Goal: Task Accomplishment & Management: Complete application form

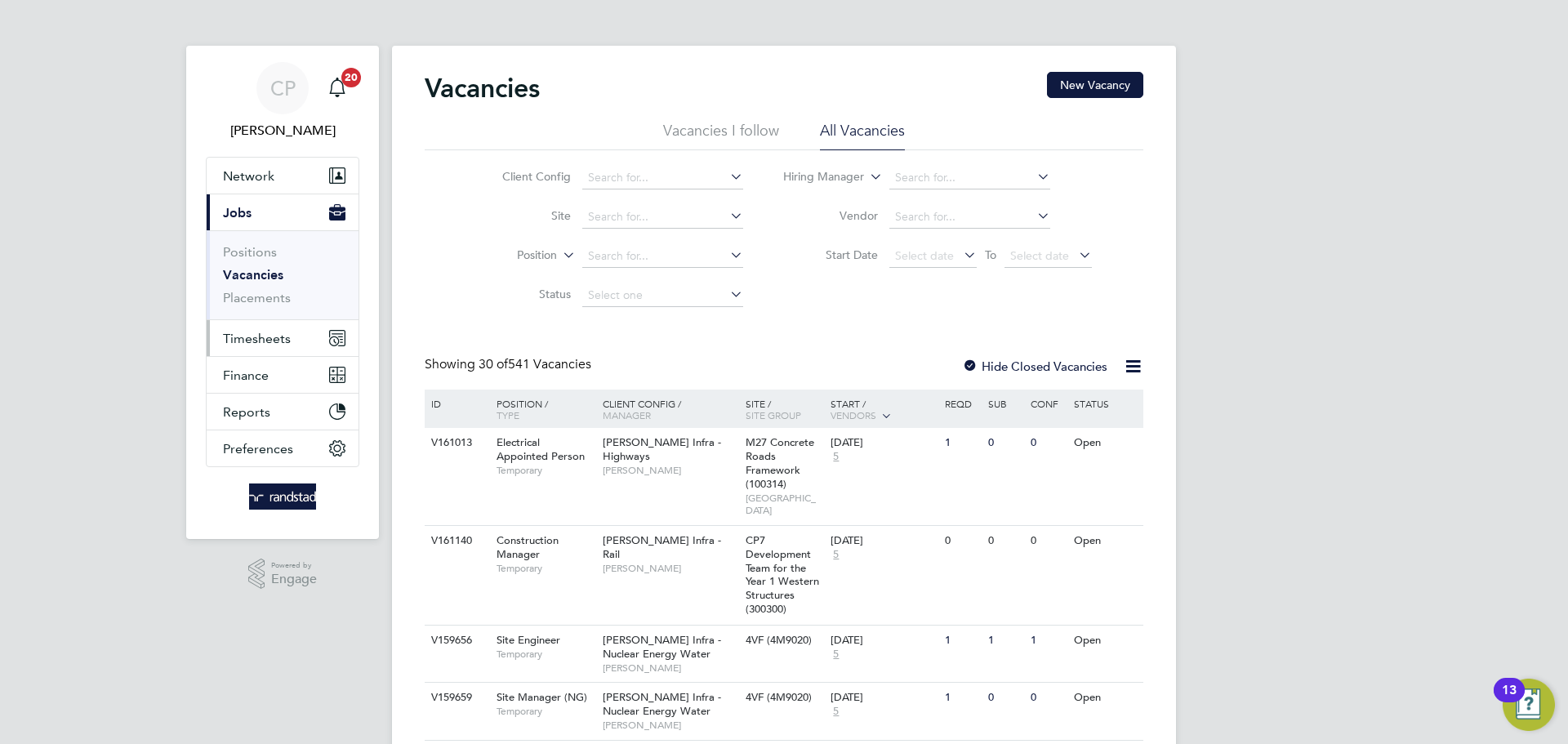
click at [274, 327] on button "Timesheets" at bounding box center [283, 338] width 152 height 36
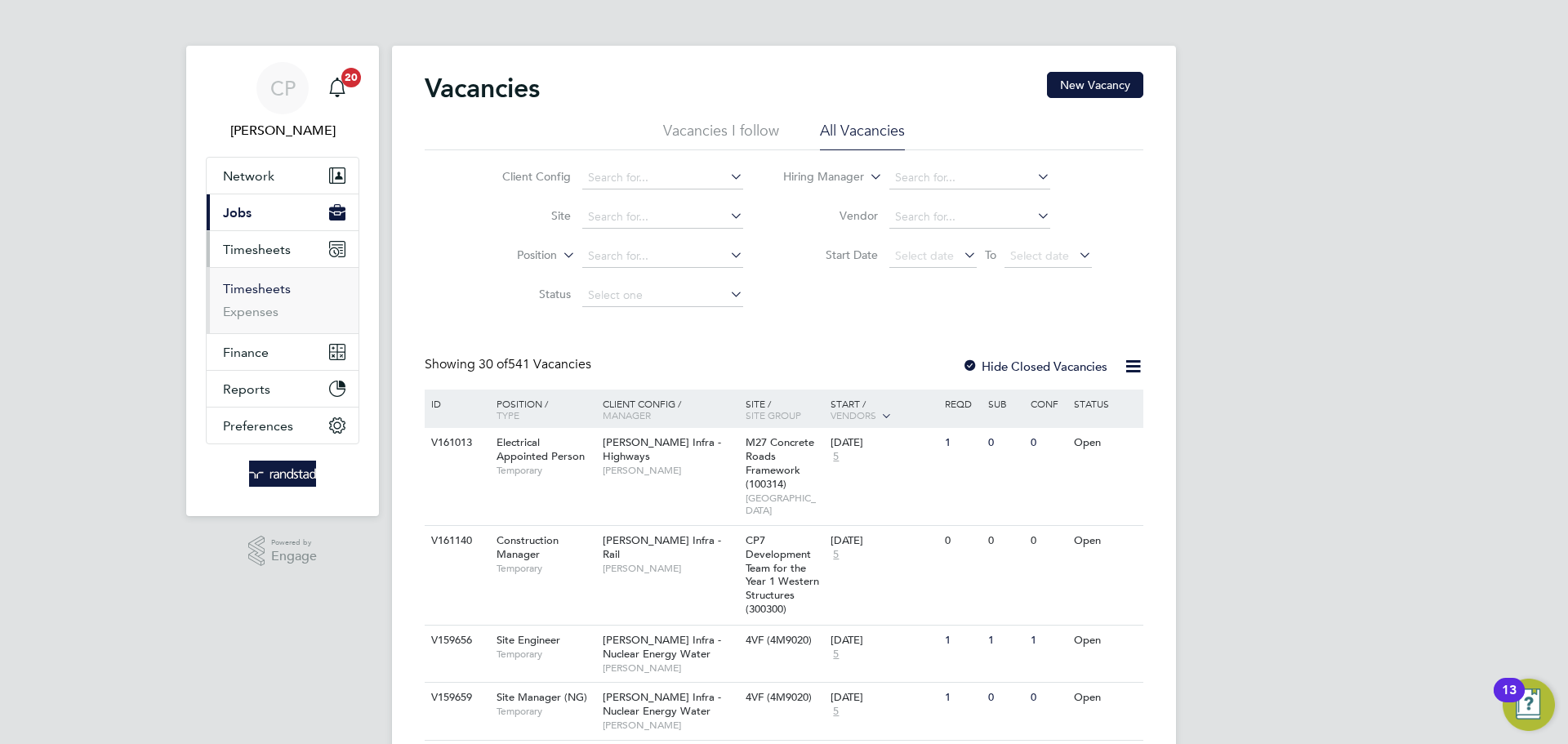
click at [265, 290] on link "Timesheets" at bounding box center [256, 289] width 68 height 16
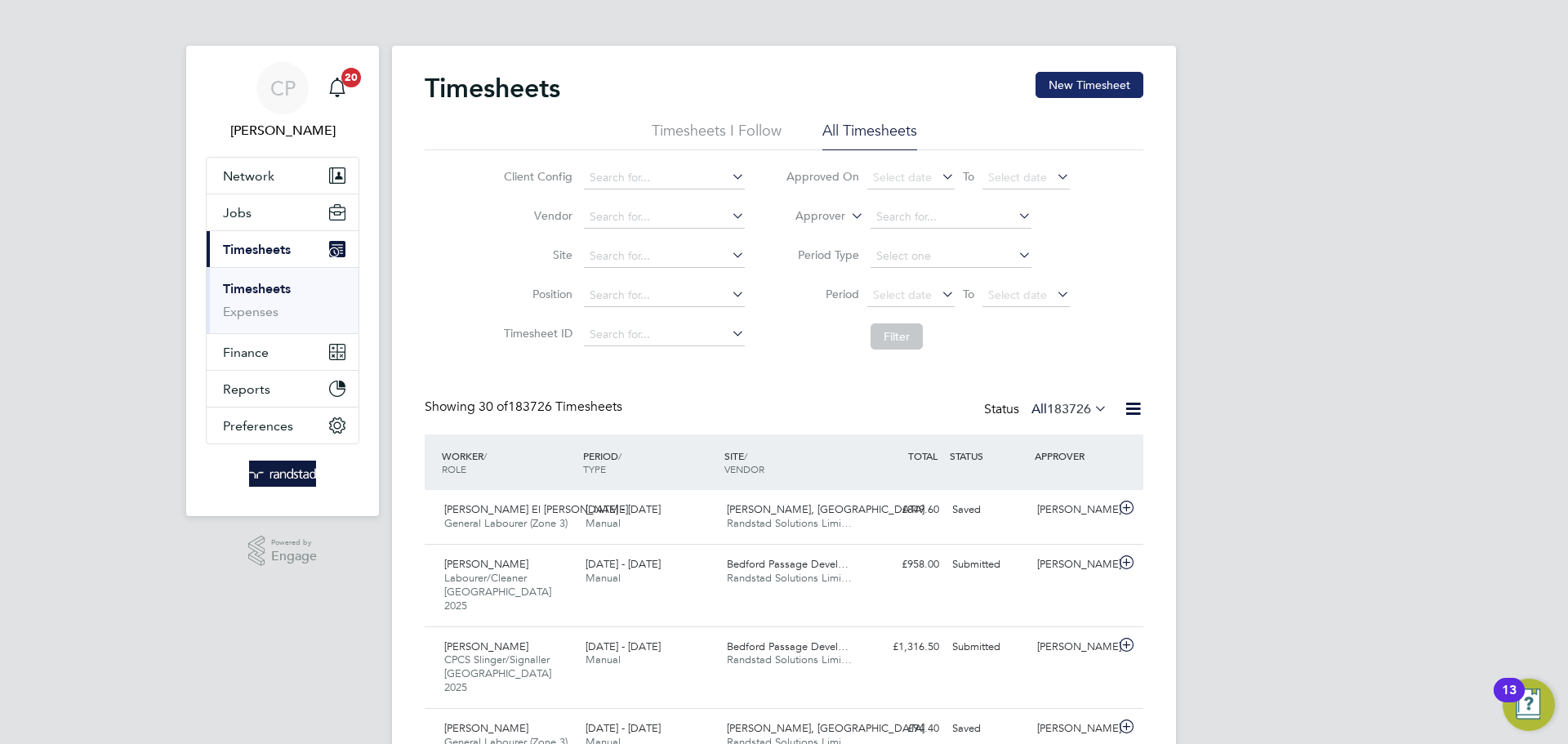
click at [1113, 78] on button "New Timesheet" at bounding box center [1090, 85] width 108 height 26
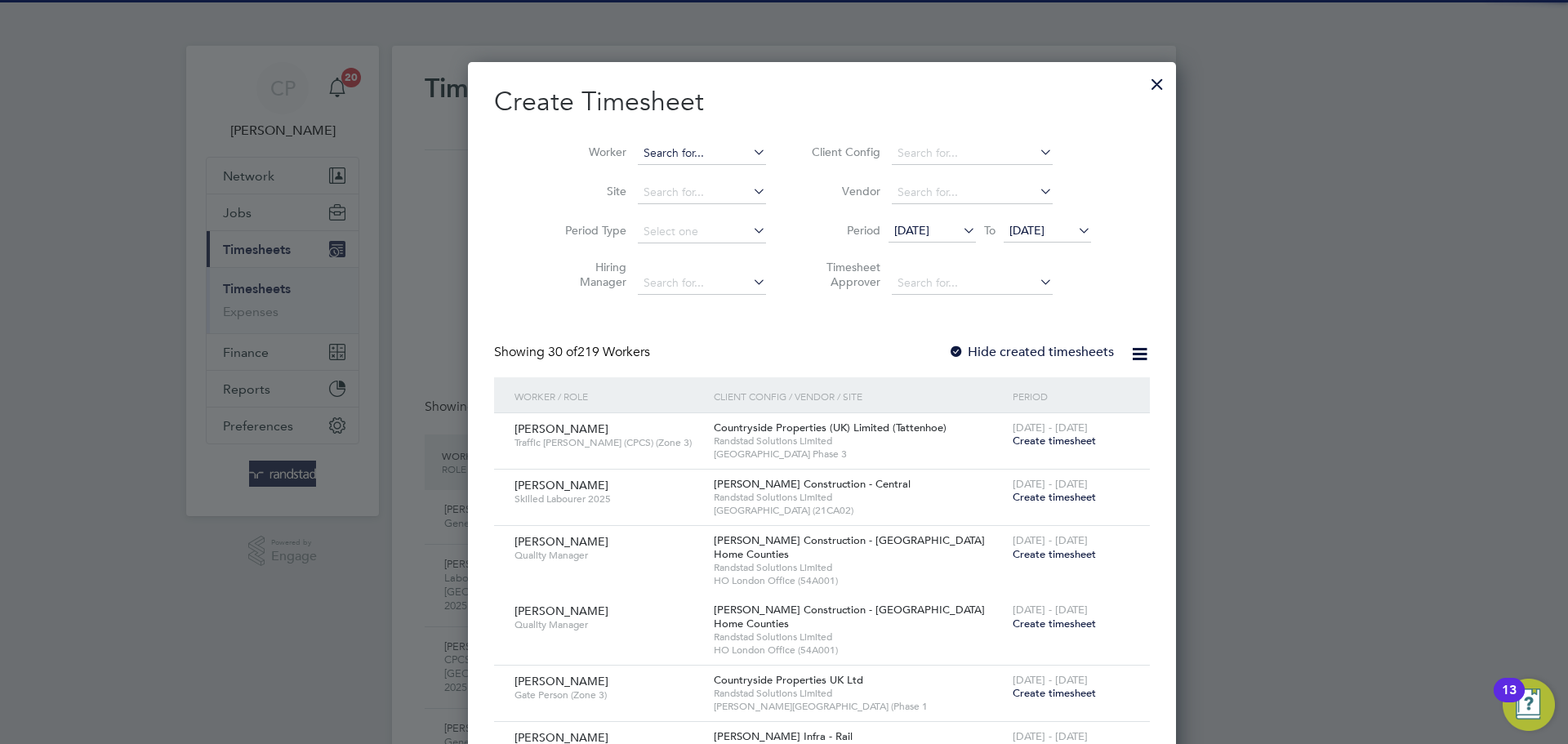
click at [687, 156] on input at bounding box center [702, 153] width 128 height 23
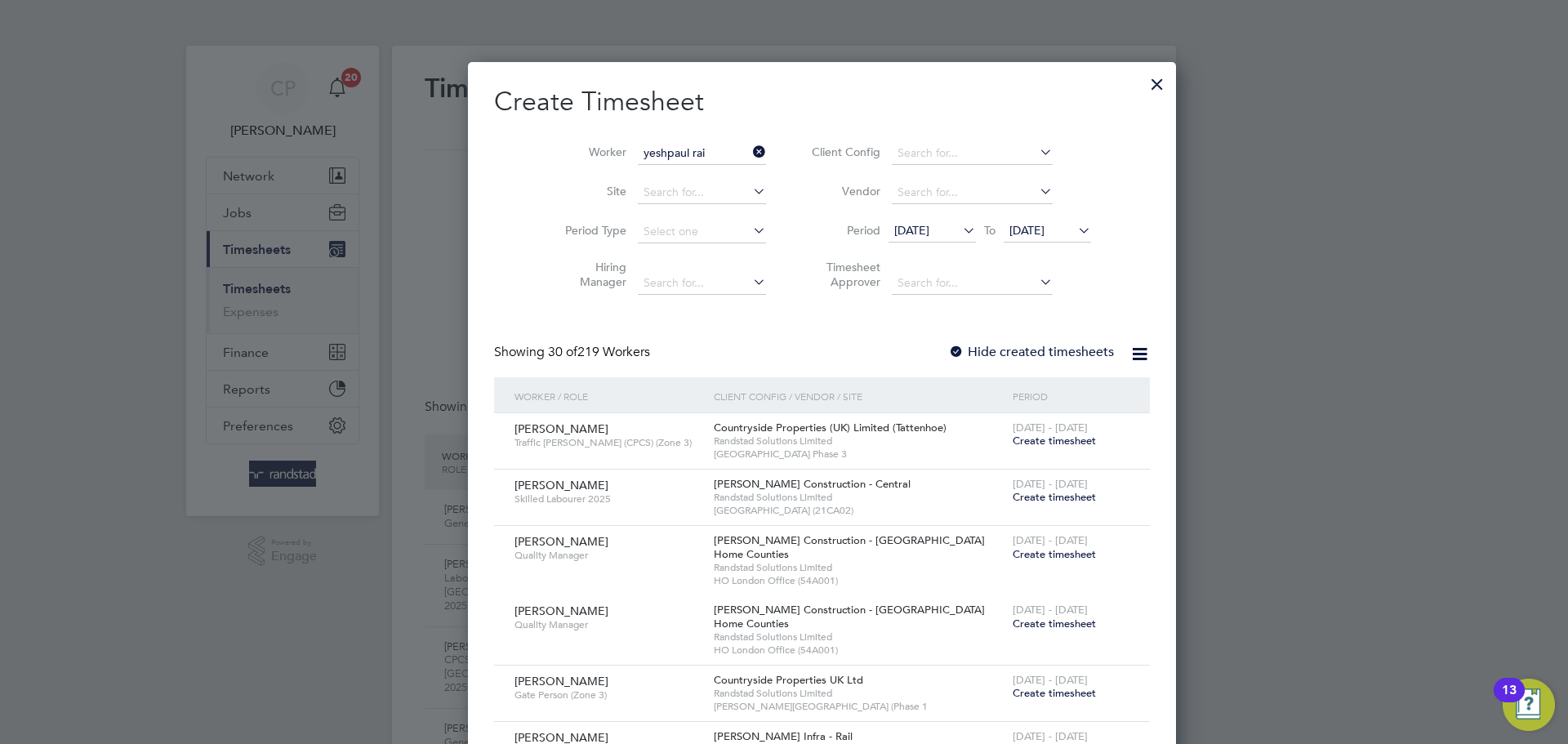
click at [646, 179] on b "Yeshpaul" at bounding box center [628, 175] width 47 height 14
type input "Yeshpaul Rai"
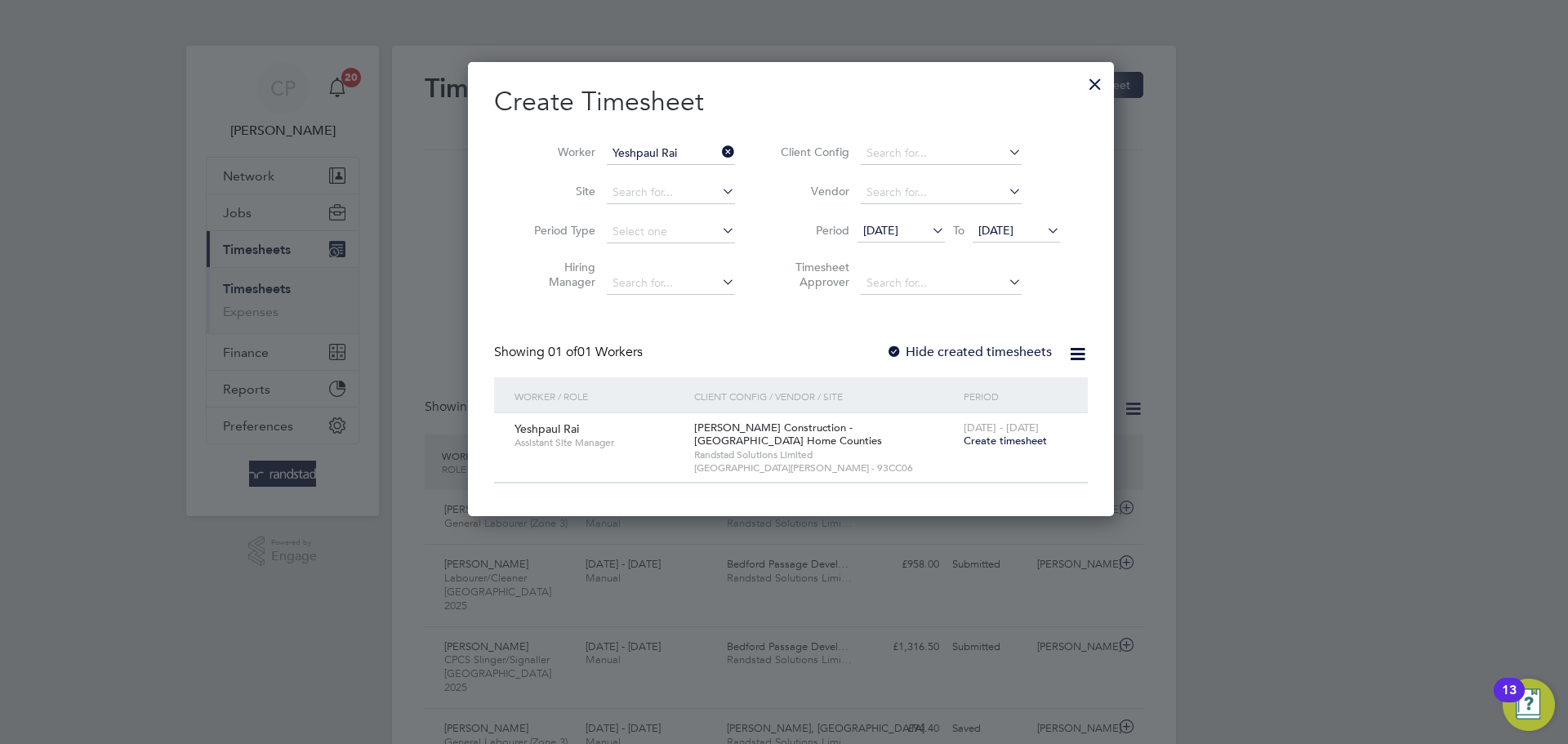
click at [1003, 237] on span "[DATE]" at bounding box center [1017, 232] width 87 height 22
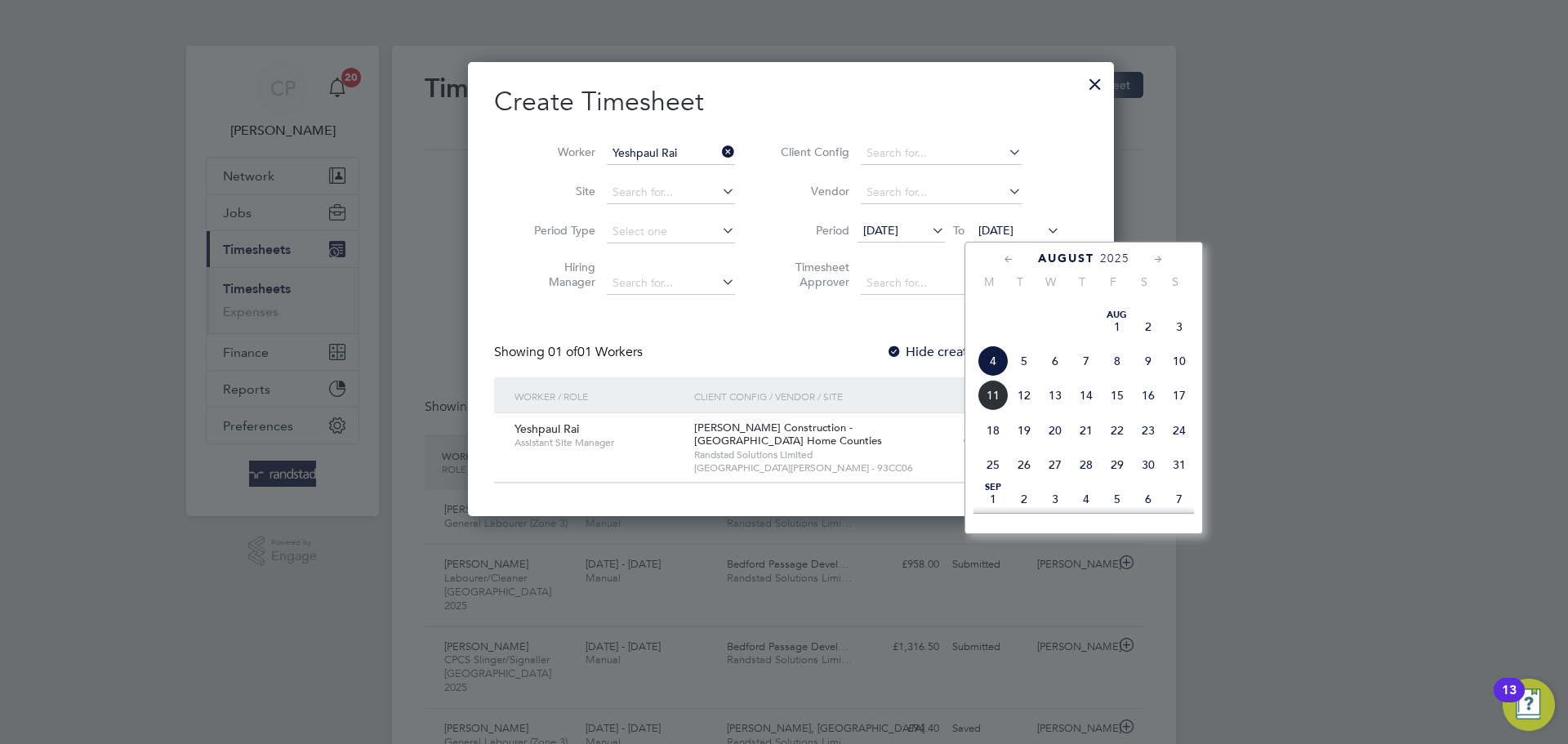
click at [1002, 411] on span "11" at bounding box center [992, 395] width 31 height 31
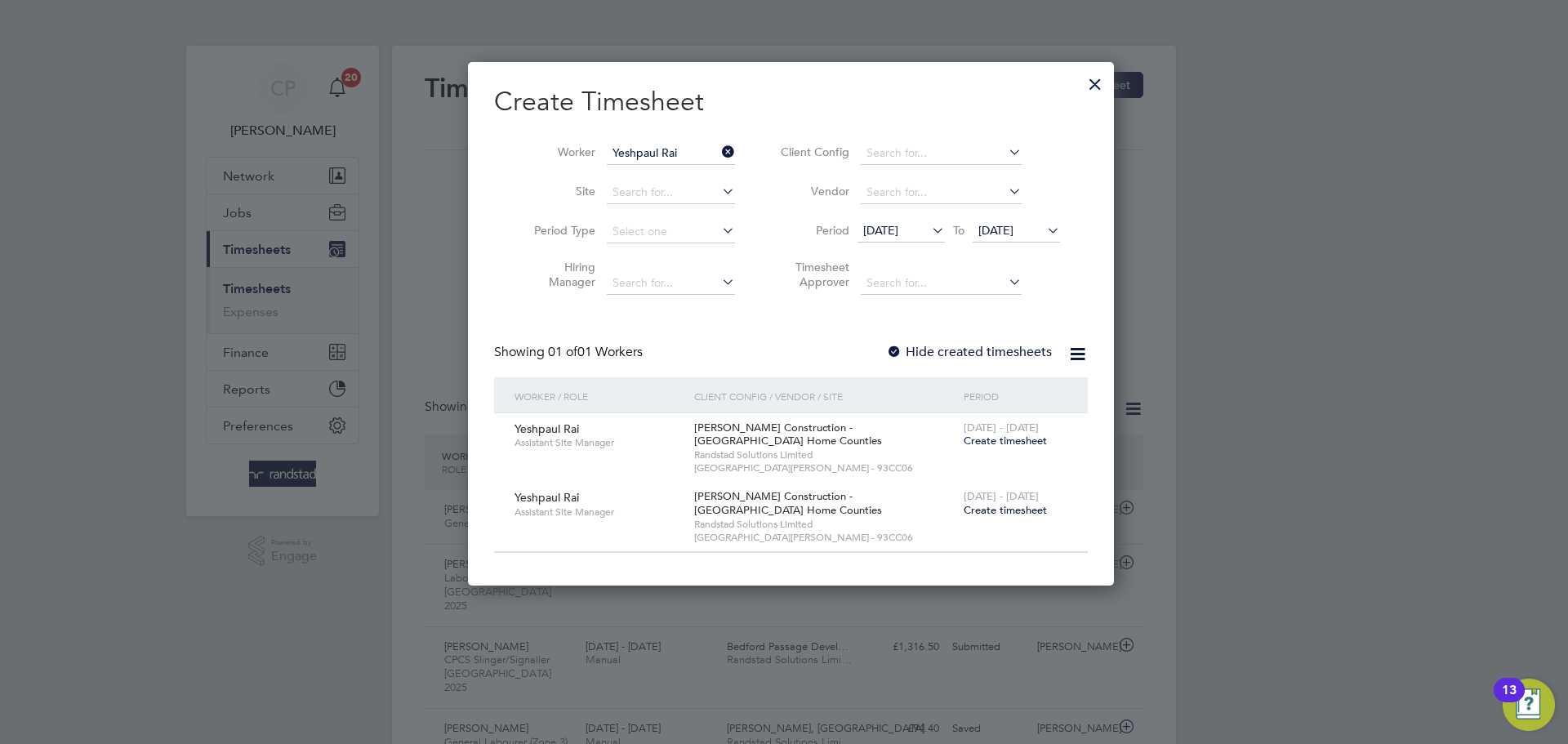
click at [1001, 437] on span "Create timesheet" at bounding box center [1005, 440] width 84 height 14
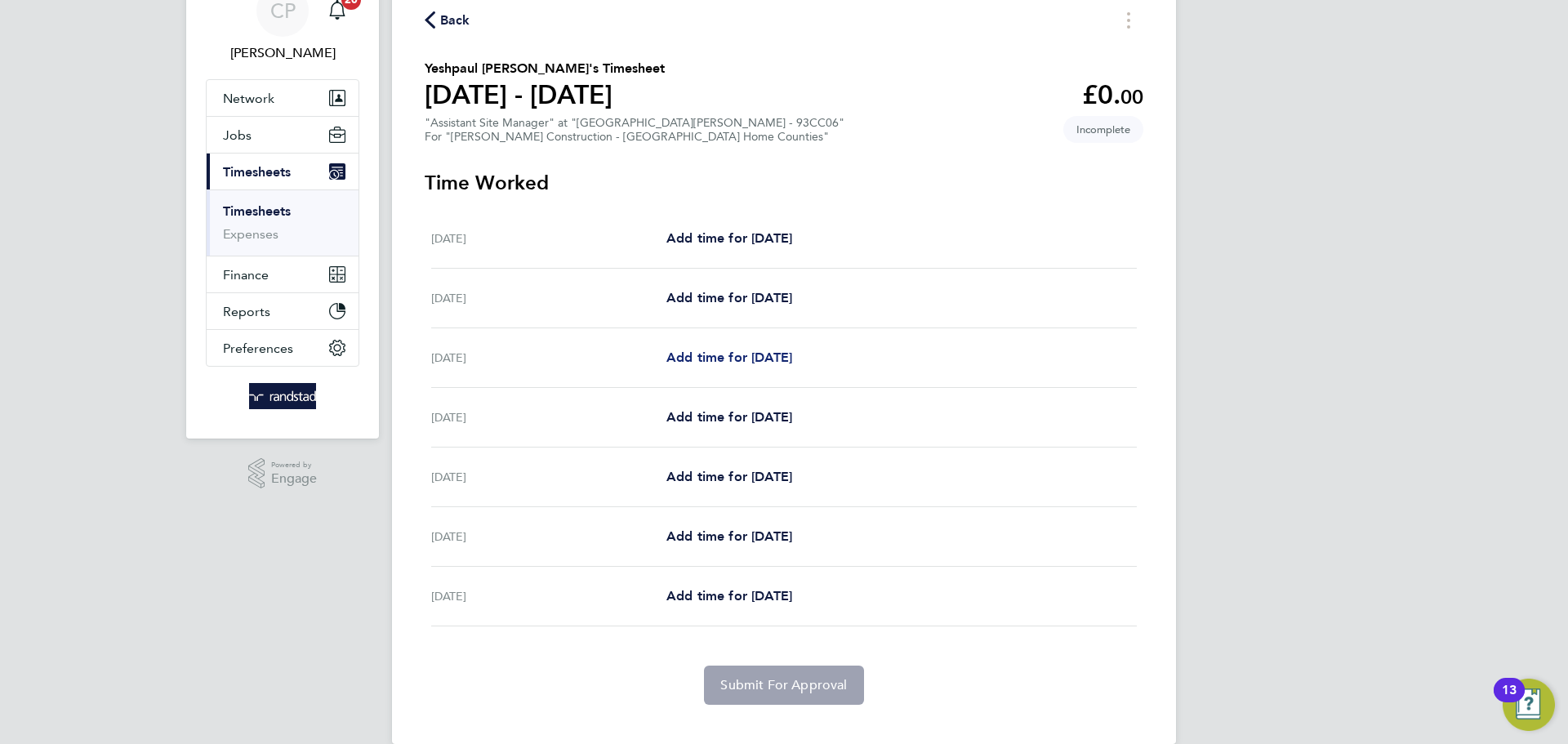
click at [792, 359] on span "Add time for Mon 04 Aug" at bounding box center [729, 358] width 125 height 16
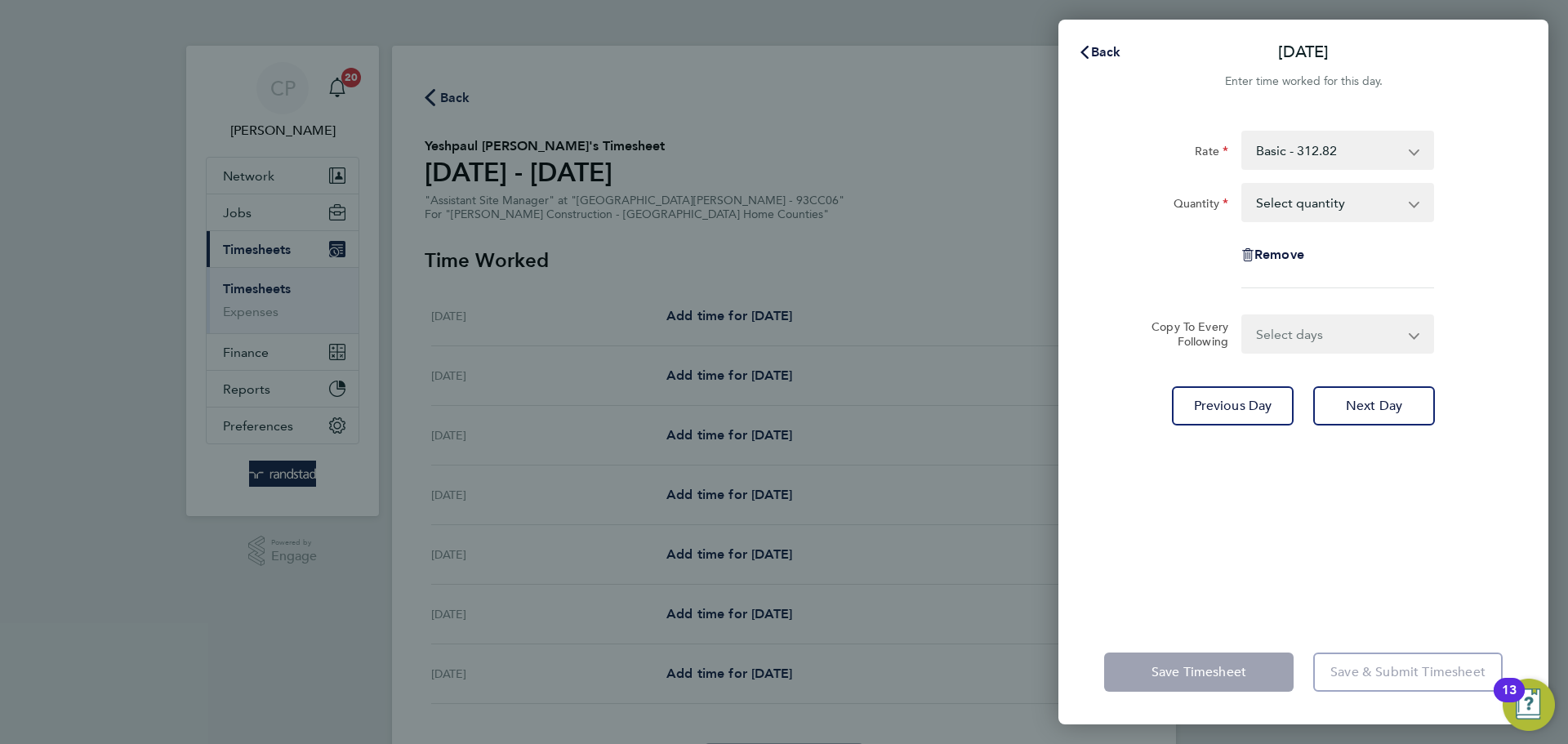
click at [1324, 207] on select "Select quantity 0.5 1" at bounding box center [1328, 202] width 170 height 36
click at [1243, 185] on select "Select quantity 0.5 1" at bounding box center [1328, 202] width 170 height 36
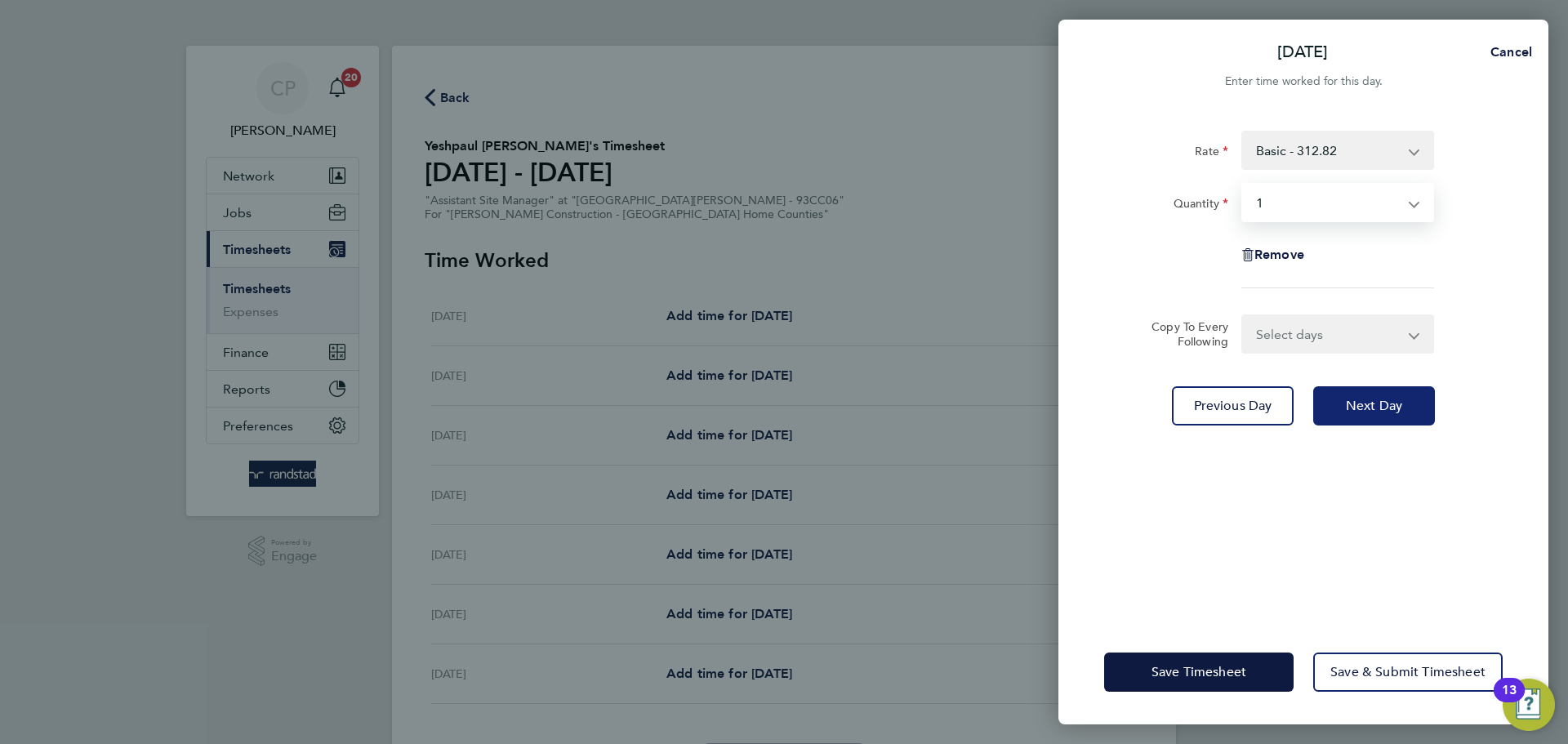
click at [1369, 410] on span "Next Day" at bounding box center [1374, 406] width 57 height 17
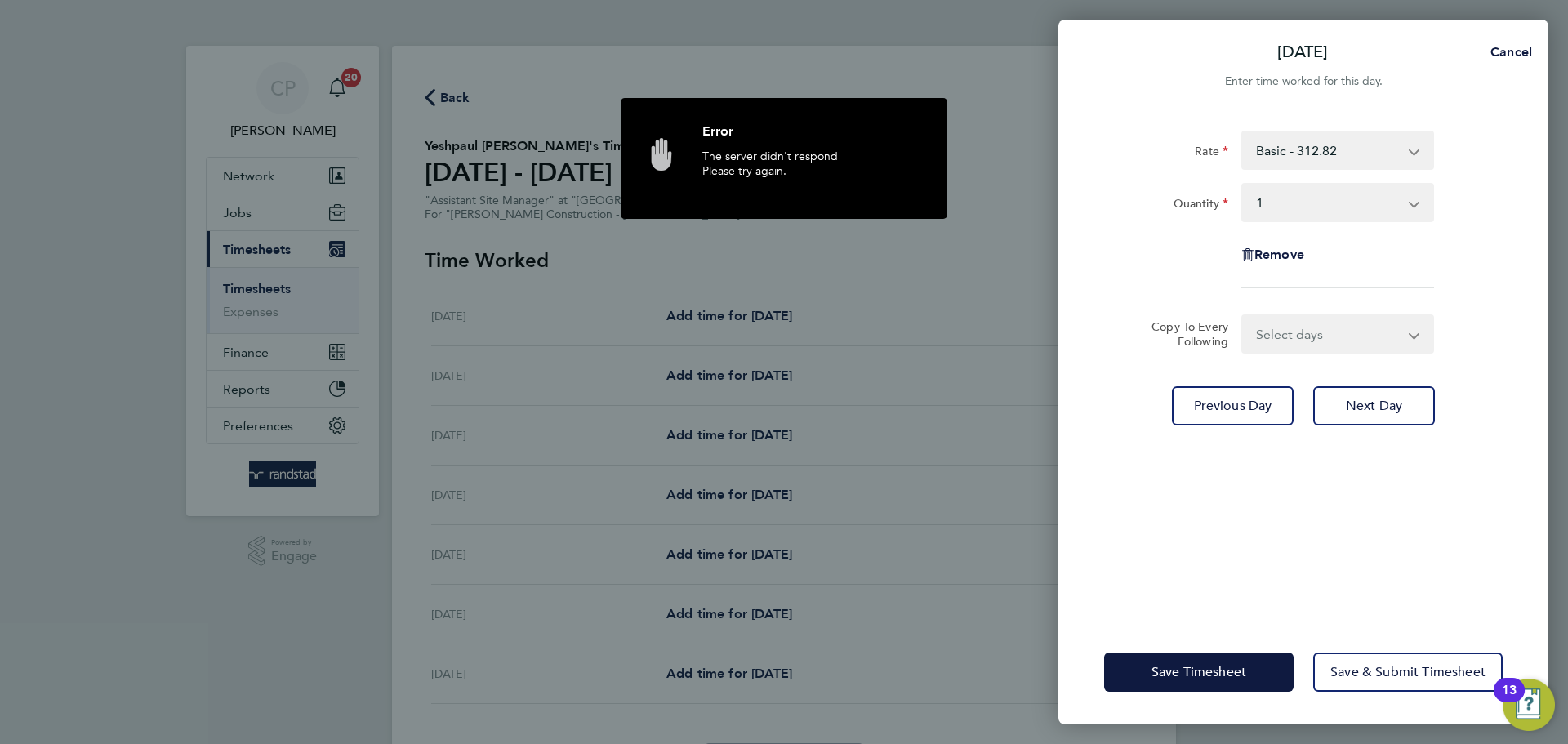
click at [1342, 345] on select "Select days Day Tuesday Wednesday Thursday Friday" at bounding box center [1328, 333] width 172 height 36
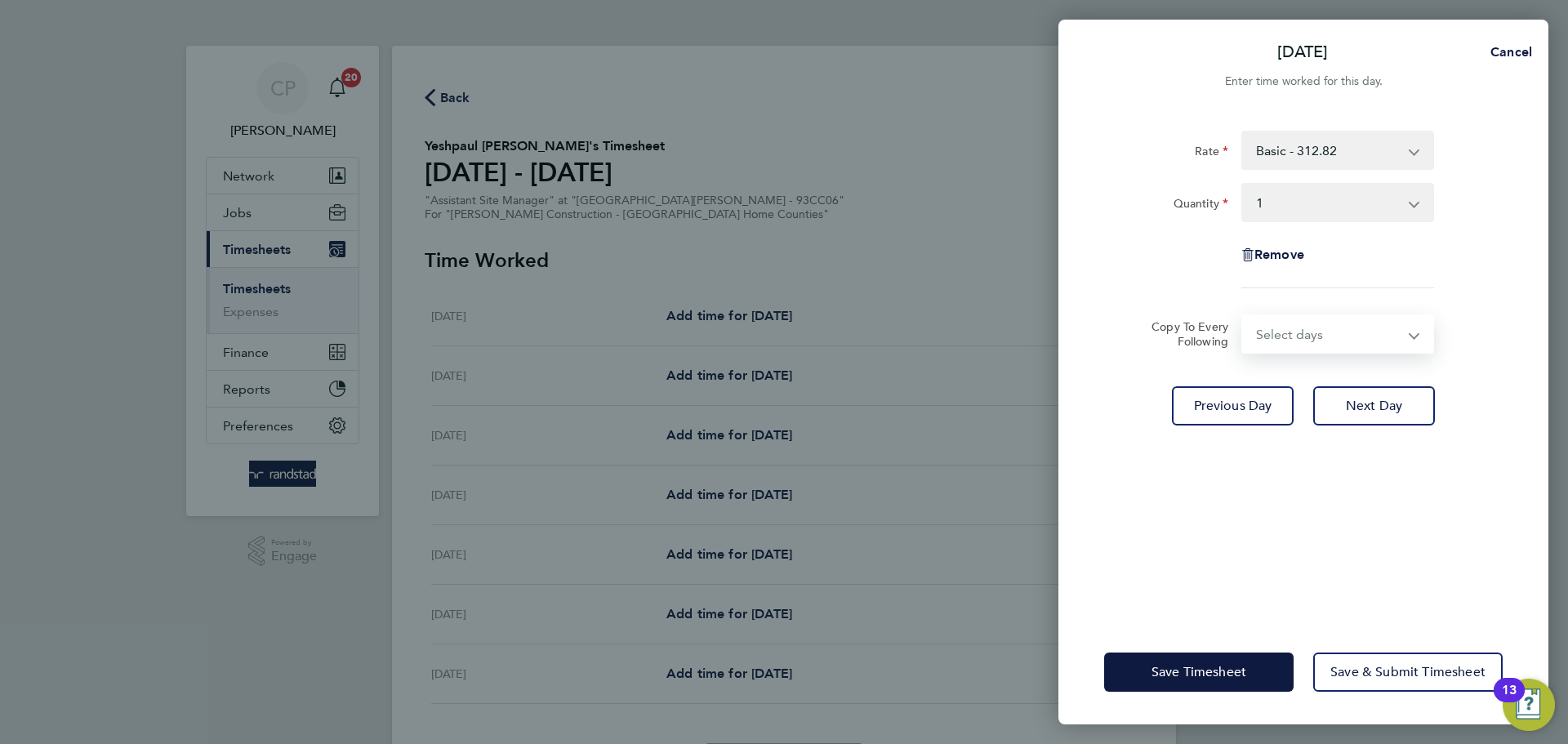
click at [1366, 197] on select "Select quantity 0.5 1" at bounding box center [1328, 202] width 170 height 36
click at [1393, 347] on select "Select days Day Tuesday Wednesday Thursday Friday" at bounding box center [1328, 333] width 172 height 36
click at [1503, 180] on div "Rate Basic - 312.82 Quantity Select quantity 0.5 1 Remove Copy To Every Followi…" at bounding box center [1303, 366] width 490 height 509
click at [1370, 348] on select "Select days Day Tuesday Wednesday Thursday Friday" at bounding box center [1328, 333] width 172 height 36
click at [1370, 191] on select "Select quantity 0.5 1" at bounding box center [1328, 202] width 170 height 36
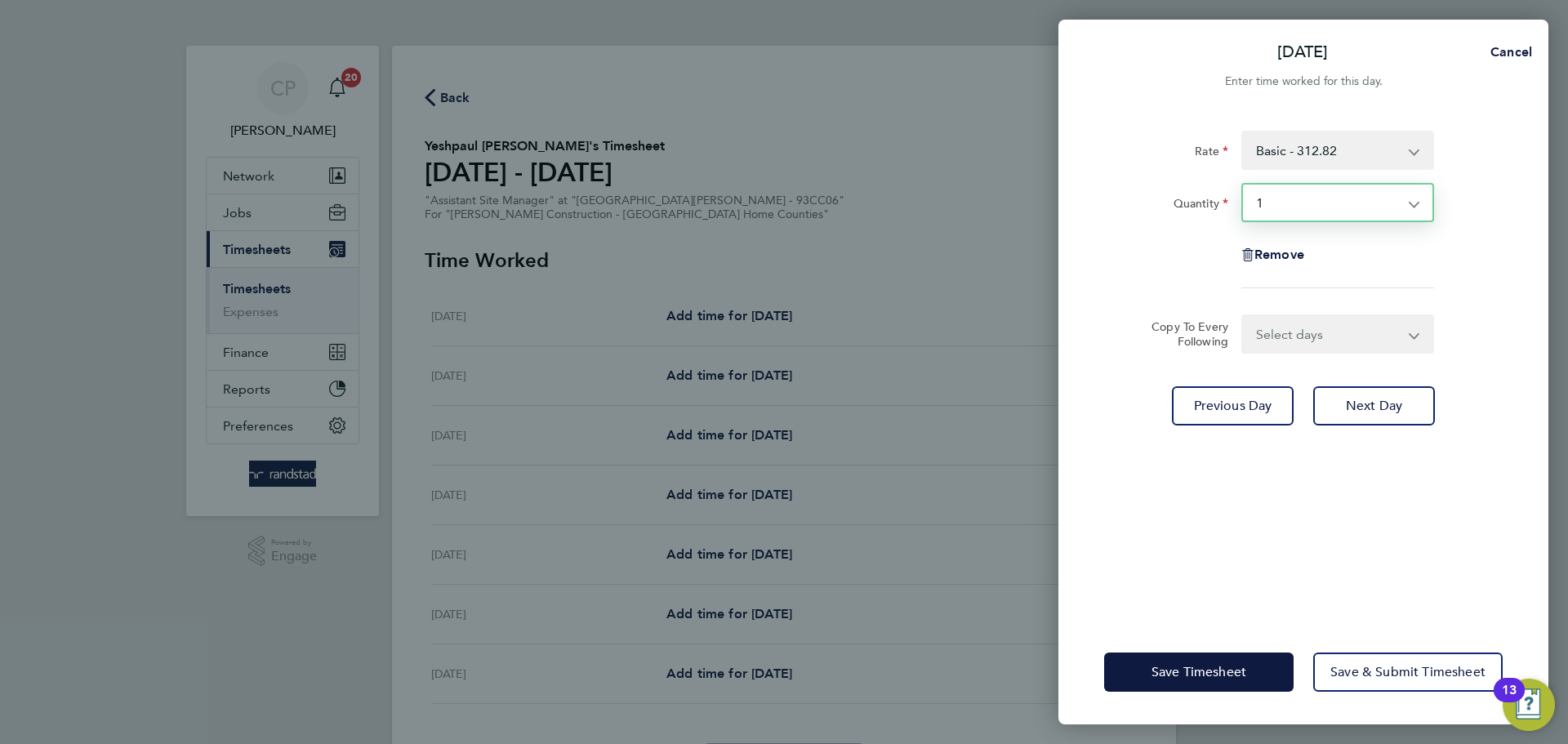
select select "0.5"
click at [1243, 185] on select "Select quantity 0.5 1" at bounding box center [1328, 202] width 170 height 36
click at [1343, 205] on select "Select quantity 0.5 1" at bounding box center [1328, 202] width 170 height 36
click at [1315, 293] on app-timesheet-line-form-group "Rate Basic - 312.82 Quantity Select quantity 0.5 1 Remove" at bounding box center [1302, 216] width 398 height 171
click at [1315, 333] on select "Select days Day Tuesday Wednesday Thursday Friday" at bounding box center [1328, 333] width 172 height 36
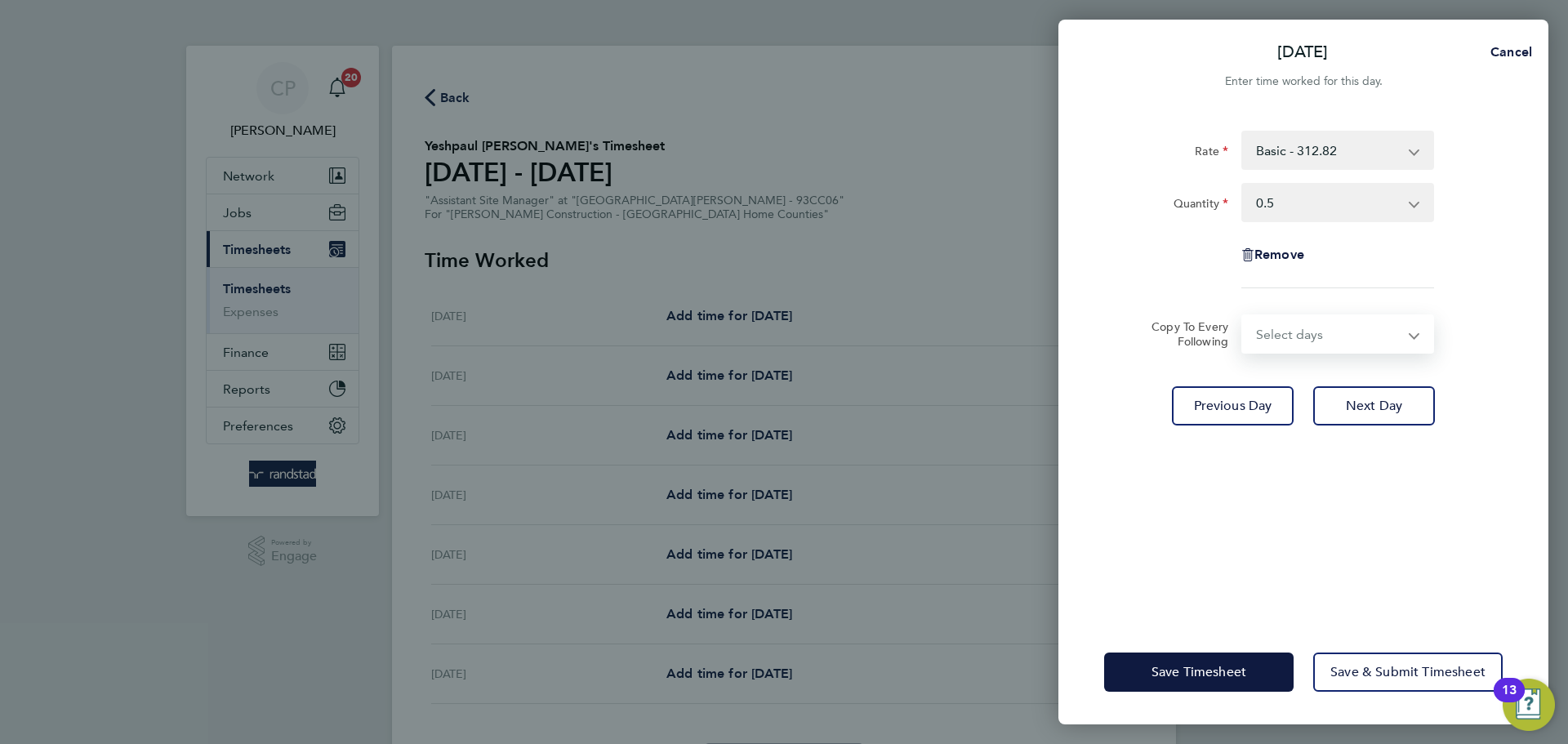
select select "DAY"
click at [1243, 316] on select "Select days Day Tuesday Wednesday Thursday Friday" at bounding box center [1328, 333] width 172 height 36
select select "2025-08-08"
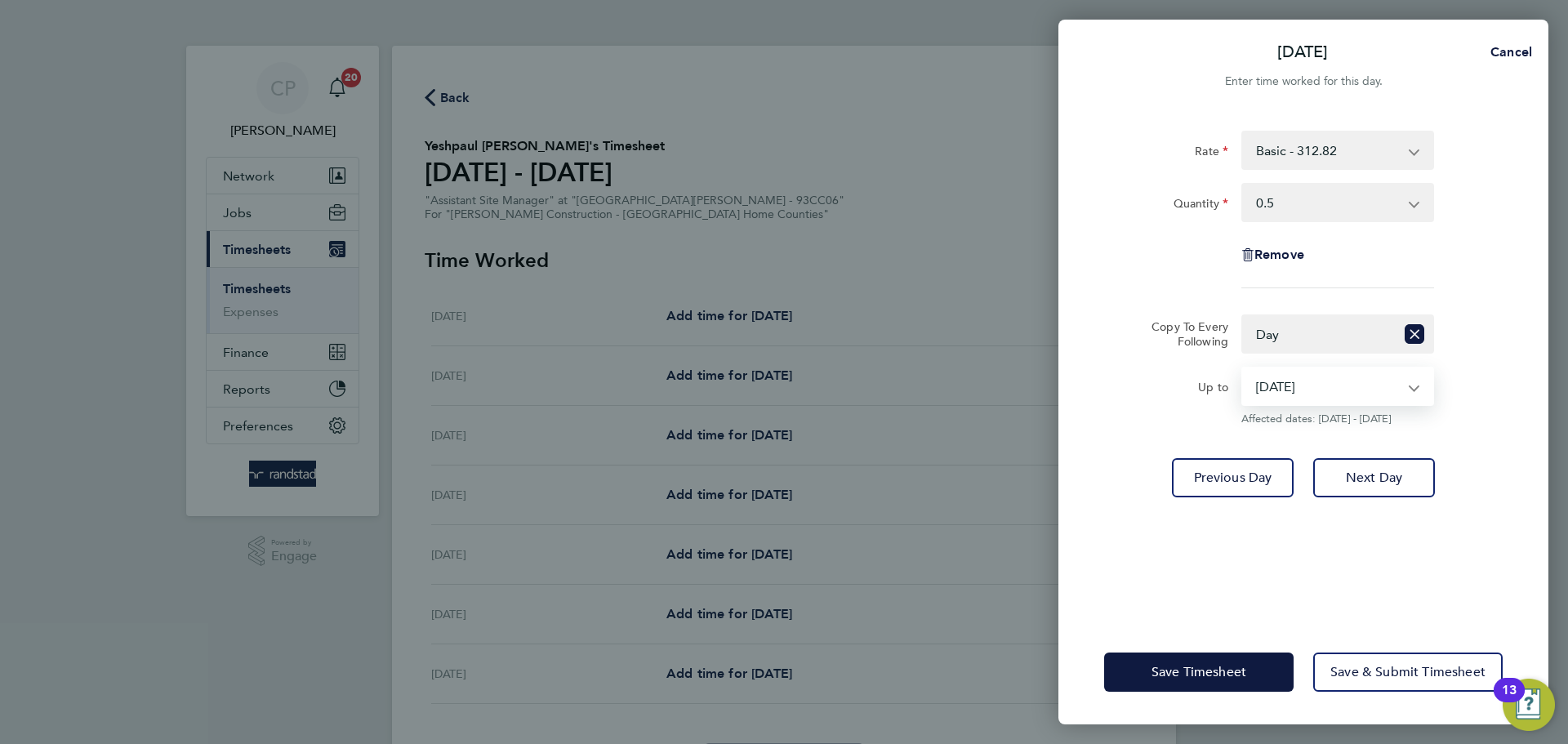
click at [1310, 393] on select "05 Aug 2025 06 Aug 2025 07 Aug 2025 08 Aug 2025" at bounding box center [1328, 386] width 170 height 36
click at [1213, 684] on button "Save Timesheet" at bounding box center [1199, 672] width 189 height 39
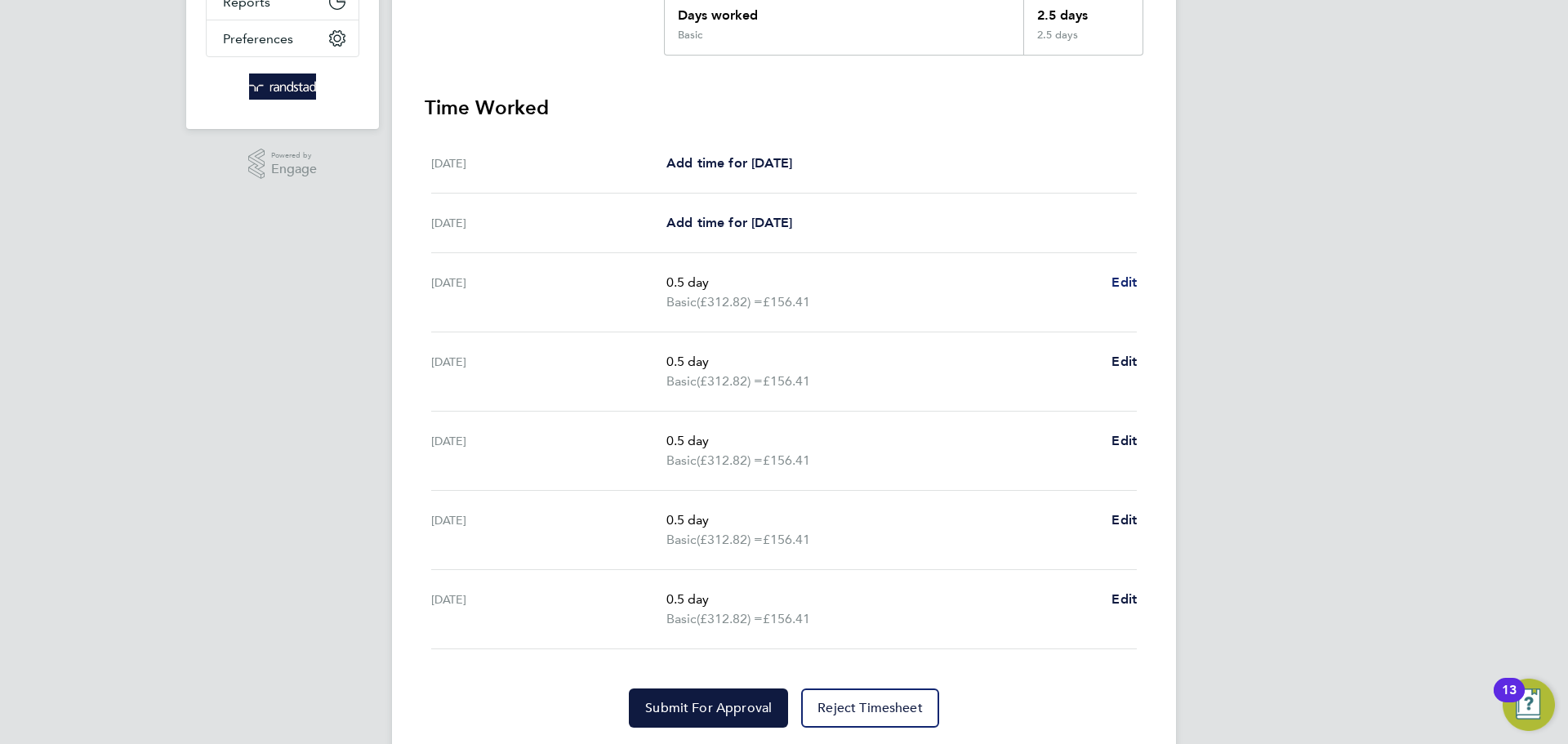
click at [1134, 288] on span "Edit" at bounding box center [1123, 282] width 25 height 16
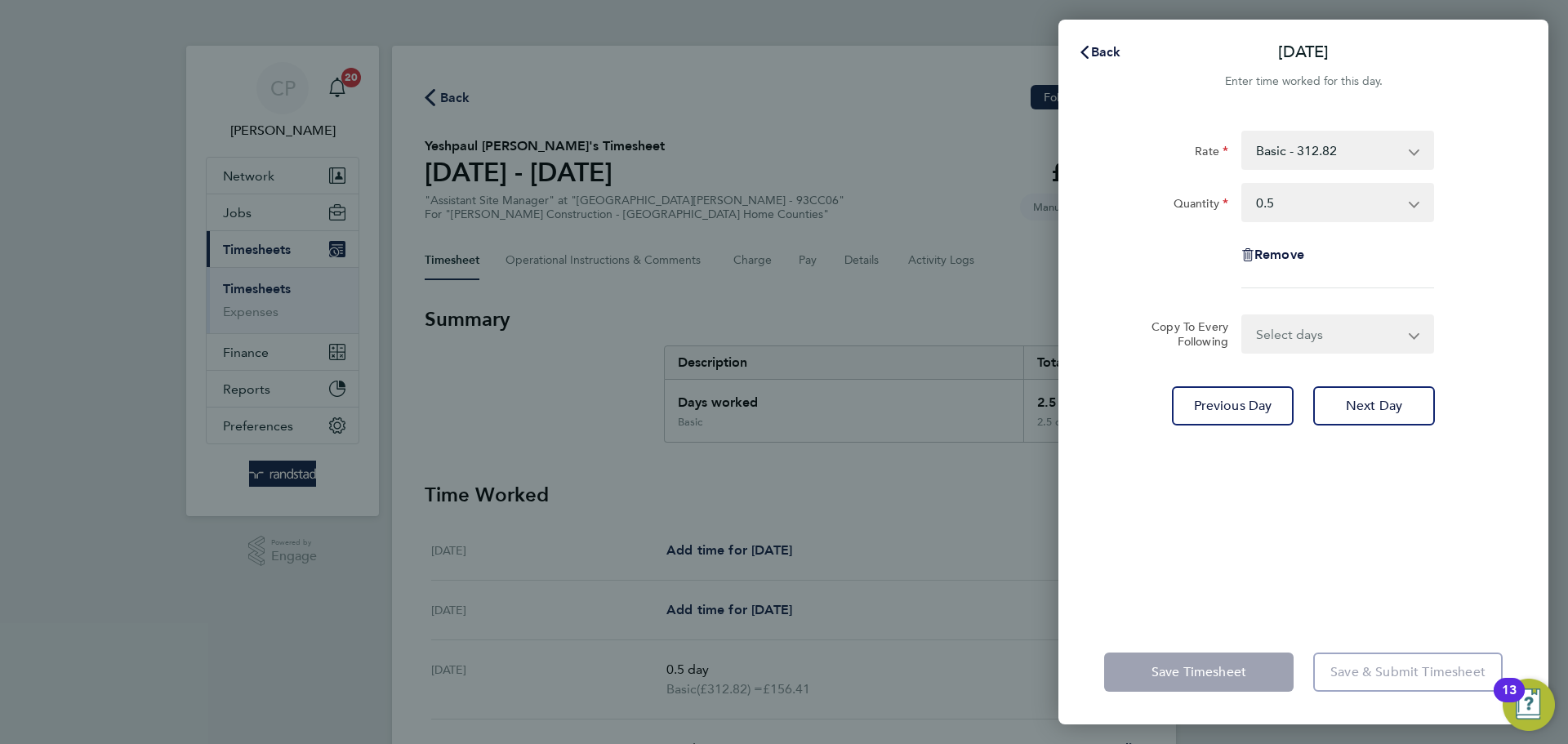
click at [1286, 199] on select "Select quantity 0.5 1" at bounding box center [1328, 202] width 170 height 36
select select "1"
click at [1243, 185] on select "Select quantity 0.5 1" at bounding box center [1328, 202] width 170 height 36
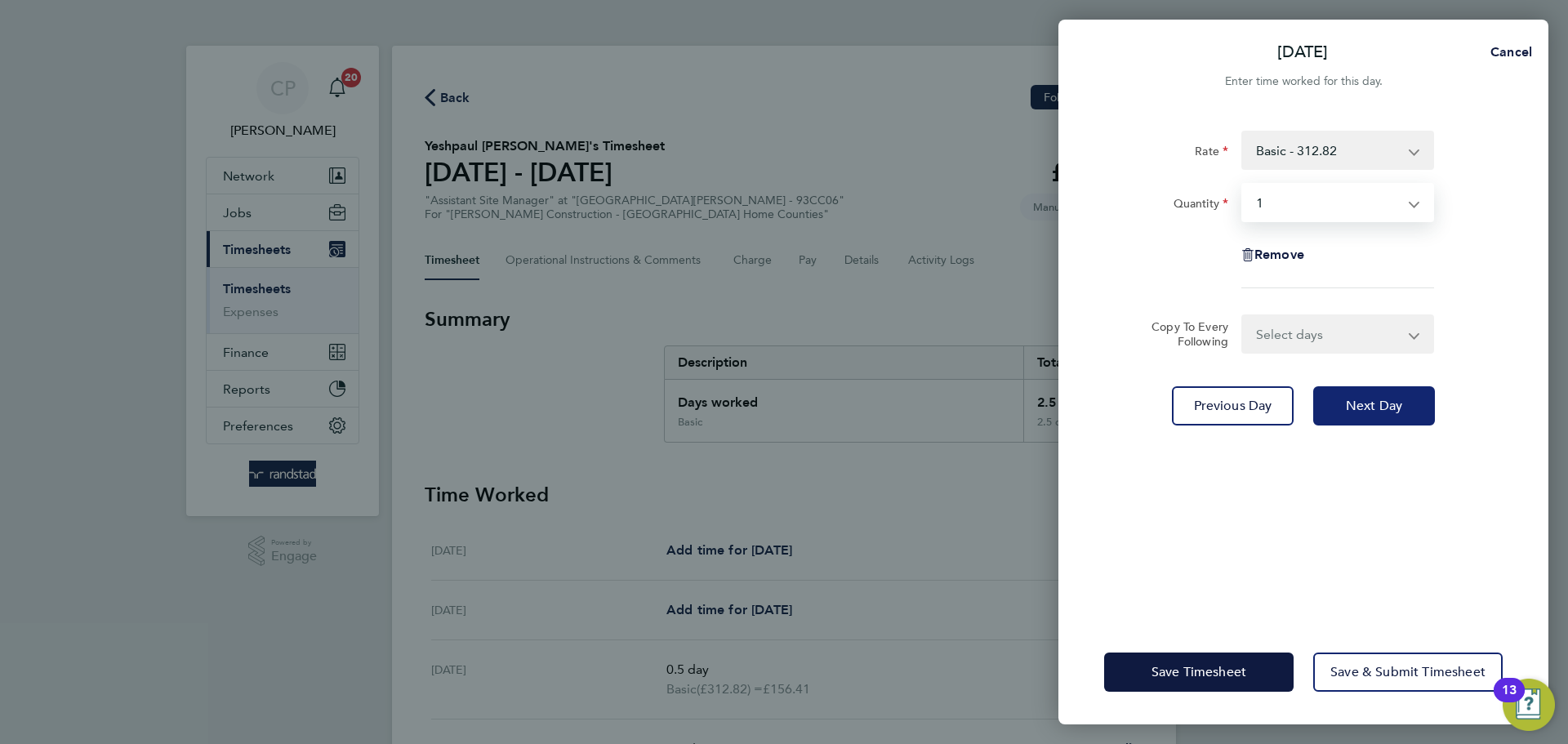
click at [1367, 403] on span "Next Day" at bounding box center [1374, 406] width 57 height 17
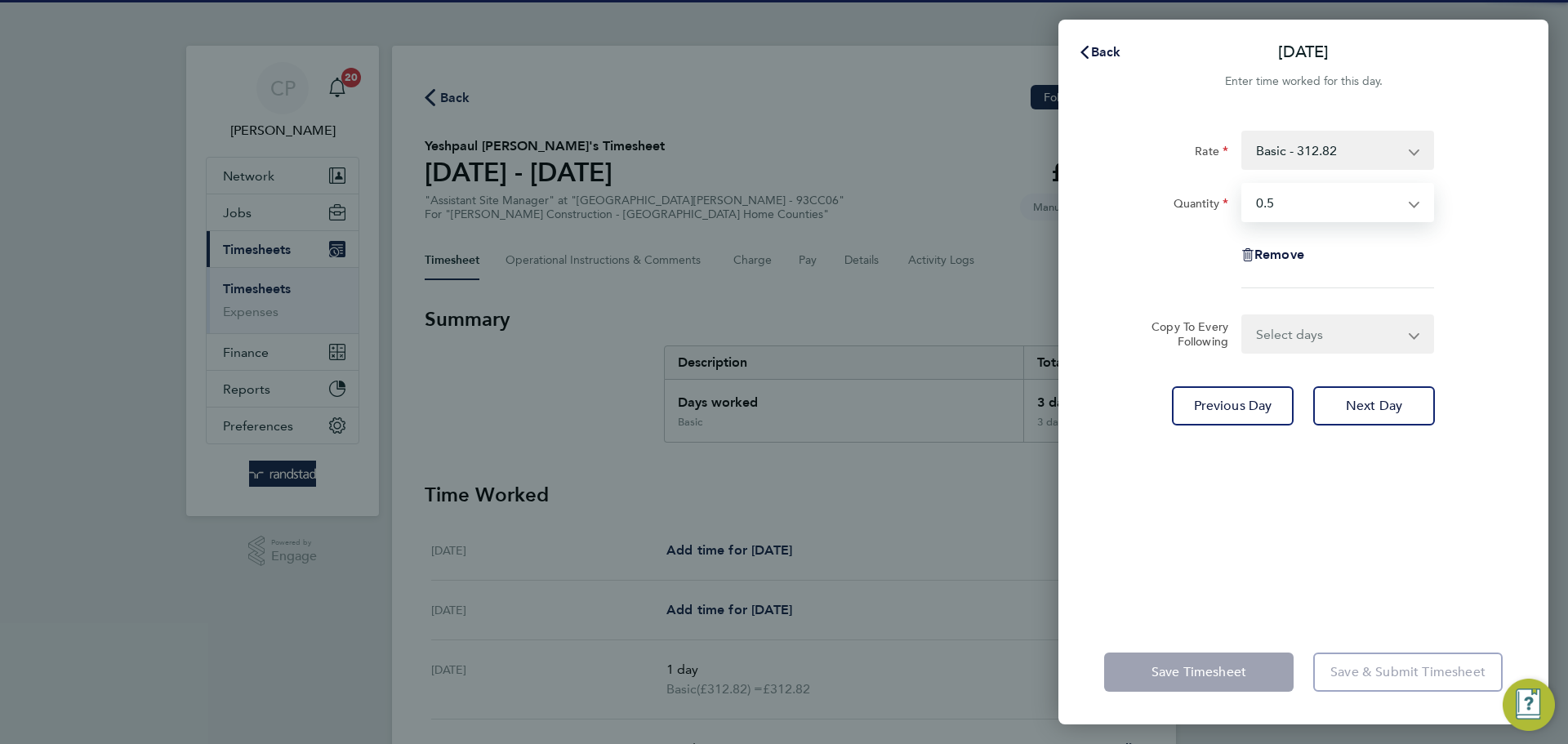
click at [1320, 212] on select "Select quantity 0.5 1" at bounding box center [1328, 202] width 170 height 36
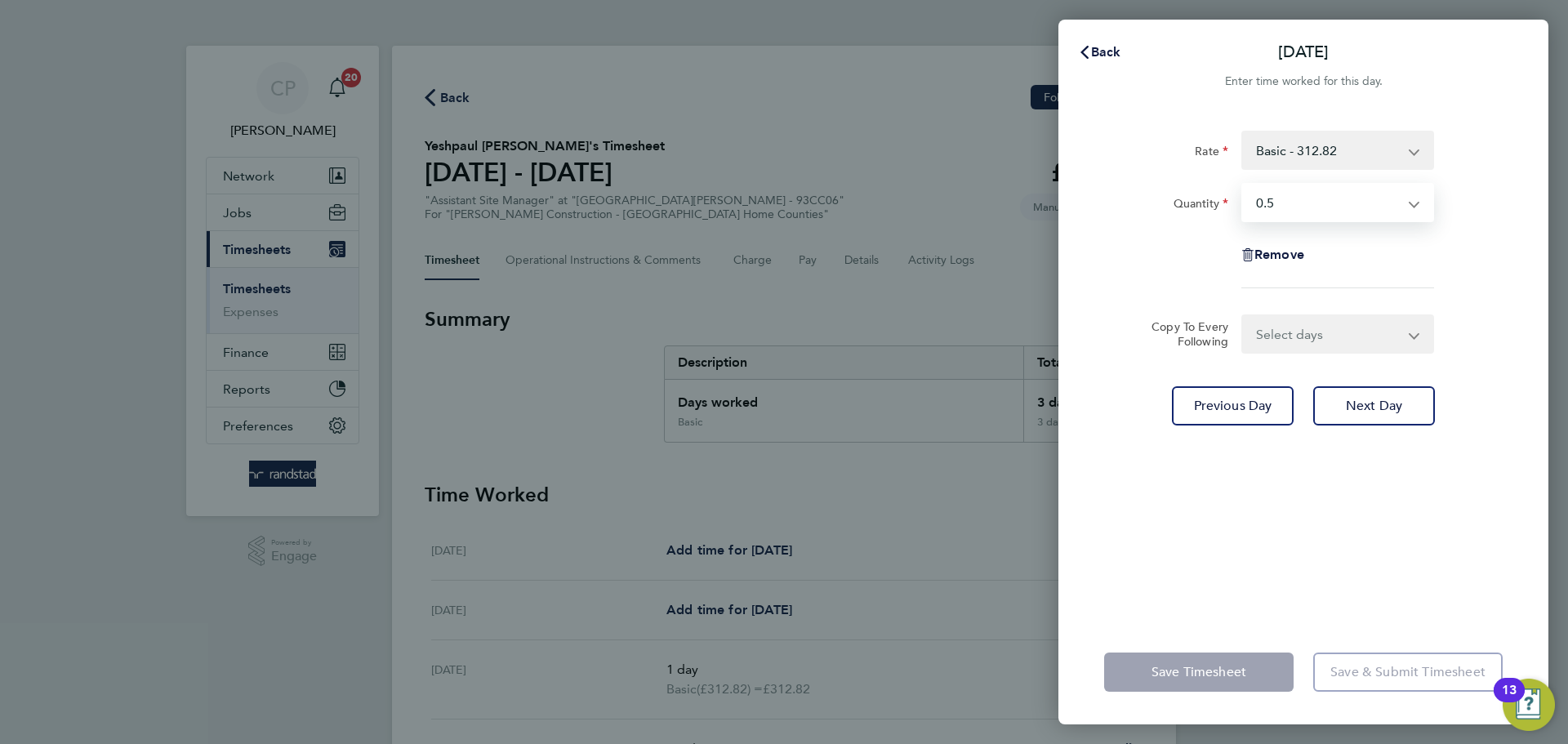
select select "1"
click at [1243, 185] on select "Select quantity 0.5 1" at bounding box center [1328, 202] width 170 height 36
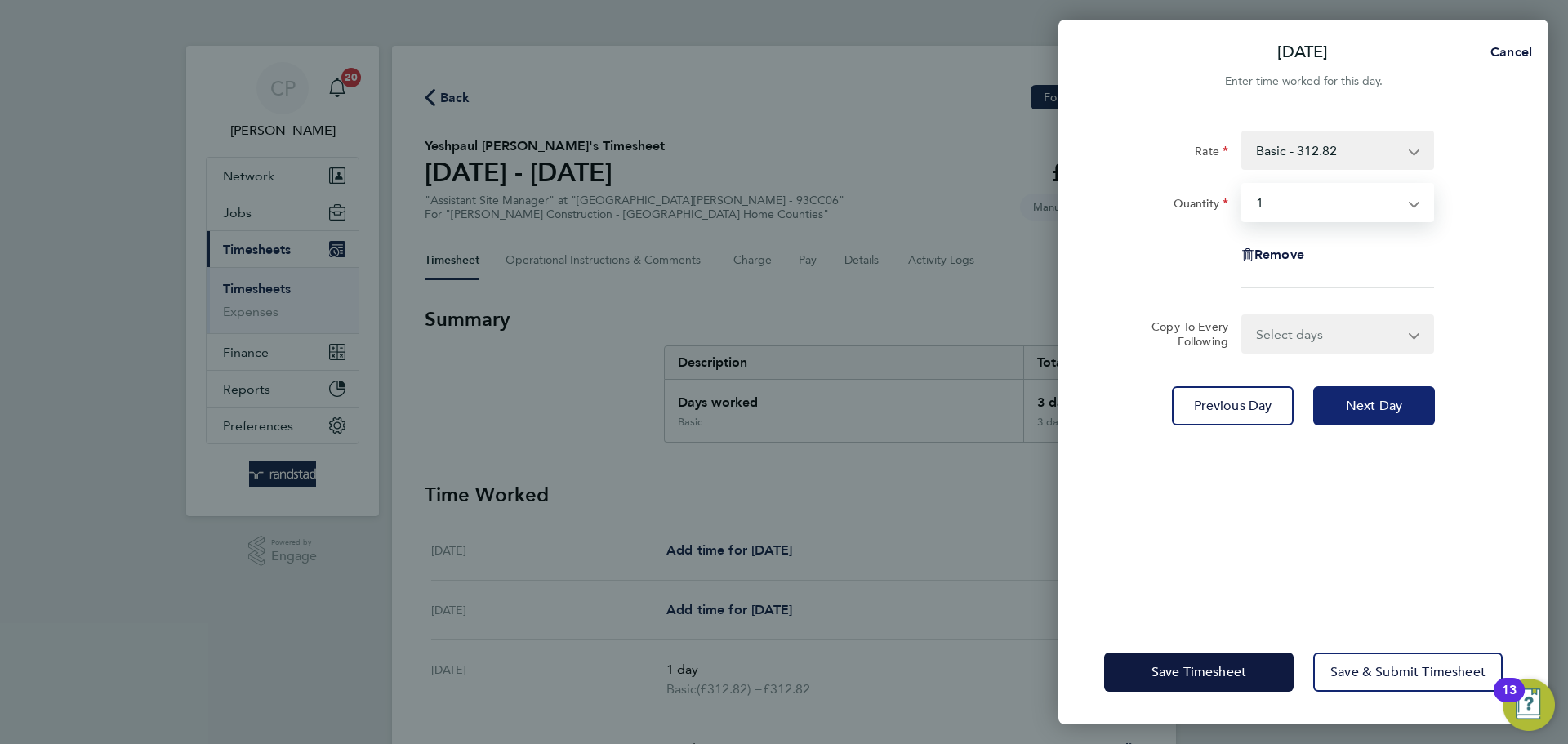
click at [1358, 418] on button "Next Day" at bounding box center [1374, 406] width 122 height 39
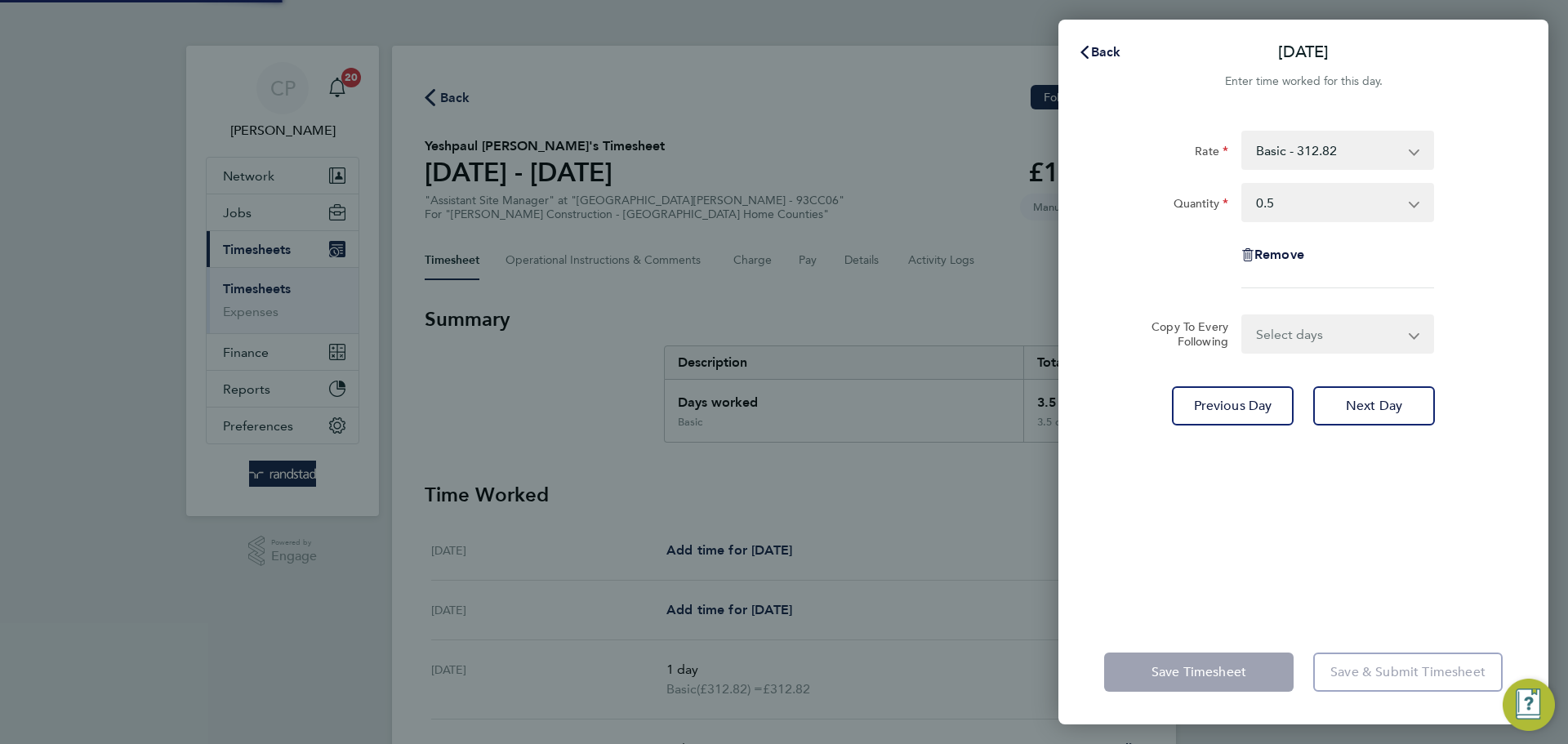
click at [1315, 215] on select "Select quantity 0.5 1" at bounding box center [1328, 202] width 170 height 36
select select "1"
click at [1243, 185] on select "Select quantity 0.5 1" at bounding box center [1328, 202] width 170 height 36
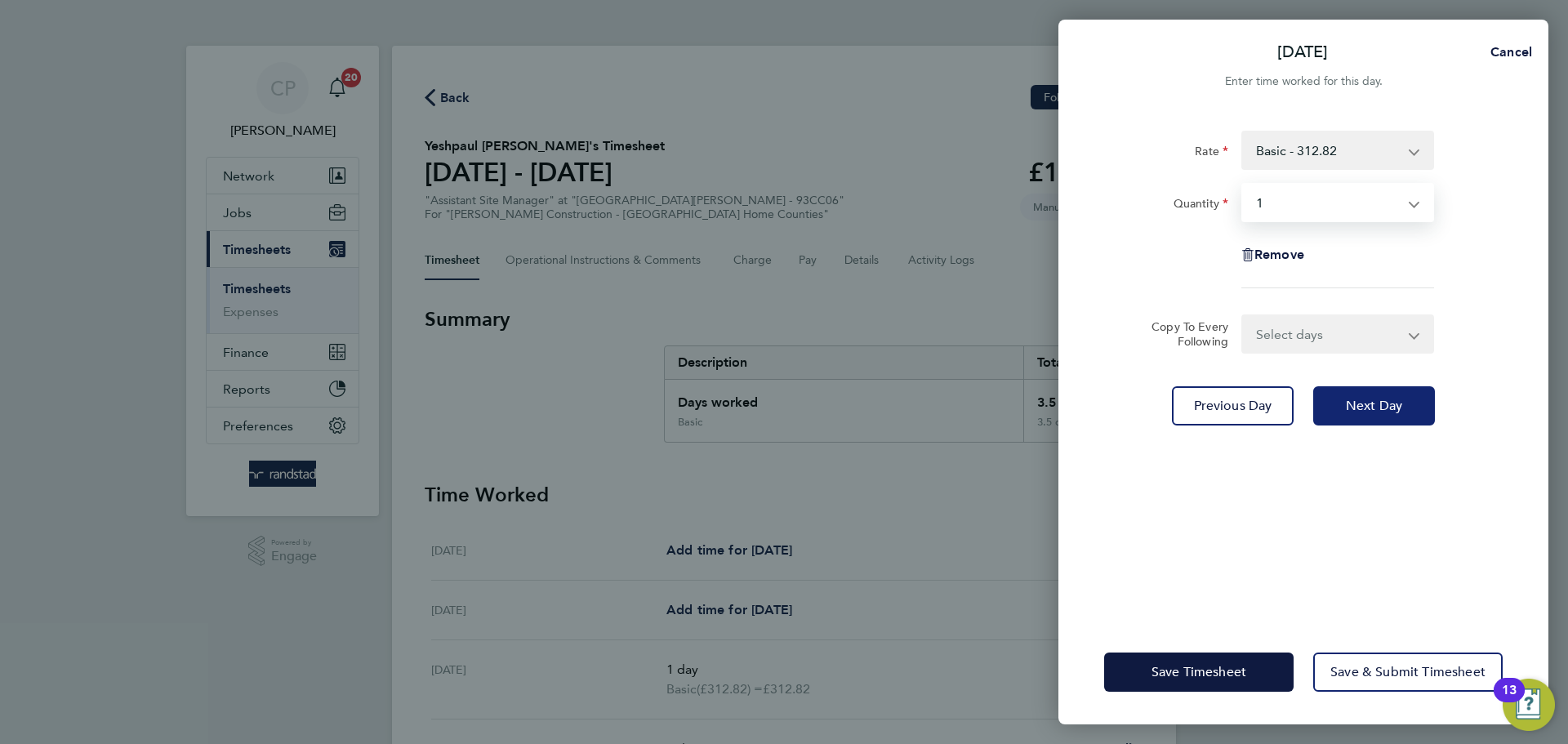
click at [1376, 413] on span "Next Day" at bounding box center [1374, 406] width 57 height 17
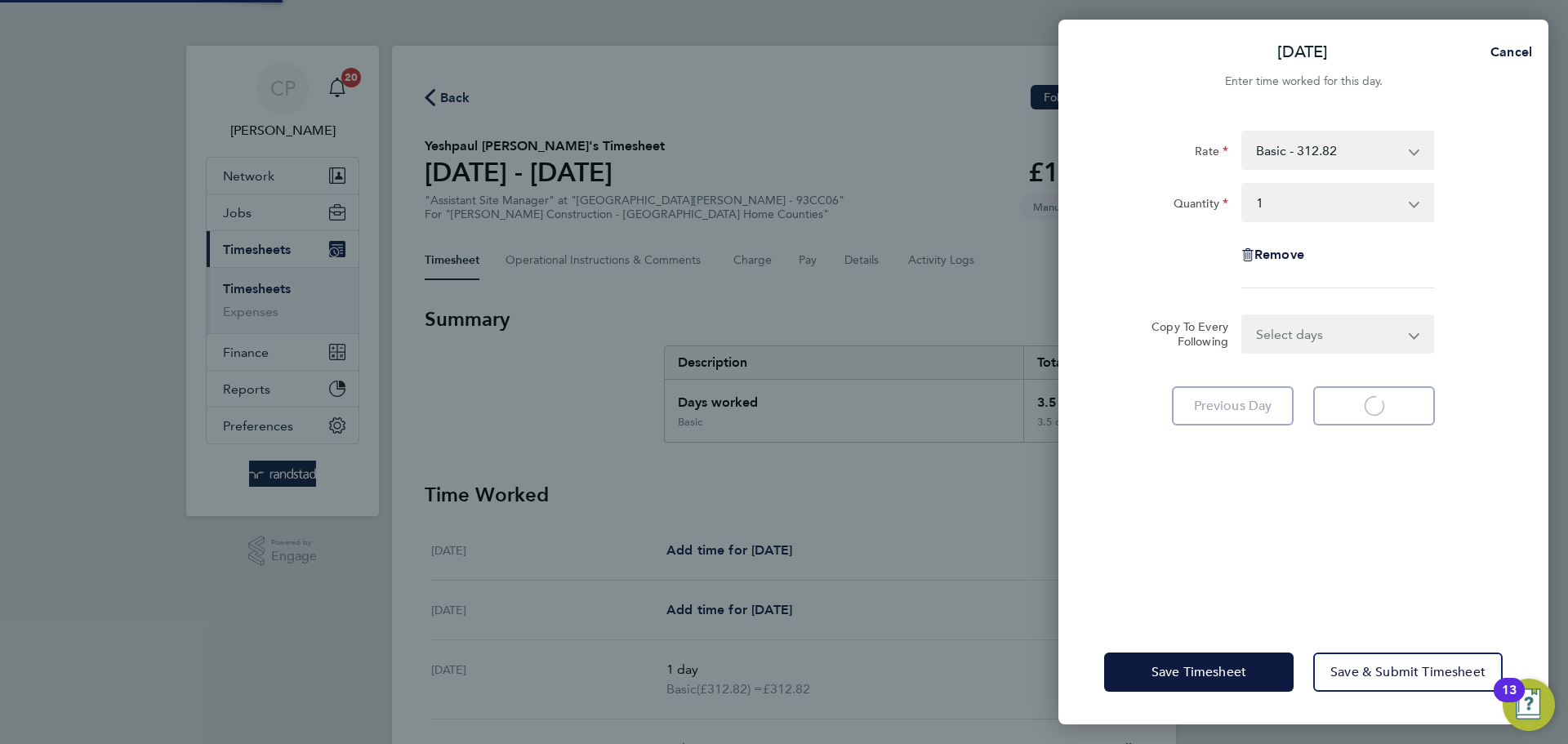
select select "0.5"
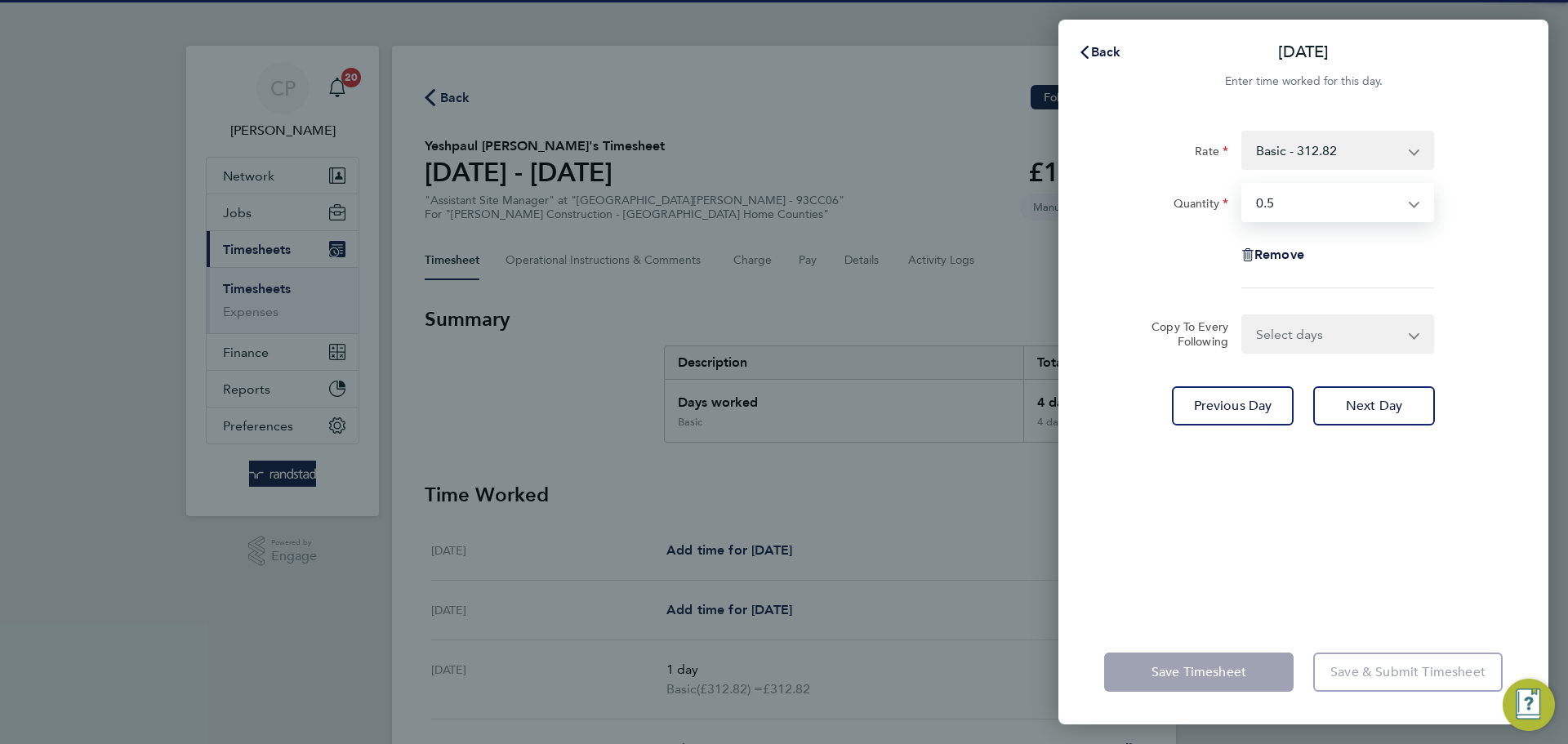
click at [1334, 216] on select "Select quantity 0.5 1" at bounding box center [1328, 202] width 170 height 36
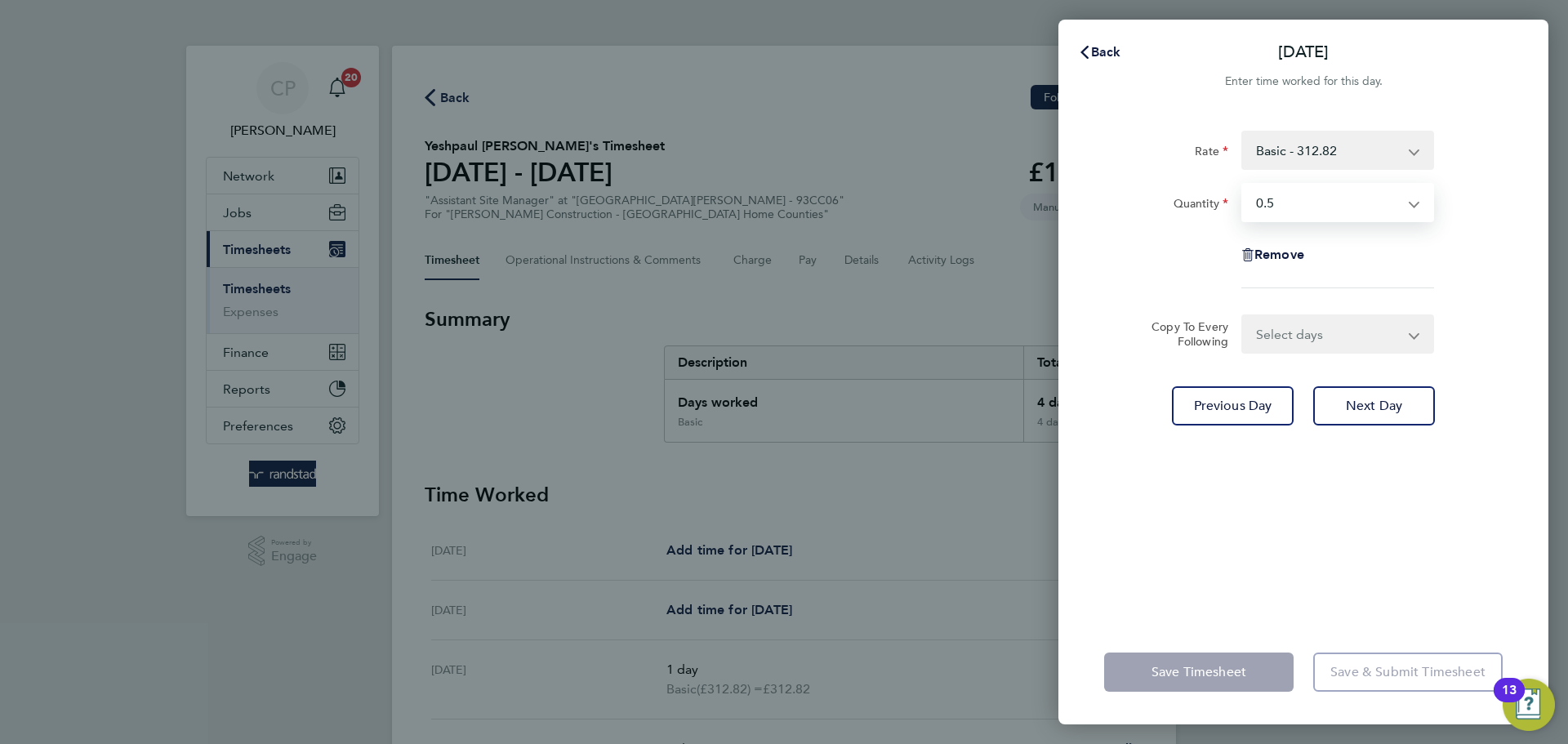
select select "1"
click at [1243, 185] on select "Select quantity 0.5 1" at bounding box center [1328, 202] width 170 height 36
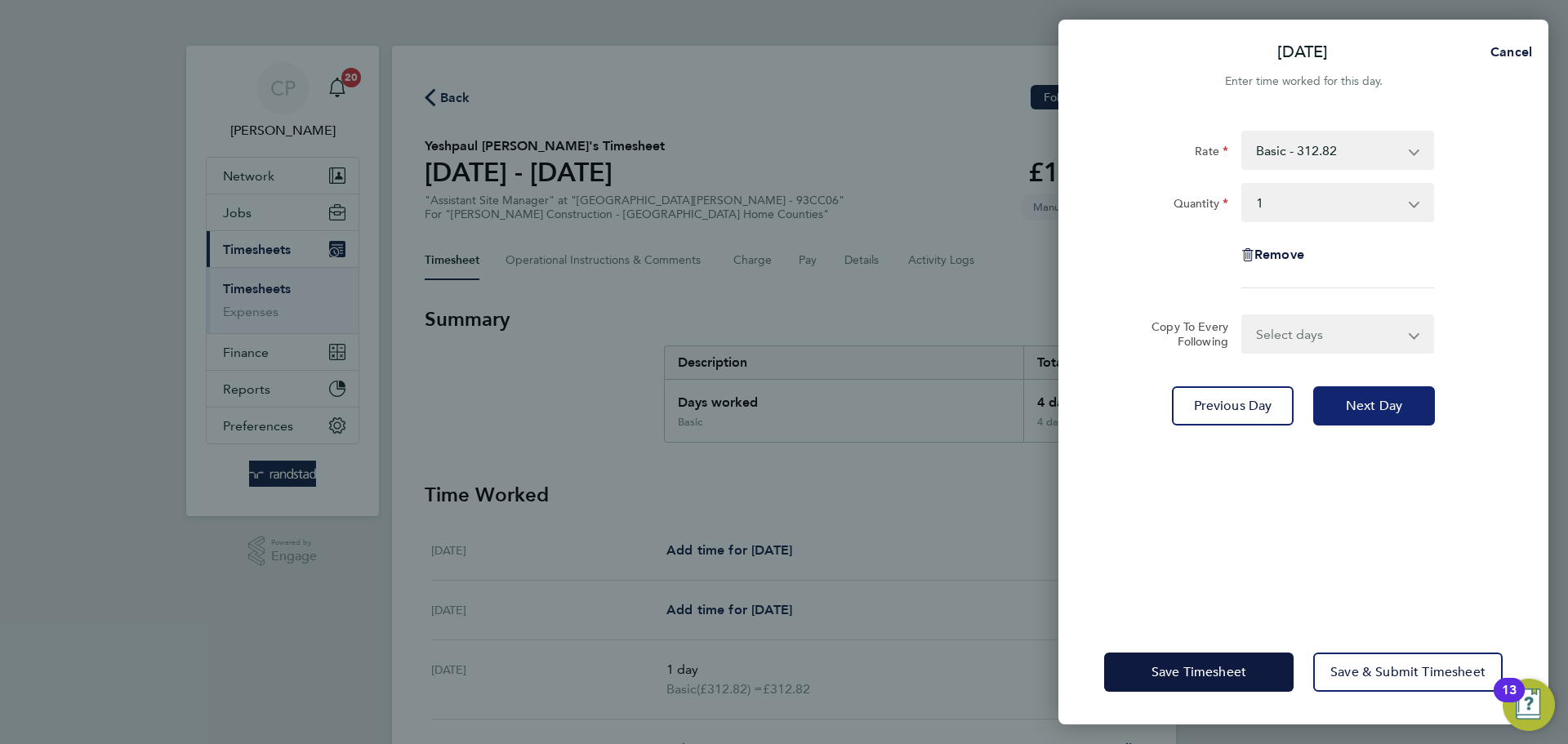
click at [1383, 404] on span "Next Day" at bounding box center [1374, 406] width 57 height 17
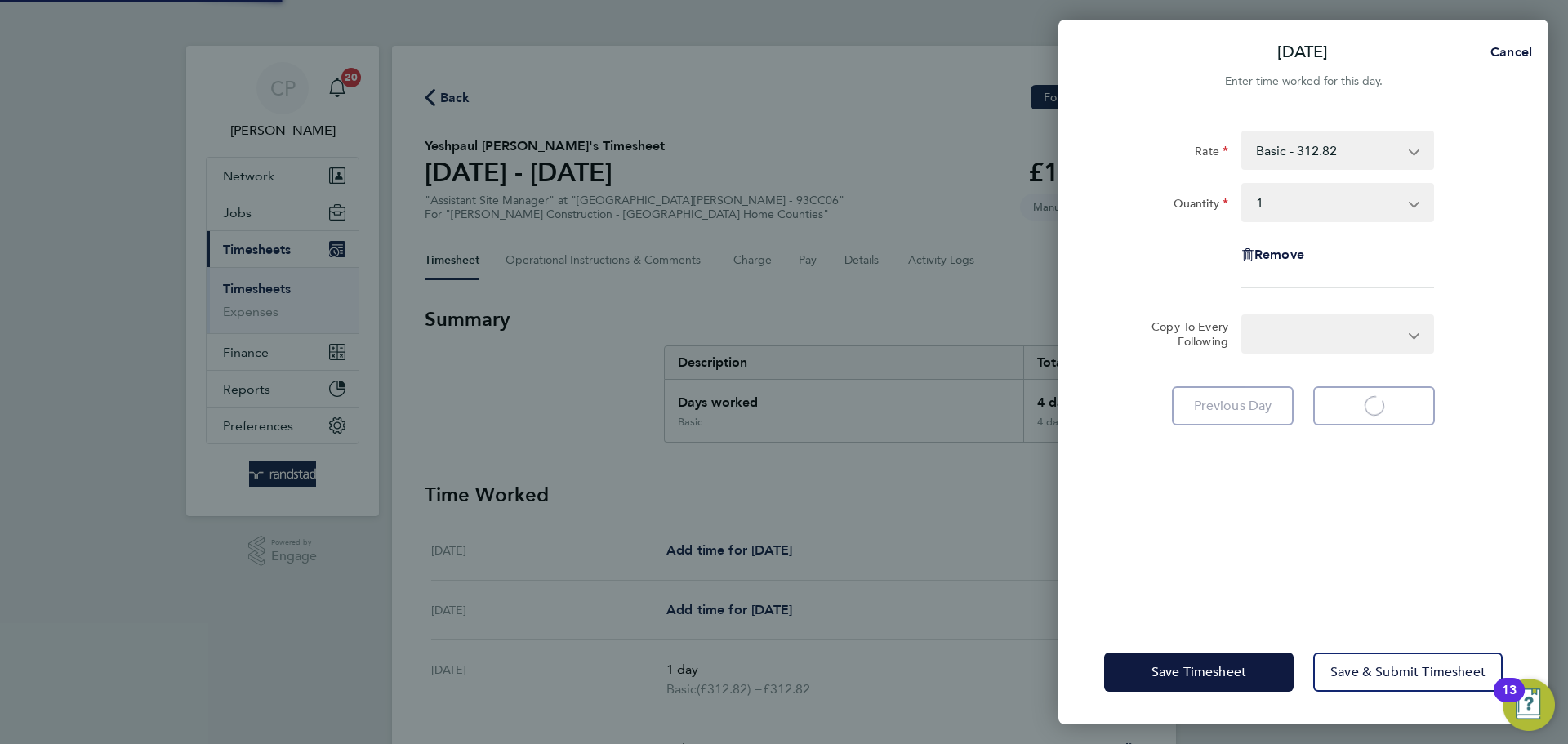
select select "0.5"
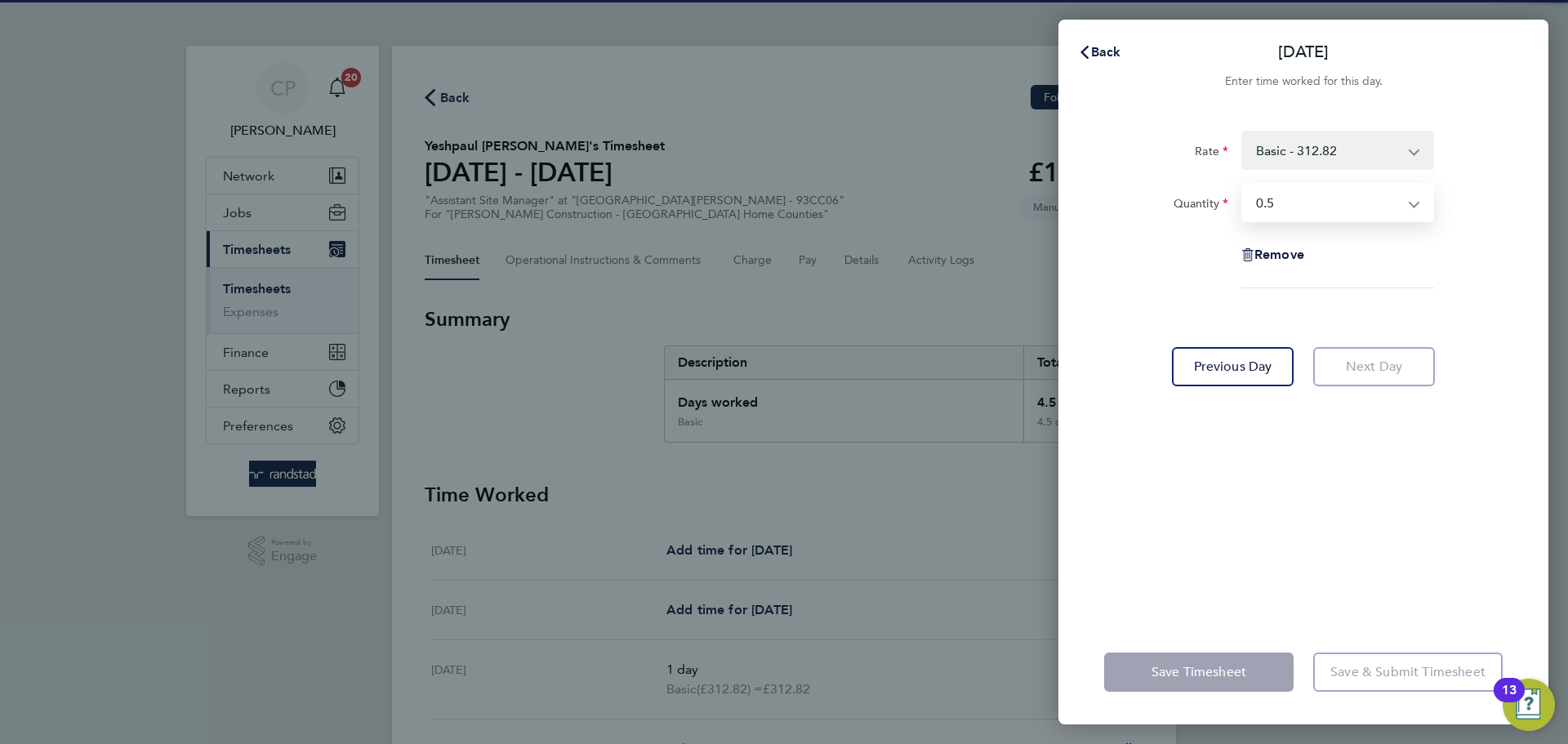
click at [1341, 195] on select "Select quantity 0.5 1" at bounding box center [1328, 202] width 170 height 36
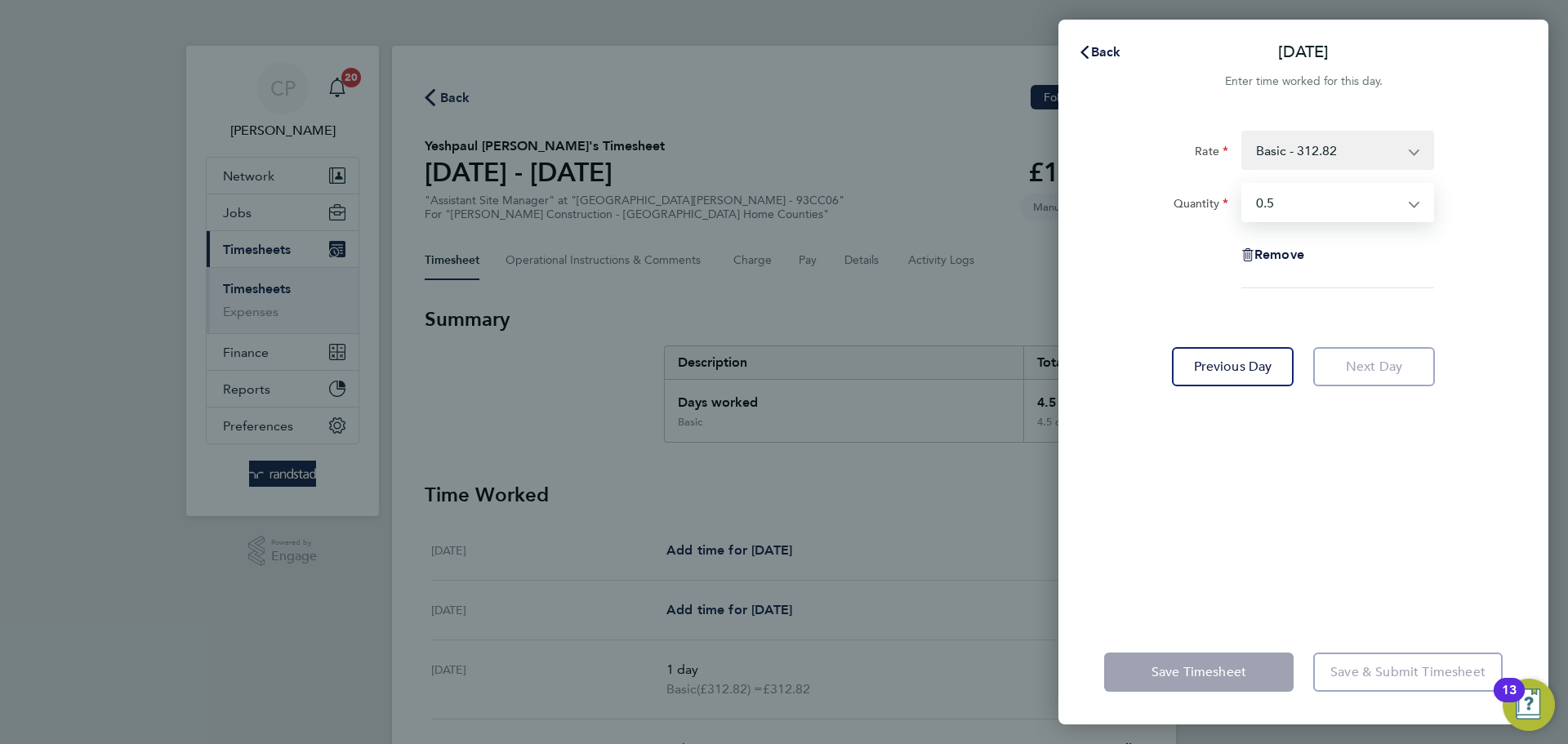
select select "1"
click at [1243, 185] on select "Select quantity 0.5 1" at bounding box center [1328, 202] width 170 height 36
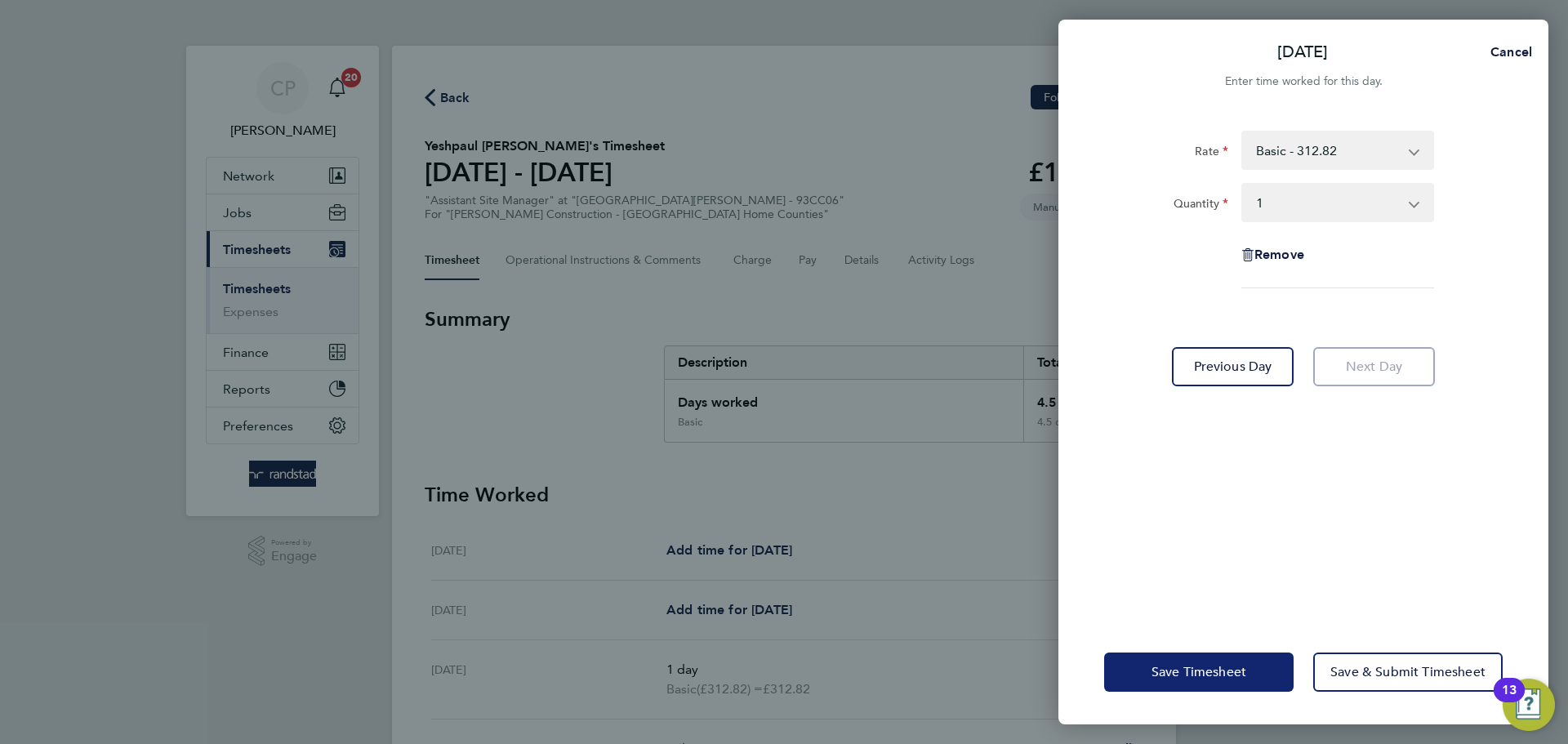
click at [1172, 672] on span "Save Timesheet" at bounding box center [1199, 672] width 95 height 17
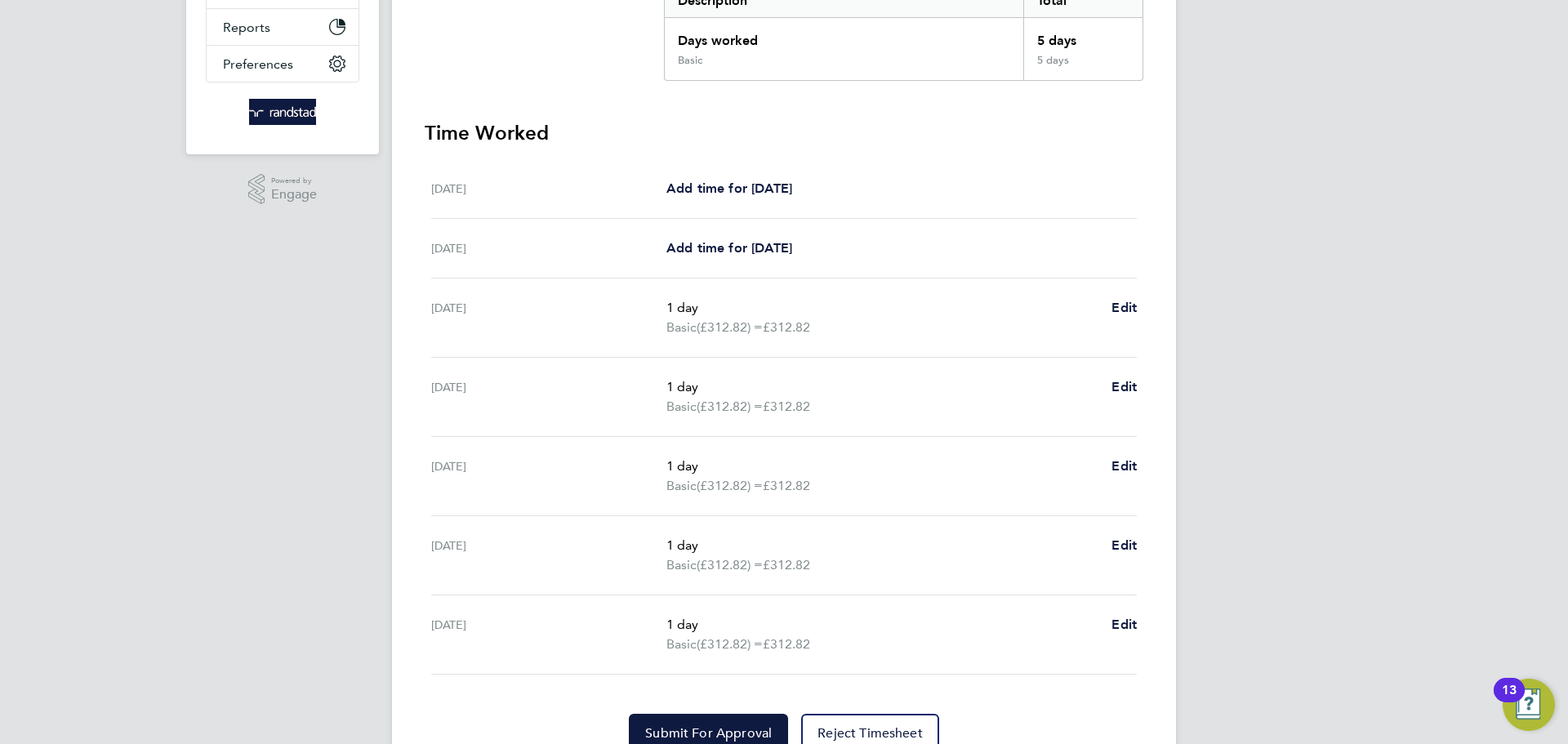
scroll to position [437, 0]
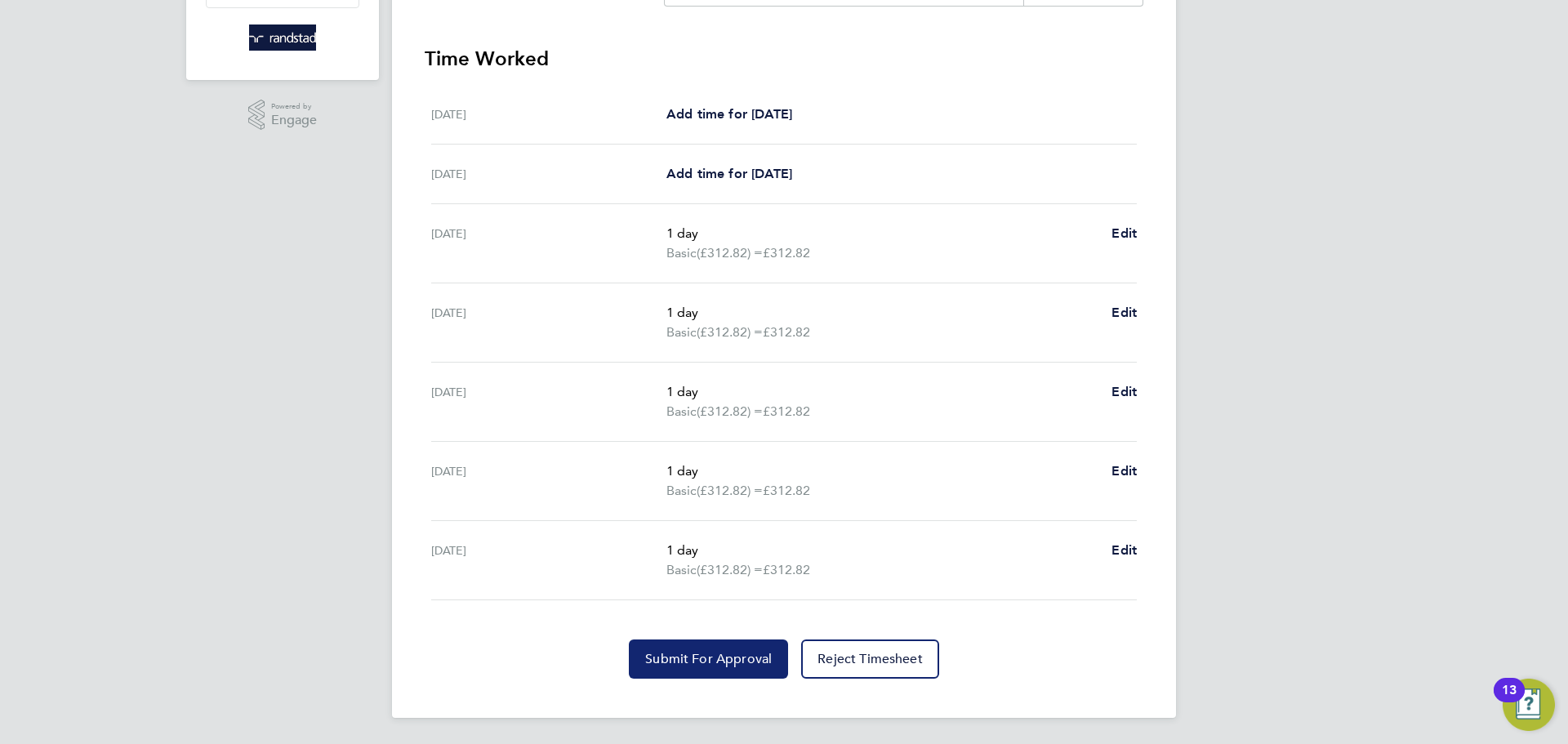
click at [696, 667] on span "Submit For Approval" at bounding box center [708, 659] width 126 height 17
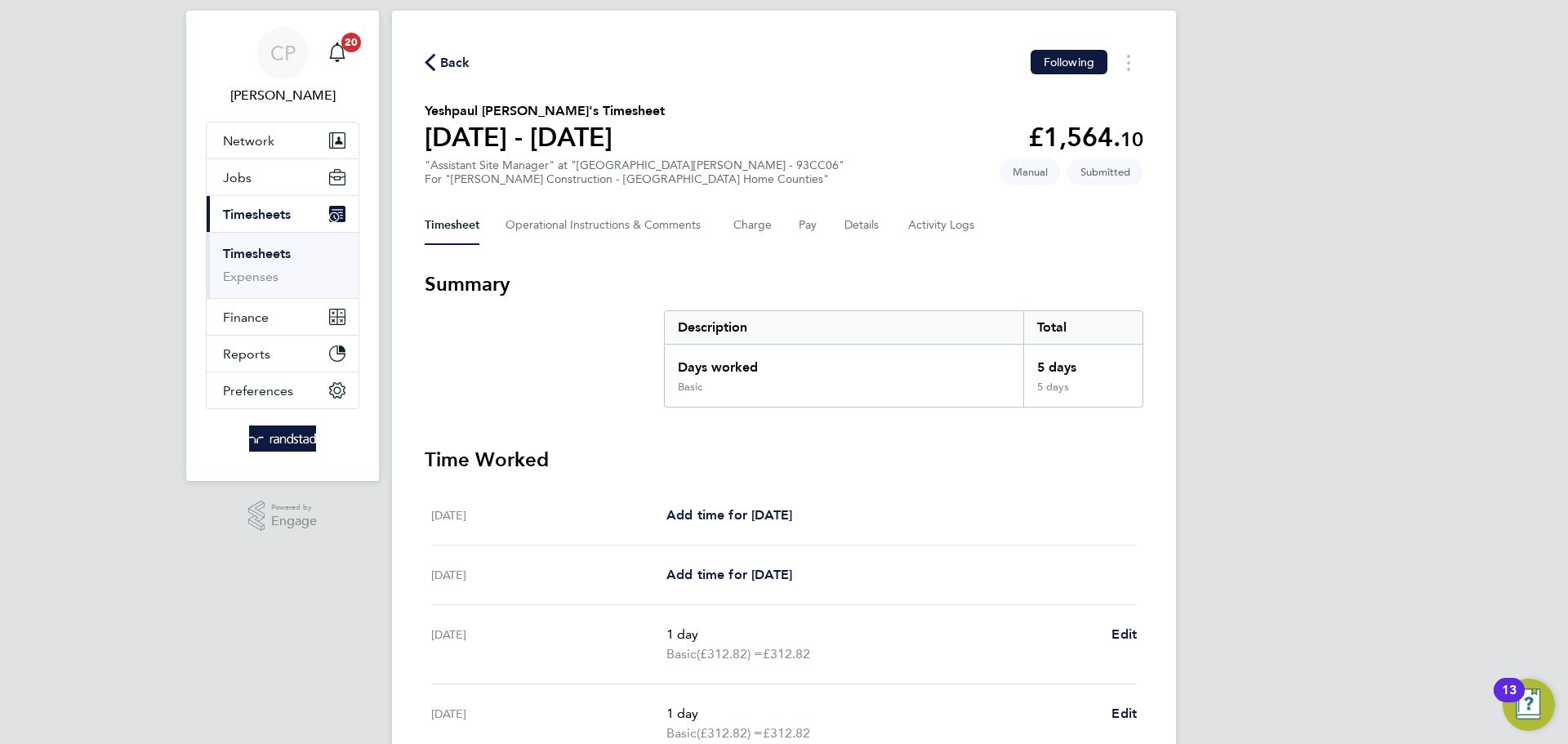
scroll to position [0, 0]
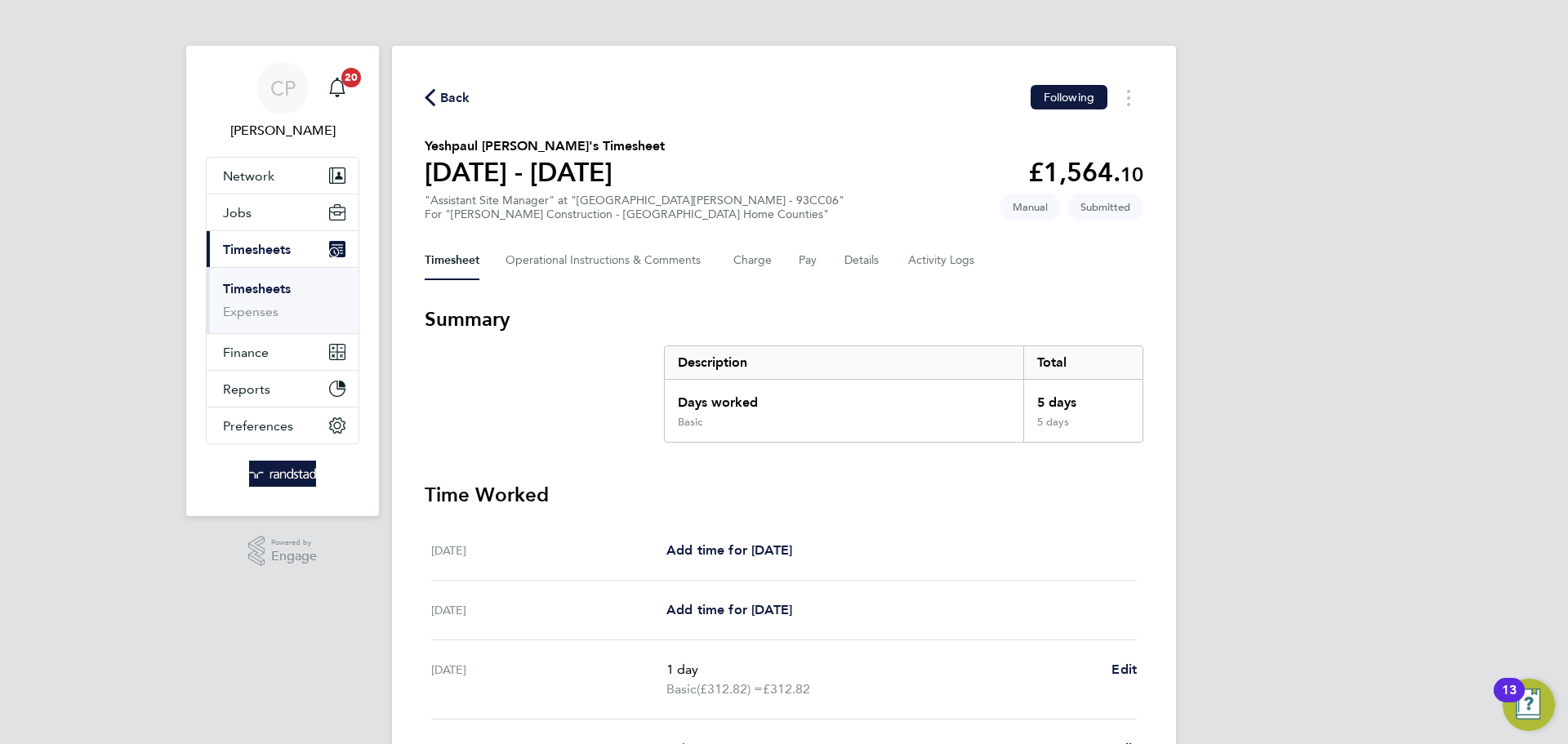
click at [254, 288] on link "Timesheets" at bounding box center [256, 289] width 68 height 16
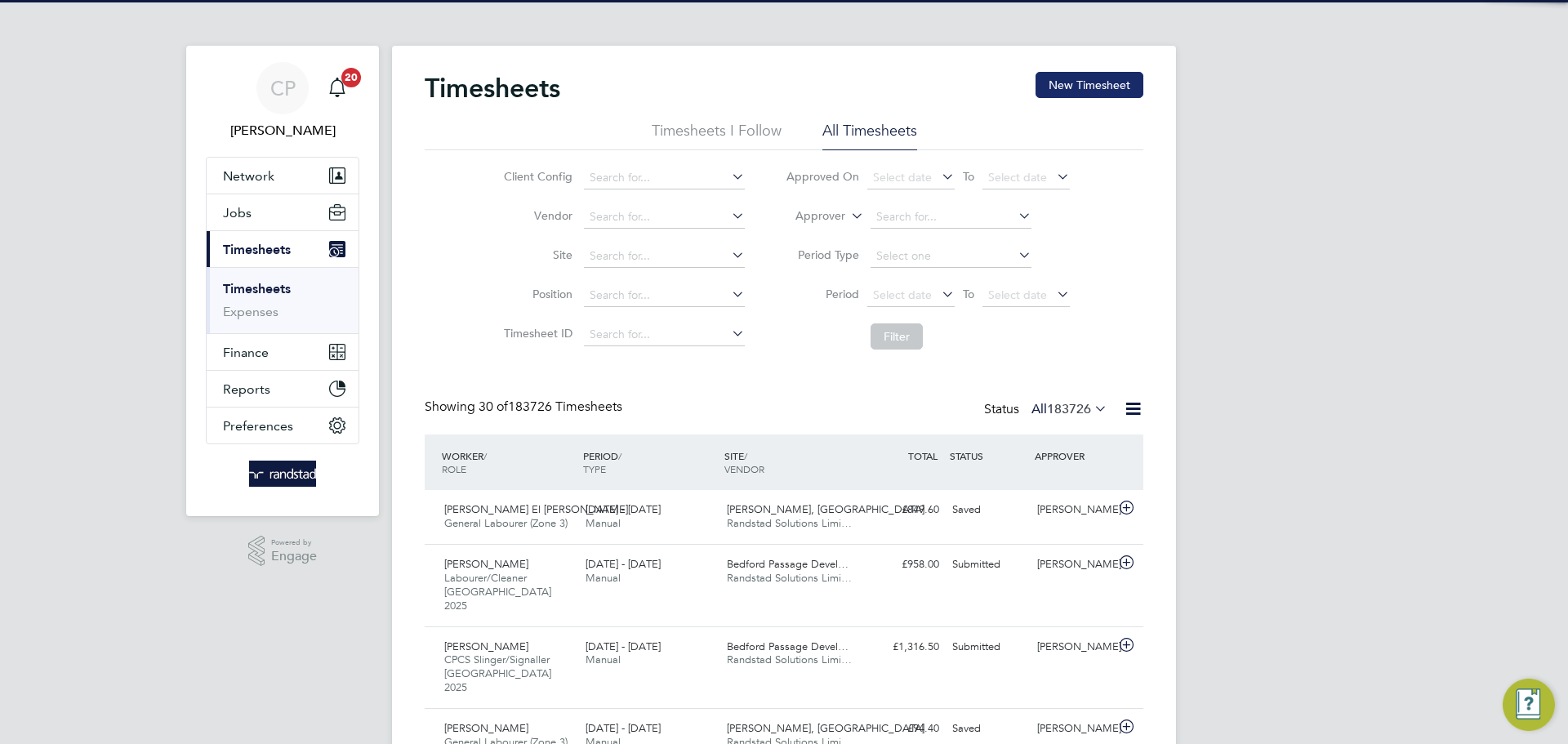
scroll to position [55, 142]
click at [1070, 85] on button "New Timesheet" at bounding box center [1090, 85] width 108 height 26
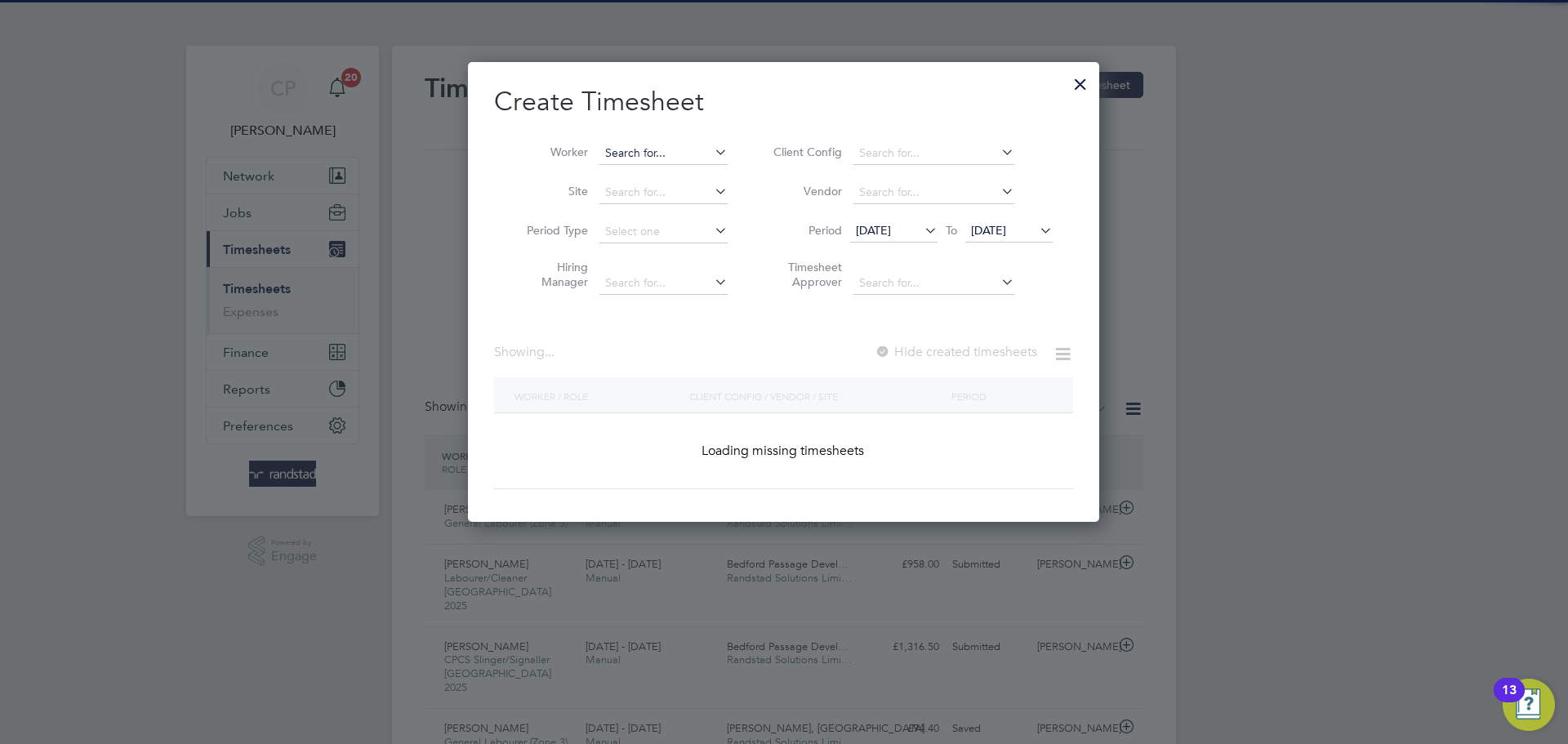
click at [687, 161] on input at bounding box center [664, 153] width 128 height 23
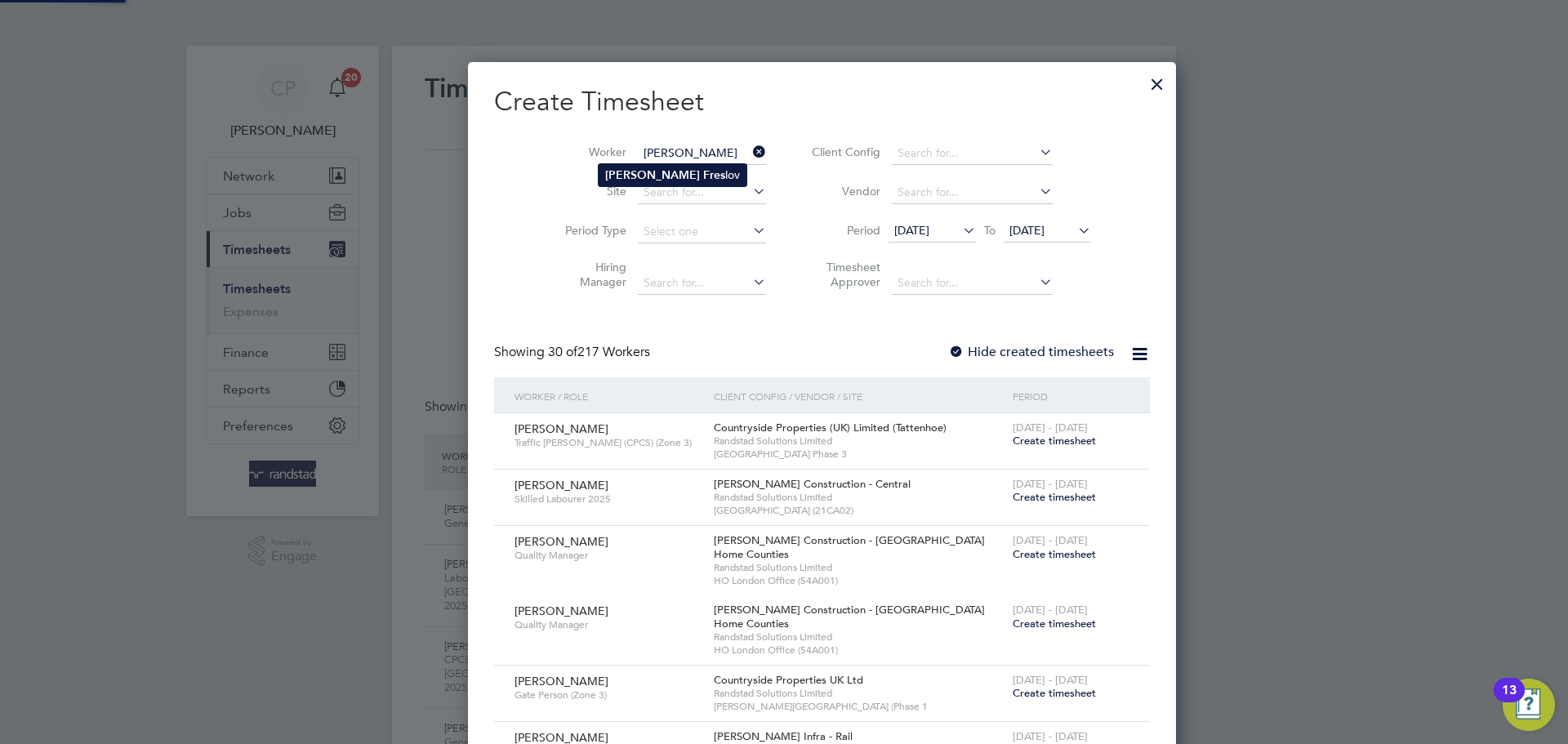
click at [683, 180] on li "Isabella Fres lov" at bounding box center [672, 176] width 148 height 22
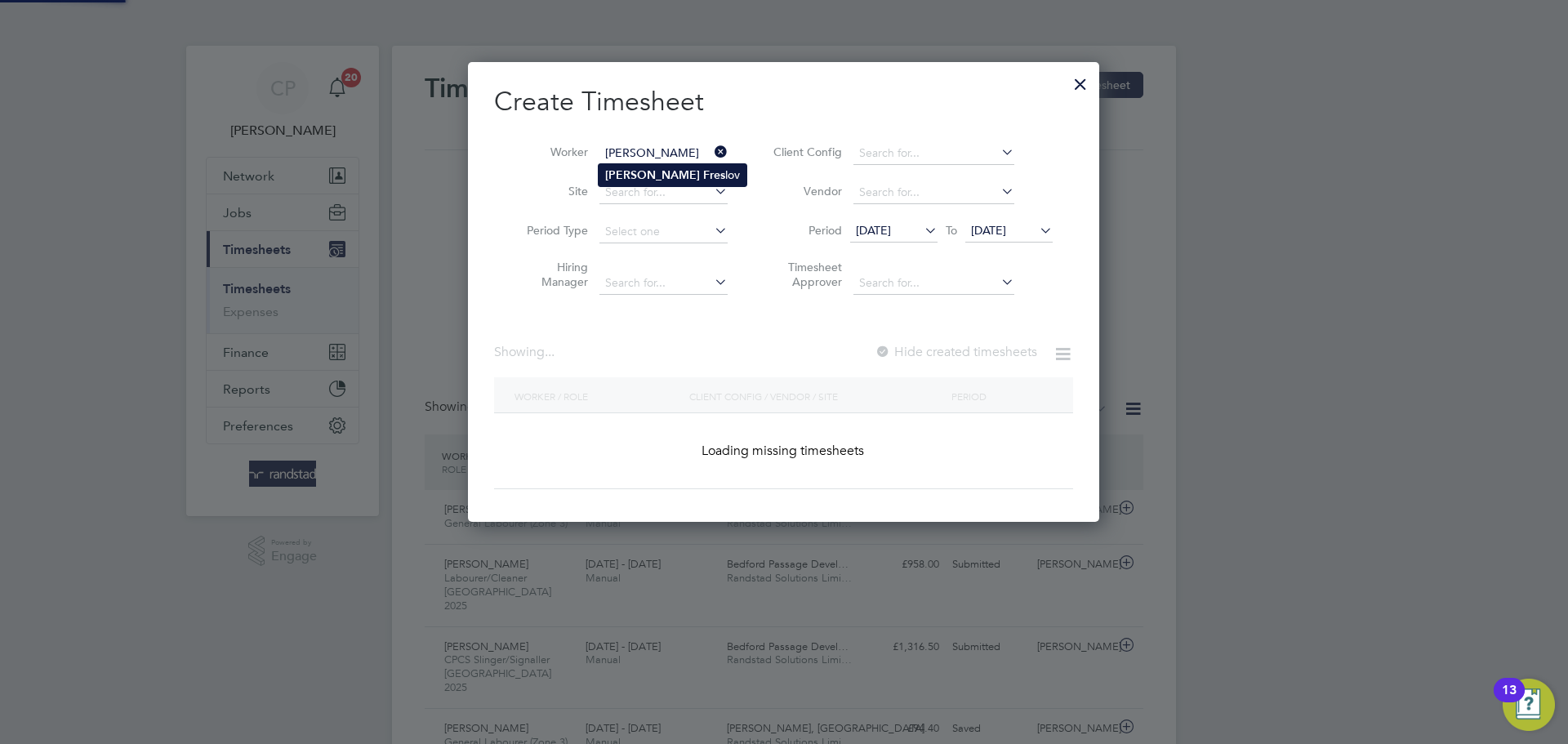
type input "[PERSON_NAME]"
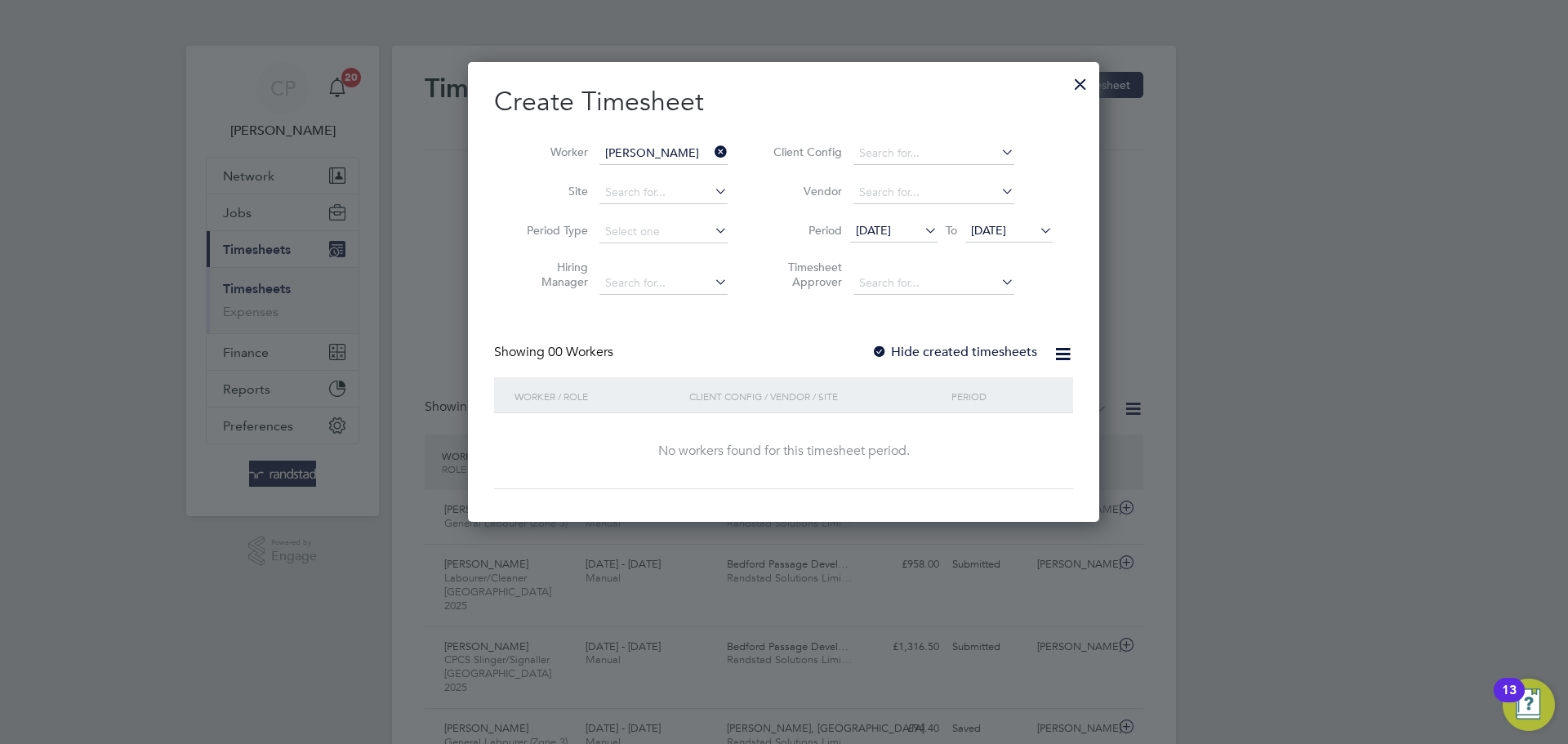
click at [1006, 236] on span "[DATE]" at bounding box center [989, 230] width 35 height 15
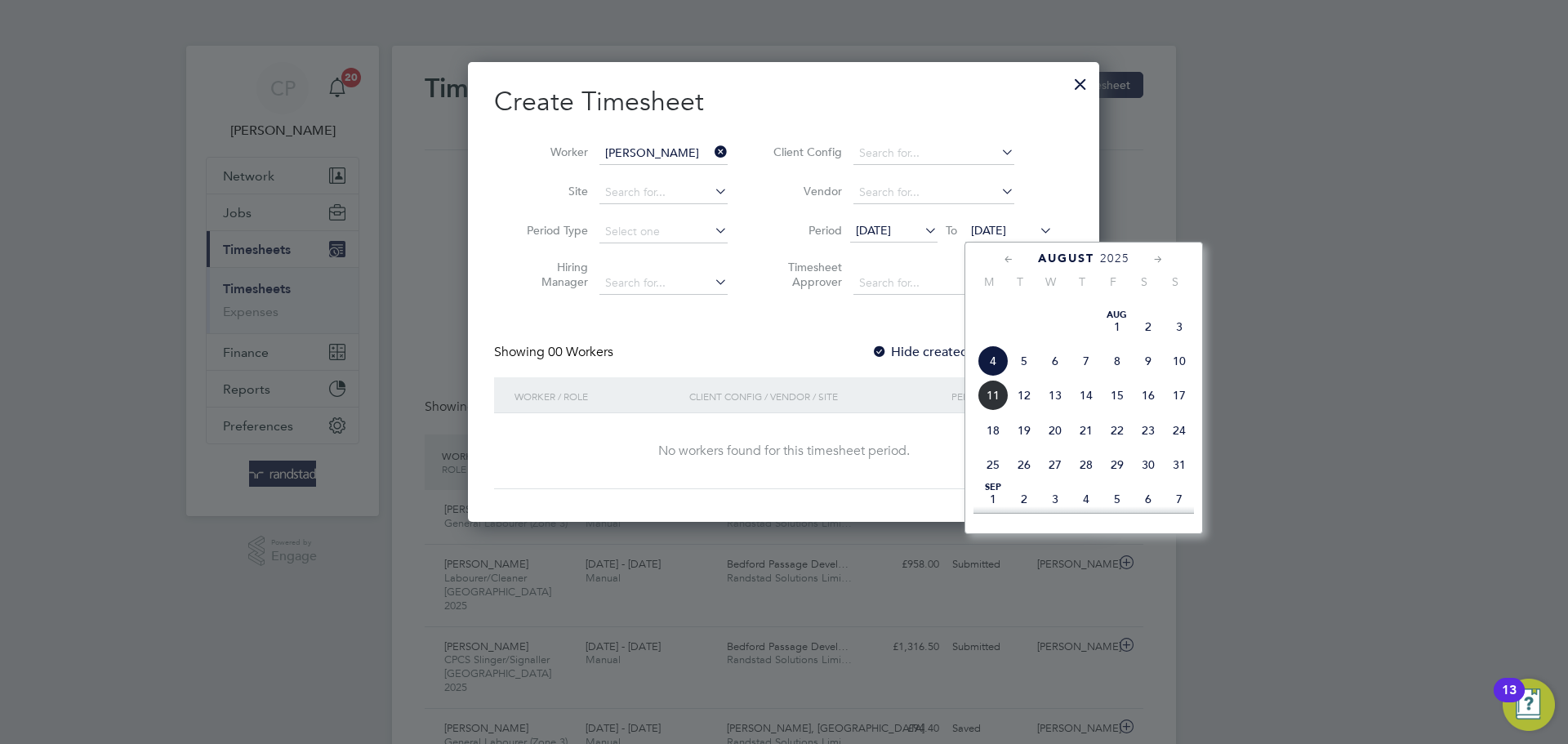
click at [986, 411] on span "11" at bounding box center [992, 395] width 31 height 31
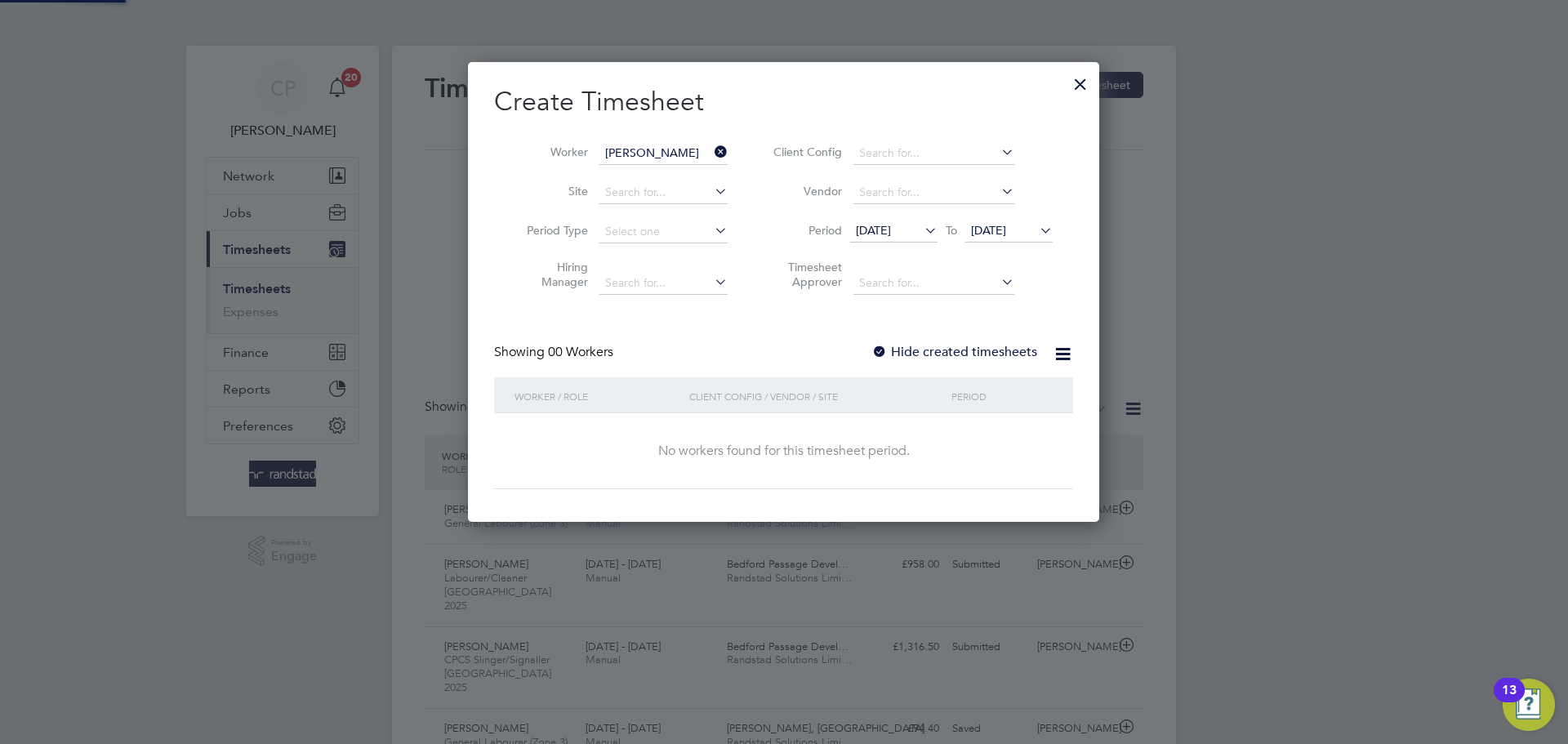
click at [970, 346] on label "Hide created timesheets" at bounding box center [954, 352] width 166 height 17
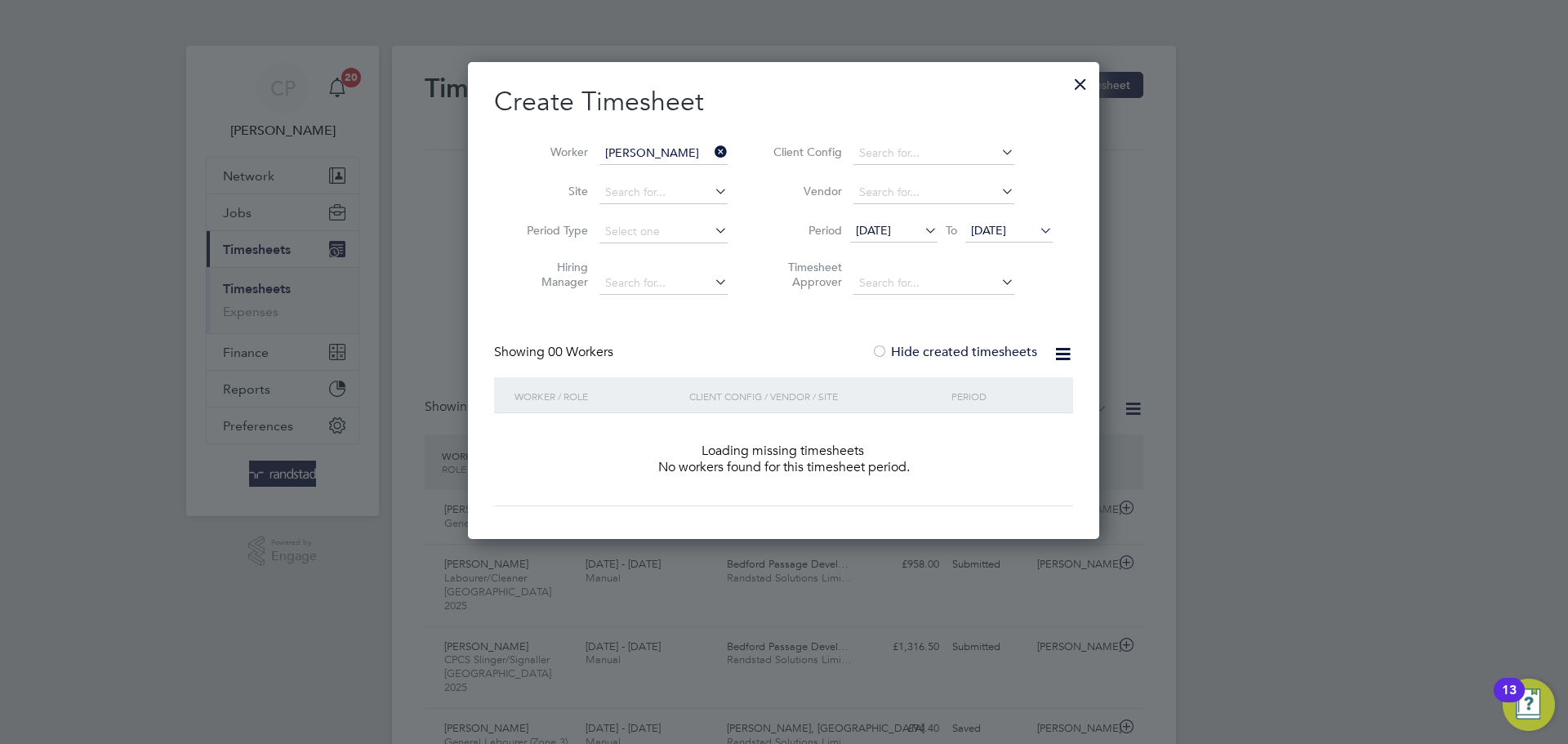
click at [970, 346] on label "Hide created timesheets" at bounding box center [954, 352] width 166 height 17
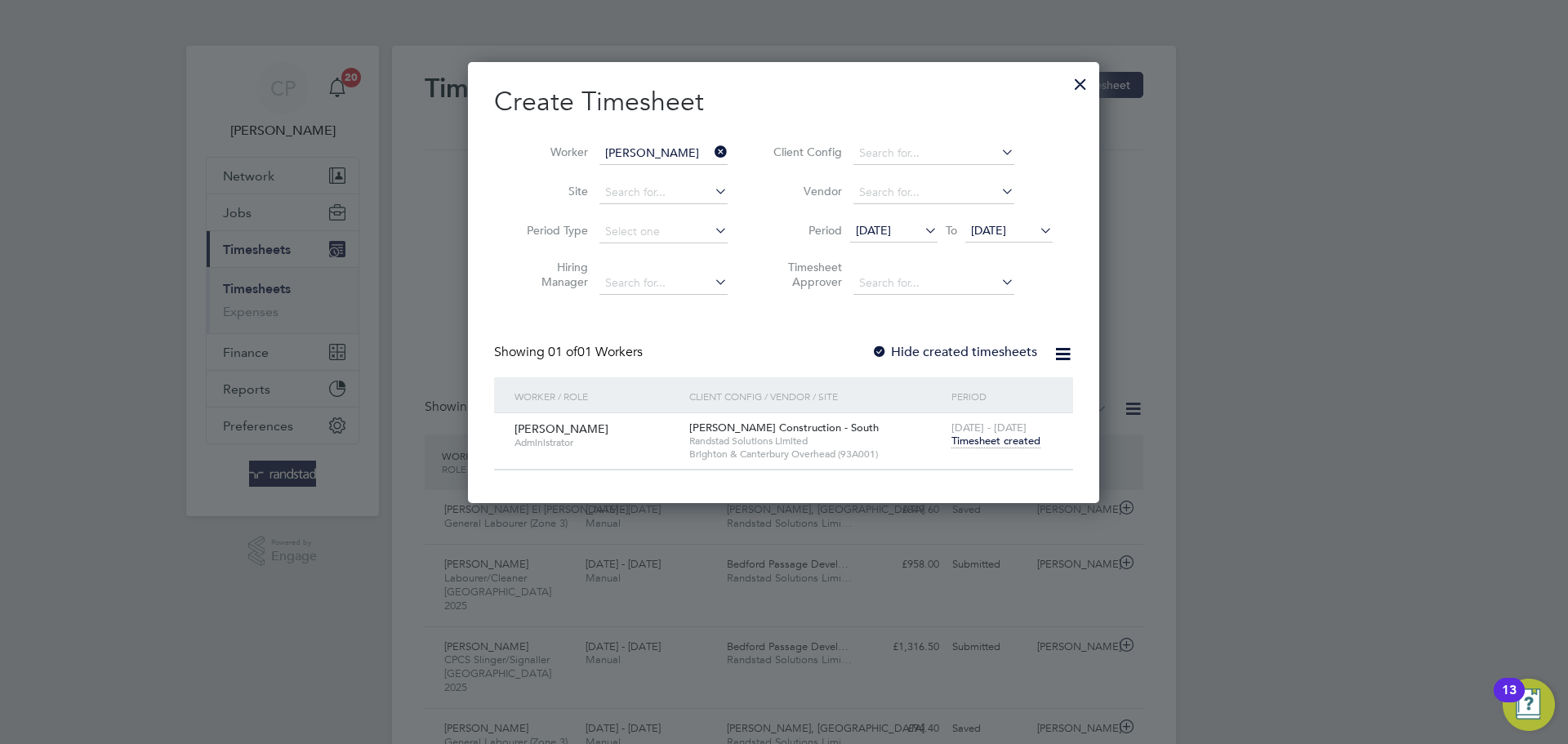
click at [980, 359] on div "Hide created timesheets" at bounding box center [956, 352] width 169 height 17
click at [989, 356] on label "Hide created timesheets" at bounding box center [954, 352] width 166 height 17
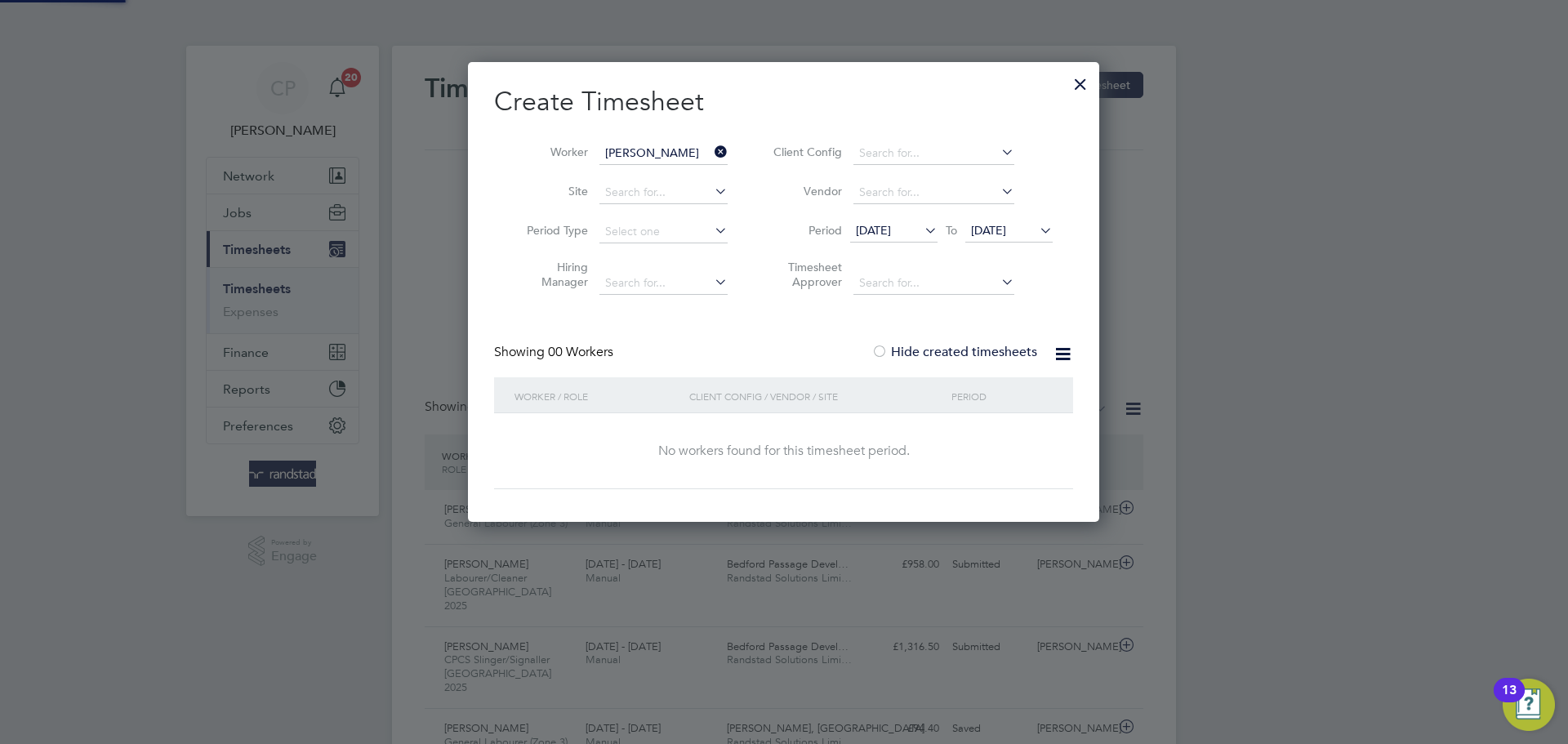
click at [989, 356] on label "Hide created timesheets" at bounding box center [954, 352] width 166 height 17
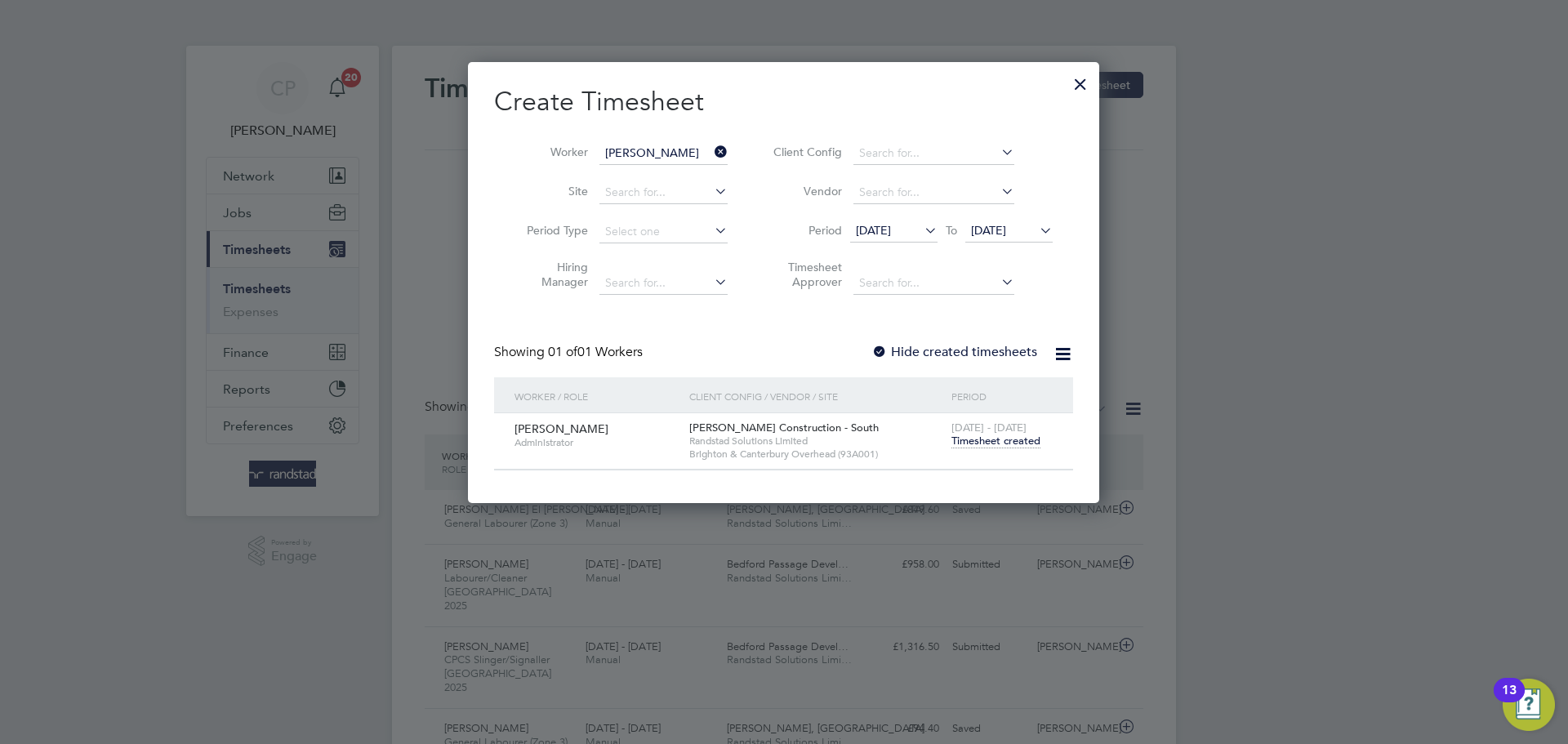
click at [987, 230] on span "11 Aug 2025" at bounding box center [989, 230] width 35 height 15
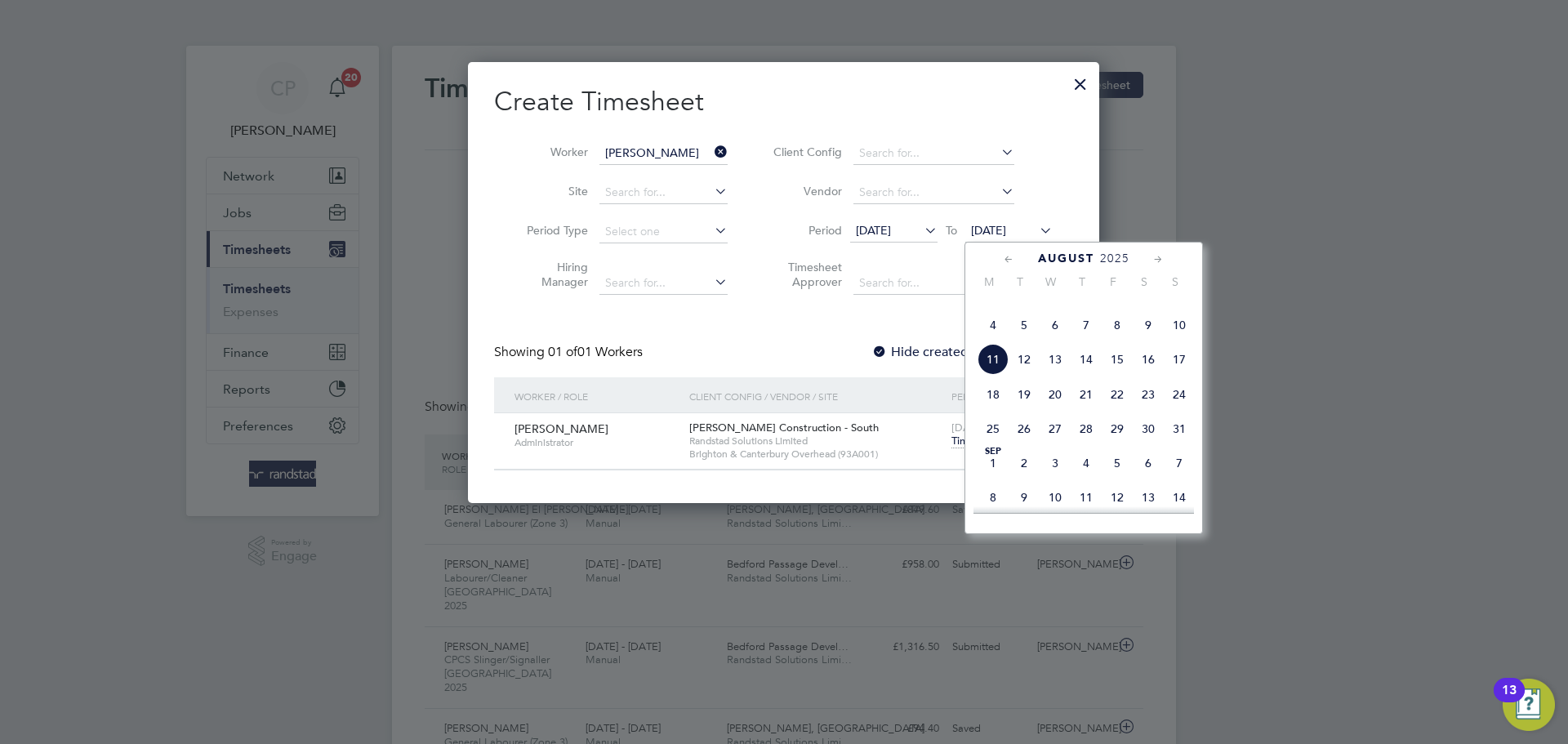
click at [1001, 375] on span "11" at bounding box center [992, 359] width 31 height 31
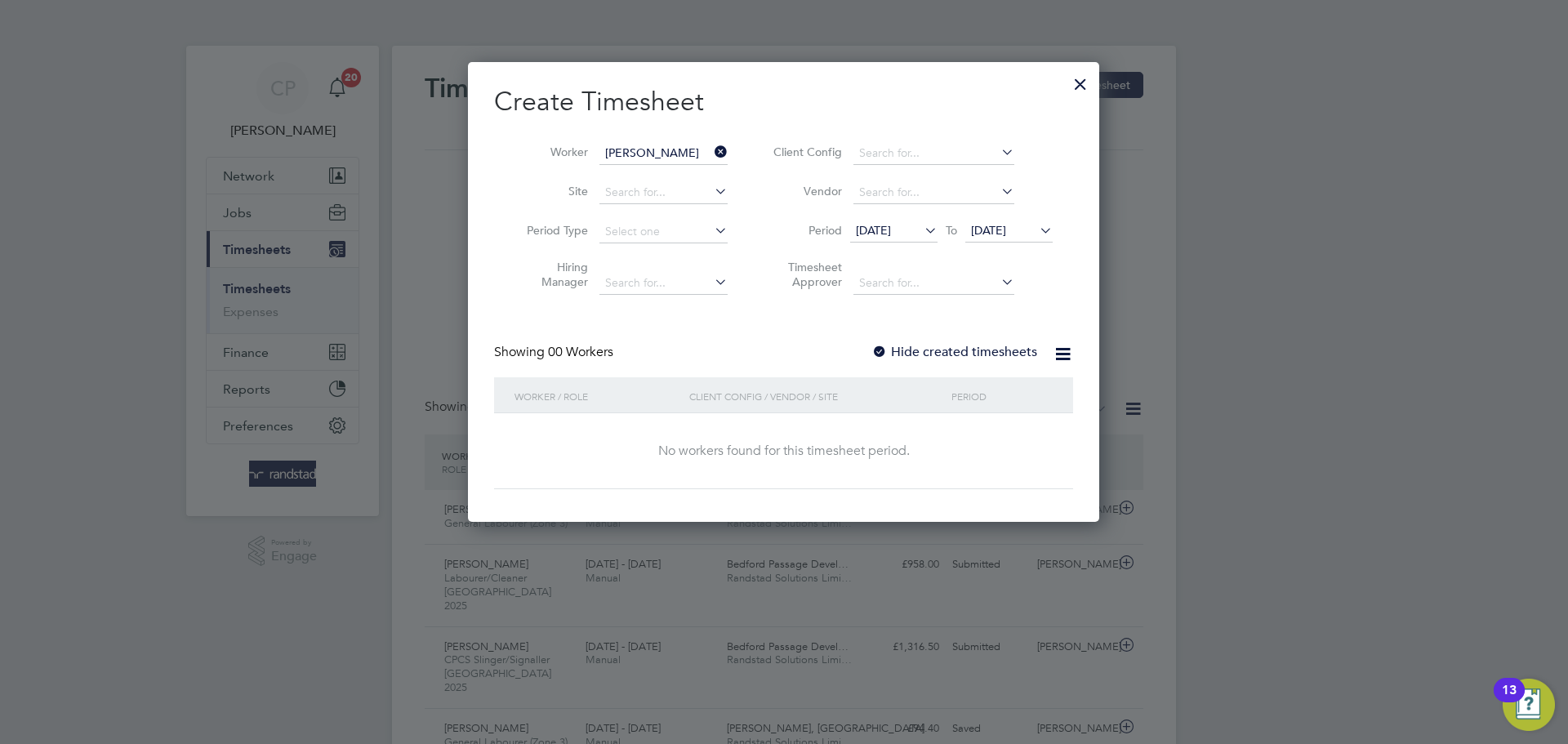
click at [974, 357] on label "Hide created timesheets" at bounding box center [954, 352] width 166 height 17
click at [974, 356] on label "Hide created timesheets" at bounding box center [954, 352] width 166 height 17
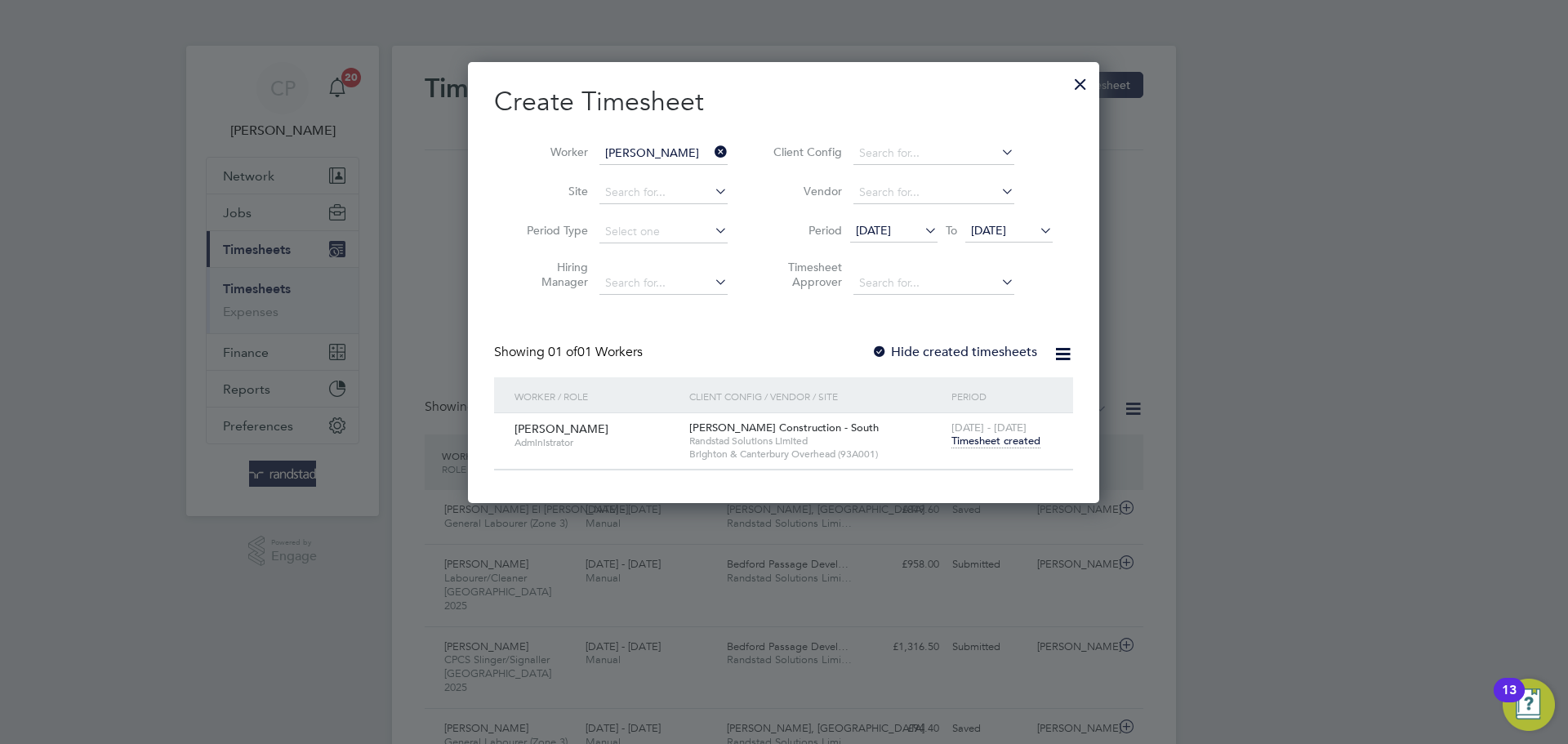
click at [916, 231] on span "[DATE]" at bounding box center [894, 232] width 87 height 22
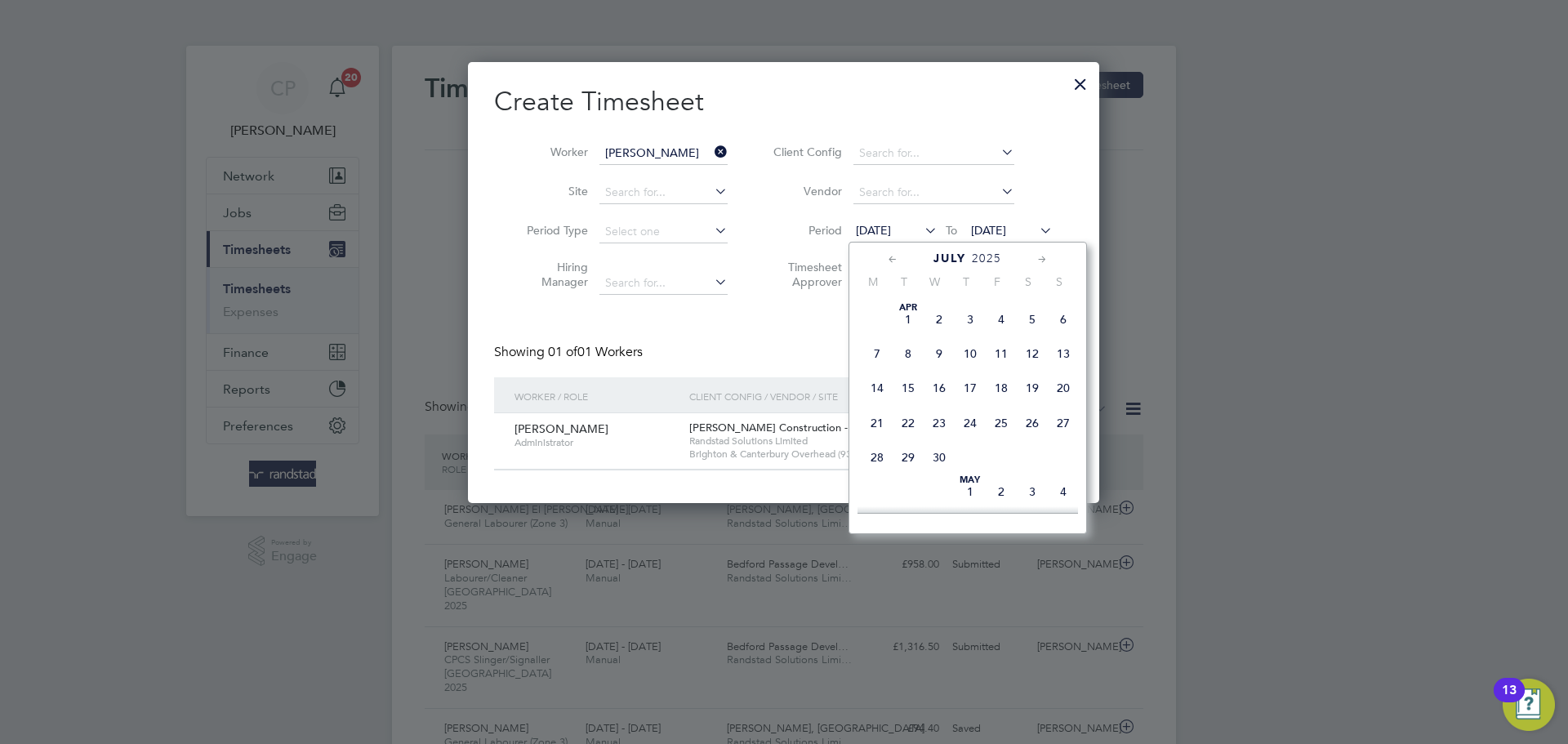
scroll to position [653, 0]
click at [884, 440] on span "4" at bounding box center [876, 424] width 31 height 31
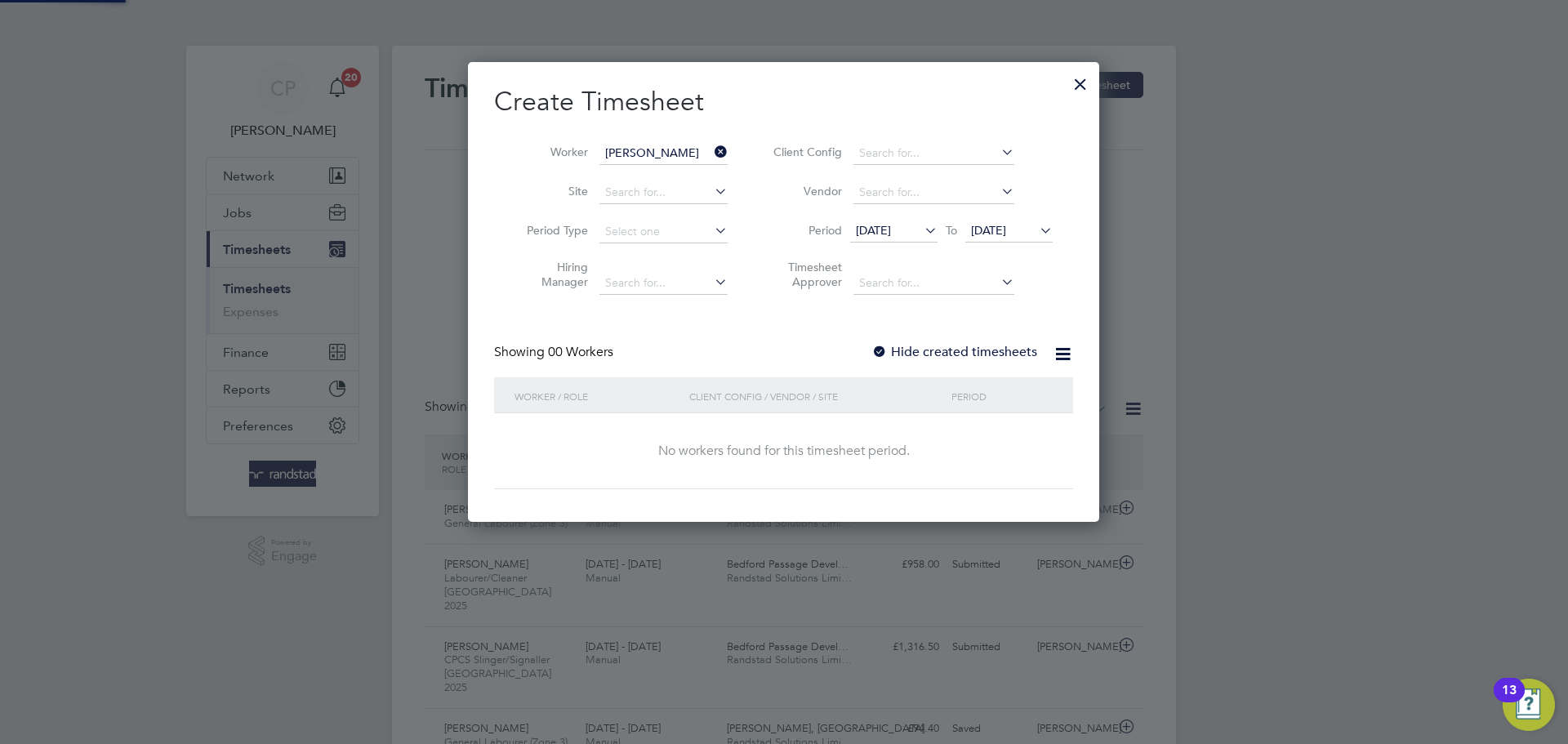
scroll to position [461, 632]
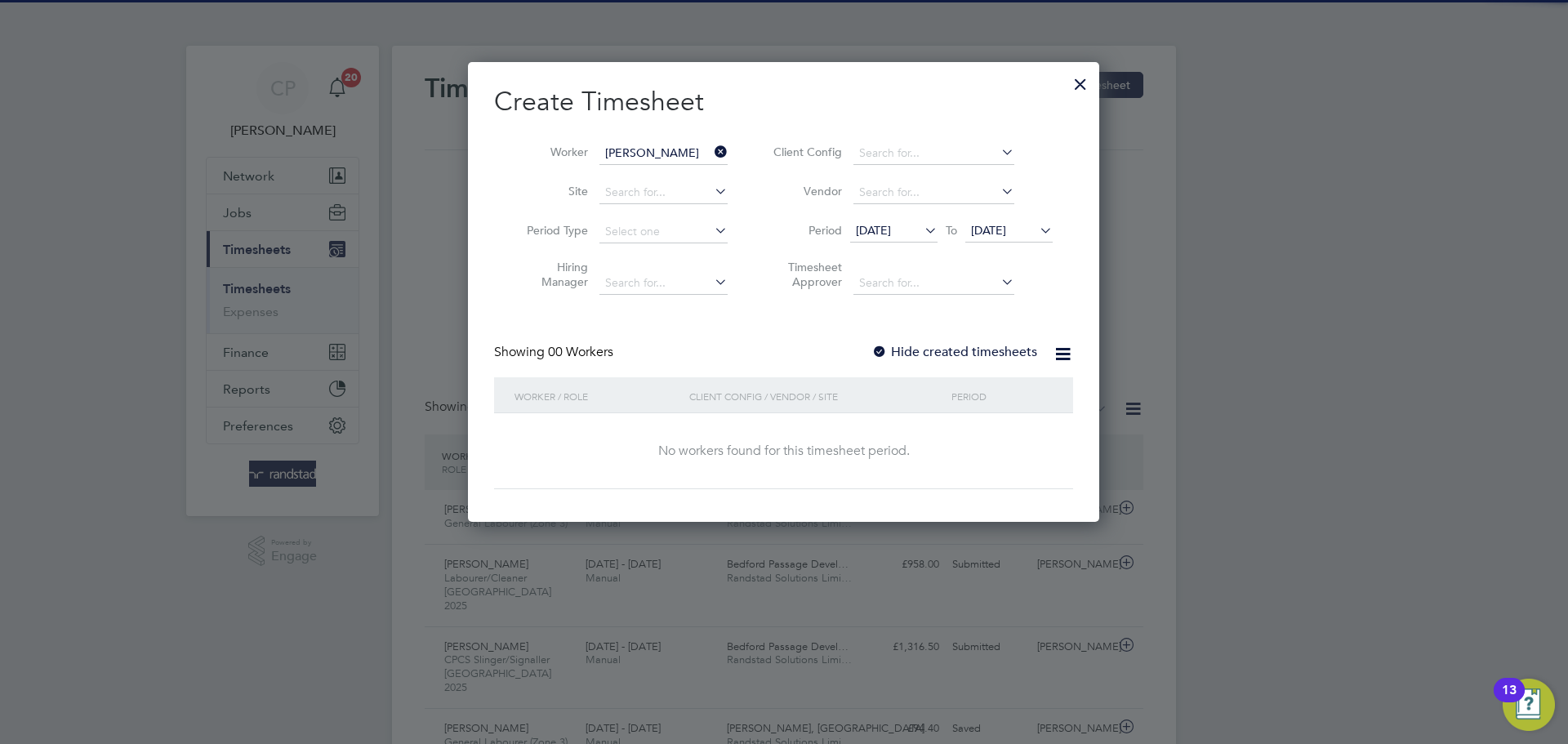
click at [979, 336] on div "Create Timesheet Worker Isabella Freslov Site Period Type Hiring Manager Client…" at bounding box center [784, 286] width 579 height 404
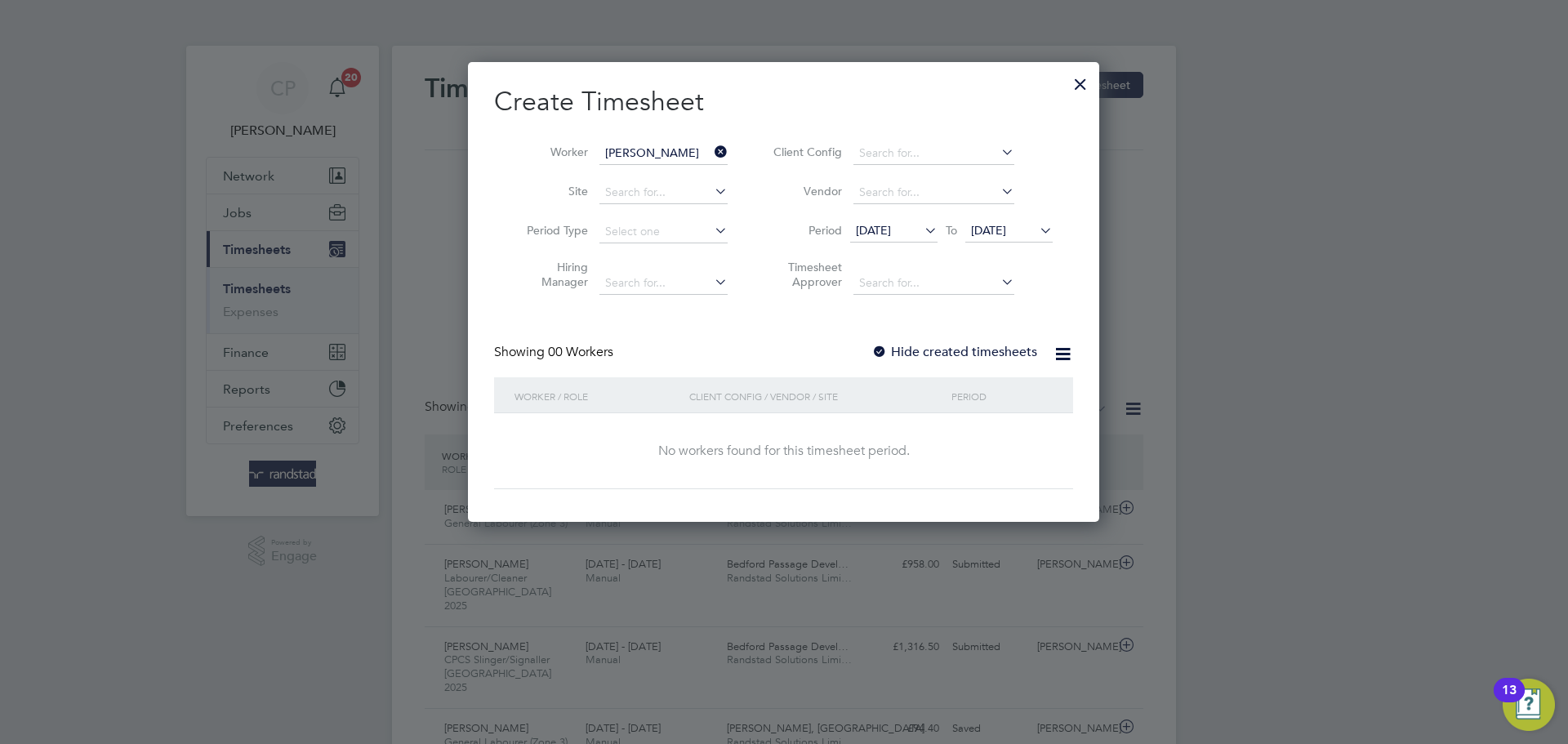
click at [972, 351] on label "Hide created timesheets" at bounding box center [954, 352] width 166 height 17
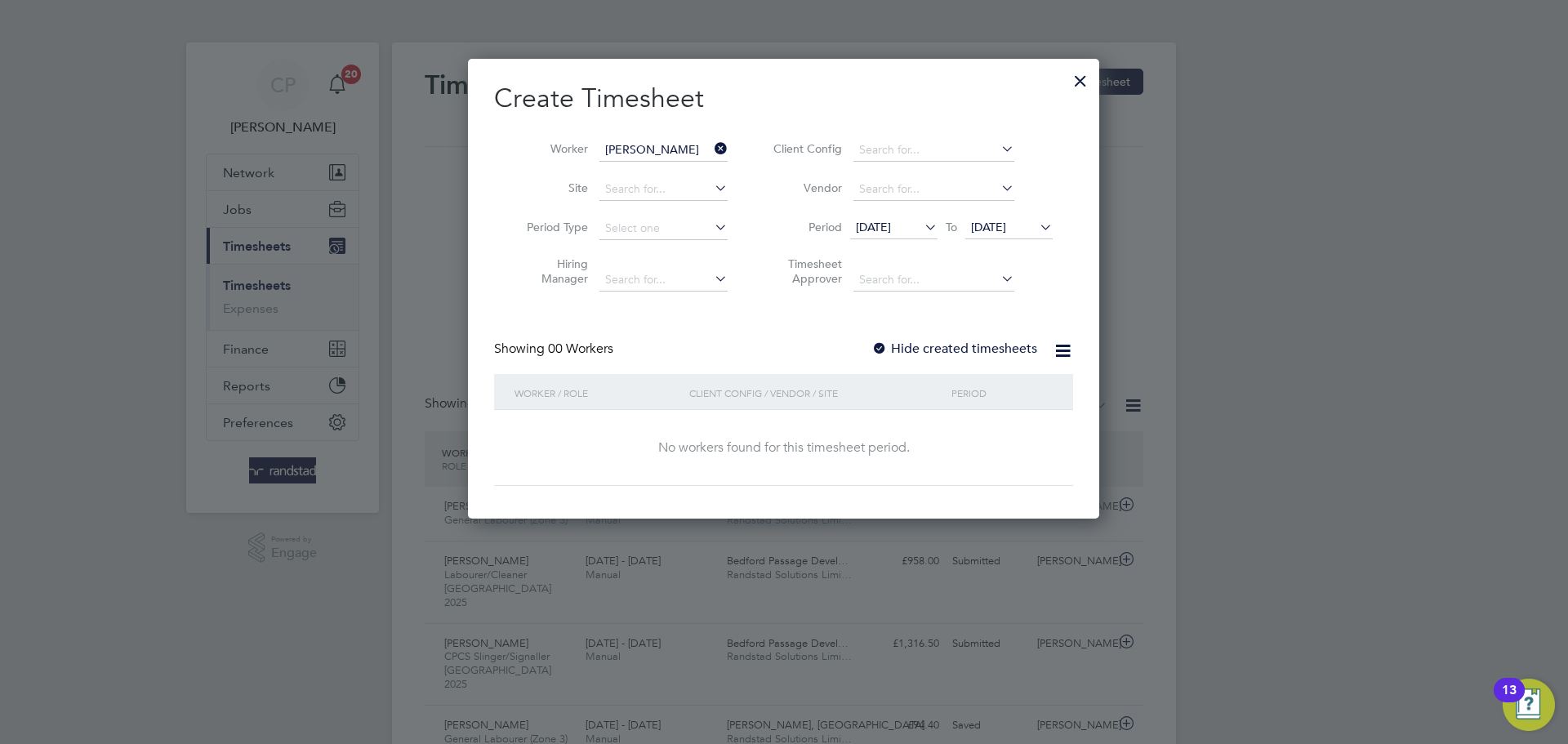
scroll to position [0, 0]
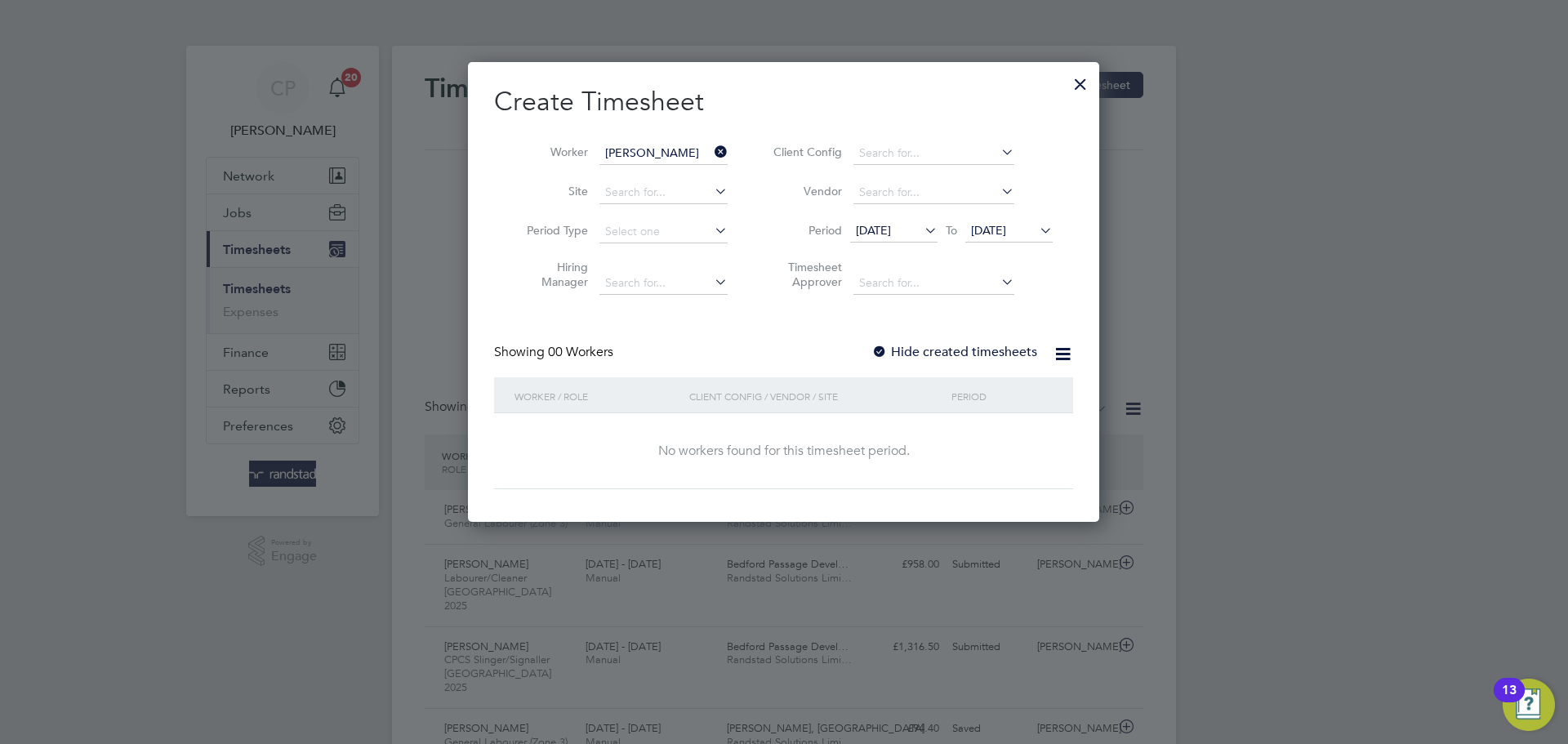
click at [958, 350] on label "Hide created timesheets" at bounding box center [954, 352] width 166 height 17
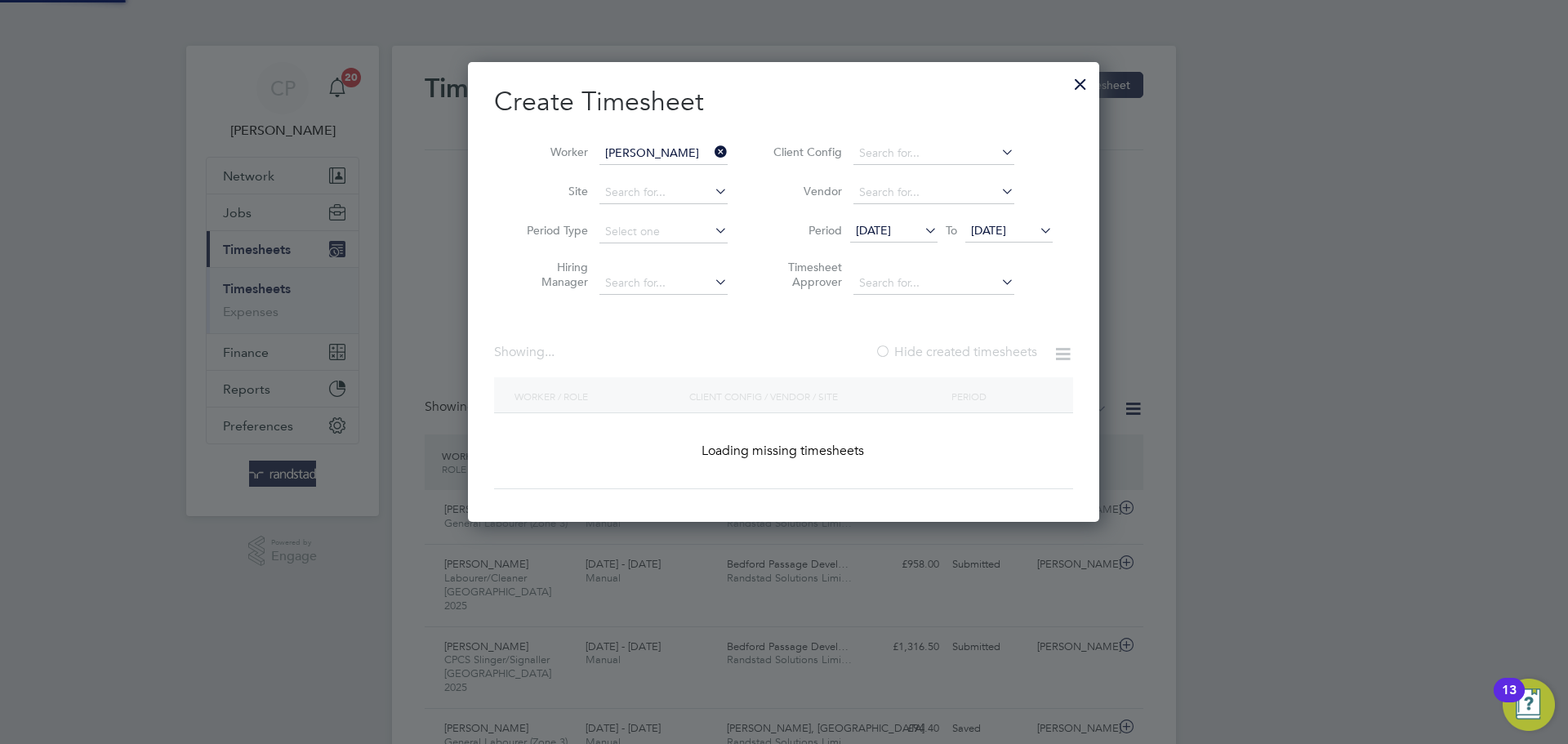
scroll to position [461, 632]
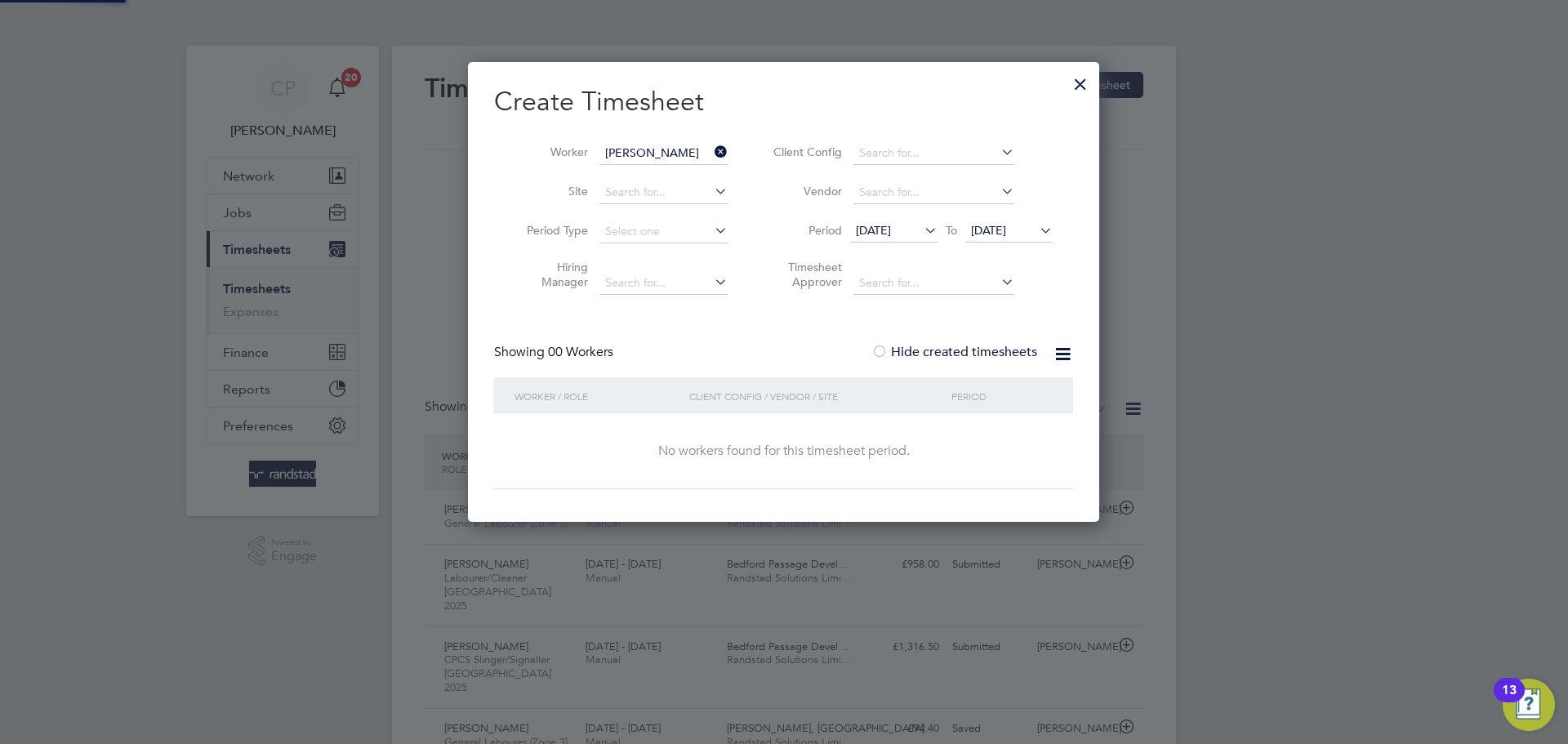
click at [958, 351] on label "Hide created timesheets" at bounding box center [954, 352] width 166 height 17
click at [994, 354] on label "Hide created timesheets" at bounding box center [954, 352] width 166 height 17
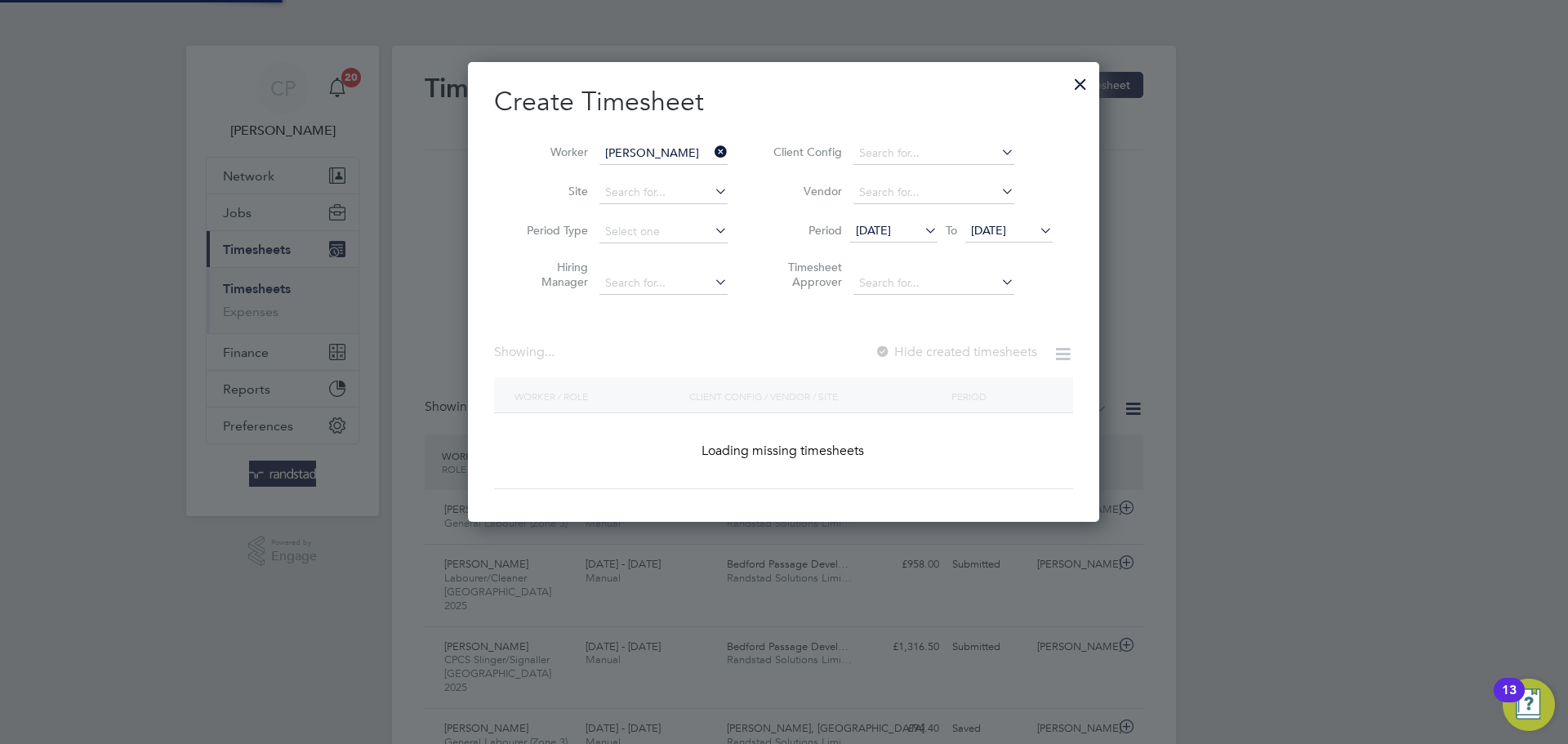
scroll to position [8, 8]
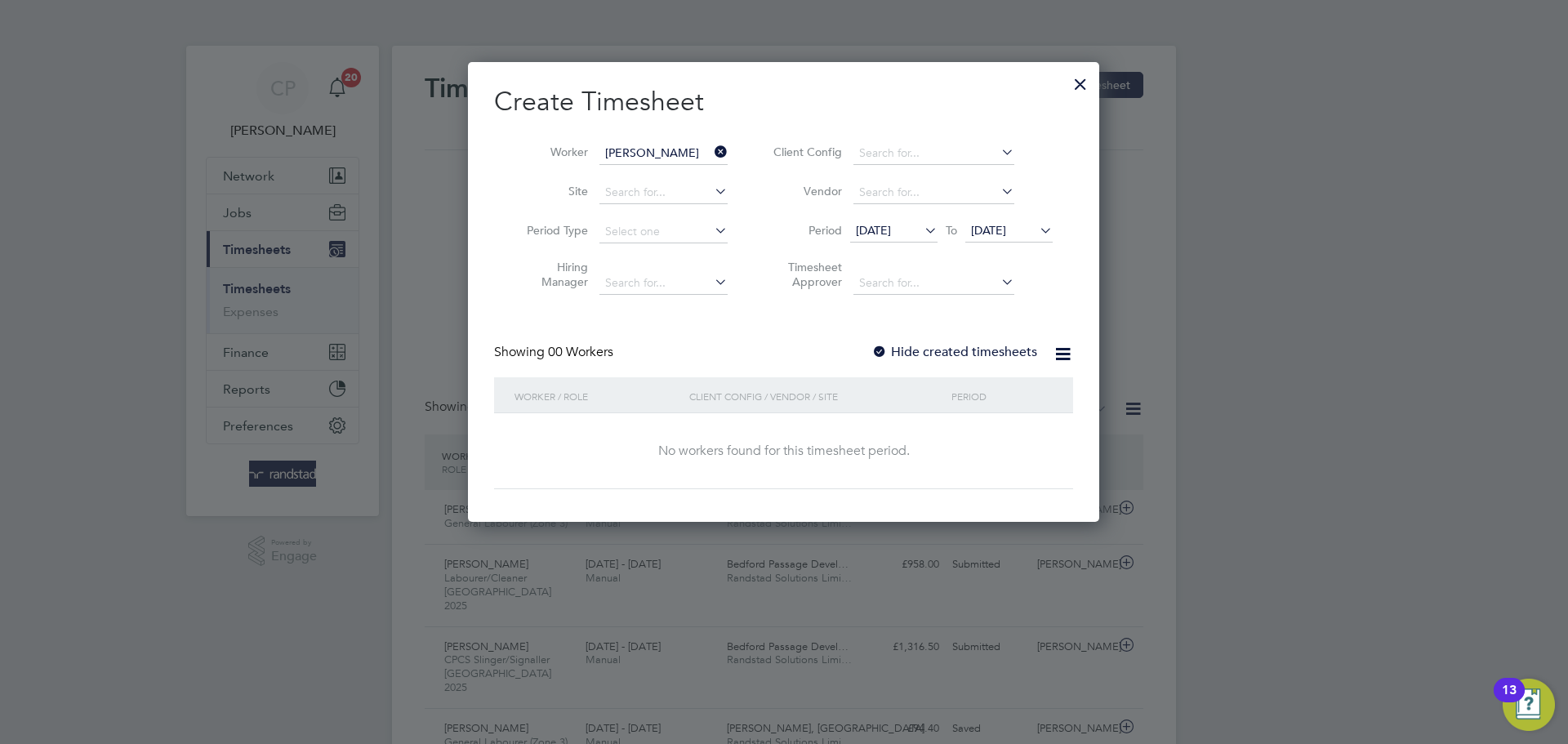
click at [994, 354] on label "Hide created timesheets" at bounding box center [954, 352] width 166 height 17
click at [731, 151] on li "Worker Isabella Freslov" at bounding box center [621, 153] width 254 height 39
click at [711, 149] on icon at bounding box center [711, 151] width 0 height 23
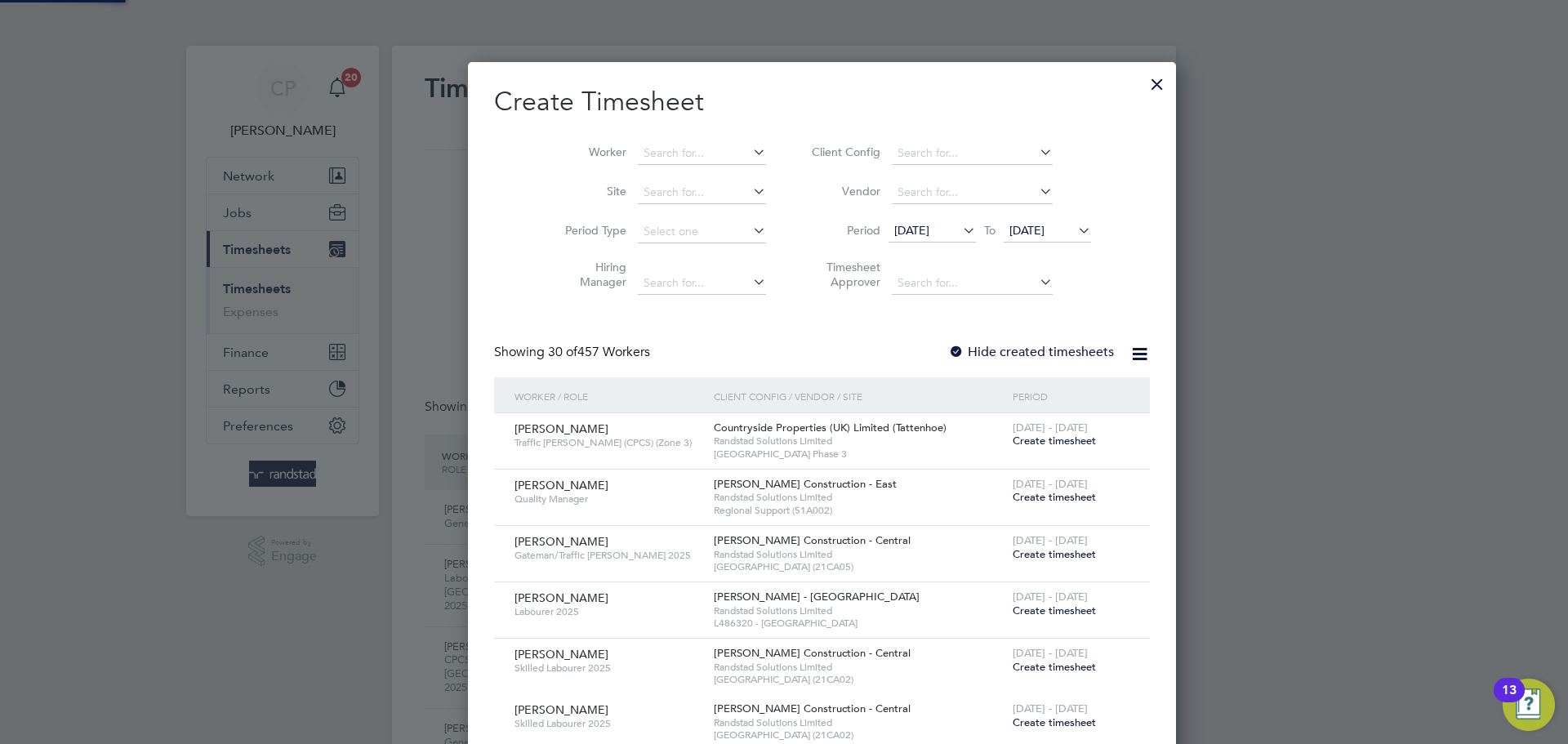
click at [689, 165] on li "Worker" at bounding box center [660, 153] width 254 height 39
click at [689, 143] on input at bounding box center [702, 153] width 128 height 23
click at [703, 175] on b "Freslov" at bounding box center [721, 175] width 38 height 14
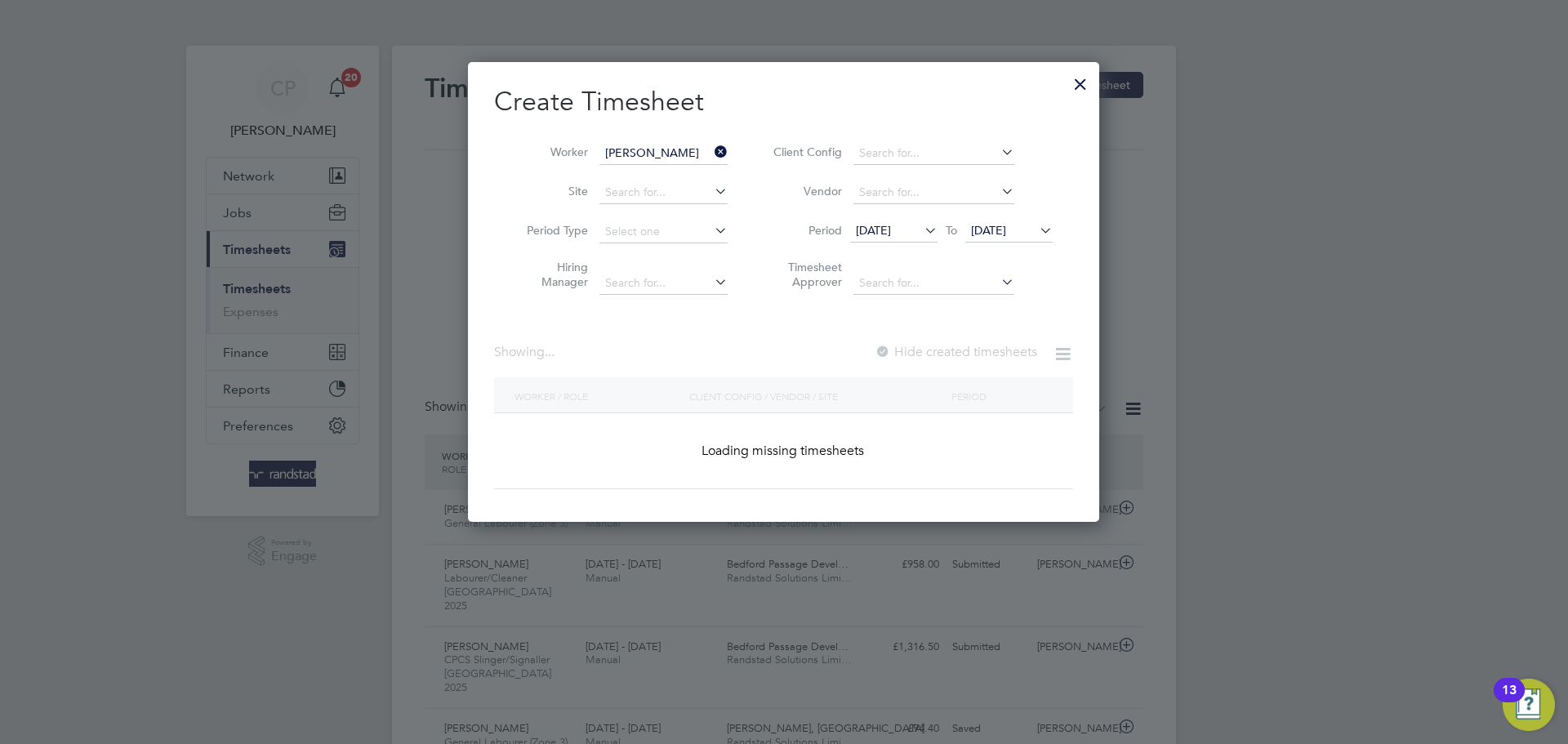
type input "[PERSON_NAME]"
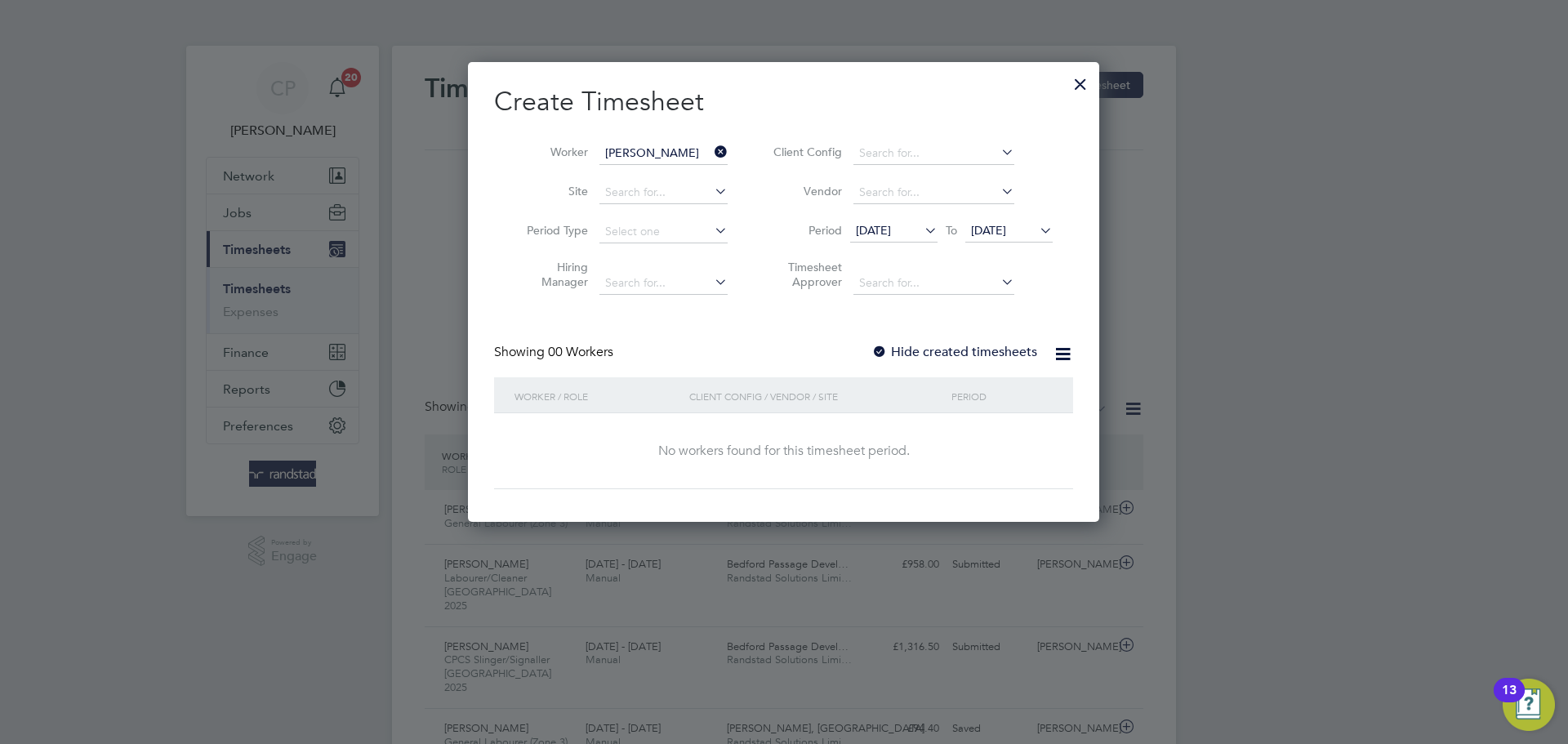
scroll to position [8, 8]
click at [982, 345] on label "Hide created timesheets" at bounding box center [954, 352] width 166 height 17
click at [979, 347] on label "Hide created timesheets" at bounding box center [954, 352] width 166 height 17
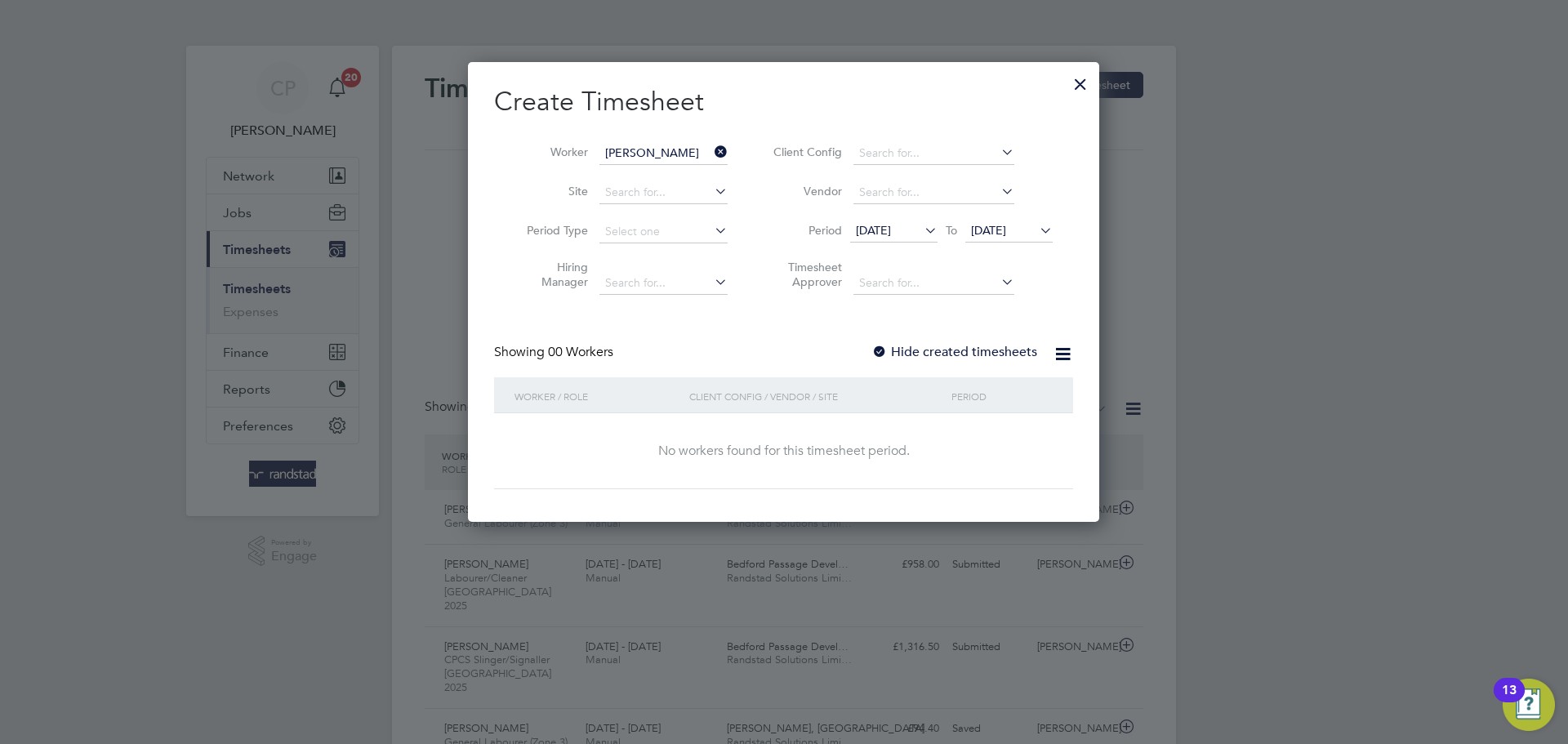
click at [979, 347] on label "Hide created timesheets" at bounding box center [954, 352] width 166 height 17
click at [891, 231] on span "[DATE]" at bounding box center [874, 230] width 35 height 15
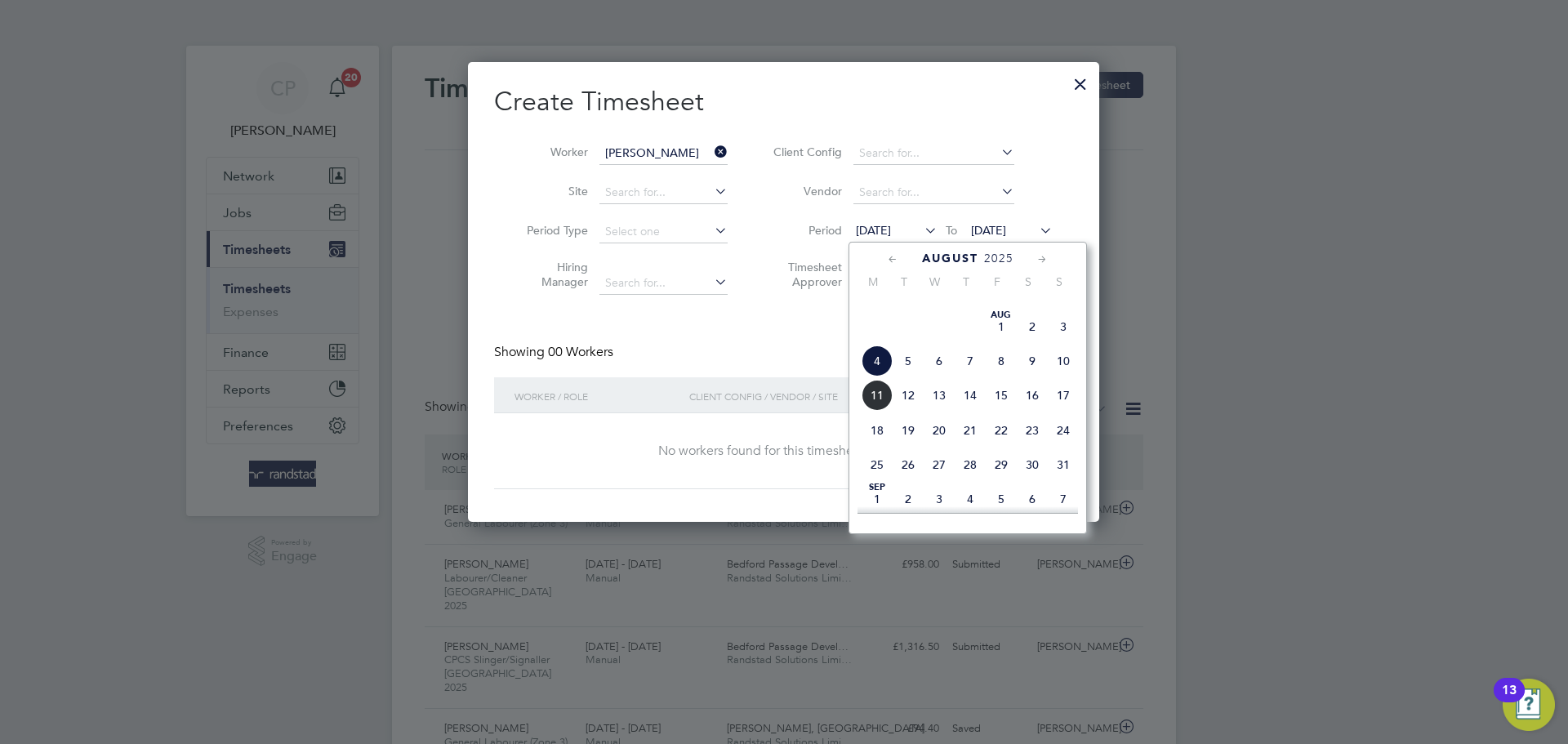
click at [880, 377] on span "4" at bounding box center [876, 360] width 31 height 31
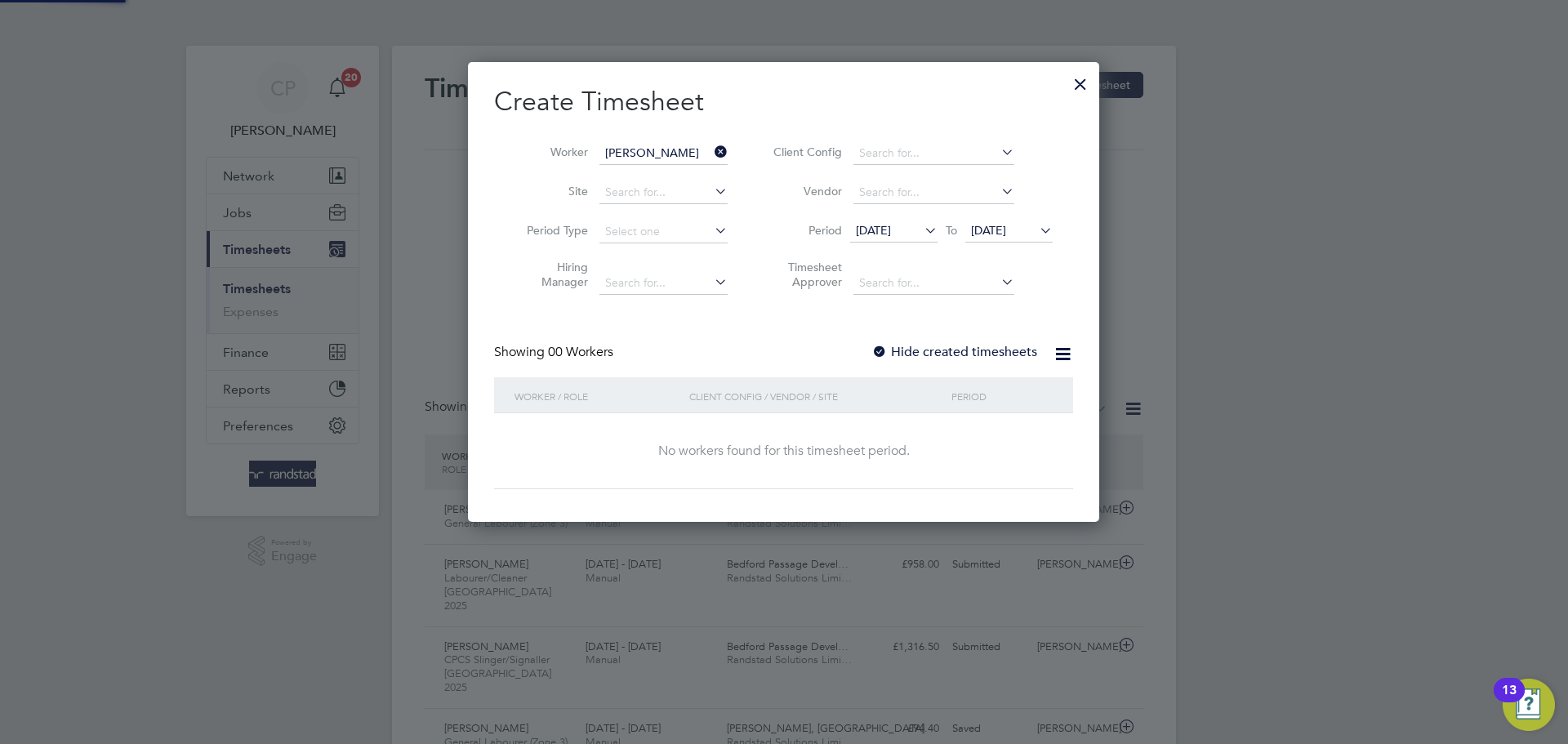
click at [1006, 223] on span "11 Aug 2025" at bounding box center [989, 230] width 35 height 15
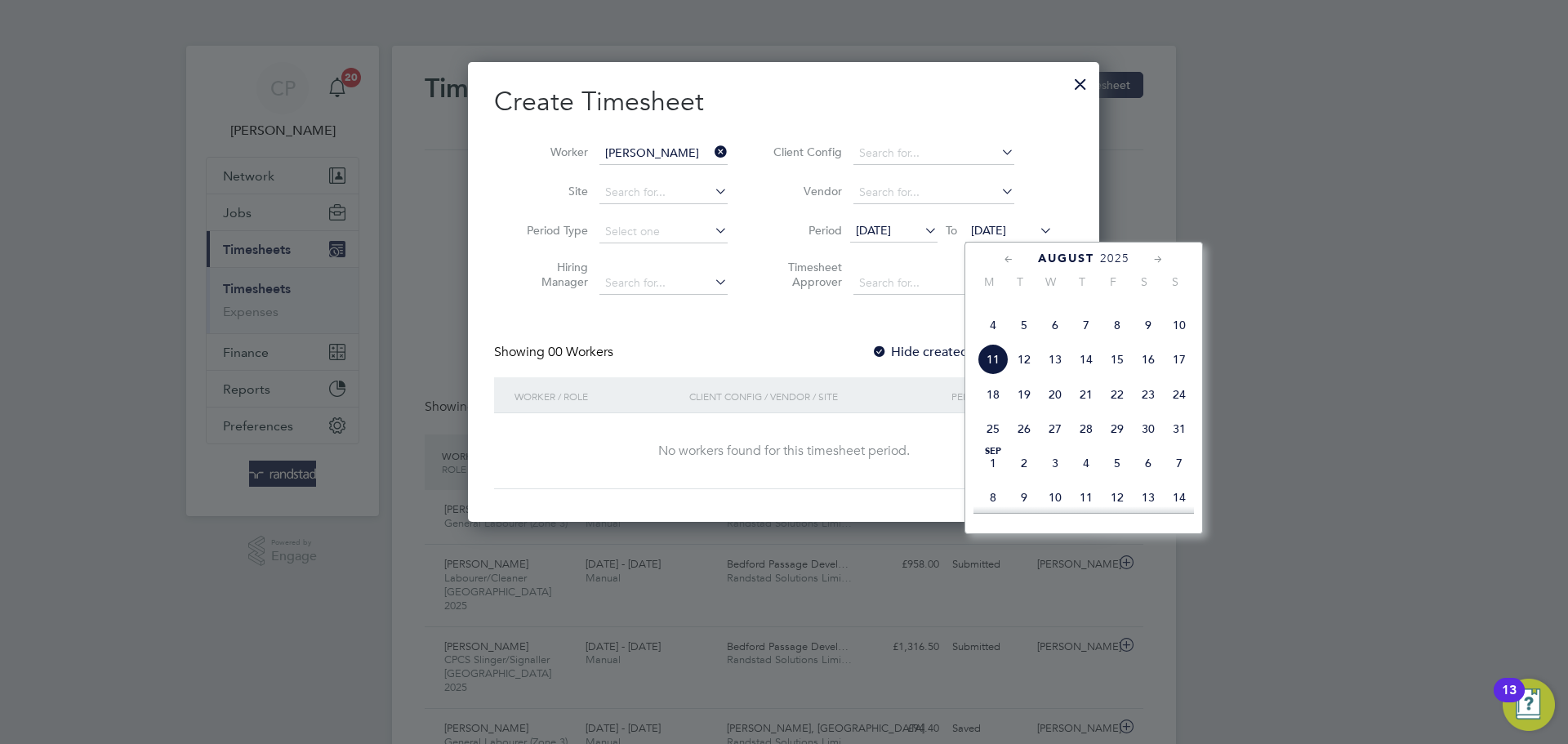
click at [989, 411] on span "18" at bounding box center [992, 394] width 31 height 31
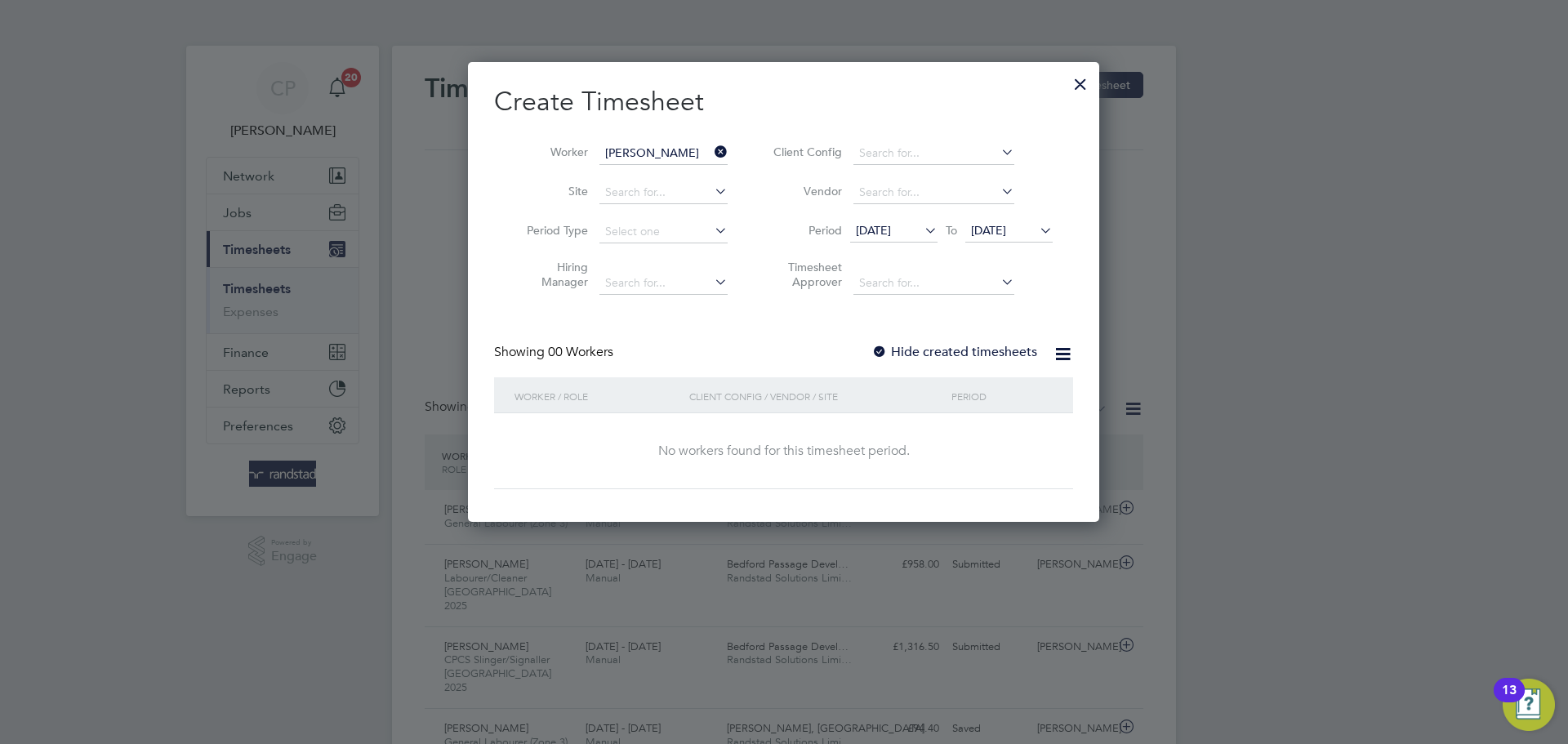
click at [985, 357] on label "Hide created timesheets" at bounding box center [954, 352] width 166 height 17
click at [1086, 79] on div at bounding box center [1081, 80] width 30 height 30
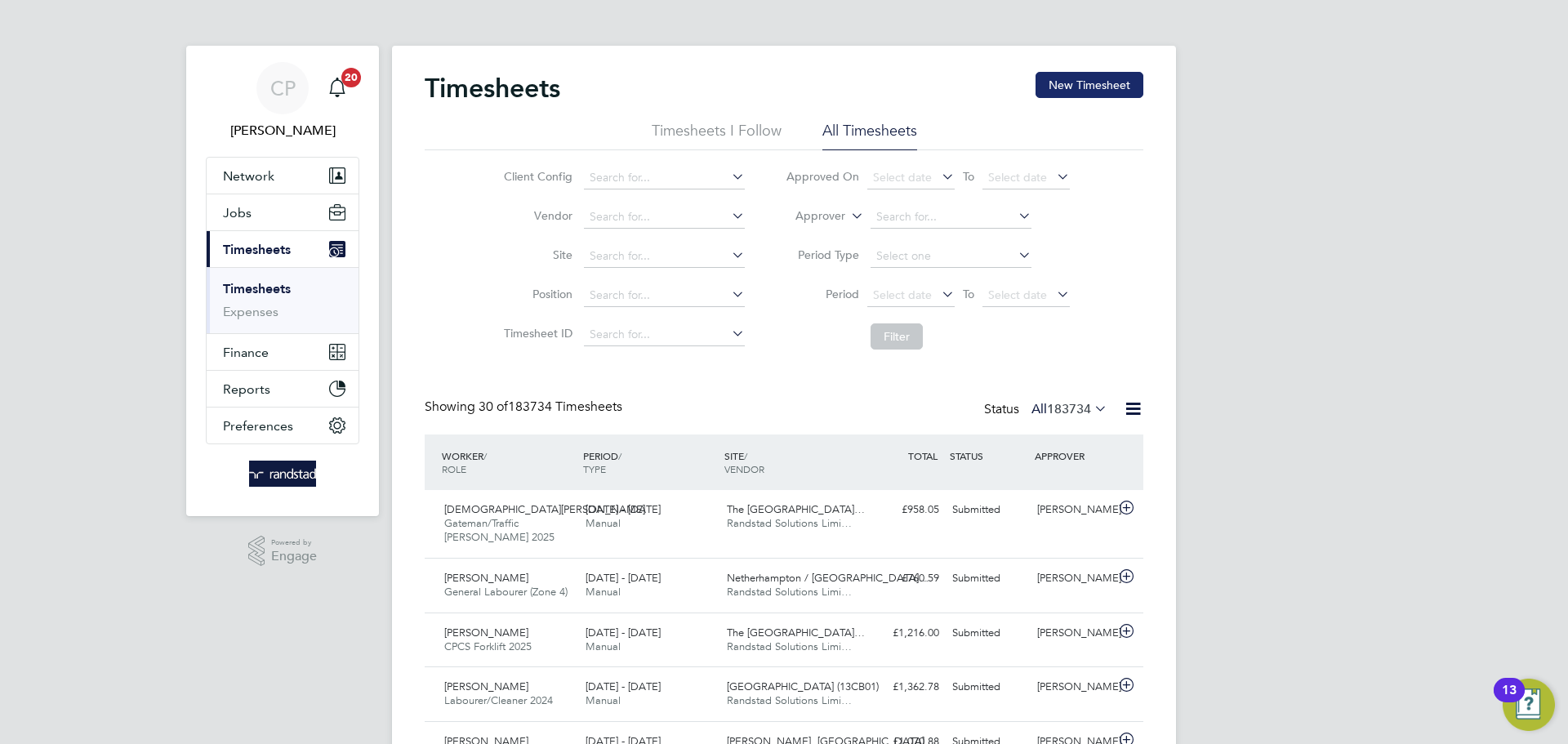
click at [1101, 78] on button "New Timesheet" at bounding box center [1090, 85] width 108 height 26
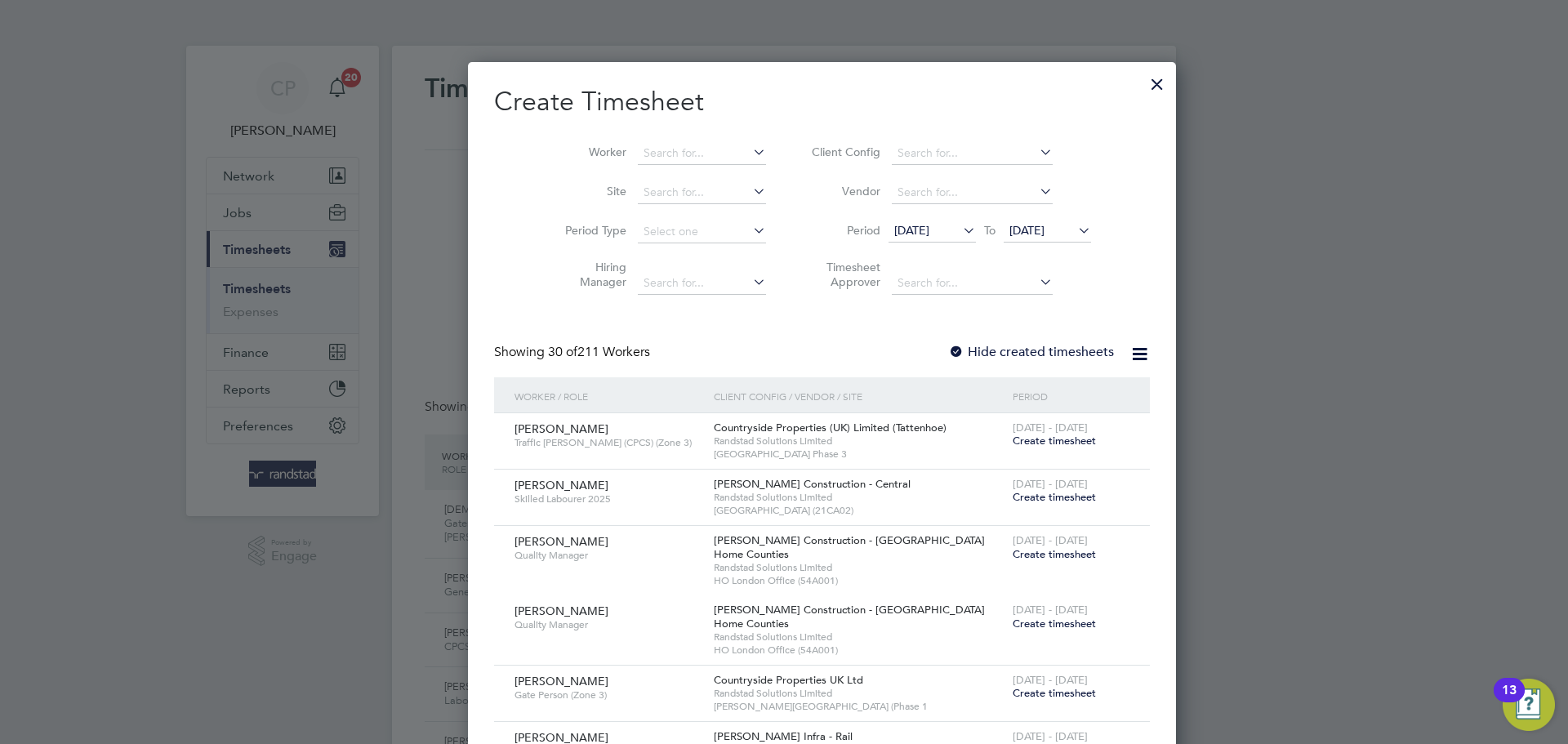
click at [1009, 234] on span "[DATE]" at bounding box center [1027, 230] width 35 height 15
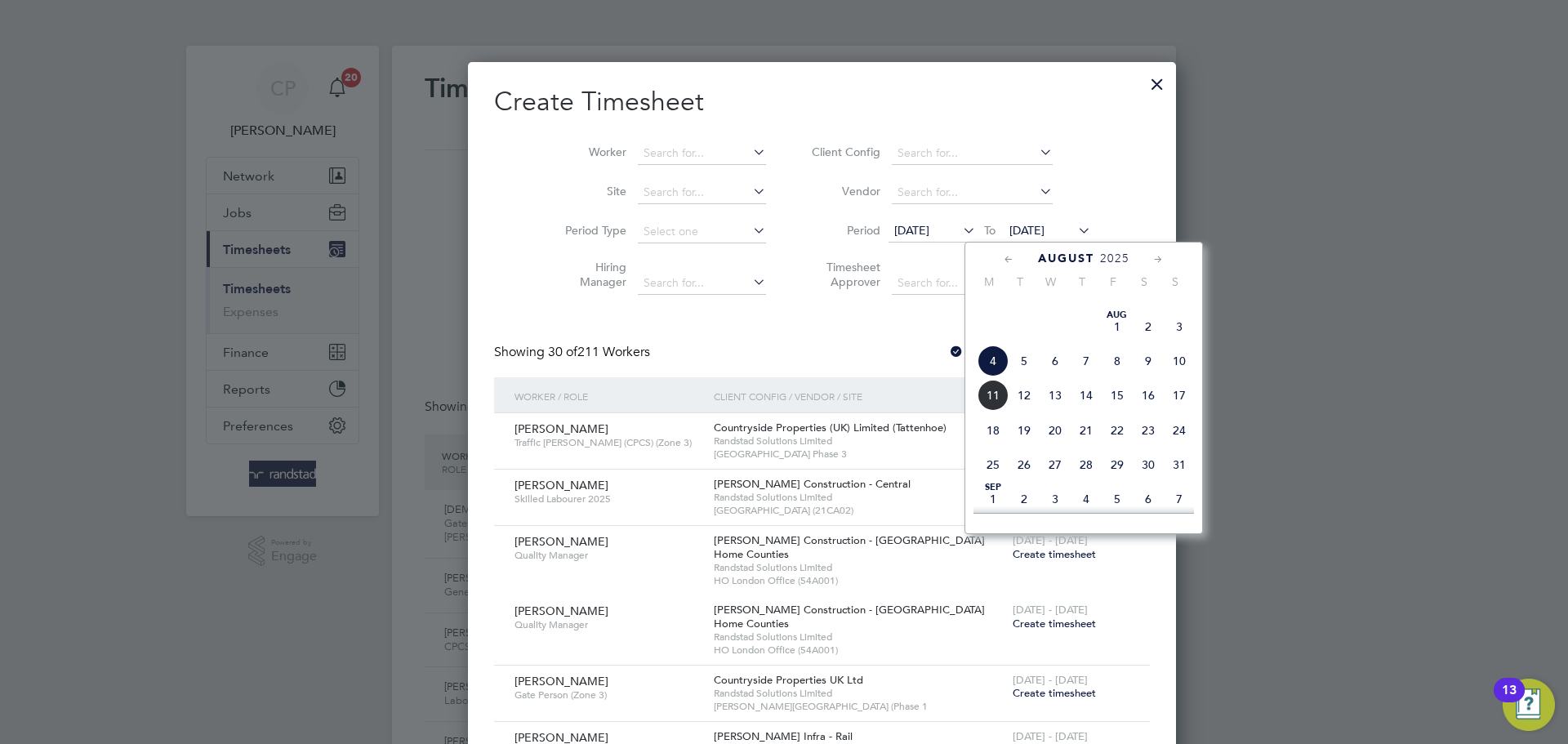
click at [987, 411] on span "11" at bounding box center [992, 395] width 31 height 31
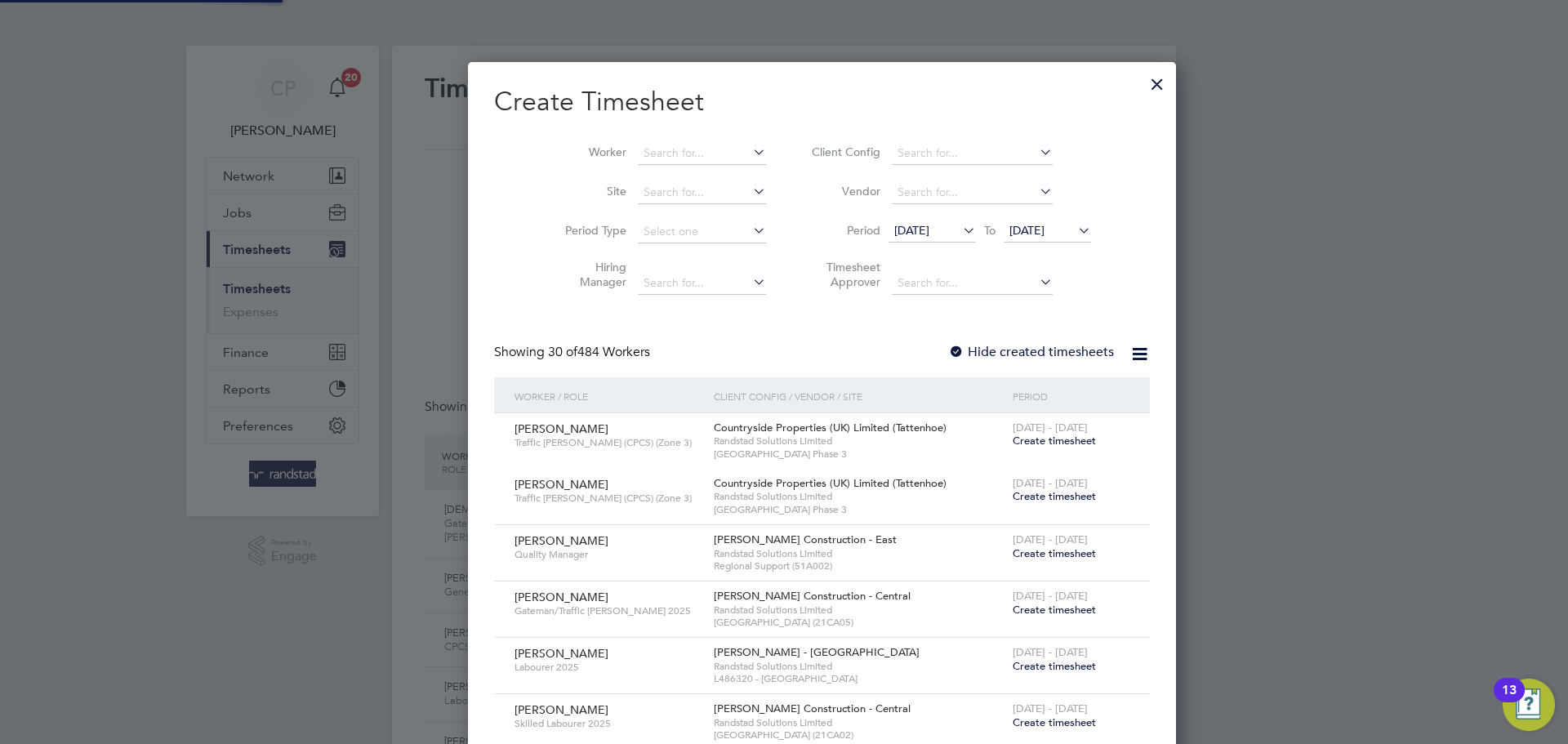
click at [960, 233] on icon at bounding box center [960, 230] width 0 height 23
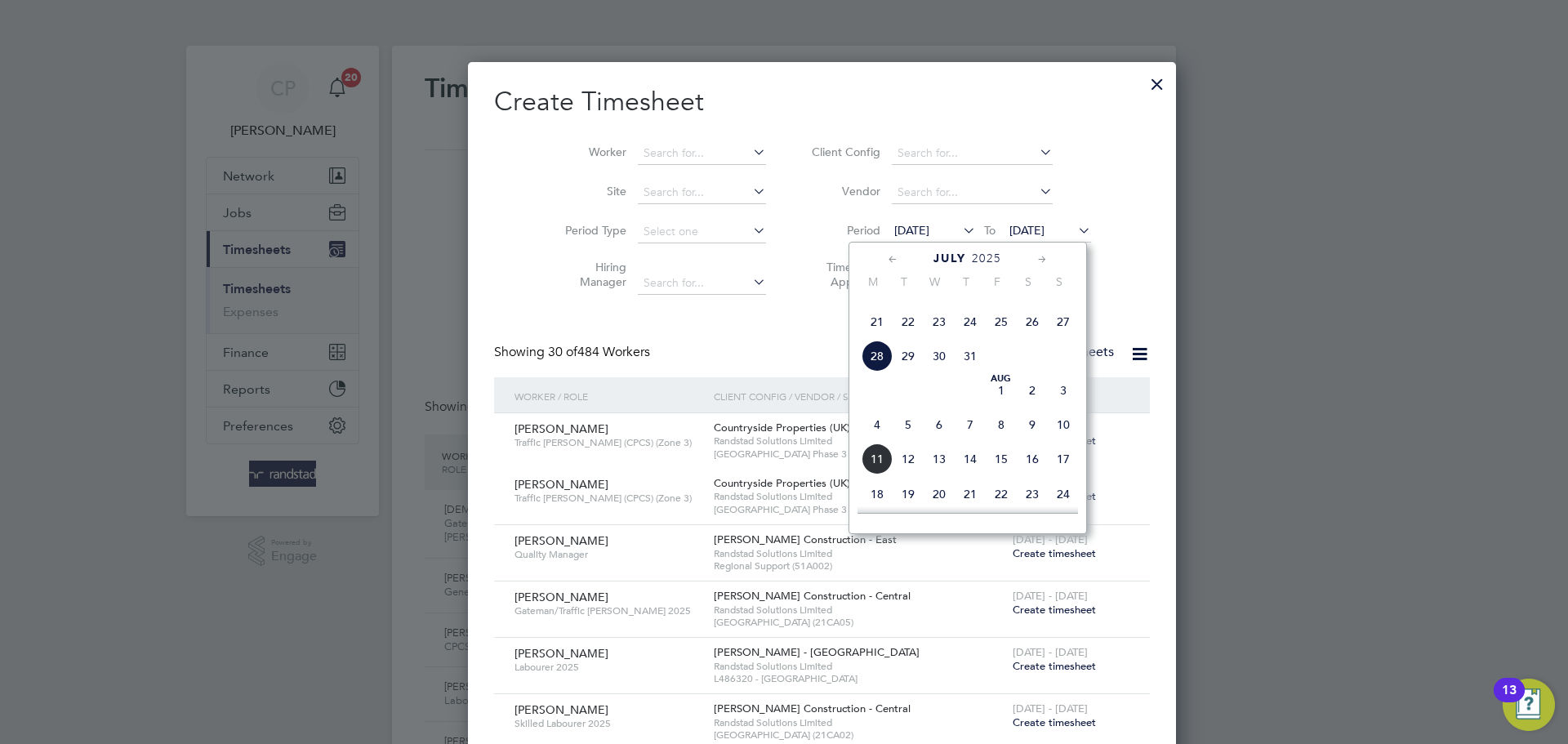
click at [1000, 406] on span "Aug 1" at bounding box center [1001, 390] width 31 height 31
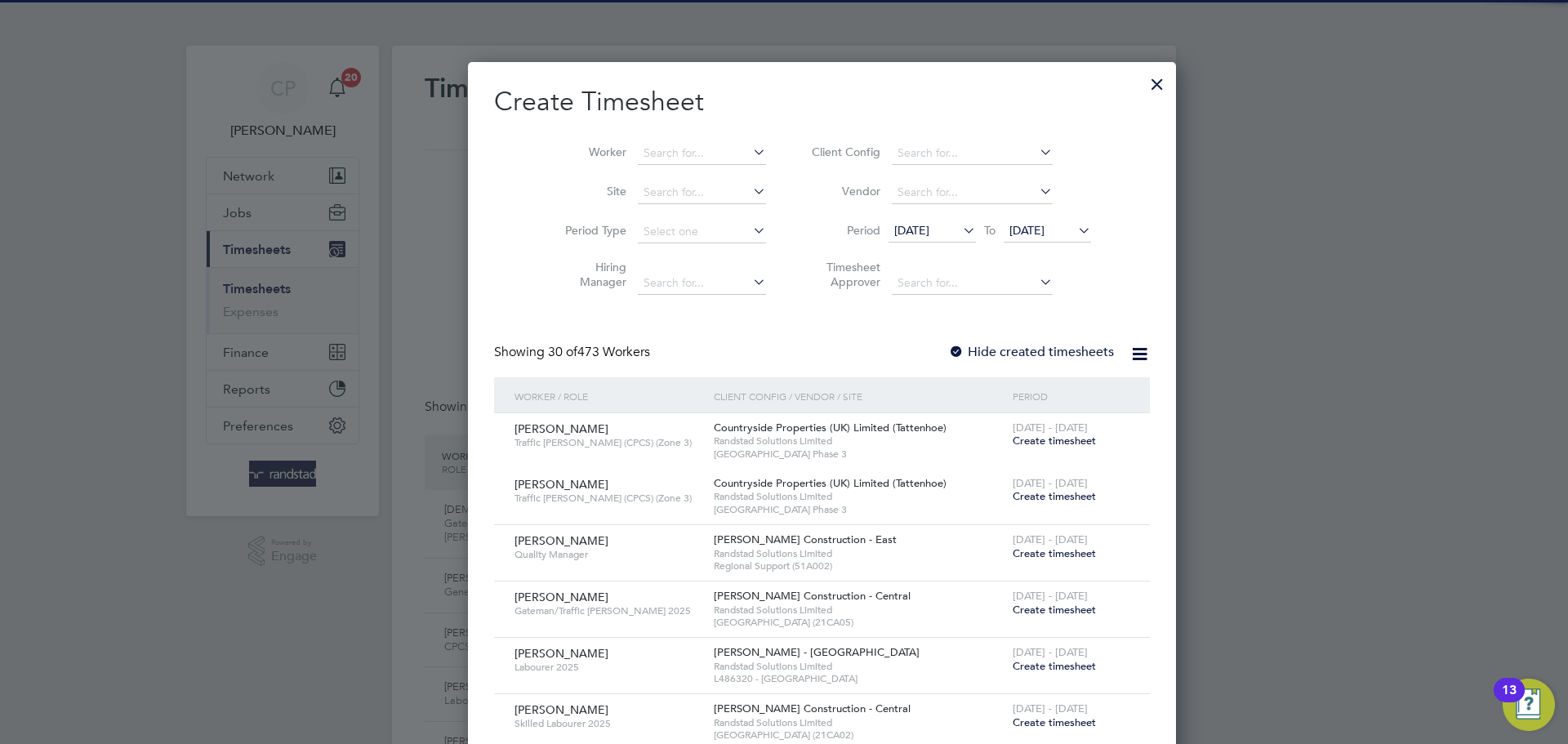
click at [988, 351] on label "Hide created timesheets" at bounding box center [1030, 352] width 166 height 17
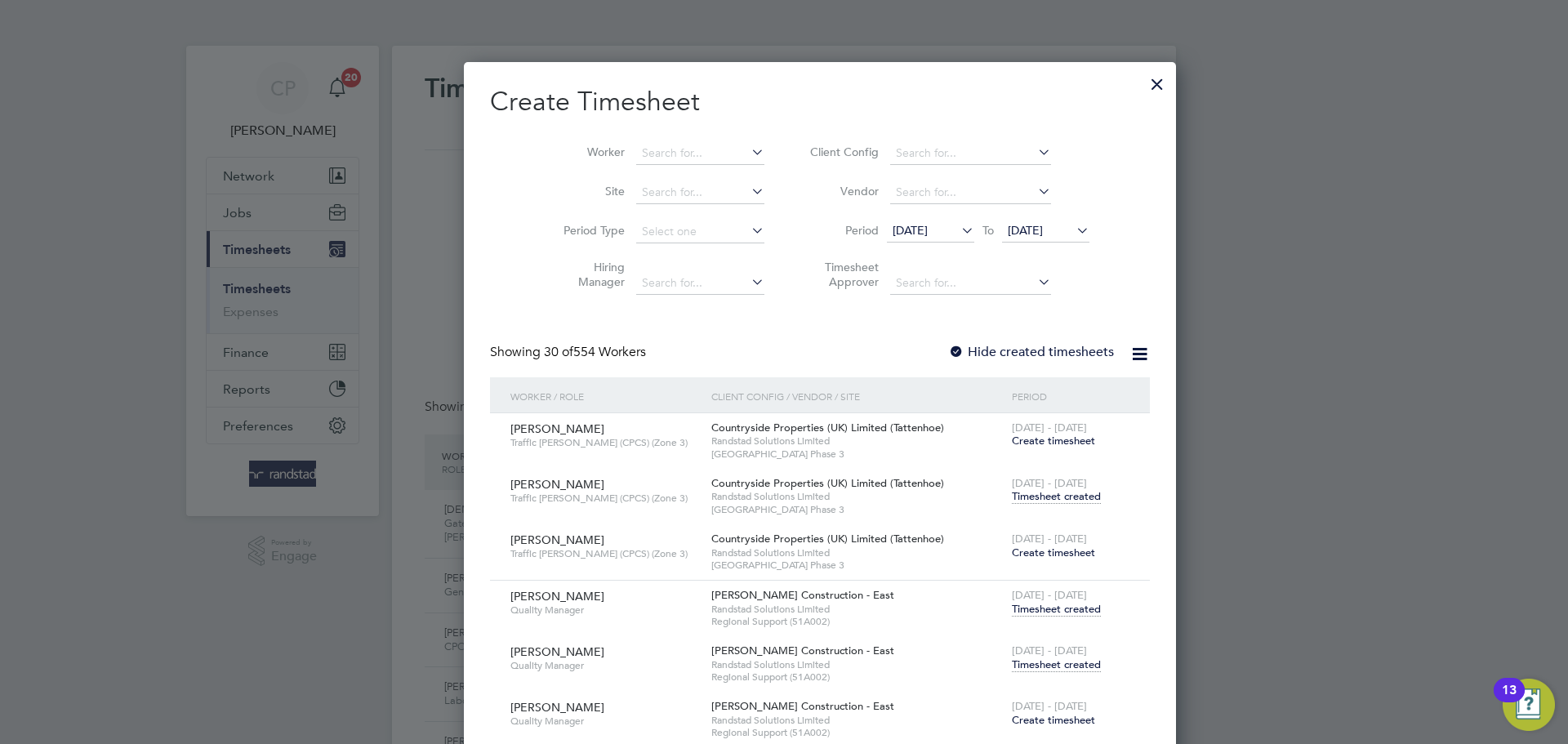
click at [1143, 83] on div at bounding box center [1158, 80] width 30 height 30
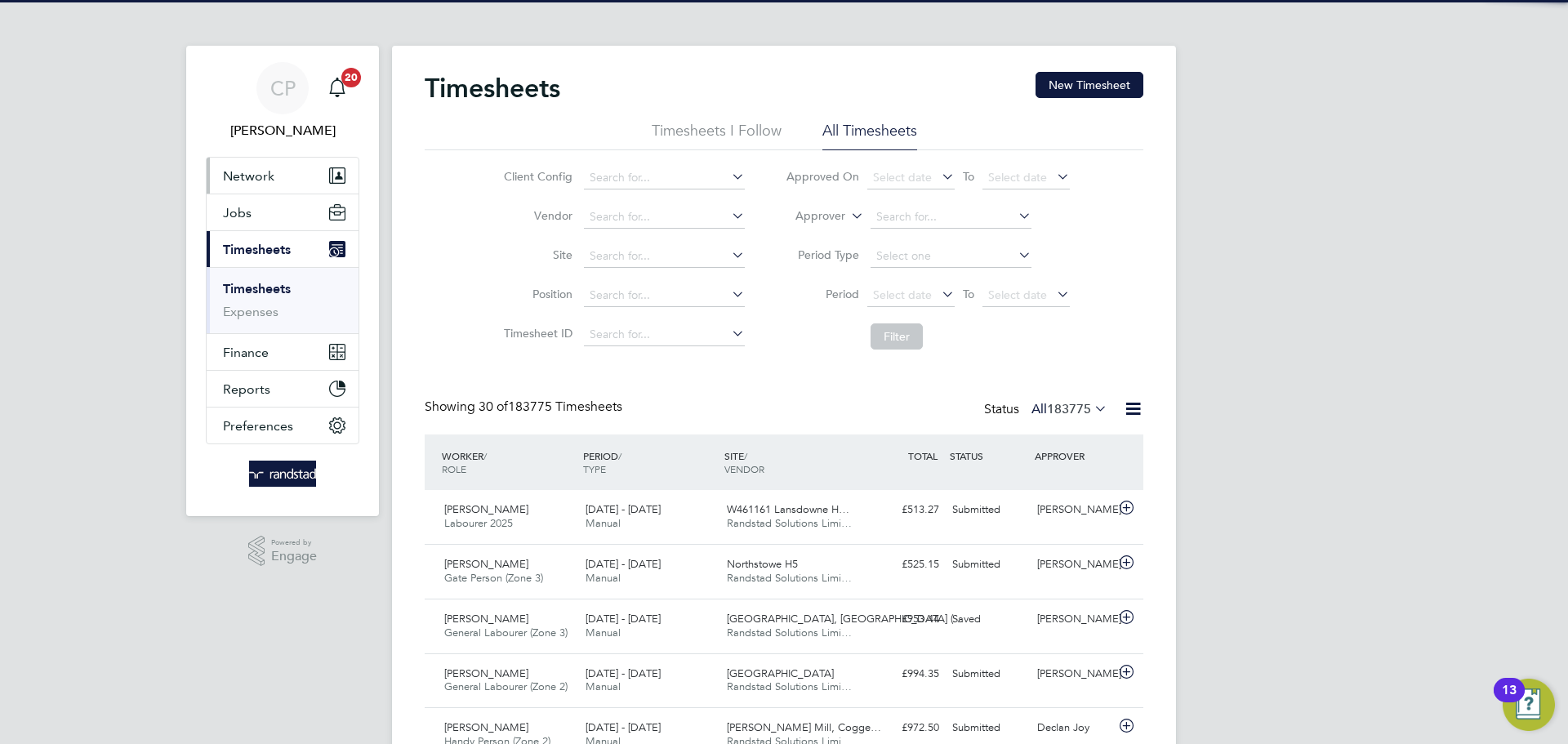
scroll to position [42, 142]
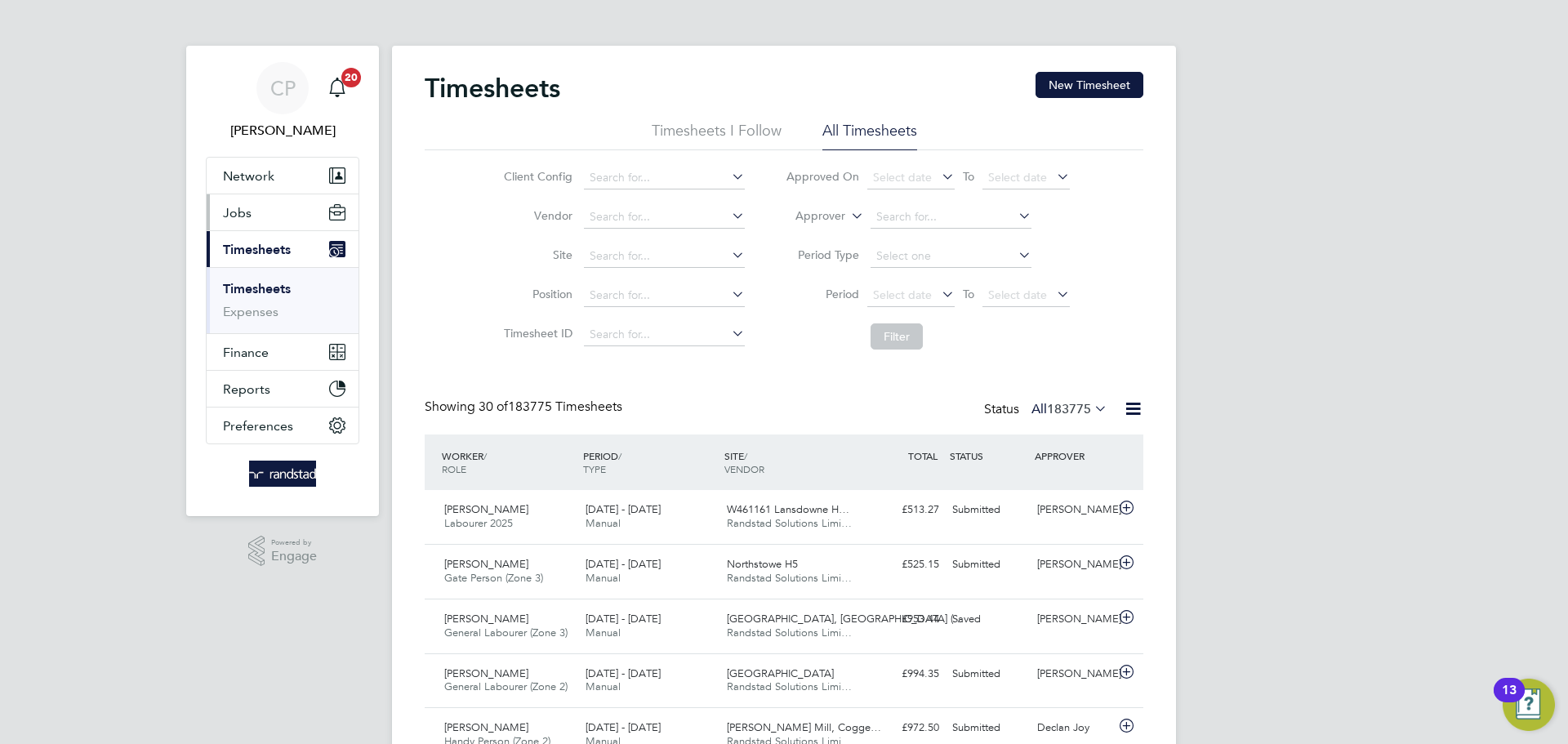
click at [285, 221] on button "Jobs" at bounding box center [283, 212] width 152 height 36
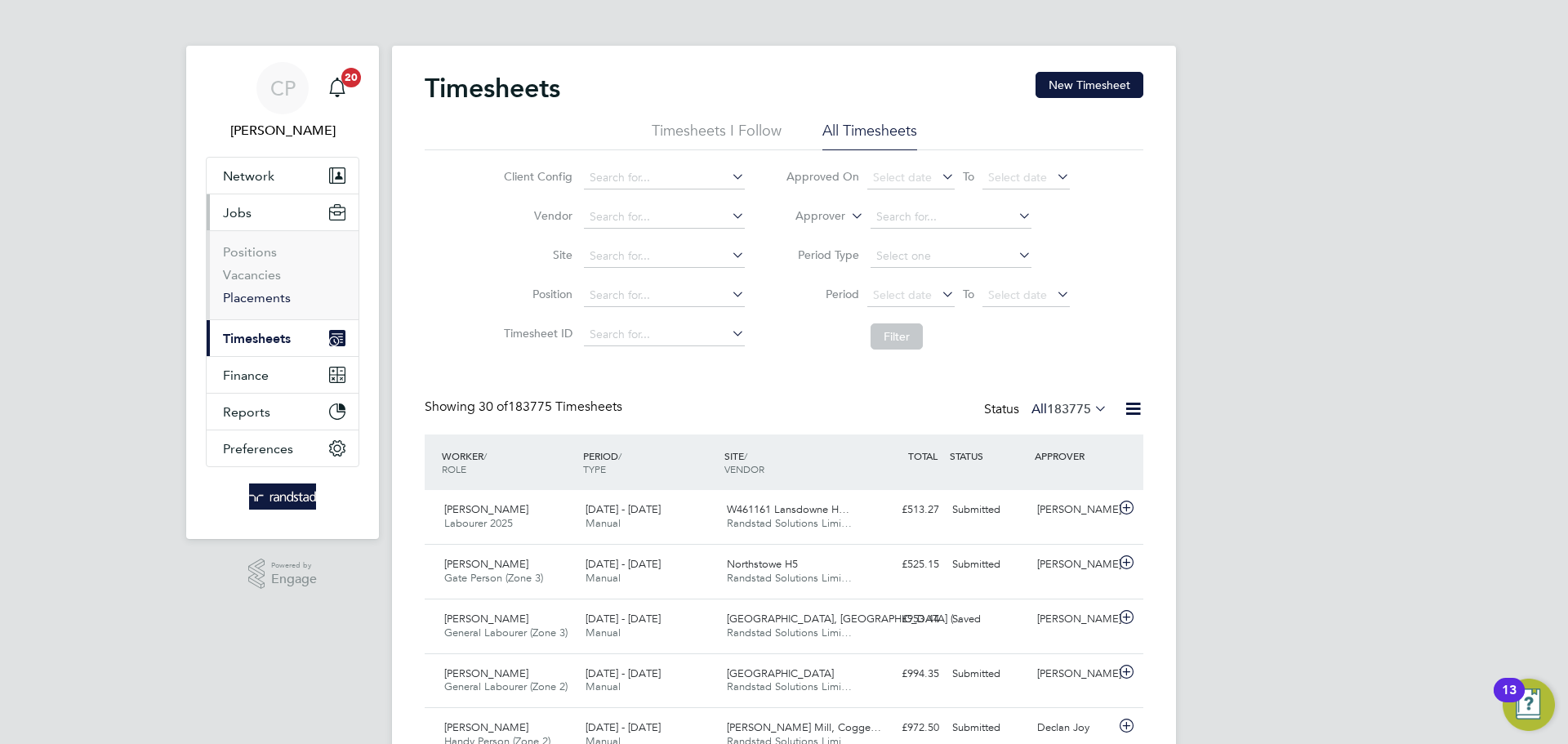
click at [271, 295] on link "Placements" at bounding box center [256, 297] width 68 height 16
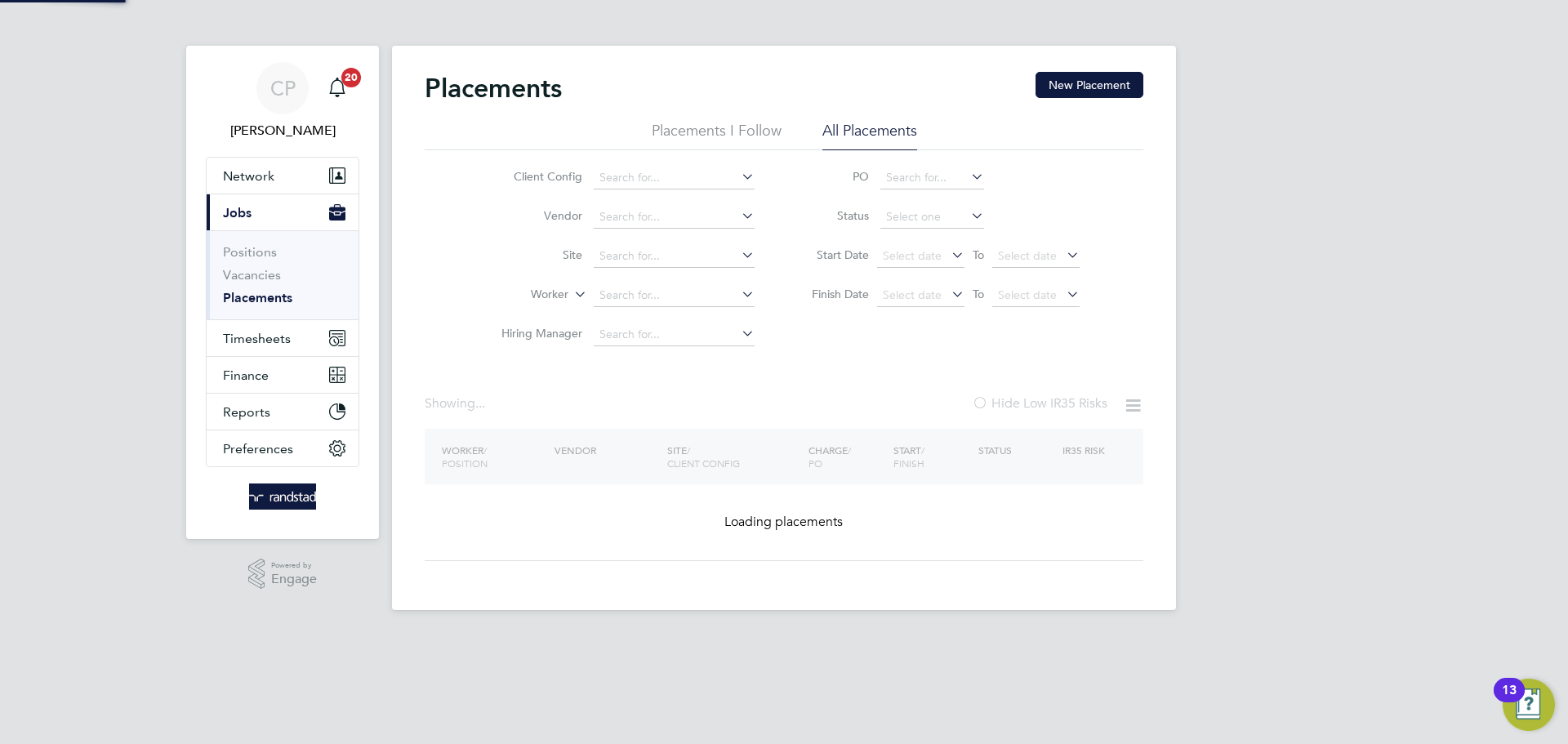
click at [652, 148] on li "Placements I Follow" at bounding box center [717, 136] width 130 height 30
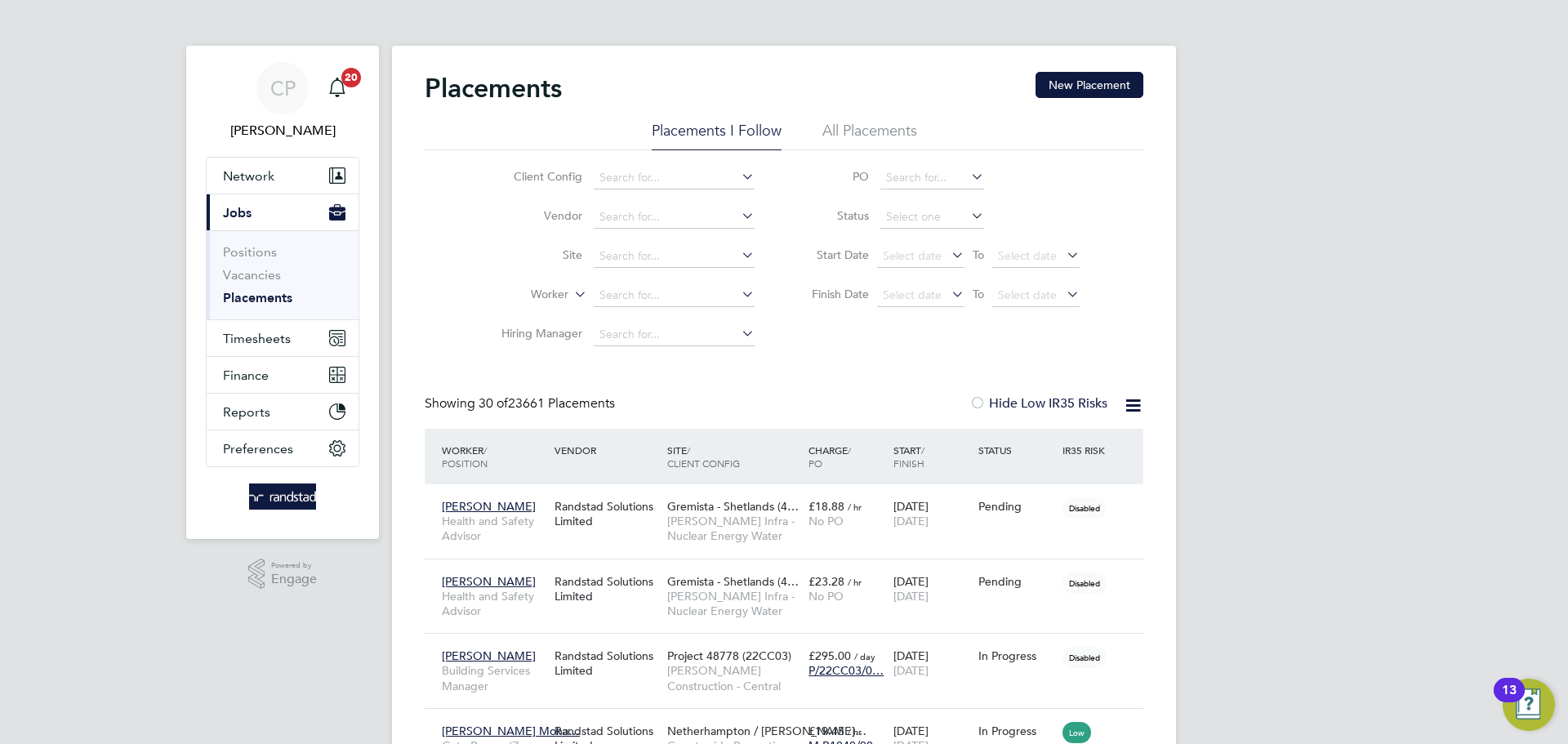
click at [873, 142] on li "All Placements" at bounding box center [870, 136] width 95 height 30
click at [723, 139] on li "Placements I Follow" at bounding box center [717, 136] width 130 height 30
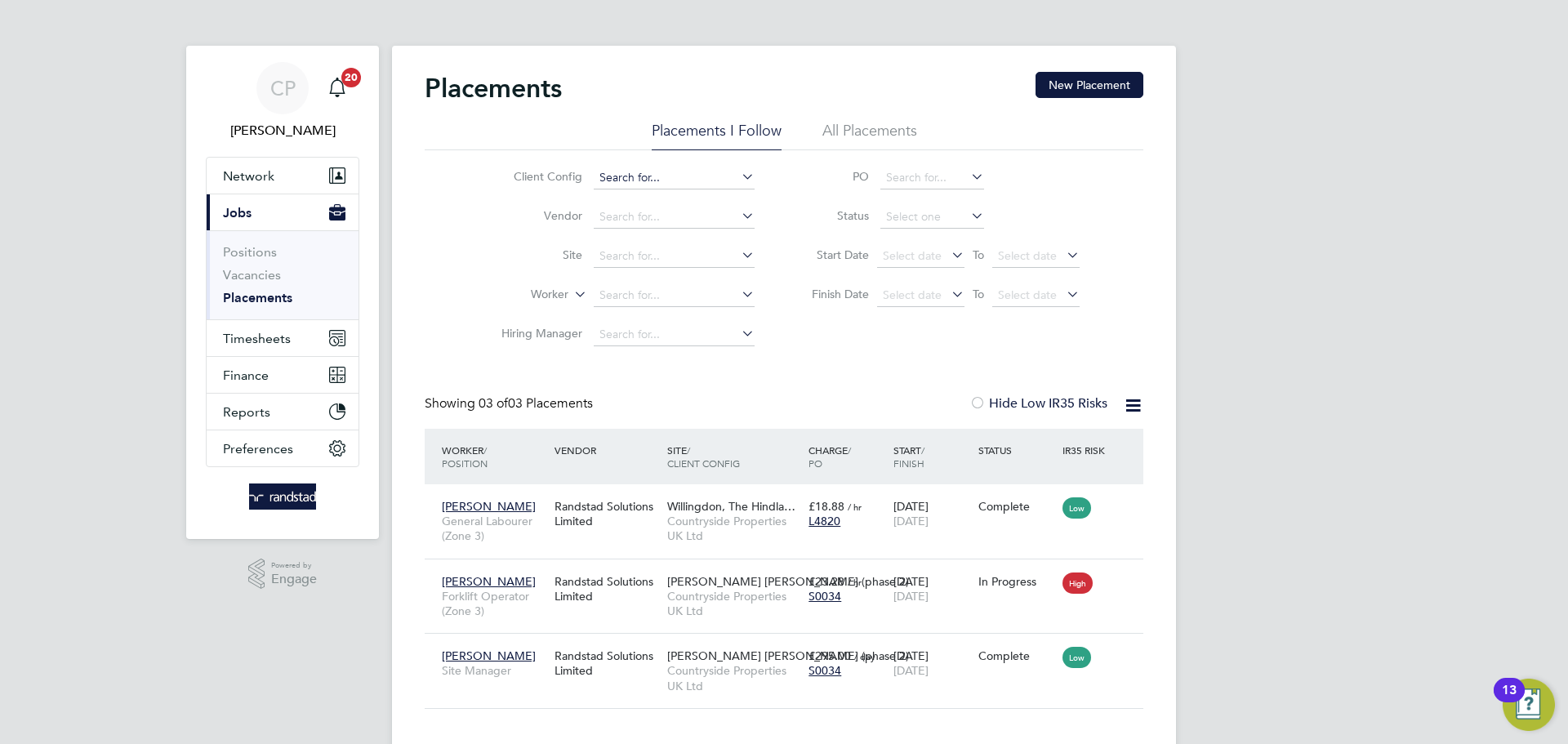
click at [690, 178] on input at bounding box center [674, 177] width 161 height 23
type input "isabella freslov"
click at [738, 174] on icon at bounding box center [738, 176] width 0 height 23
click at [655, 295] on input at bounding box center [674, 295] width 161 height 23
click at [685, 318] on li "Isabella Freslov" at bounding box center [674, 319] width 162 height 22
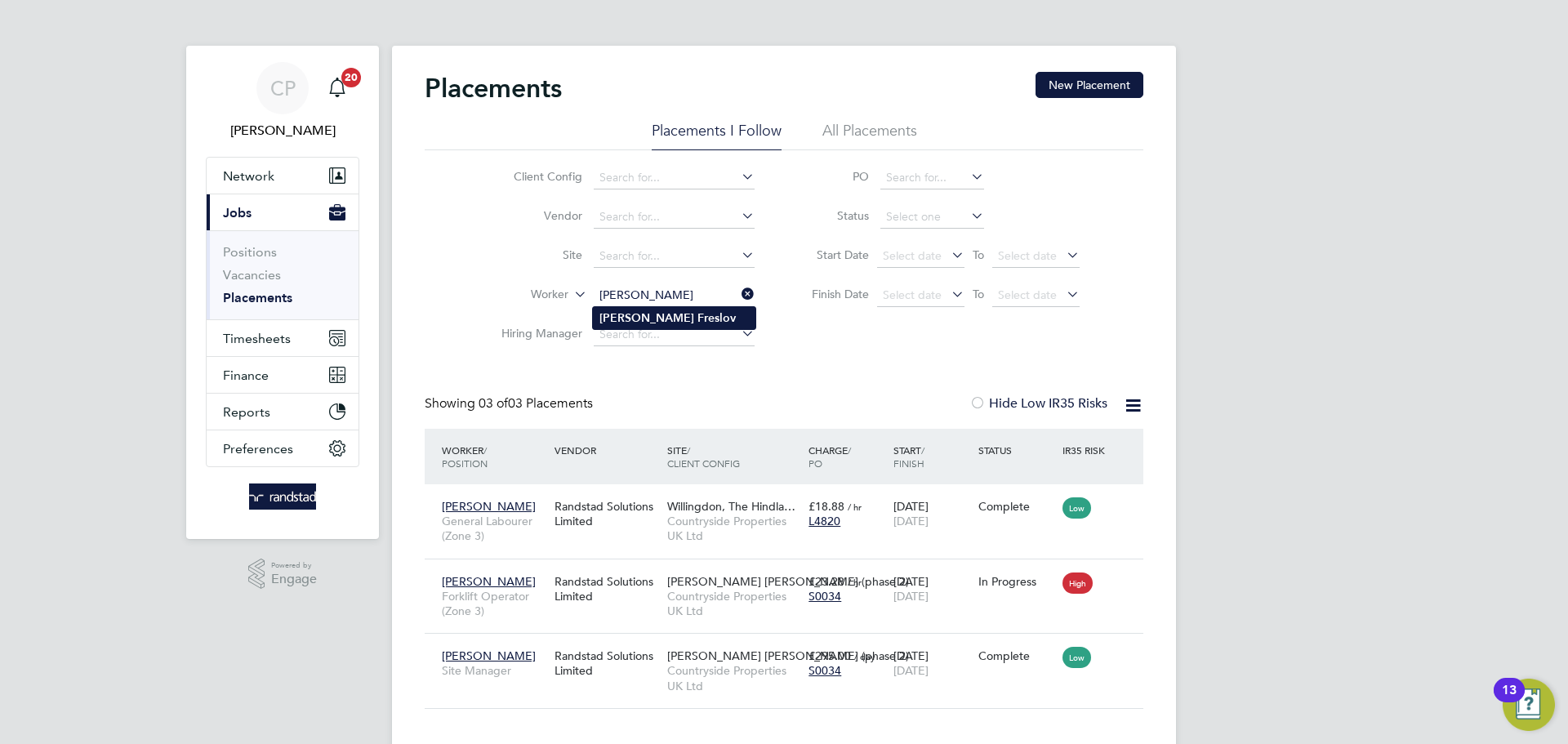
type input "[PERSON_NAME]"
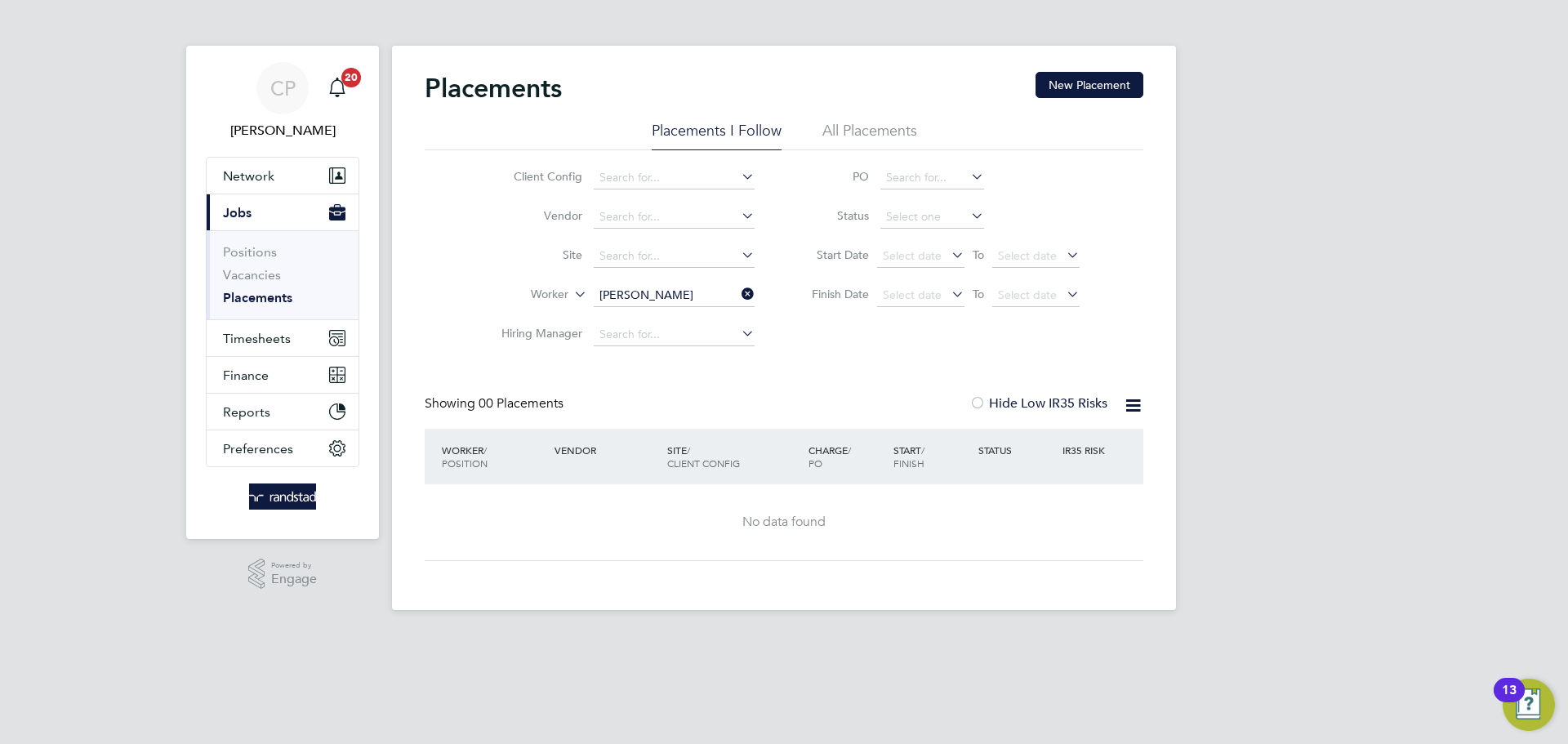
click at [1126, 416] on icon at bounding box center [1134, 406] width 20 height 20
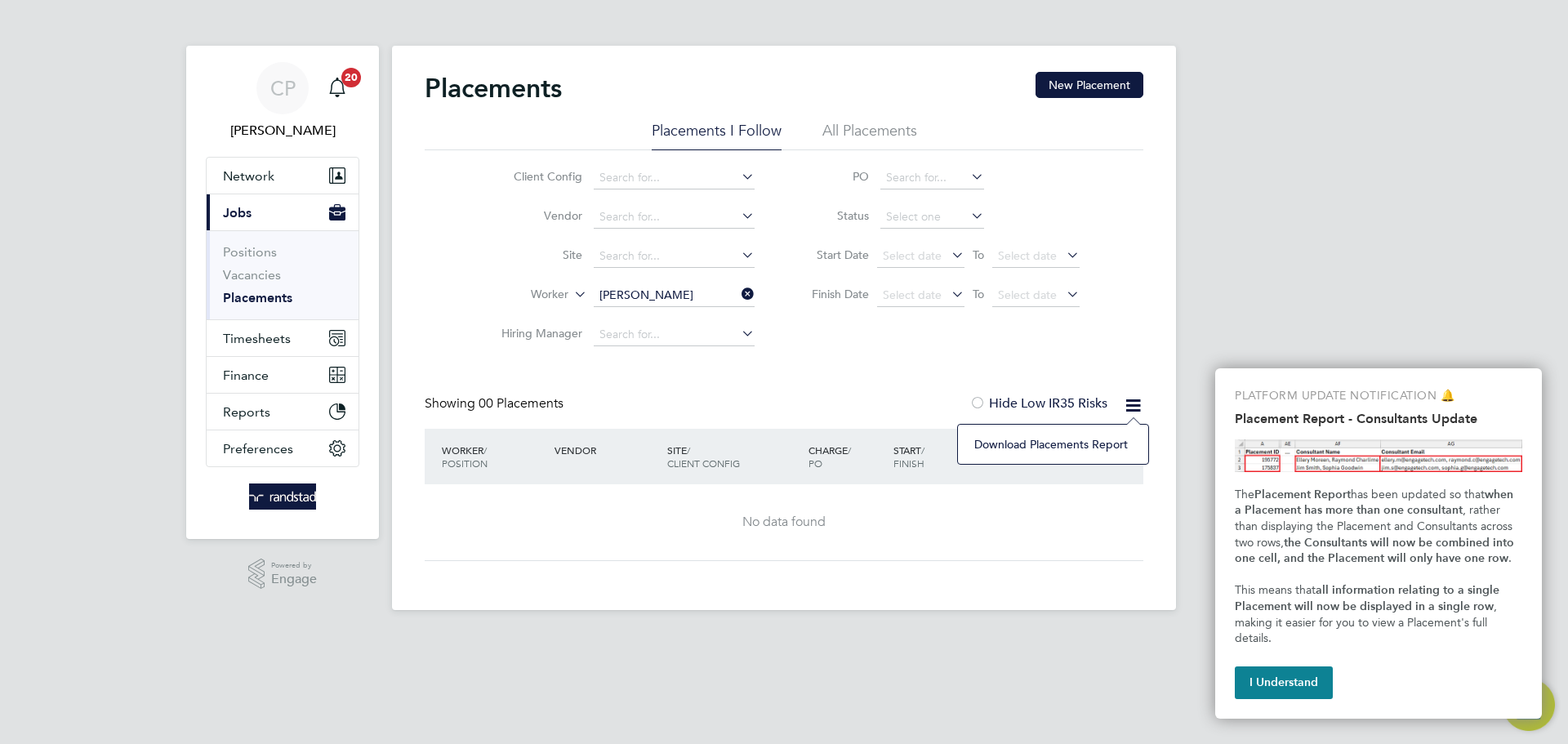
click at [867, 364] on div "Placements New Placement Placements I Follow All Placements Client Config Vendo…" at bounding box center [784, 316] width 719 height 489
click at [889, 138] on li "All Placements" at bounding box center [870, 136] width 95 height 30
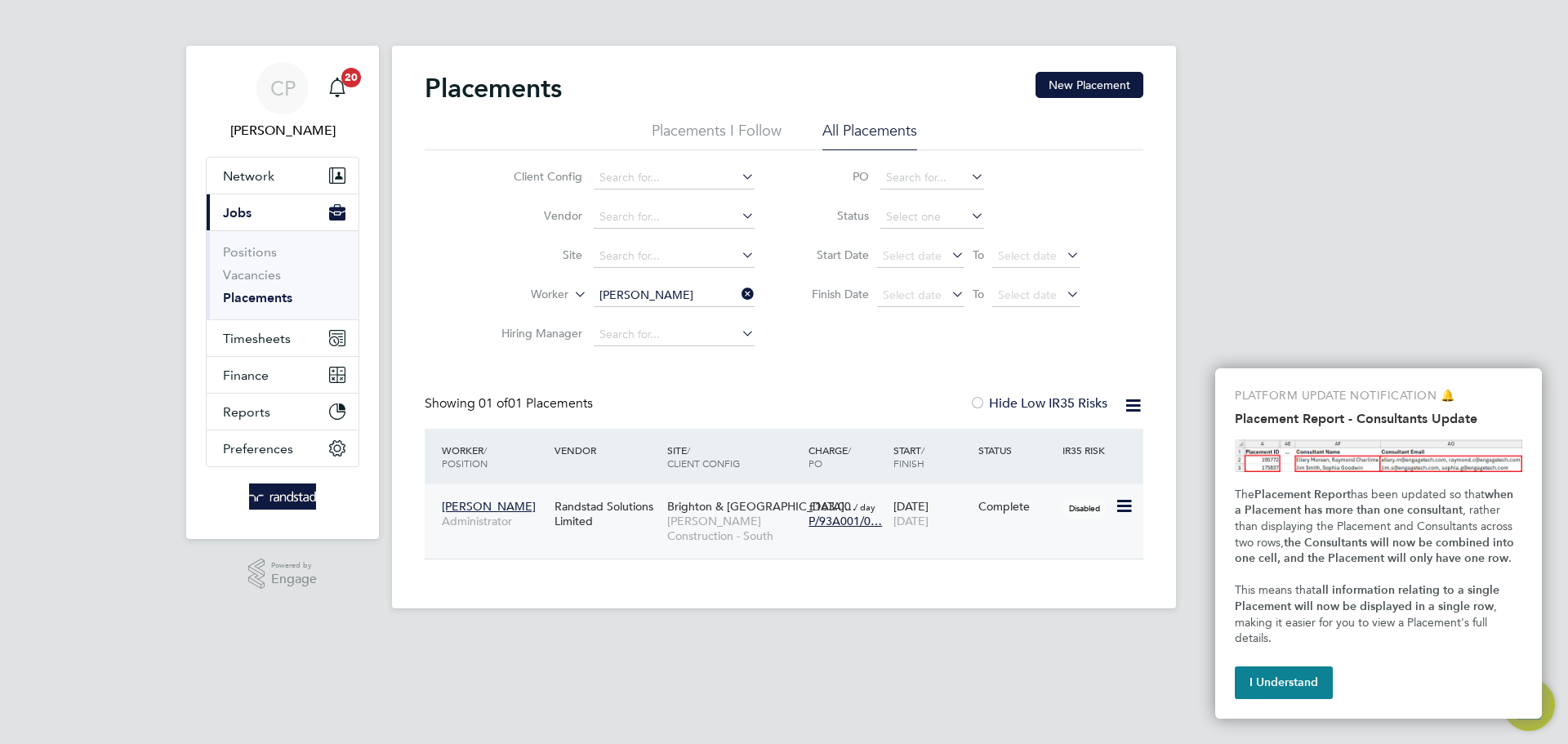
click at [489, 513] on span "[PERSON_NAME]" at bounding box center [488, 507] width 94 height 15
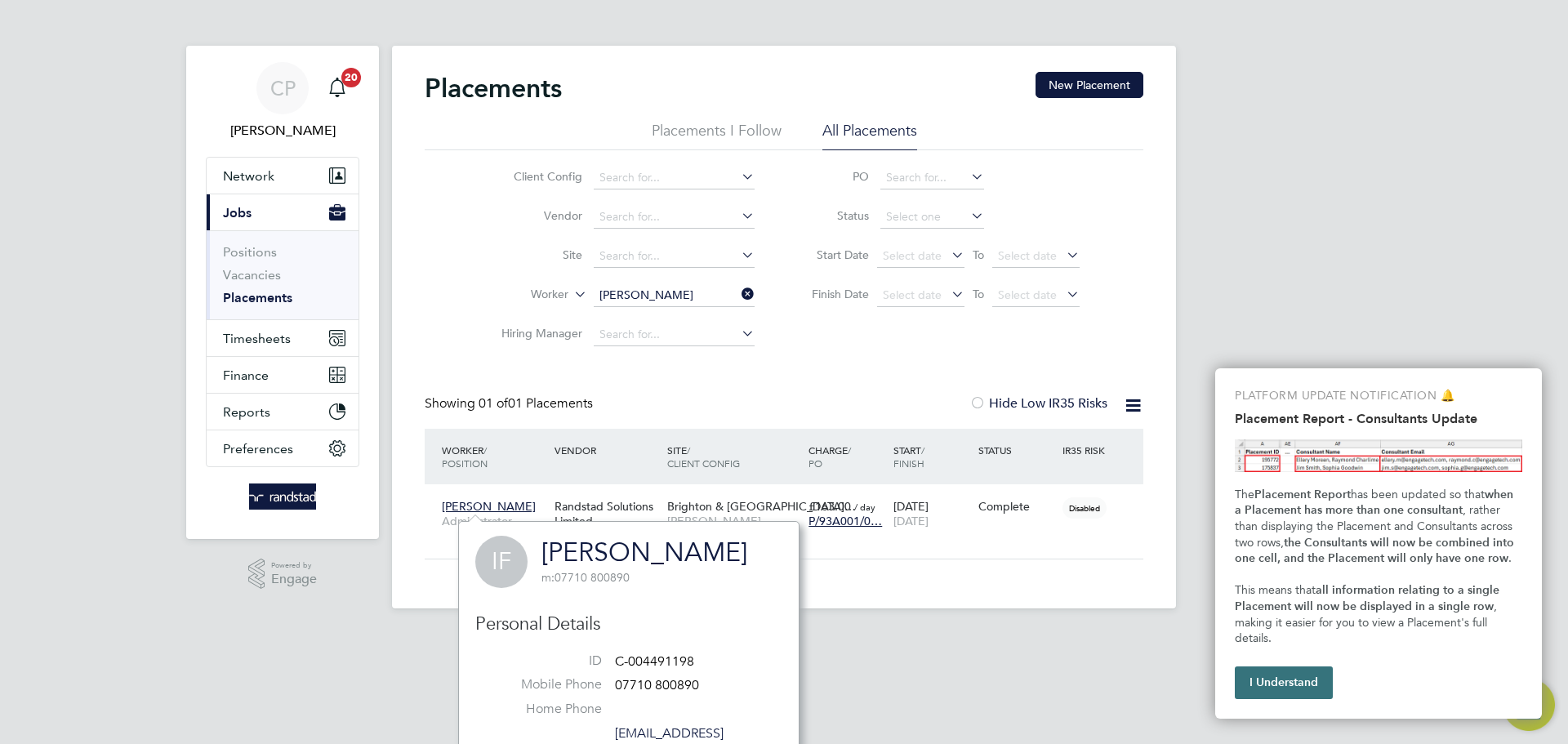
click at [1283, 679] on button "I Understand" at bounding box center [1284, 683] width 98 height 33
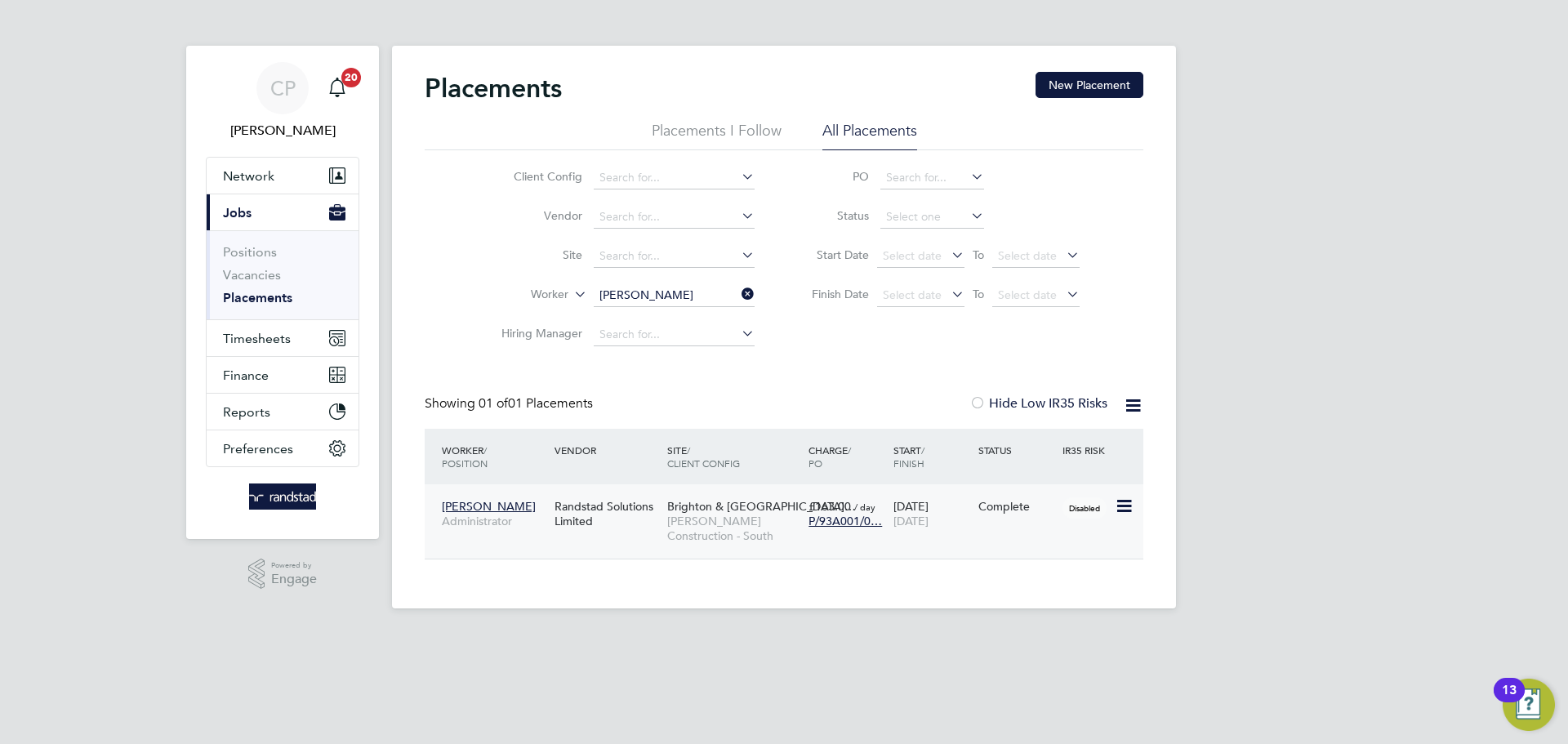
click at [485, 510] on span "[PERSON_NAME]" at bounding box center [488, 507] width 94 height 15
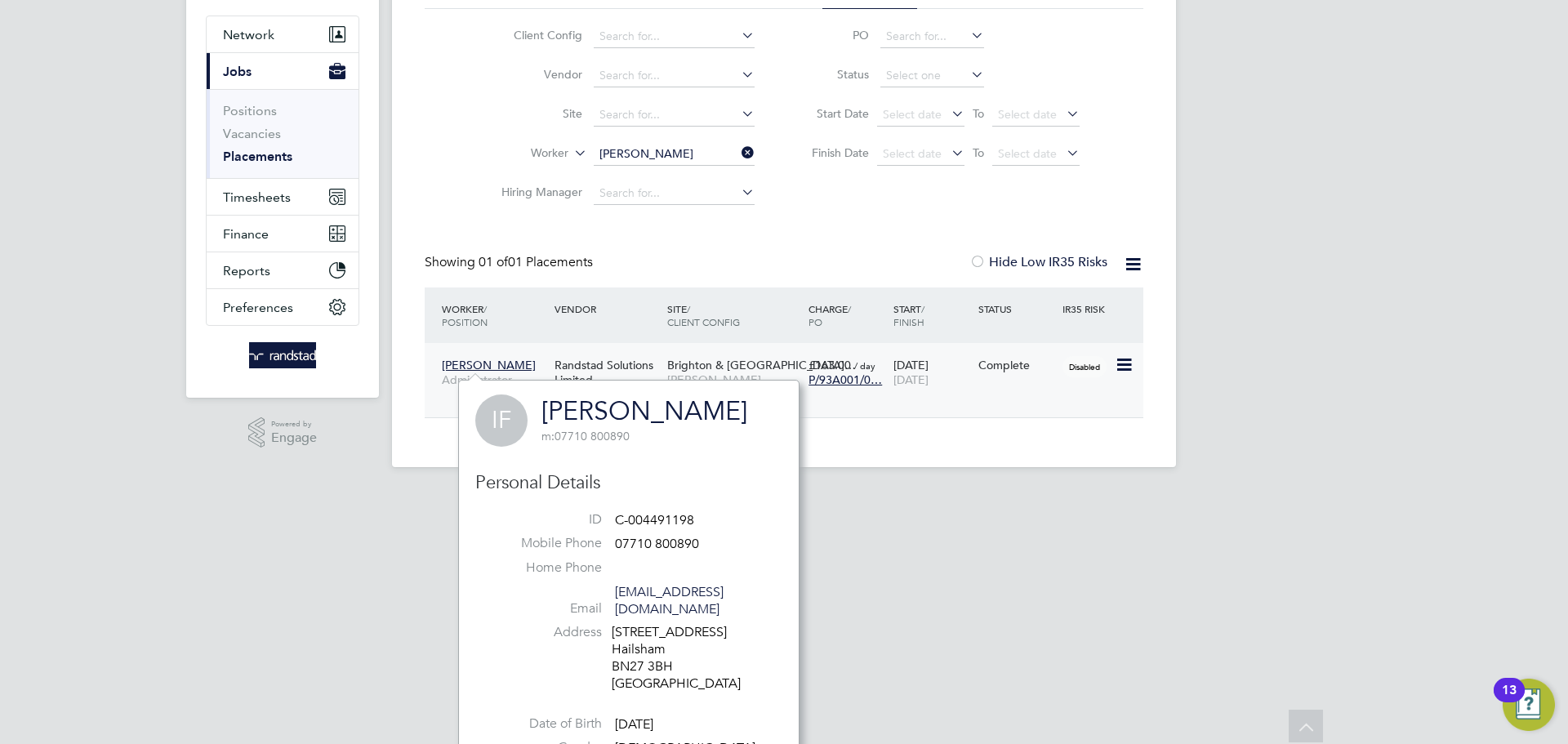
click at [1122, 365] on icon at bounding box center [1123, 365] width 17 height 20
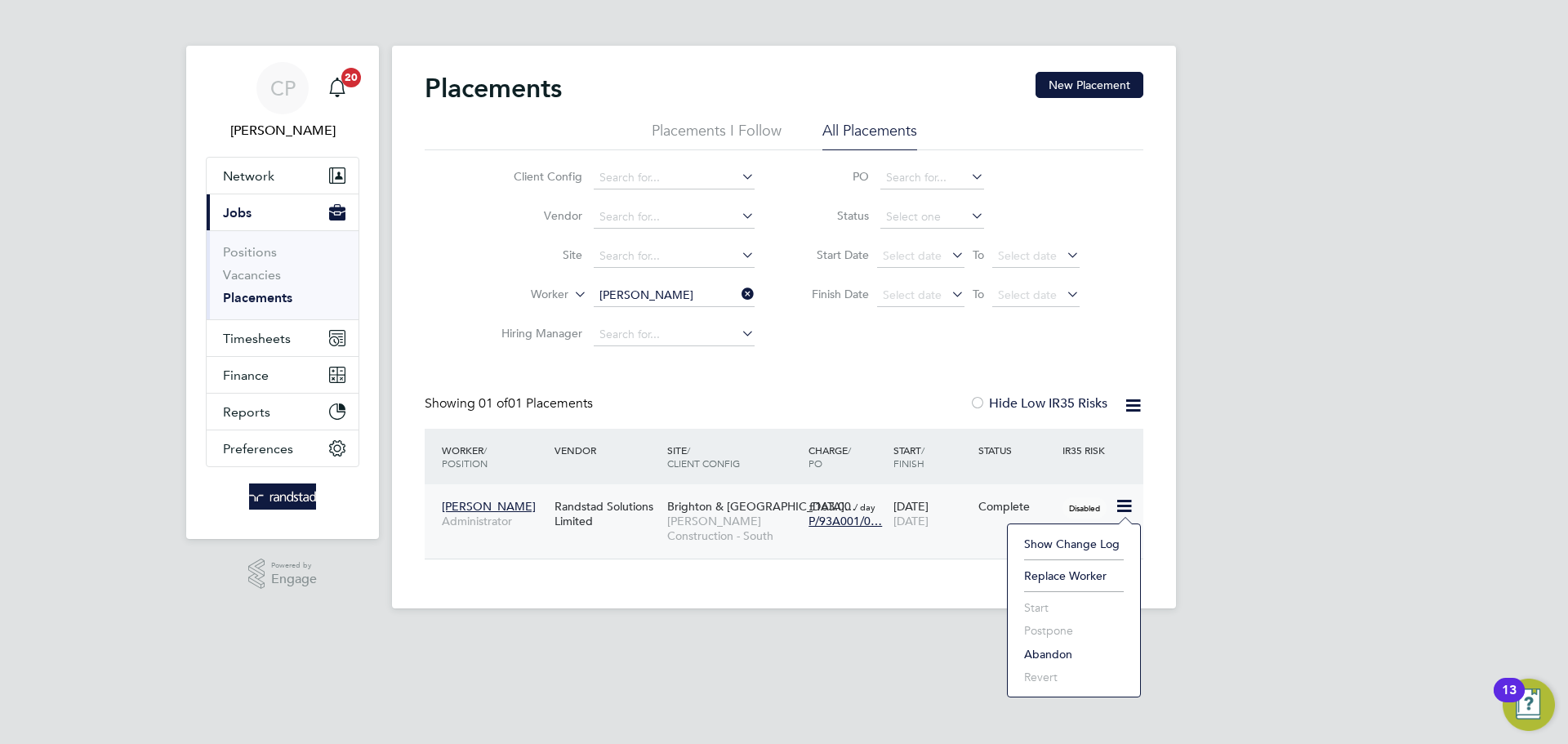
click at [803, 632] on app-footer at bounding box center [784, 621] width 784 height 26
click at [744, 516] on span "Morgan Sindall Construction - South" at bounding box center [733, 529] width 133 height 30
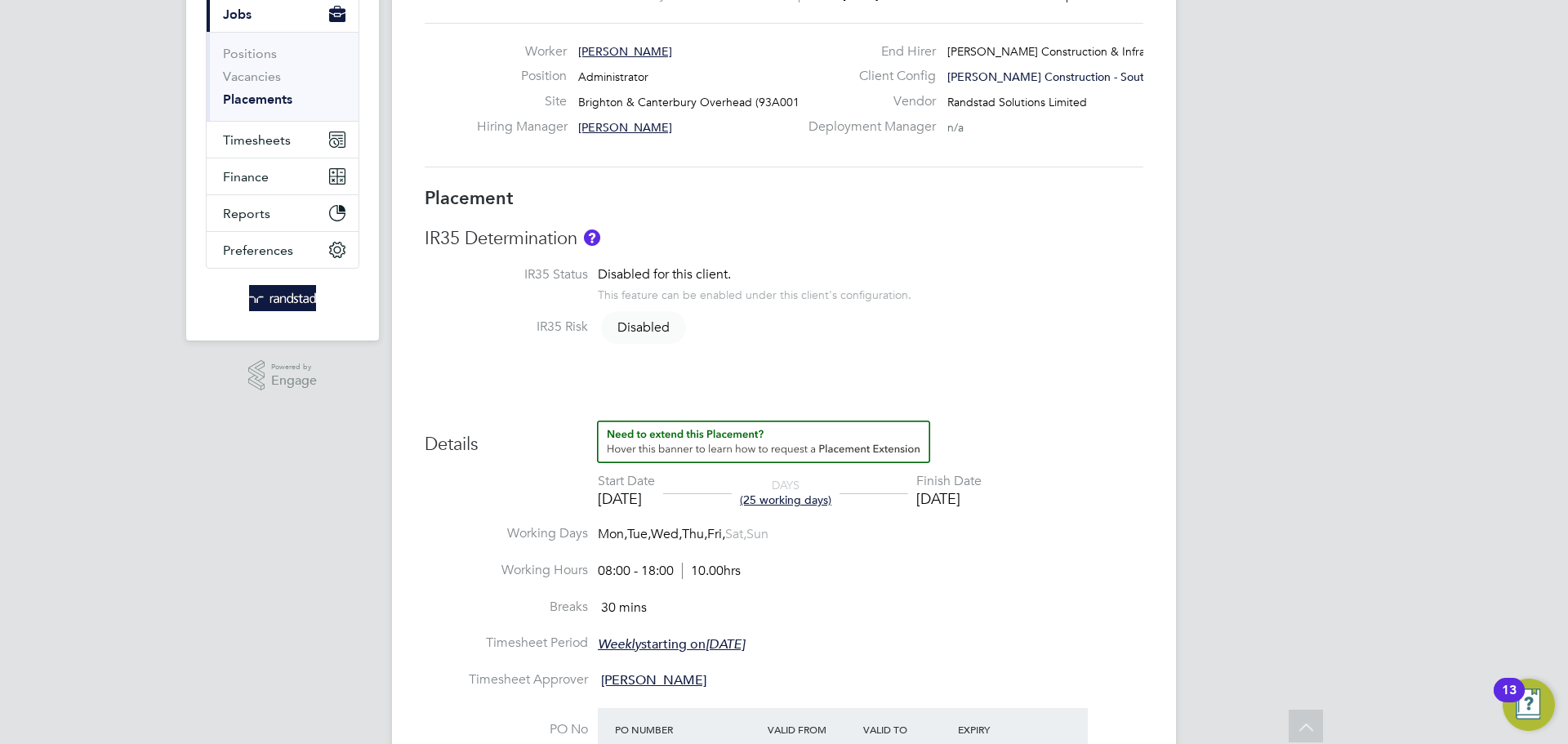
scroll to position [230, 0]
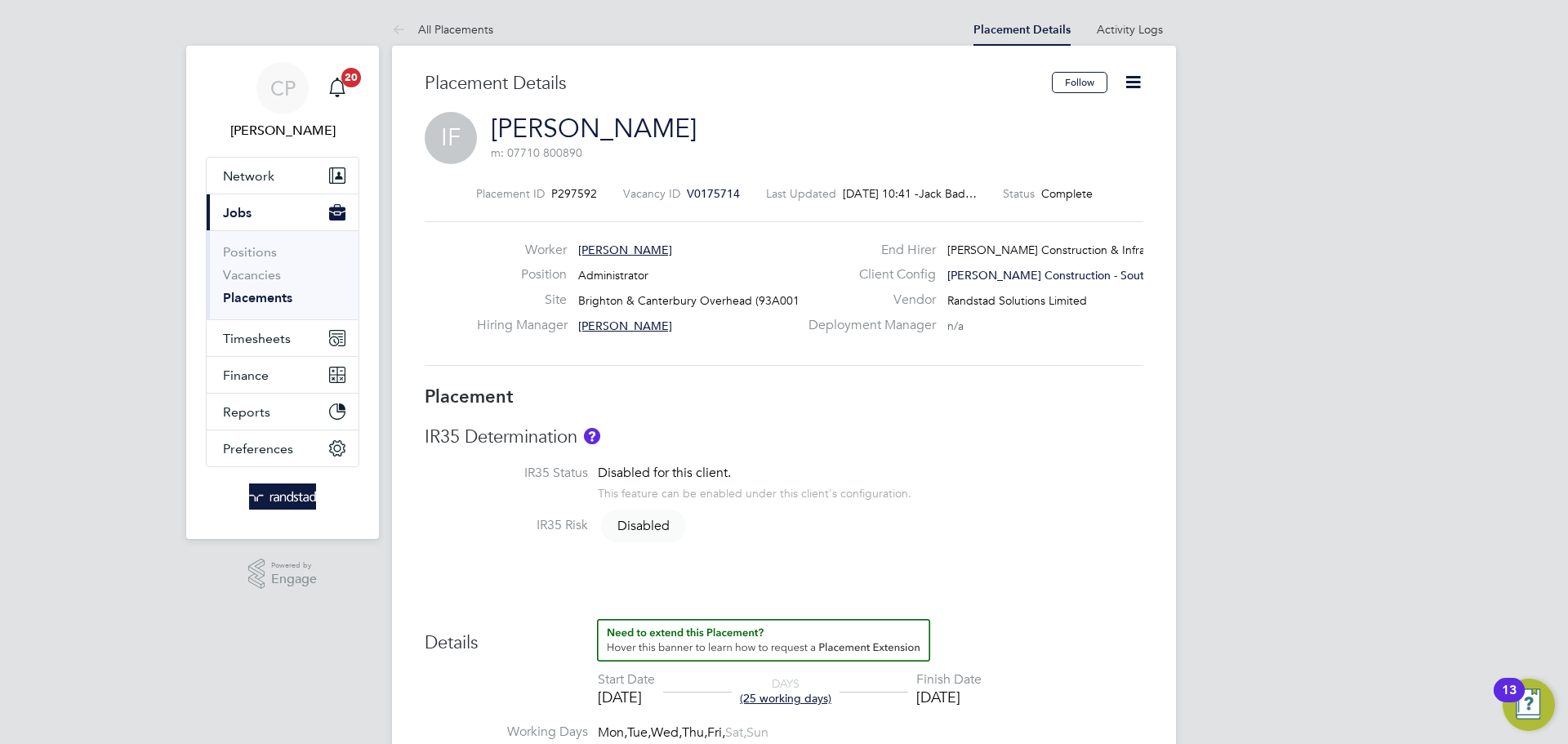
click at [1139, 74] on icon at bounding box center [1134, 82] width 20 height 20
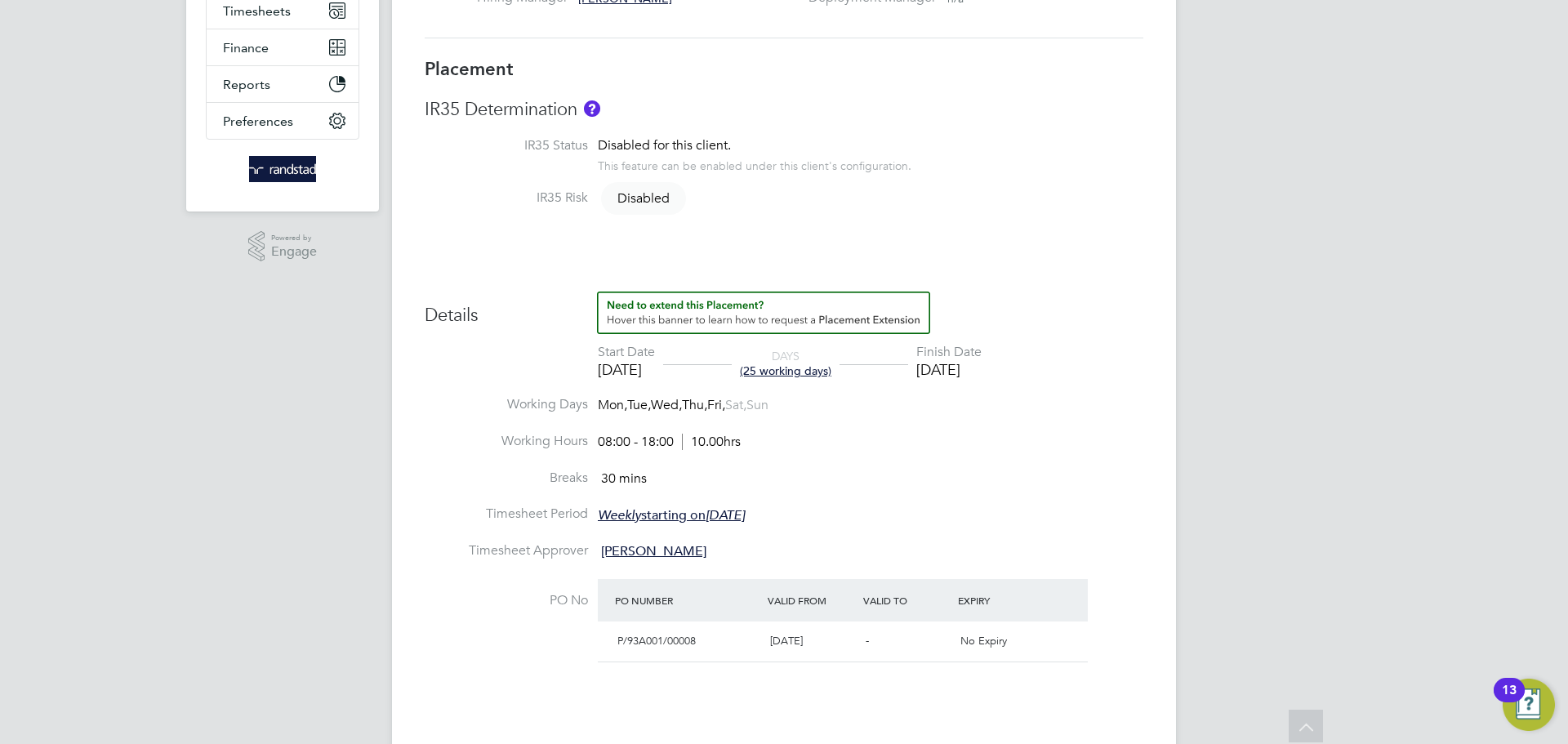
click at [982, 377] on div "01 Aug 2025" at bounding box center [949, 370] width 65 height 19
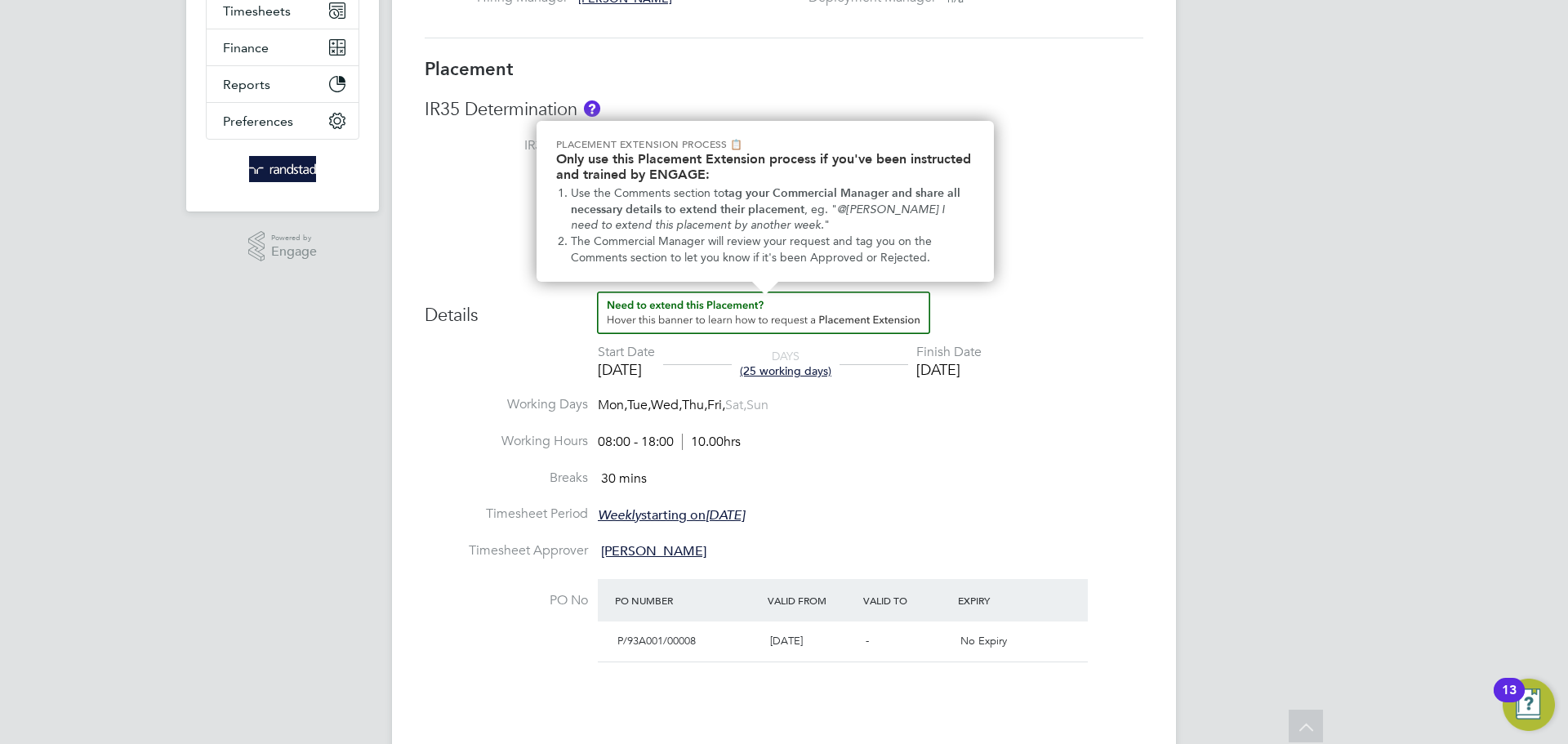
click at [771, 316] on img "How to extend a Placement?" at bounding box center [763, 313] width 333 height 43
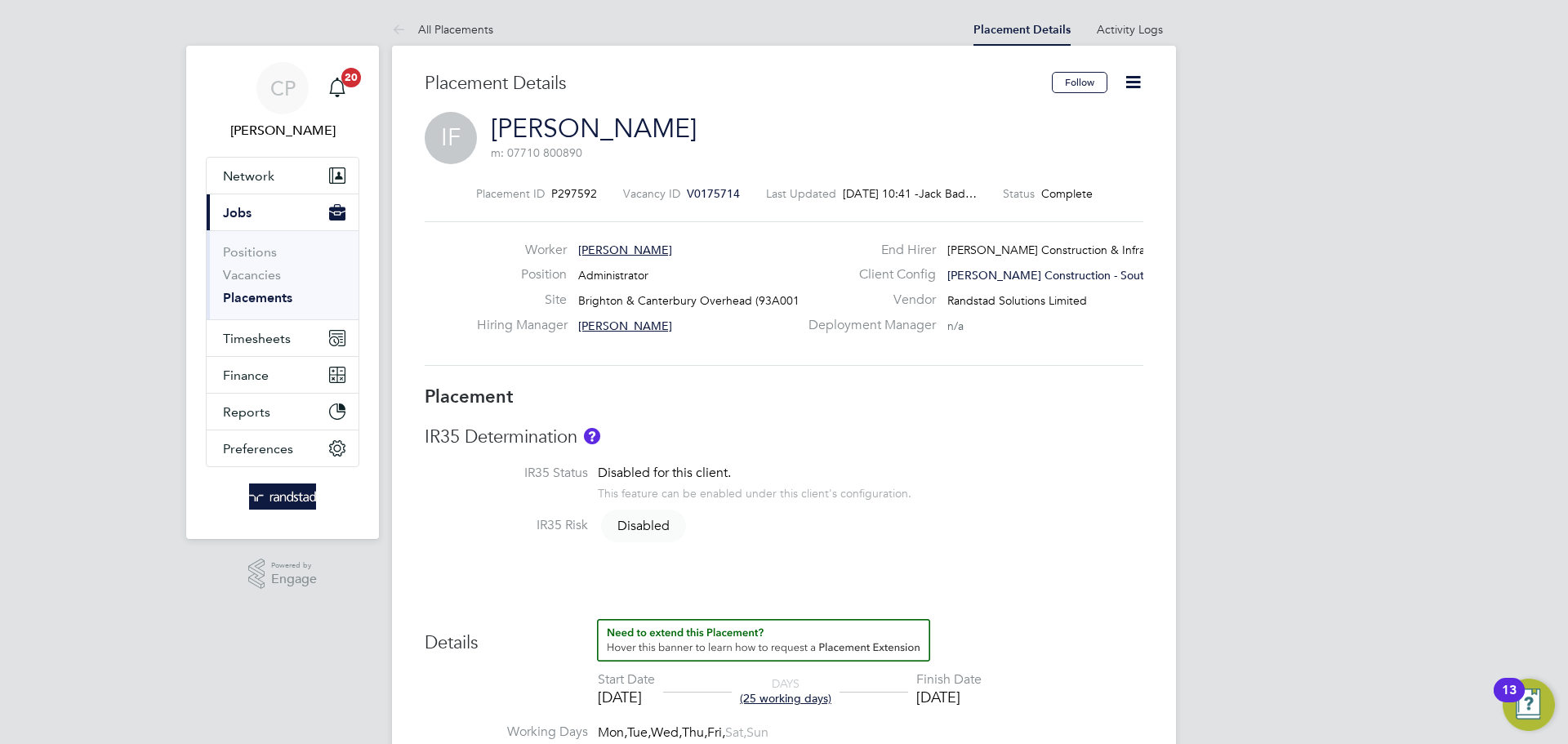
click at [1134, 92] on icon at bounding box center [1134, 82] width 20 height 20
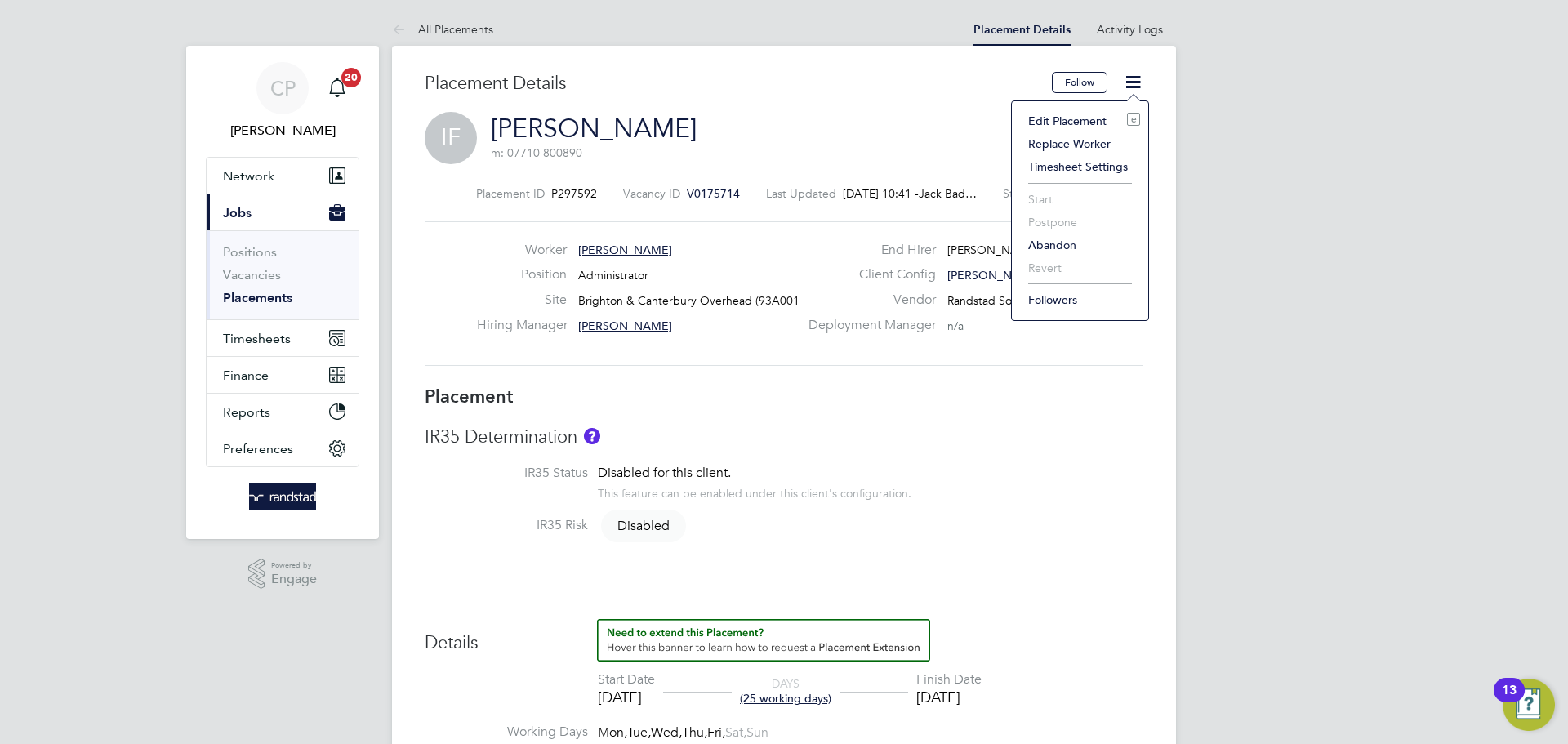
click at [1088, 120] on li "Edit Placement e" at bounding box center [1080, 121] width 120 height 23
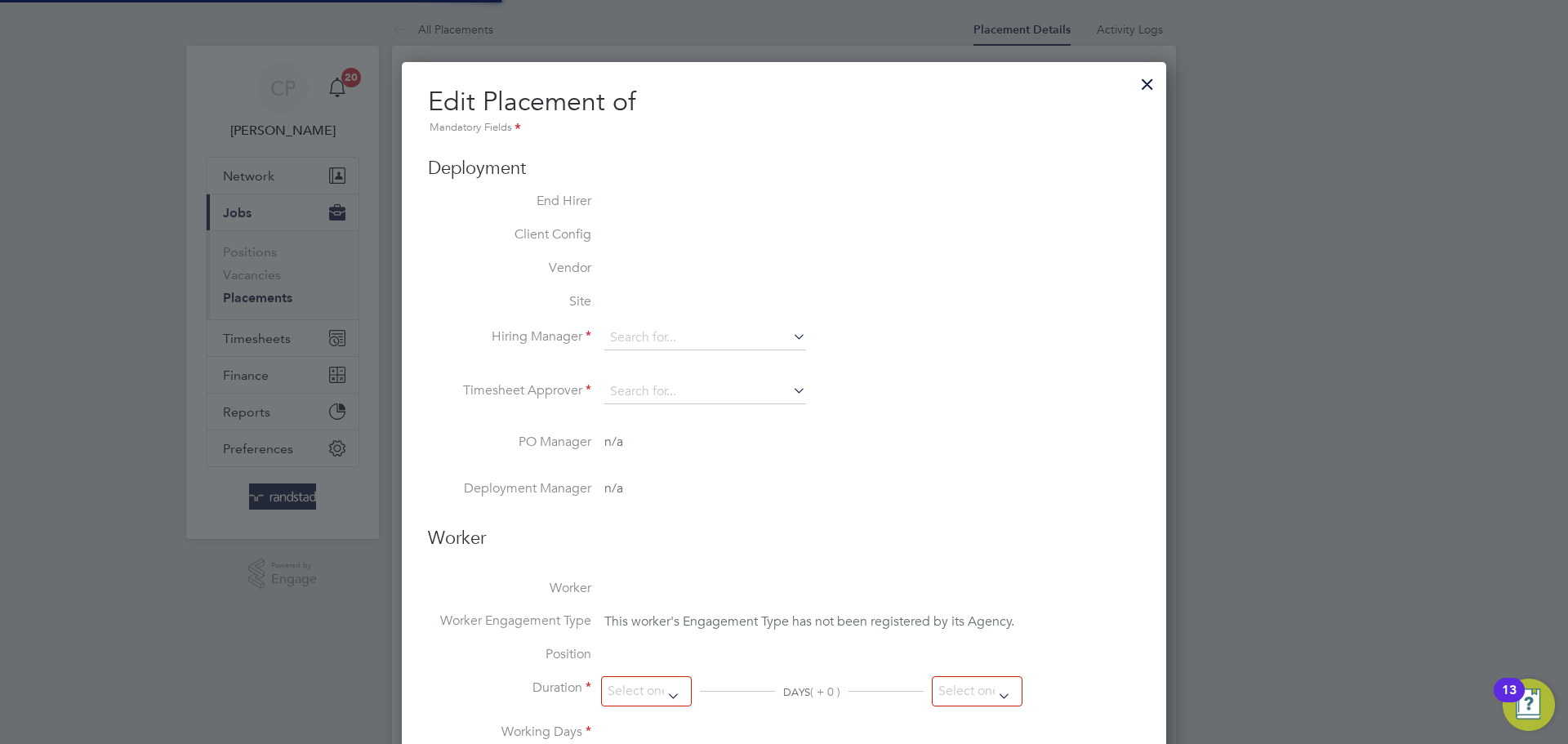
type input "[PERSON_NAME]"
type input "30 Jun 2025"
type input "01 Aug 2025"
type input "08:00"
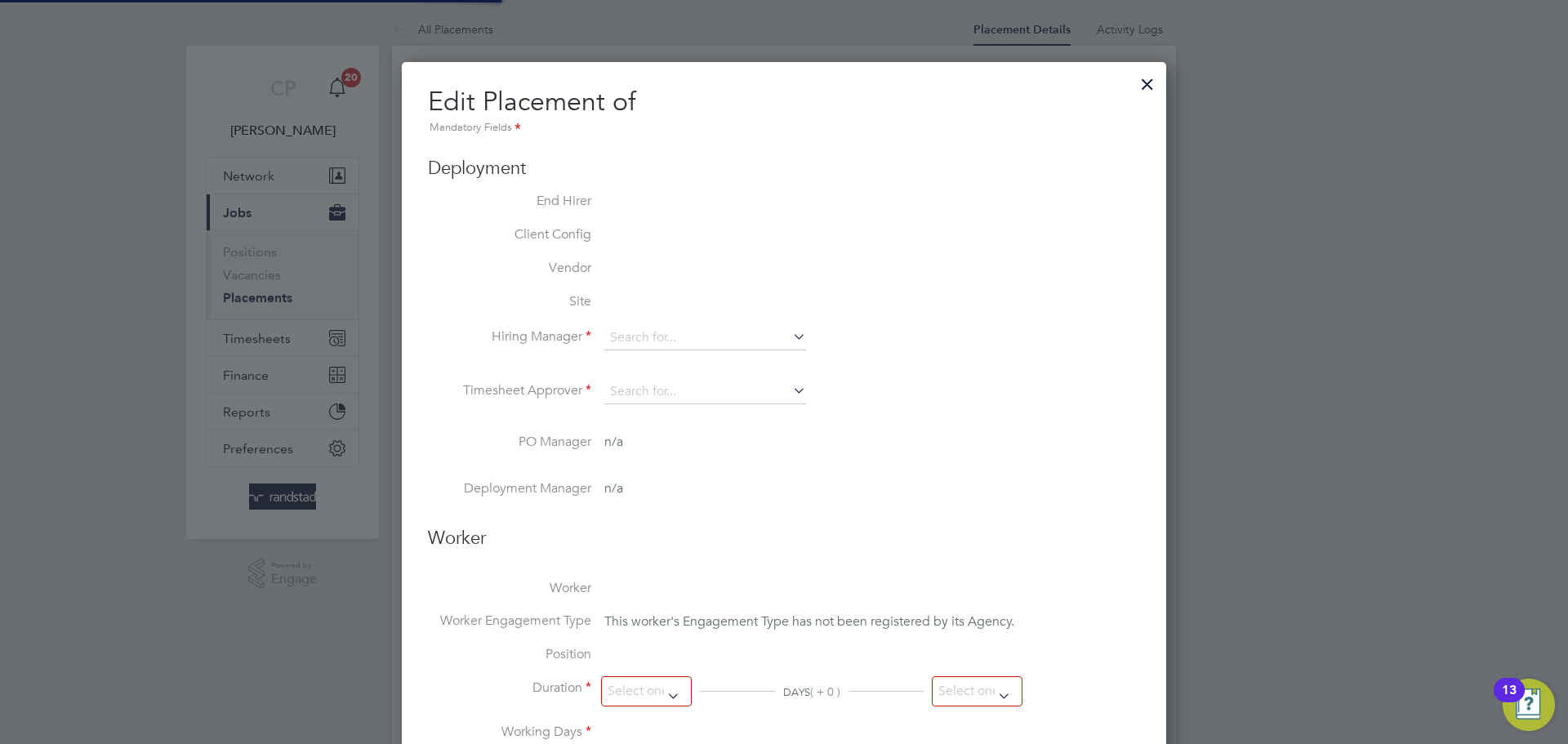
type input "18:00"
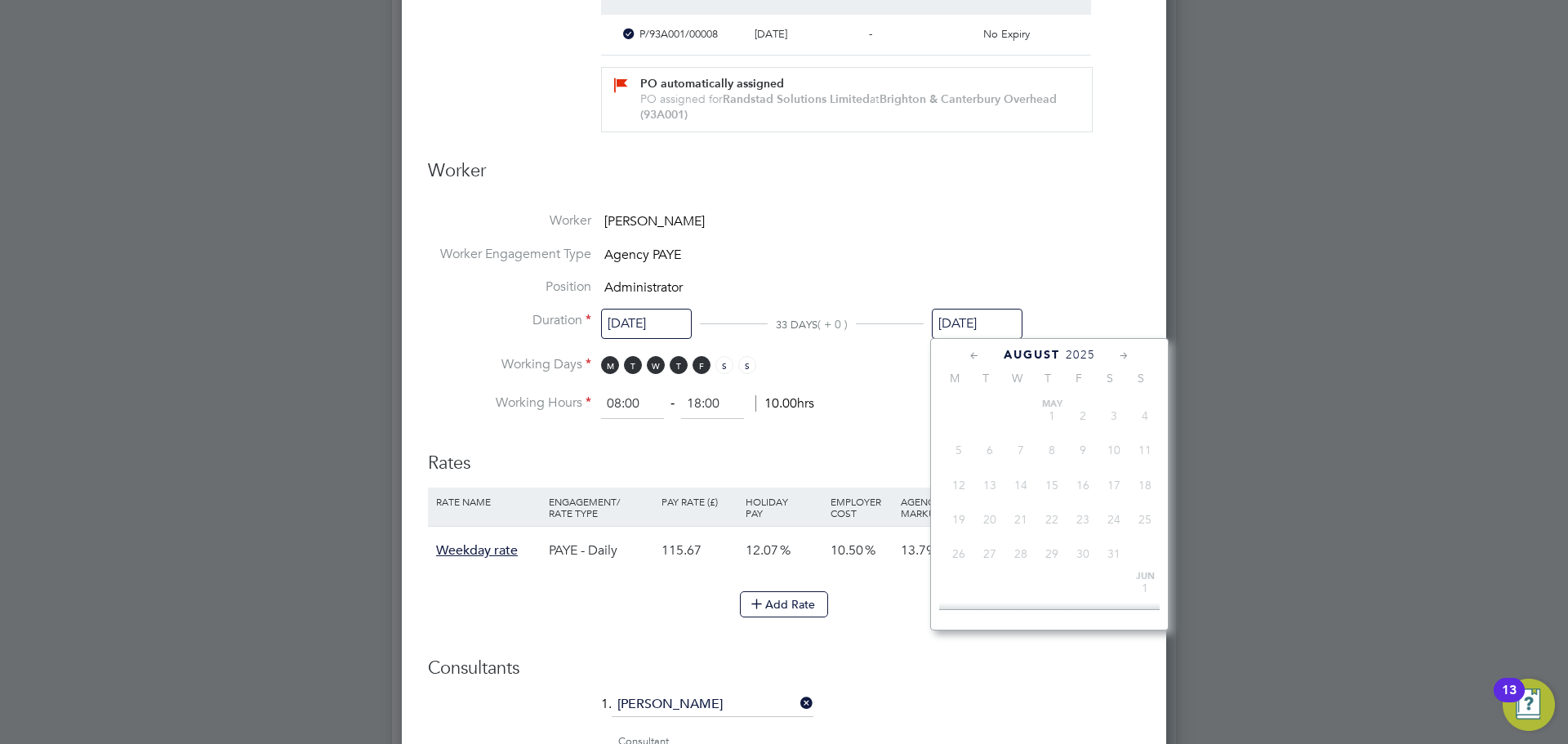
click at [998, 329] on input "01 Aug 2025" at bounding box center [978, 324] width 91 height 31
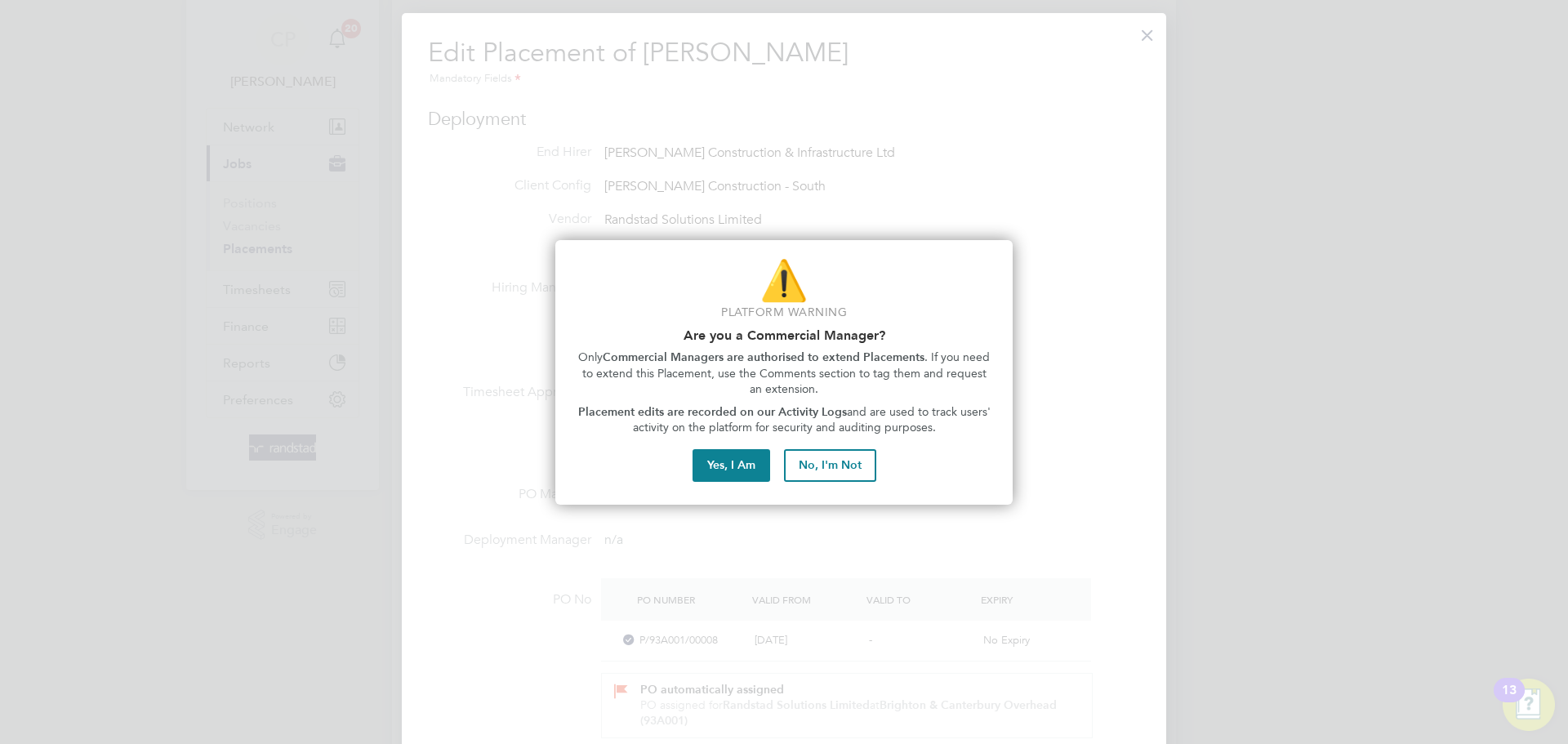
scroll to position [47, 0]
click at [733, 465] on button "Yes, I Am" at bounding box center [732, 465] width 78 height 33
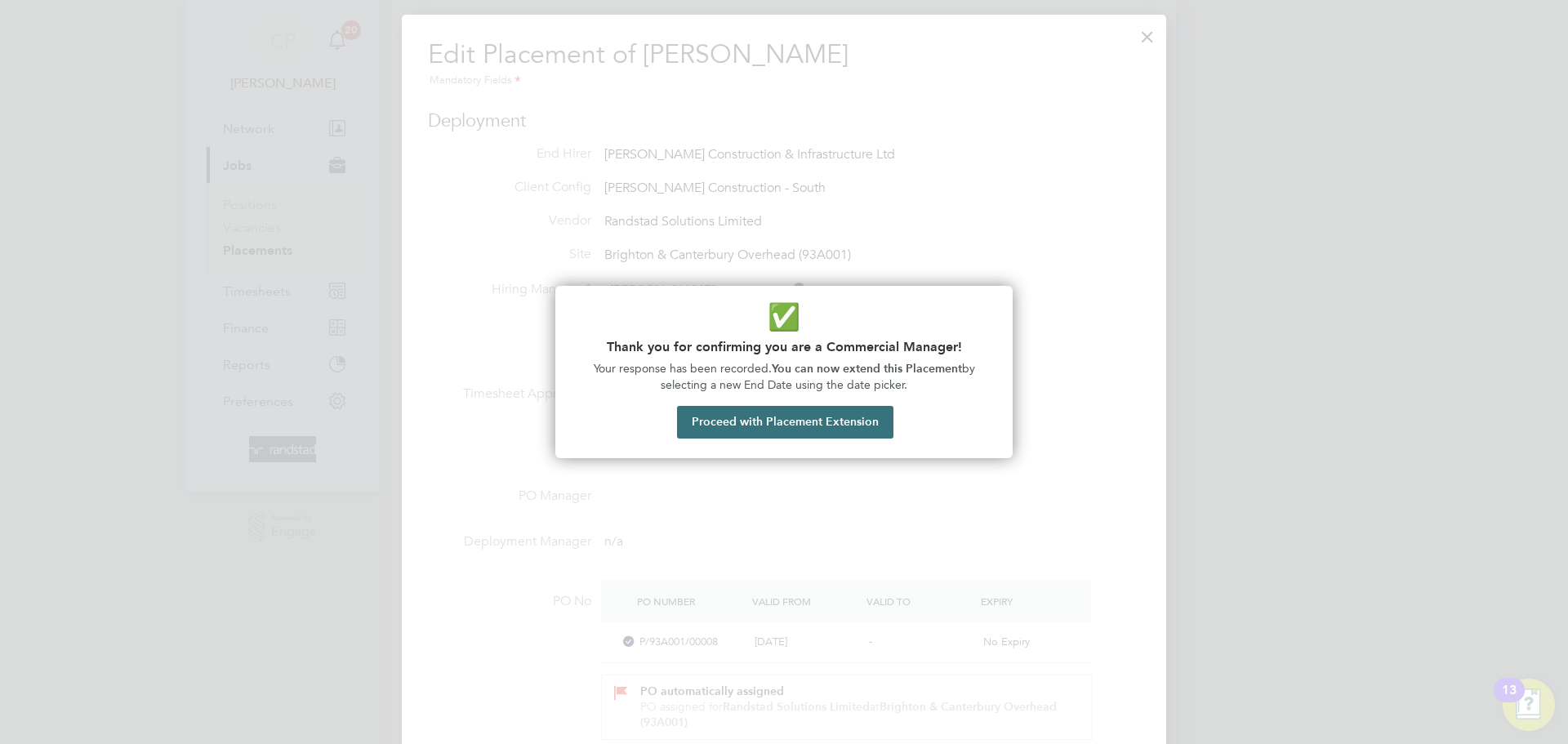
click at [783, 418] on button "Proceed with Placement Extension" at bounding box center [784, 422] width 216 height 33
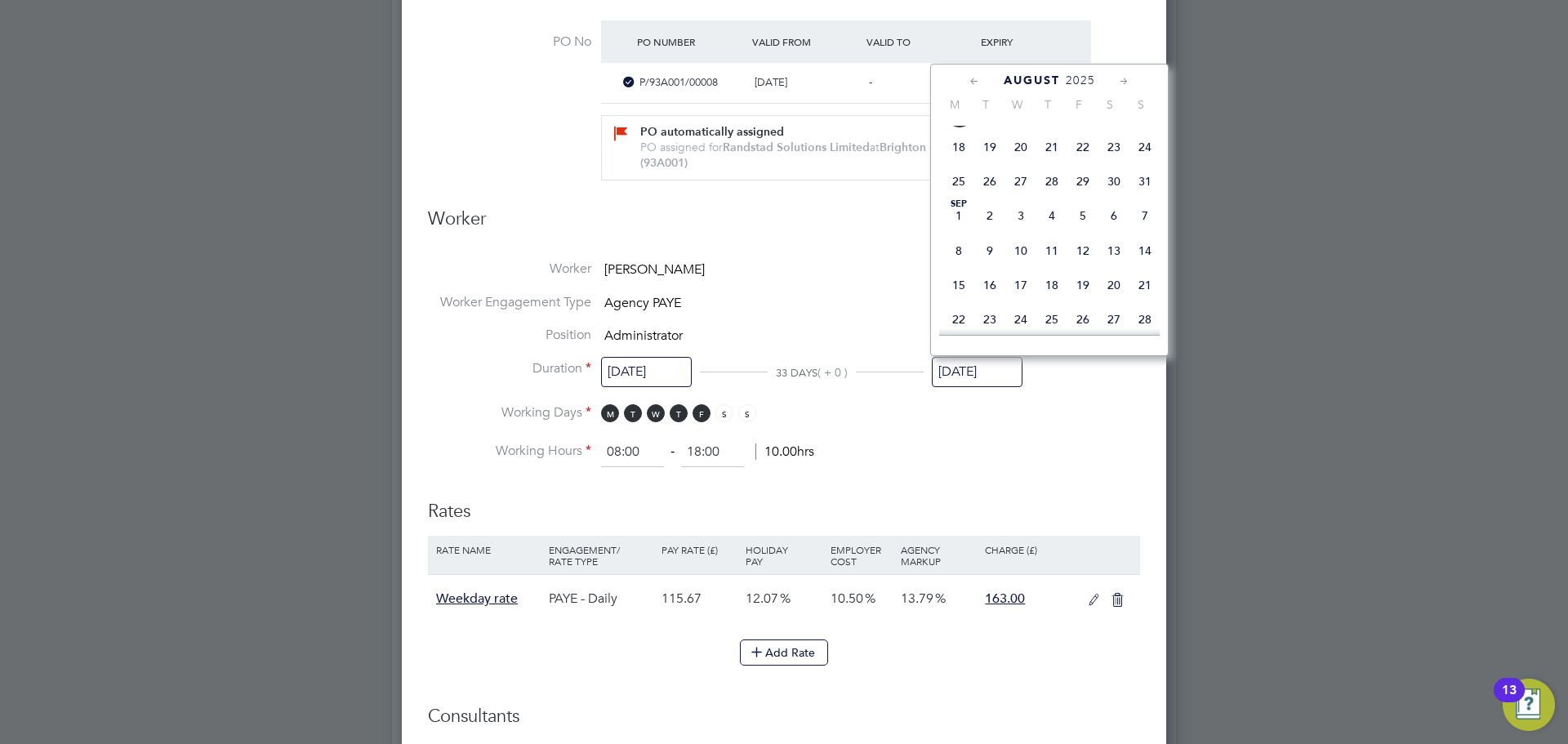
scroll to position [672, 0]
click at [1084, 243] on span "12" at bounding box center [1082, 228] width 31 height 31
type input "12 Sep 2025"
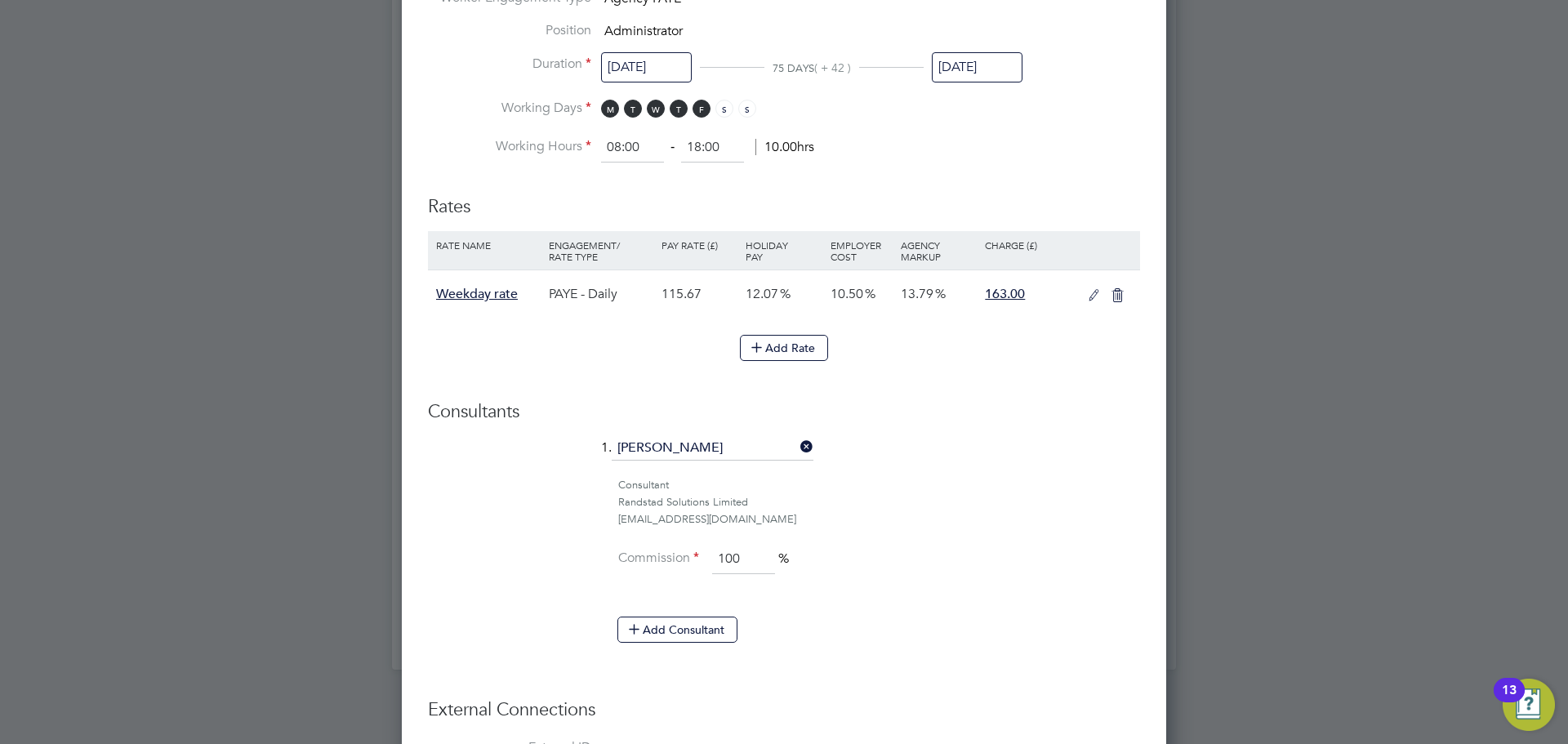
scroll to position [1119, 0]
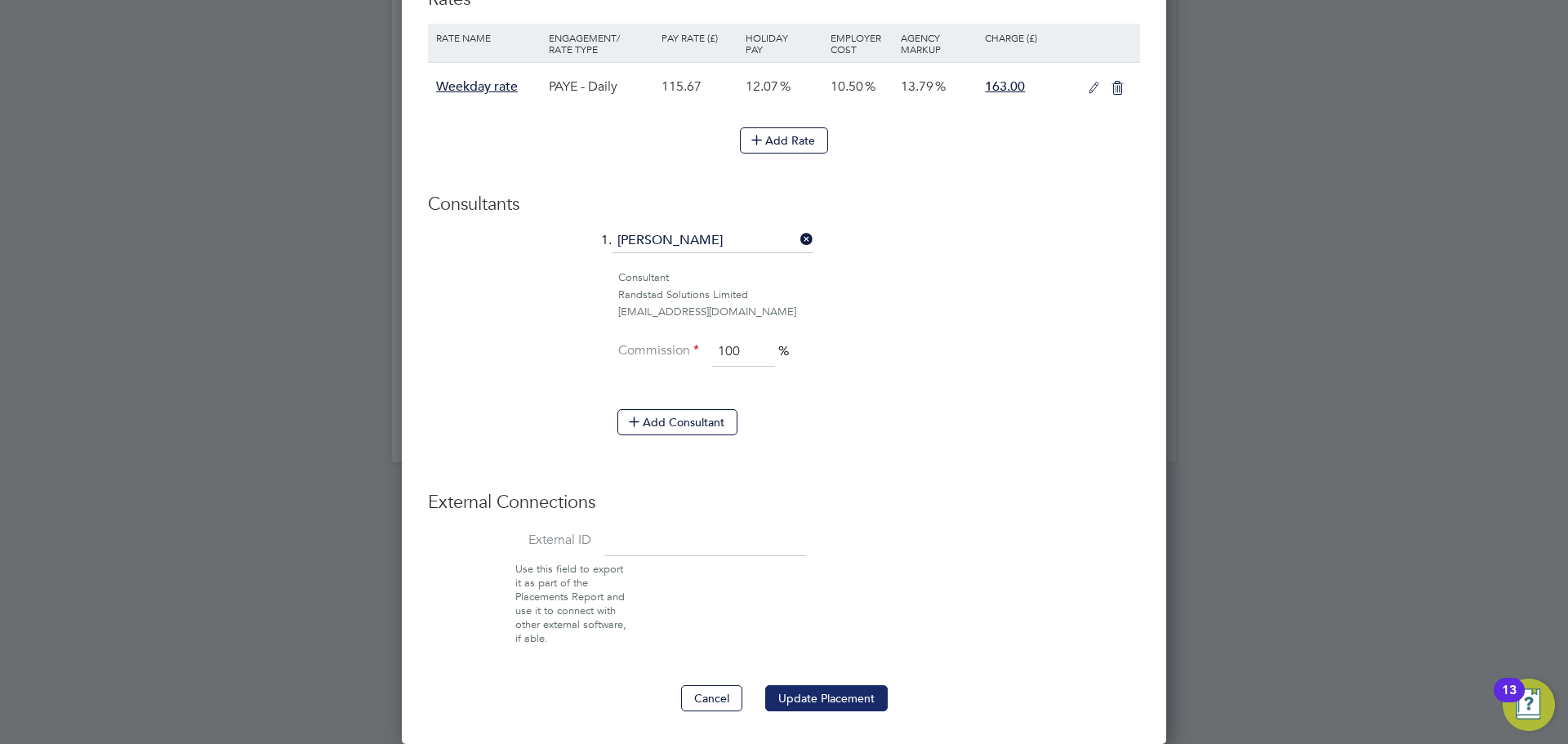
click at [848, 700] on button "Update Placement" at bounding box center [826, 698] width 123 height 26
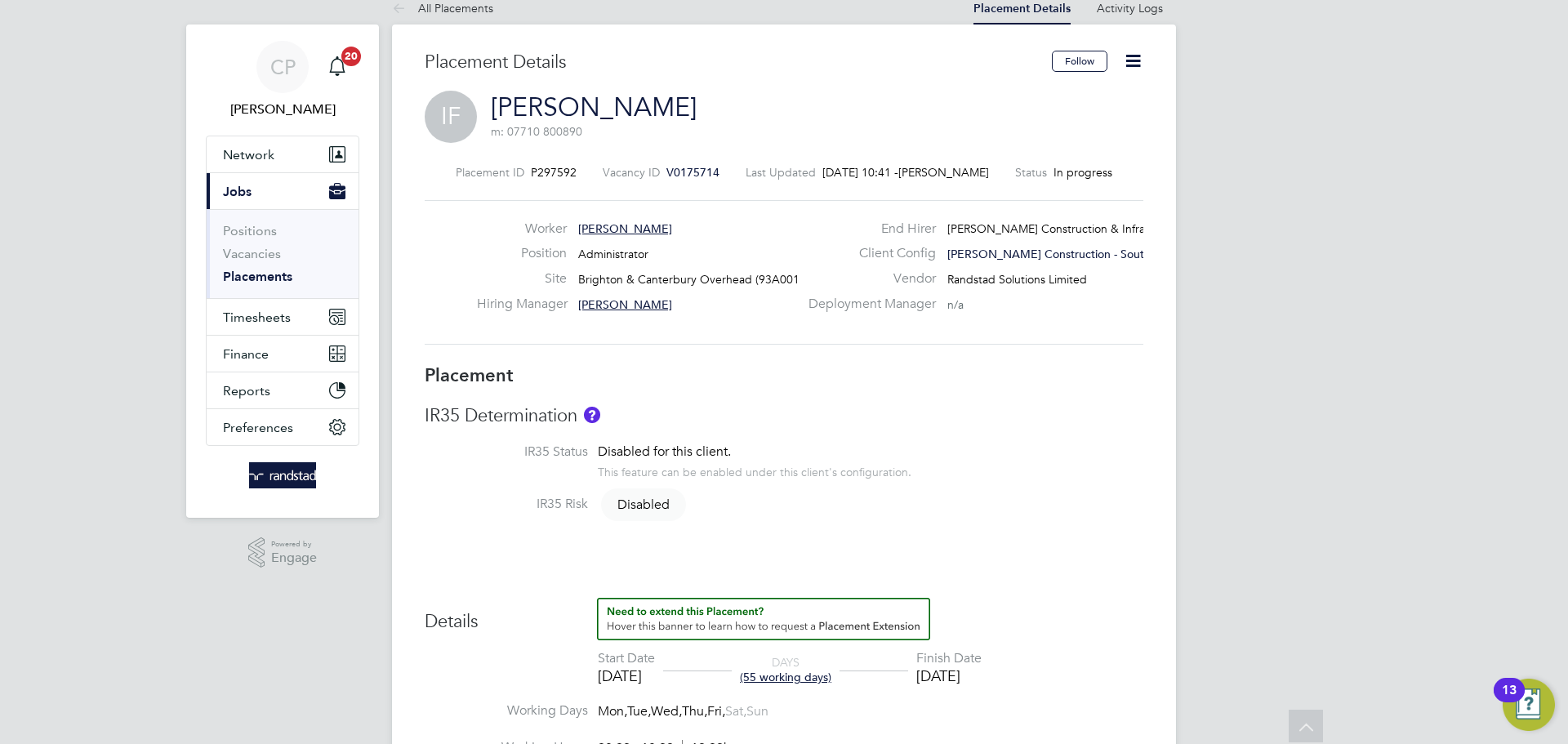
scroll to position [0, 0]
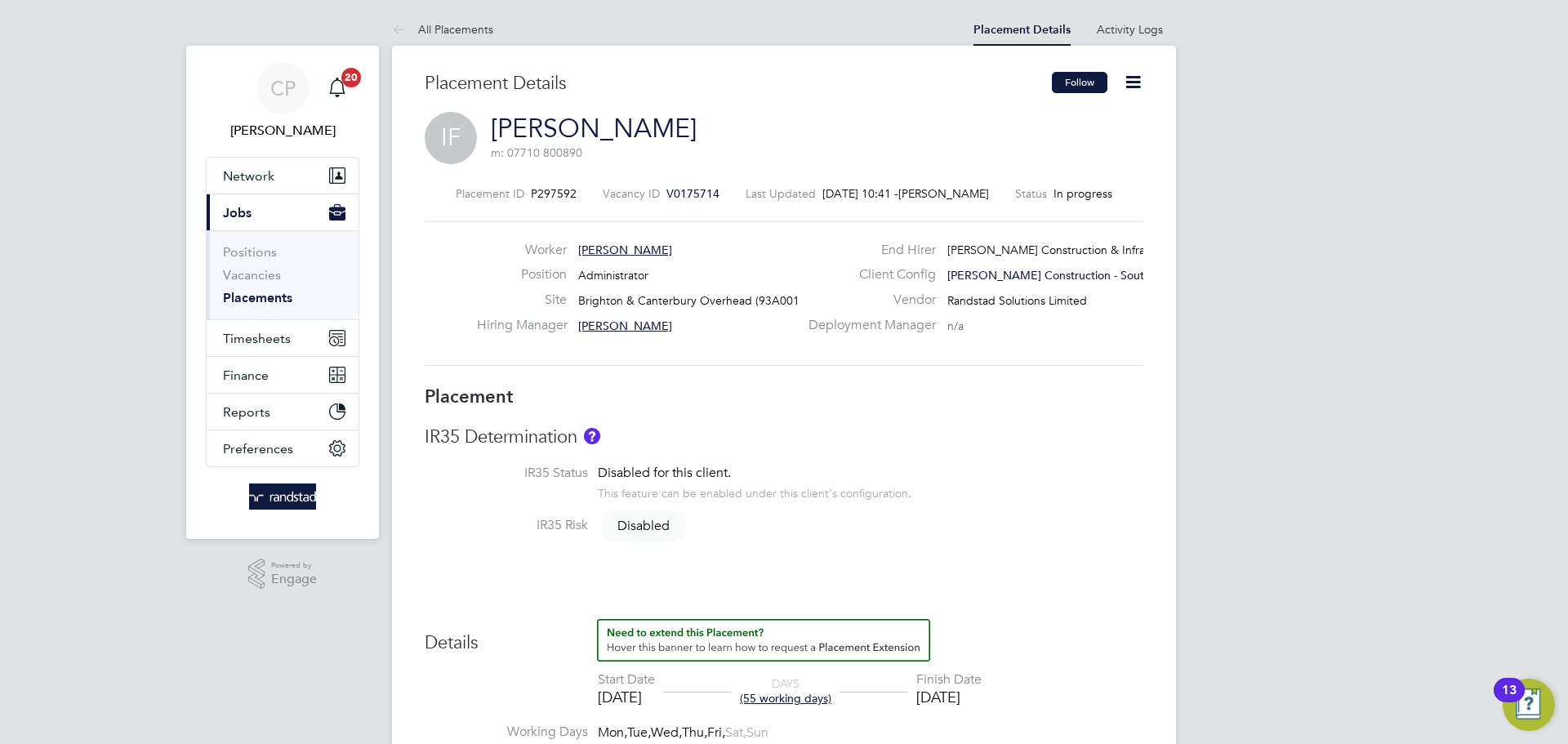
click at [1097, 77] on button "Follow" at bounding box center [1080, 82] width 56 height 21
click at [270, 325] on button "Timesheets" at bounding box center [283, 338] width 152 height 36
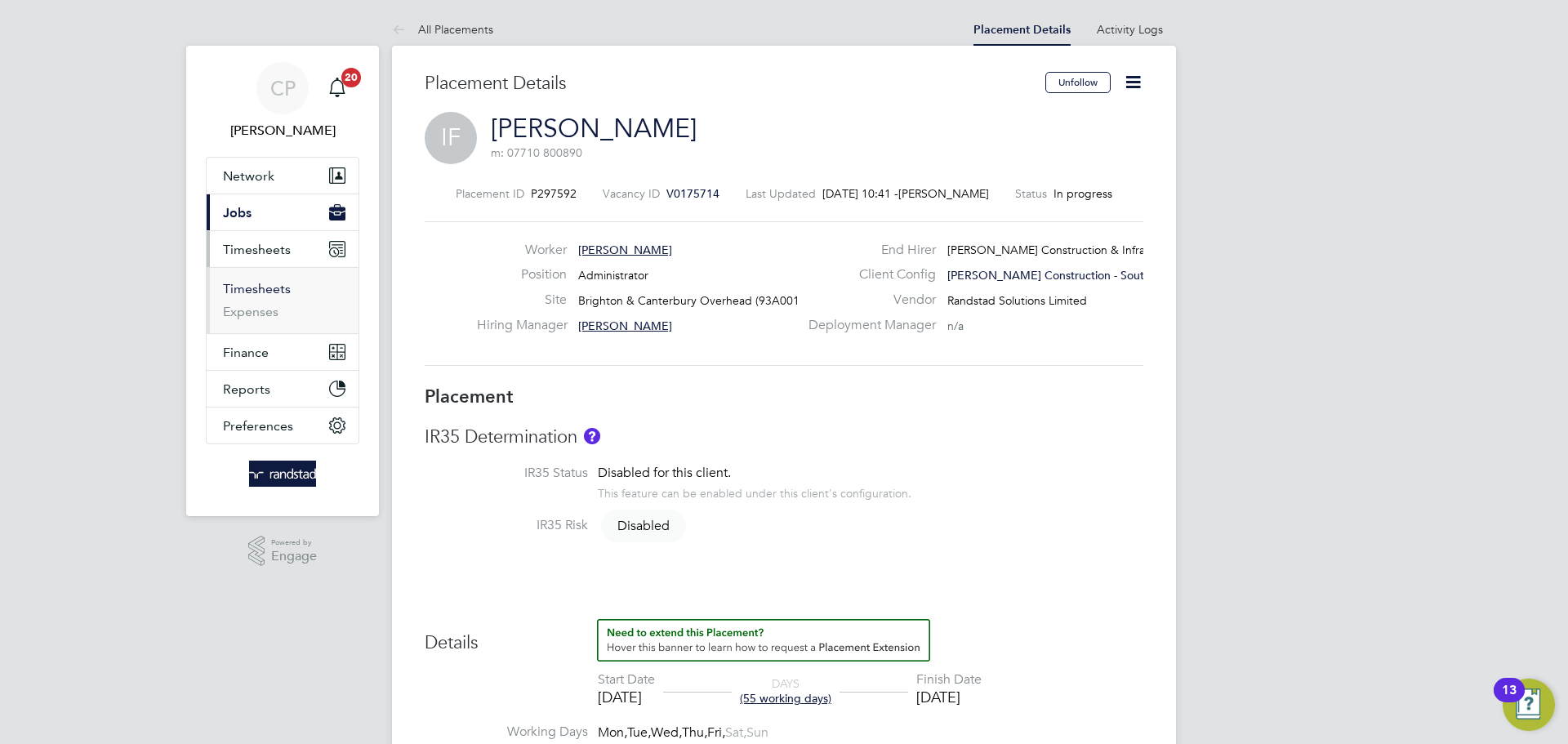
click at [254, 286] on link "Timesheets" at bounding box center [256, 289] width 68 height 16
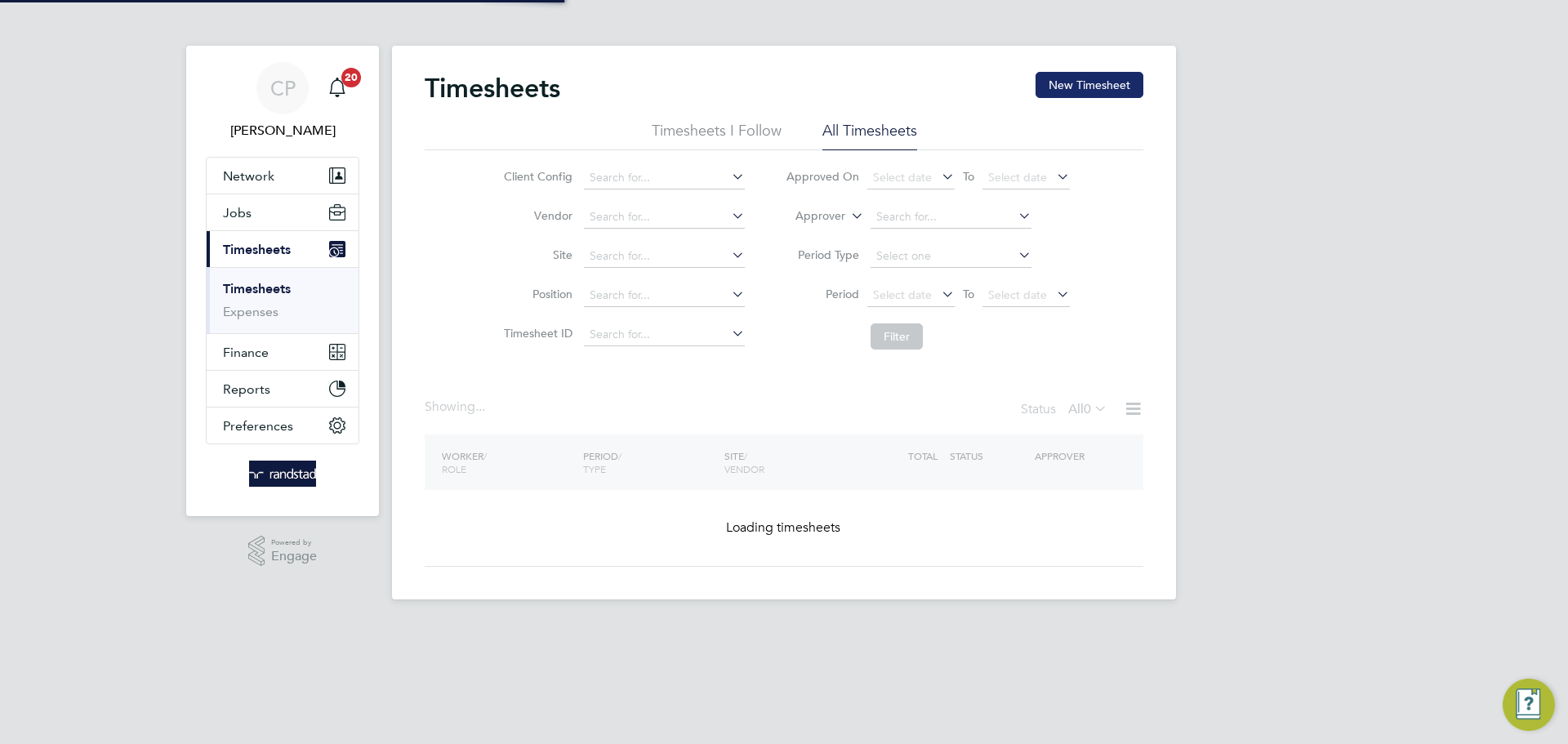
click at [1093, 89] on button "New Timesheet" at bounding box center [1090, 85] width 108 height 26
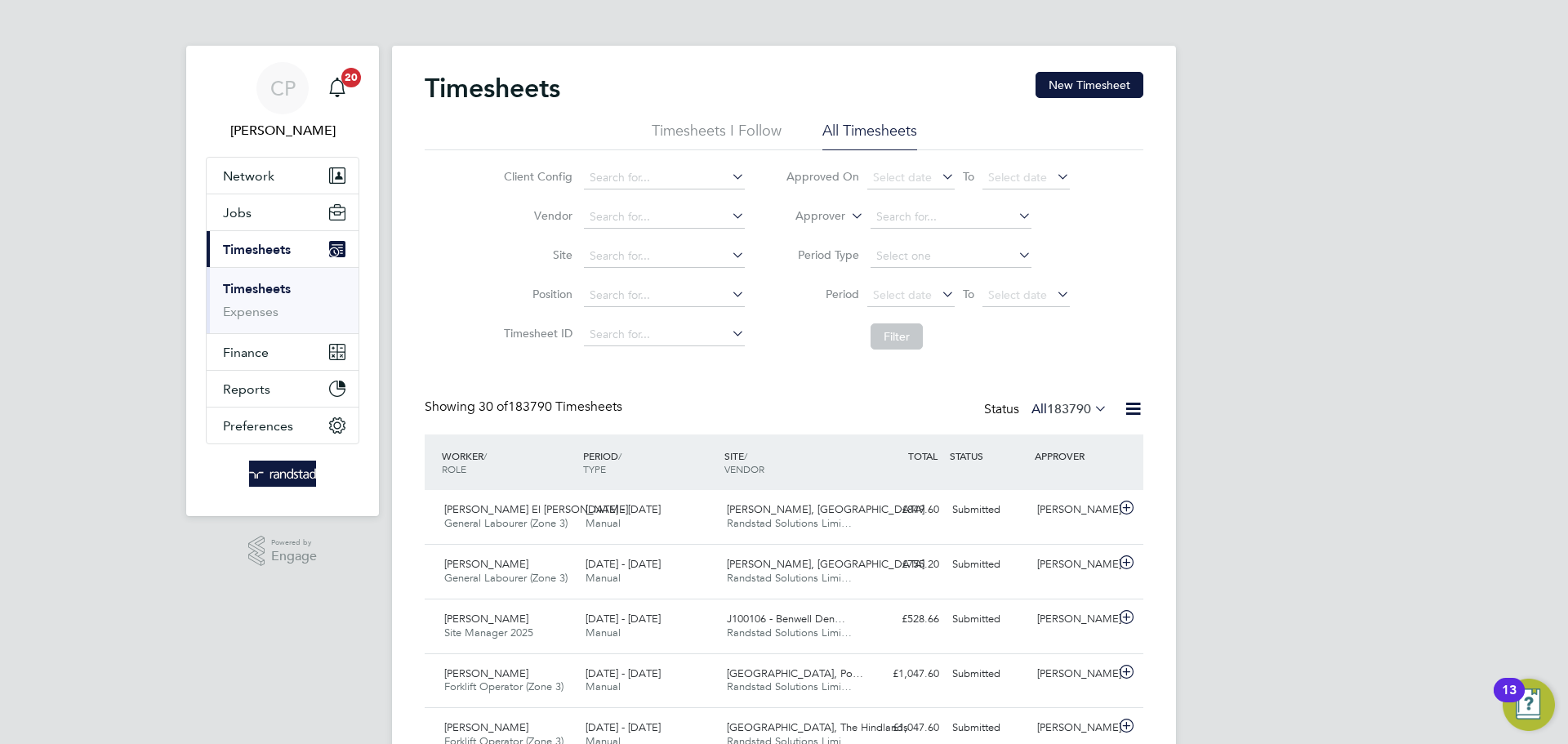
scroll to position [42, 142]
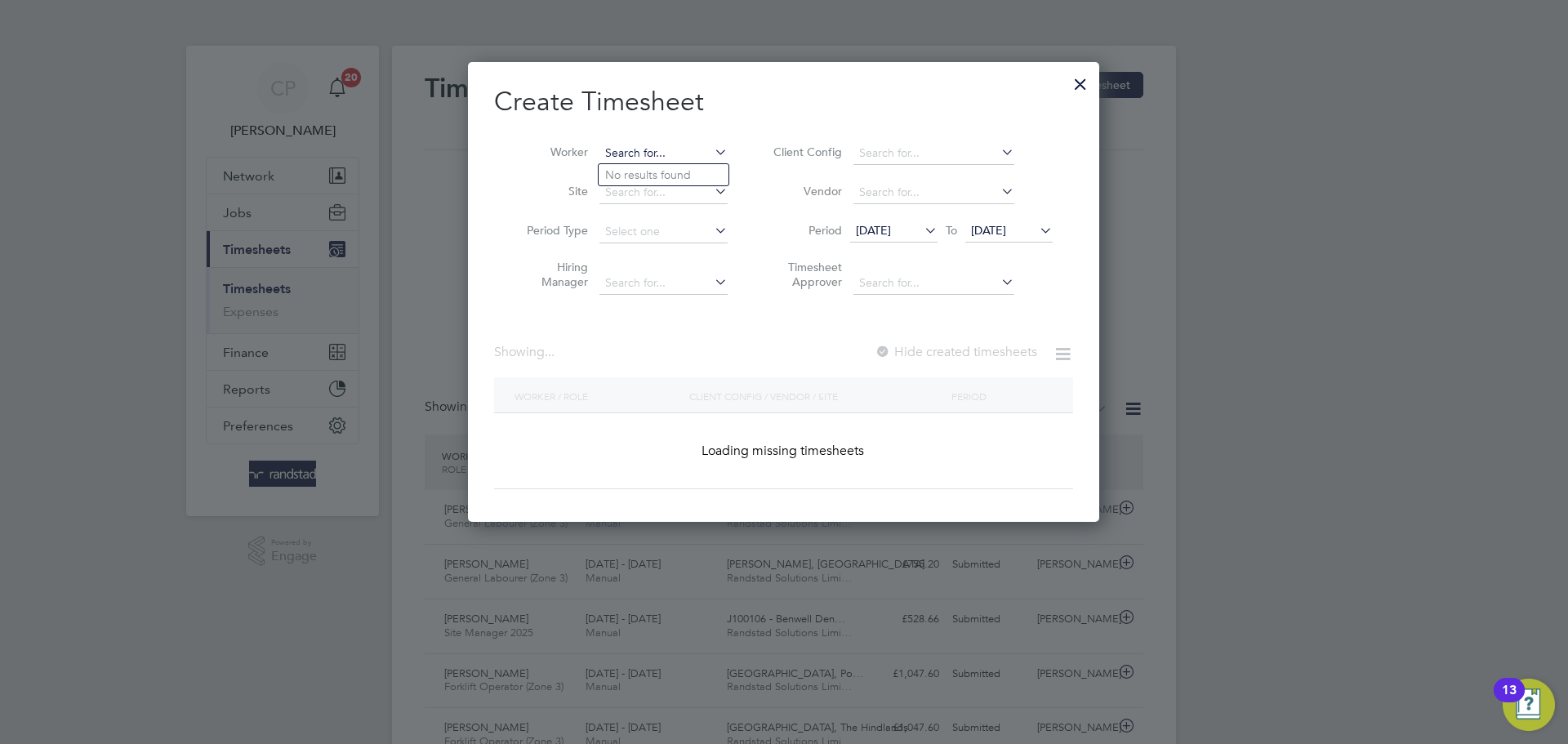
click at [643, 152] on input at bounding box center [664, 153] width 128 height 23
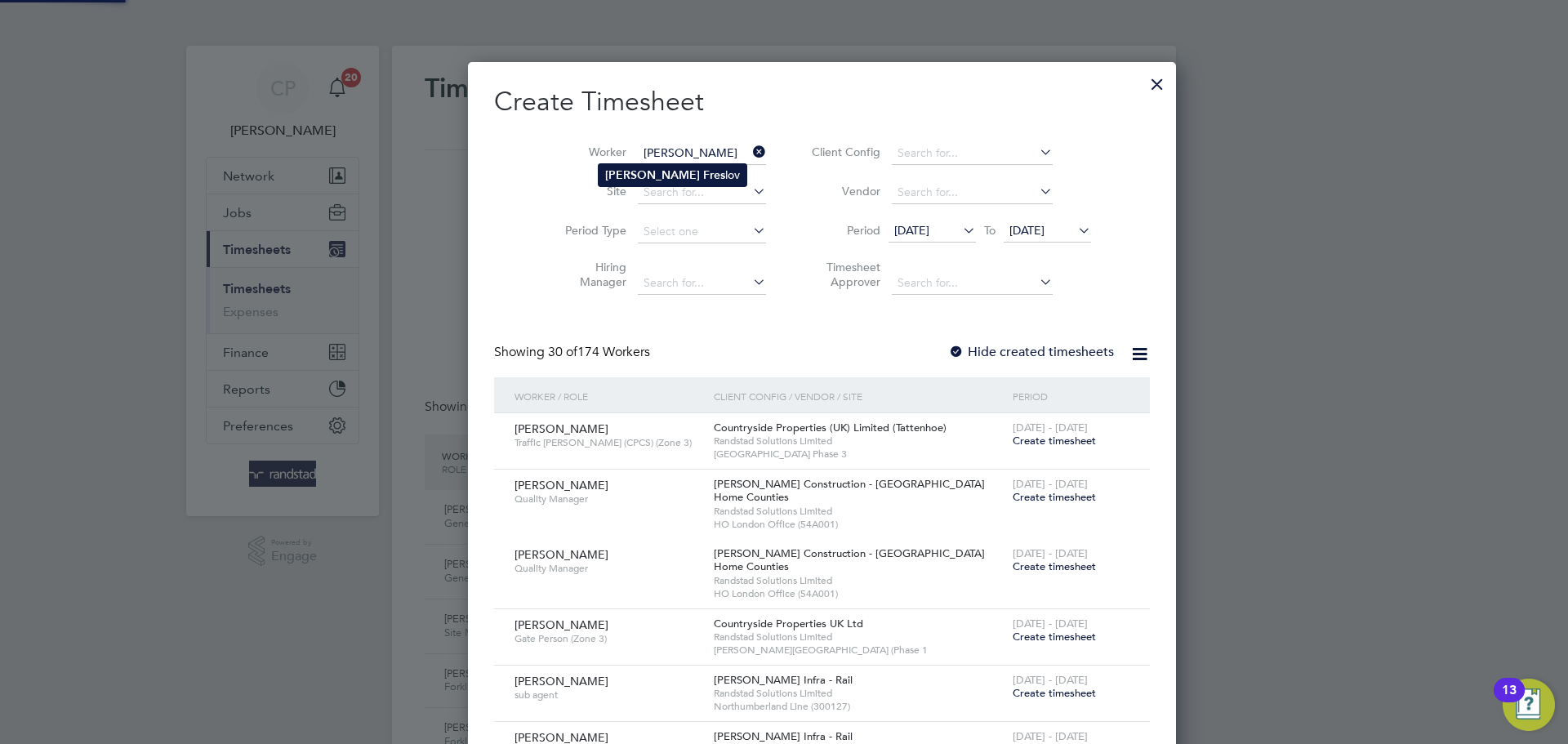
click at [641, 173] on b "Isabella" at bounding box center [653, 175] width 95 height 14
type input "[PERSON_NAME]"
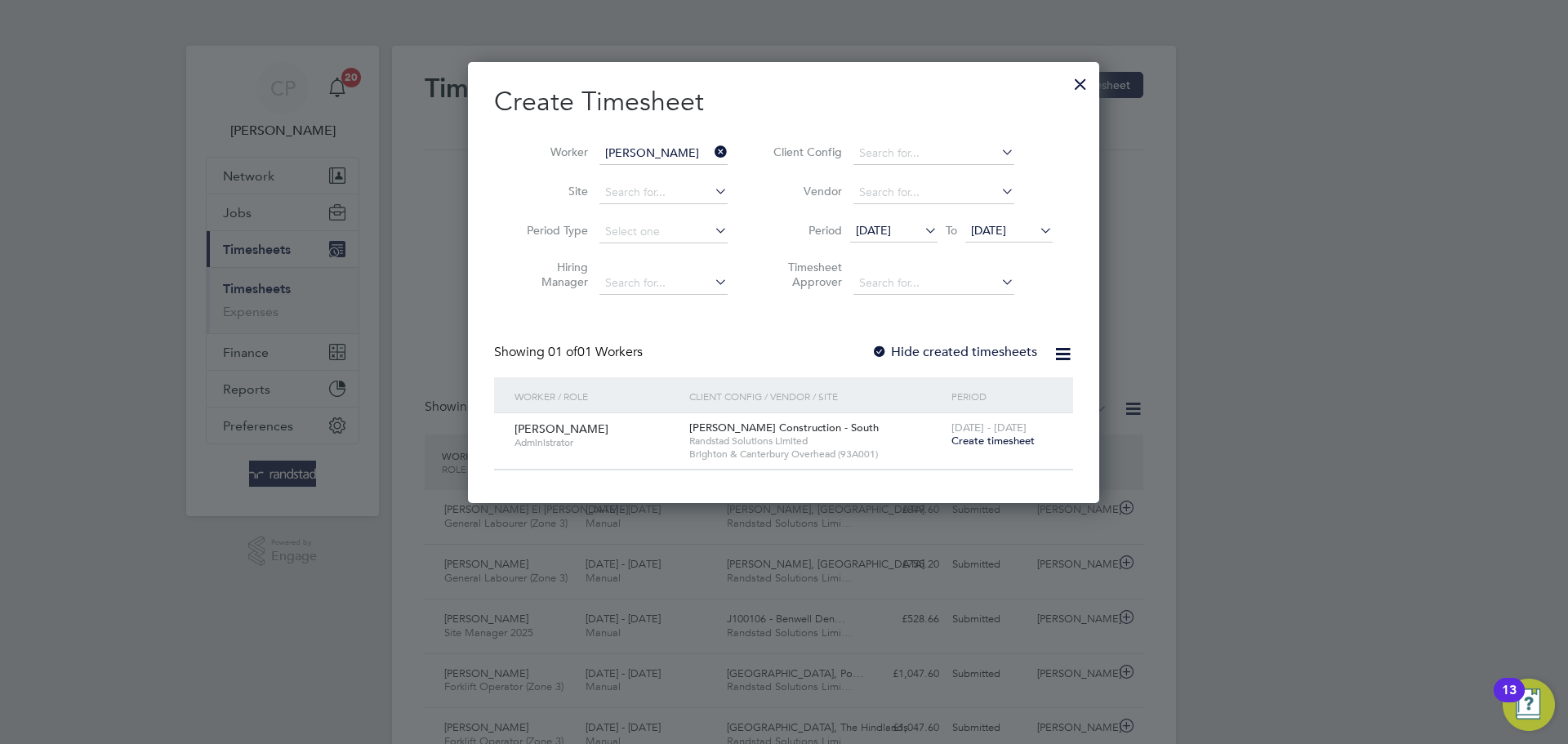
click at [1006, 237] on span "[DATE]" at bounding box center [989, 230] width 35 height 15
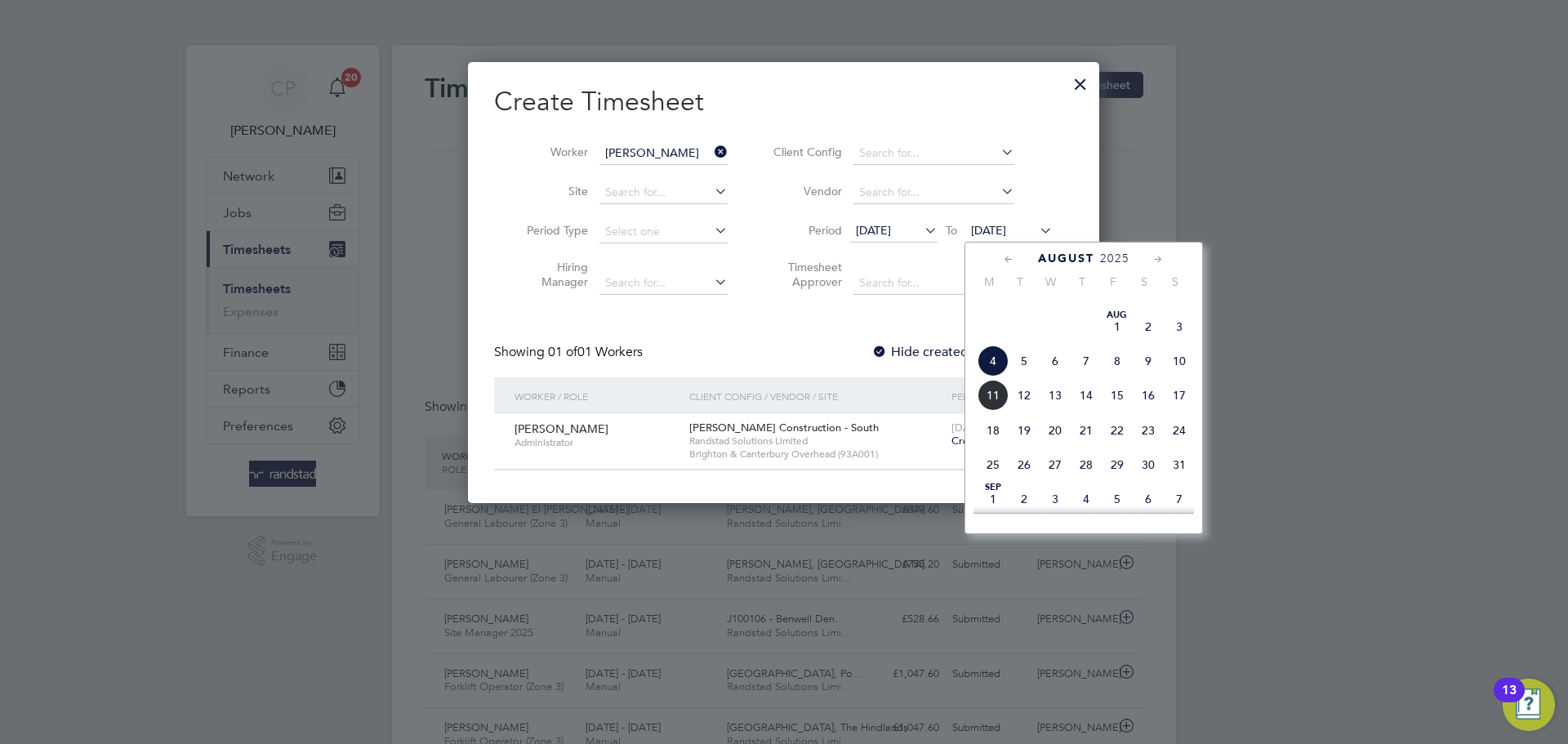
click at [989, 411] on span "11" at bounding box center [992, 395] width 31 height 31
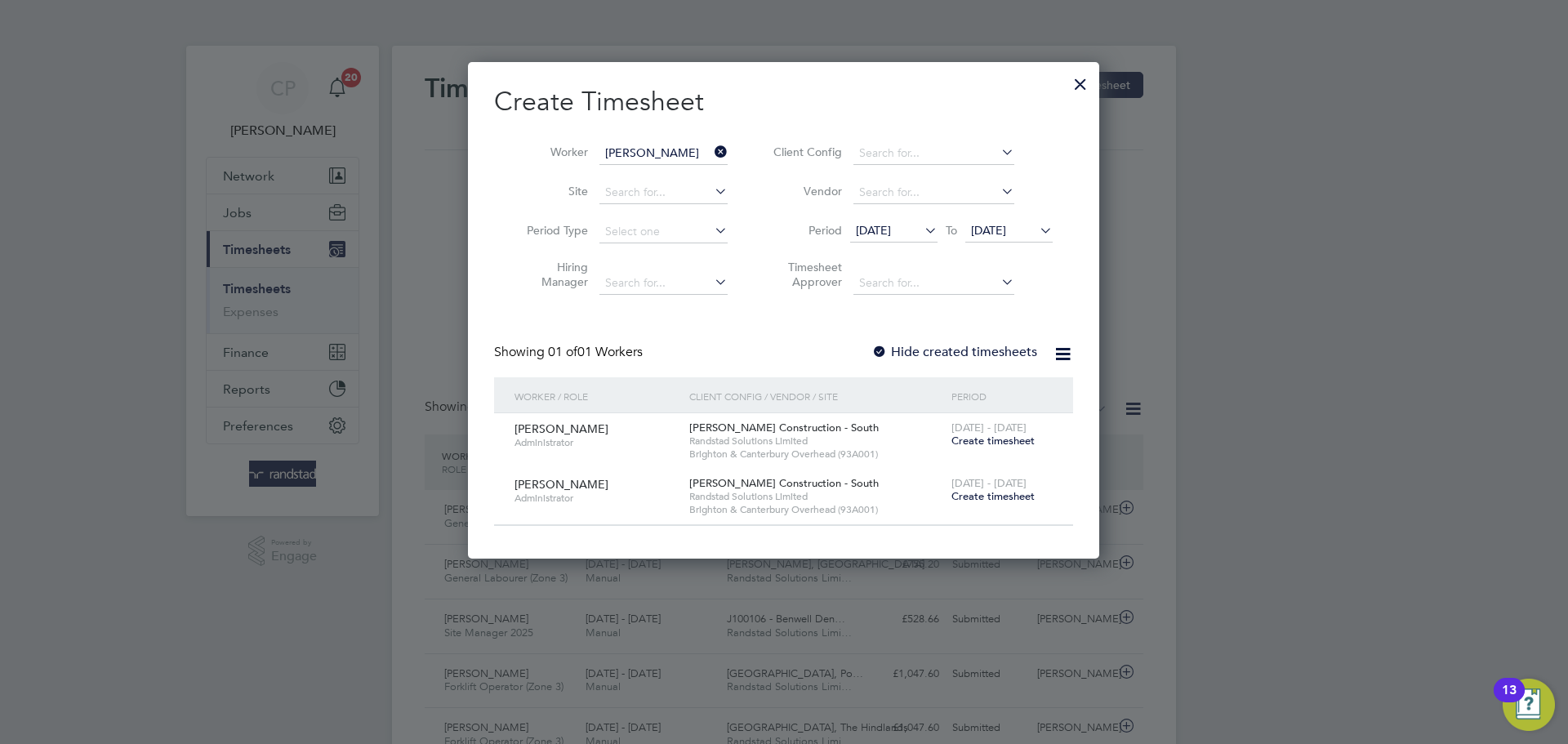
click at [1006, 436] on span "Create timesheet" at bounding box center [993, 440] width 84 height 14
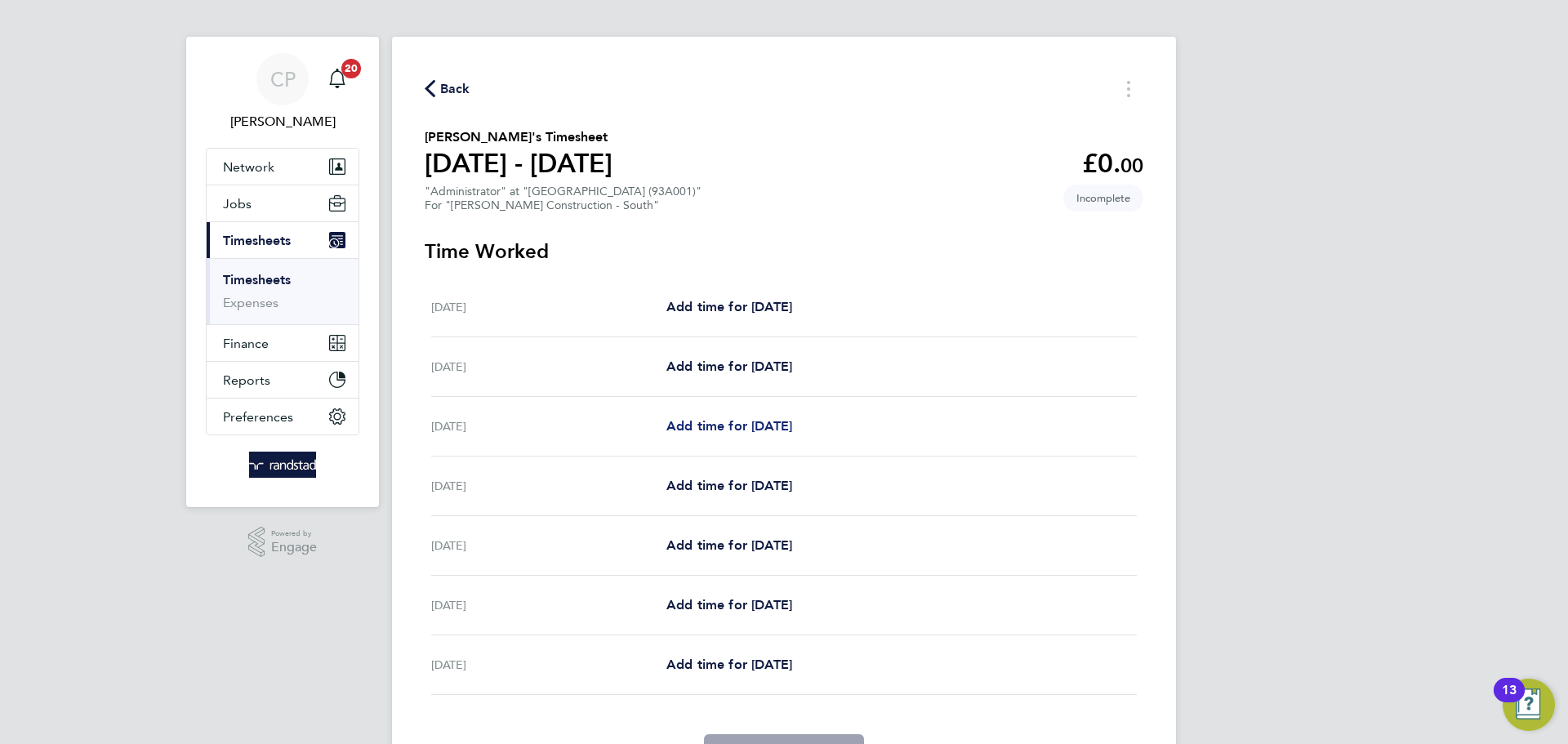
scroll to position [54, 0]
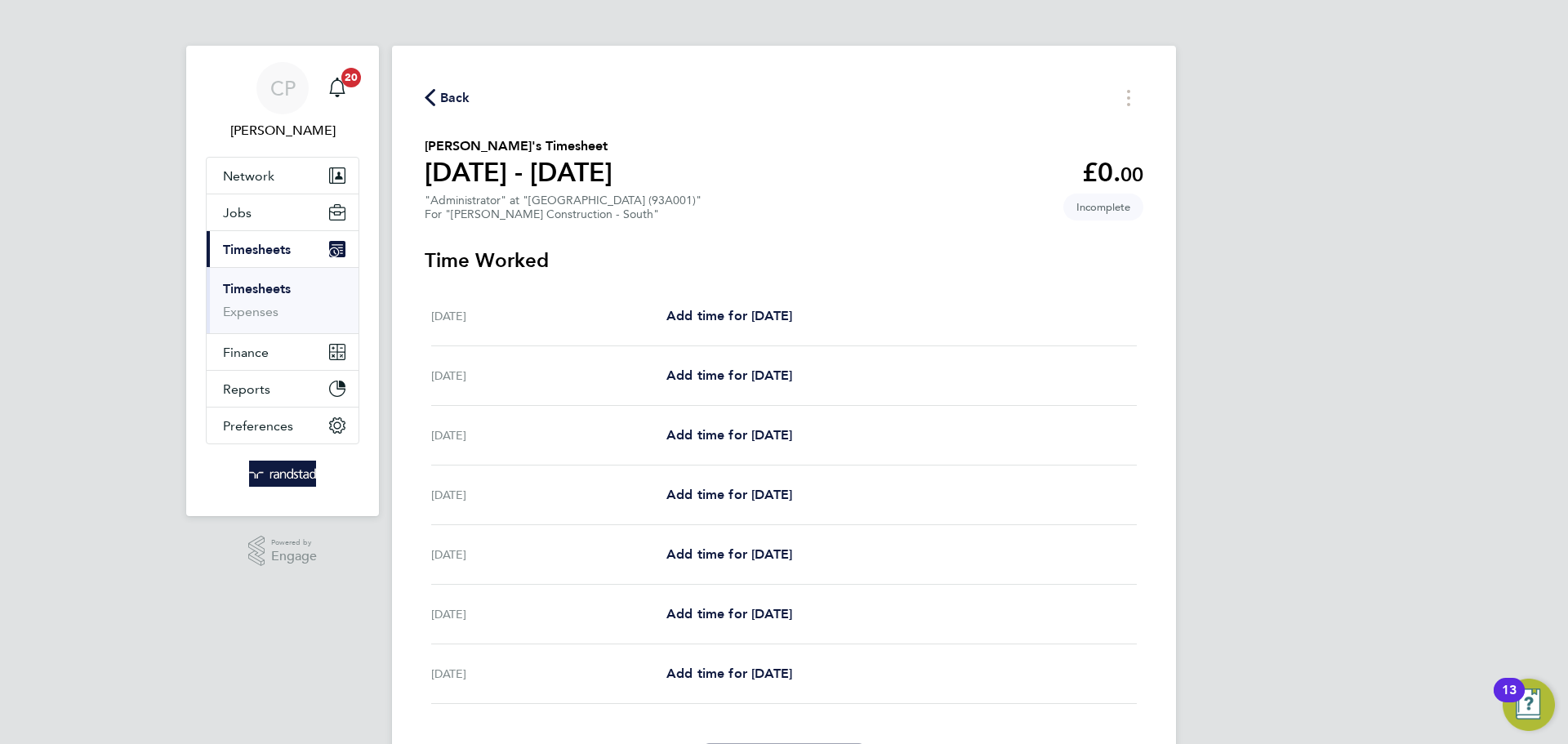
click at [460, 99] on span "Back" at bounding box center [455, 98] width 31 height 20
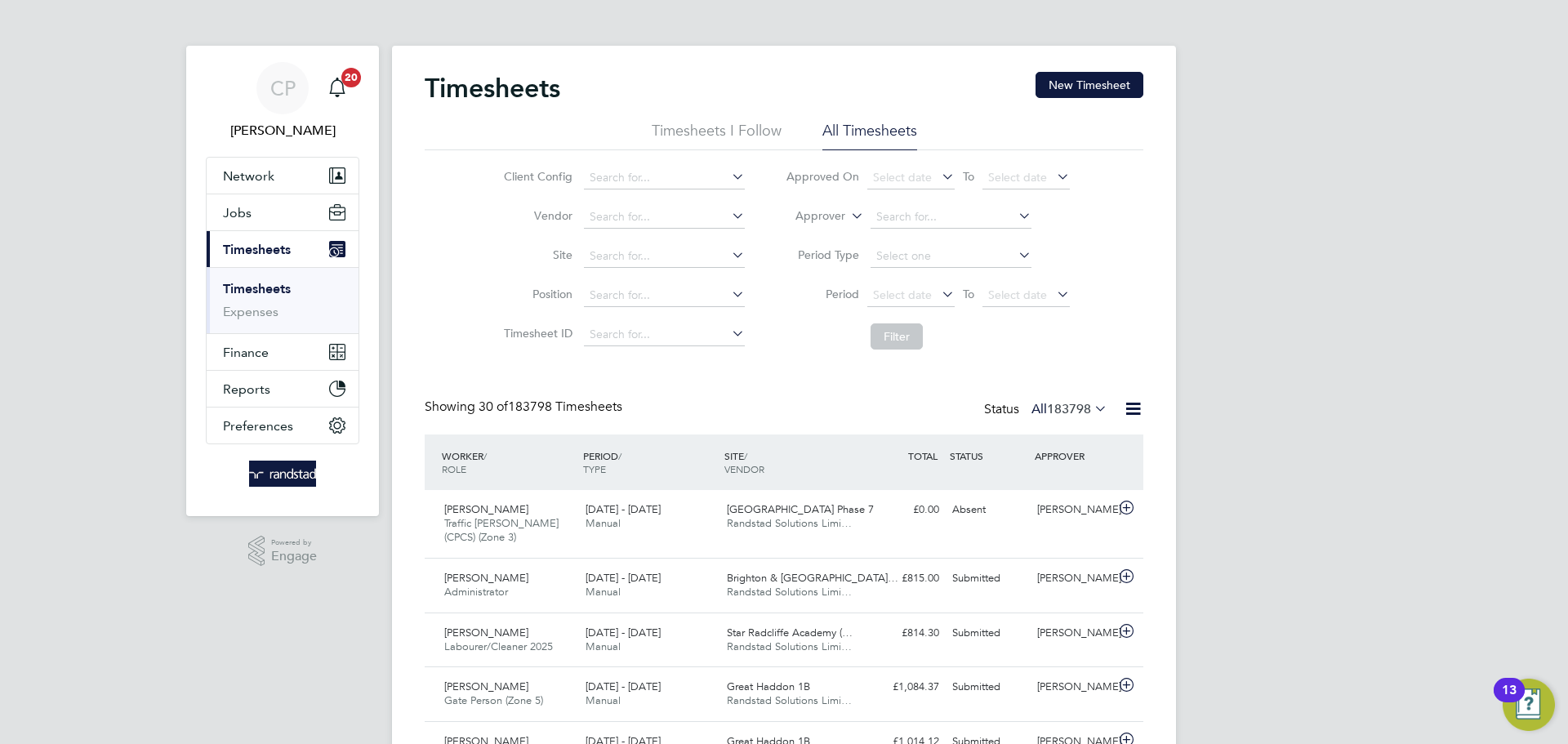
click at [290, 291] on link "Timesheets" at bounding box center [256, 289] width 68 height 16
click at [1121, 76] on button "New Timesheet" at bounding box center [1090, 85] width 108 height 26
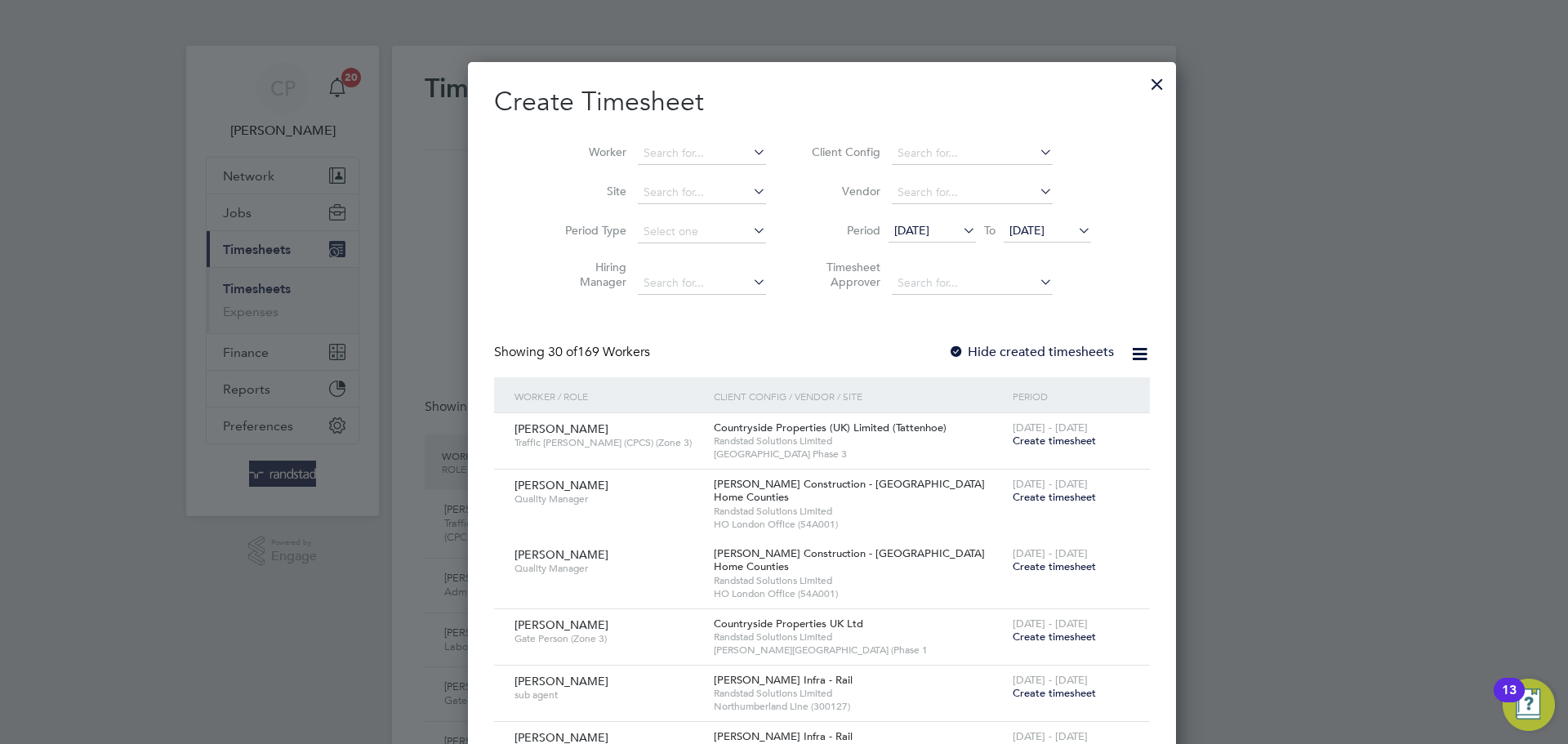
click at [1028, 231] on span "[DATE]" at bounding box center [1027, 230] width 35 height 15
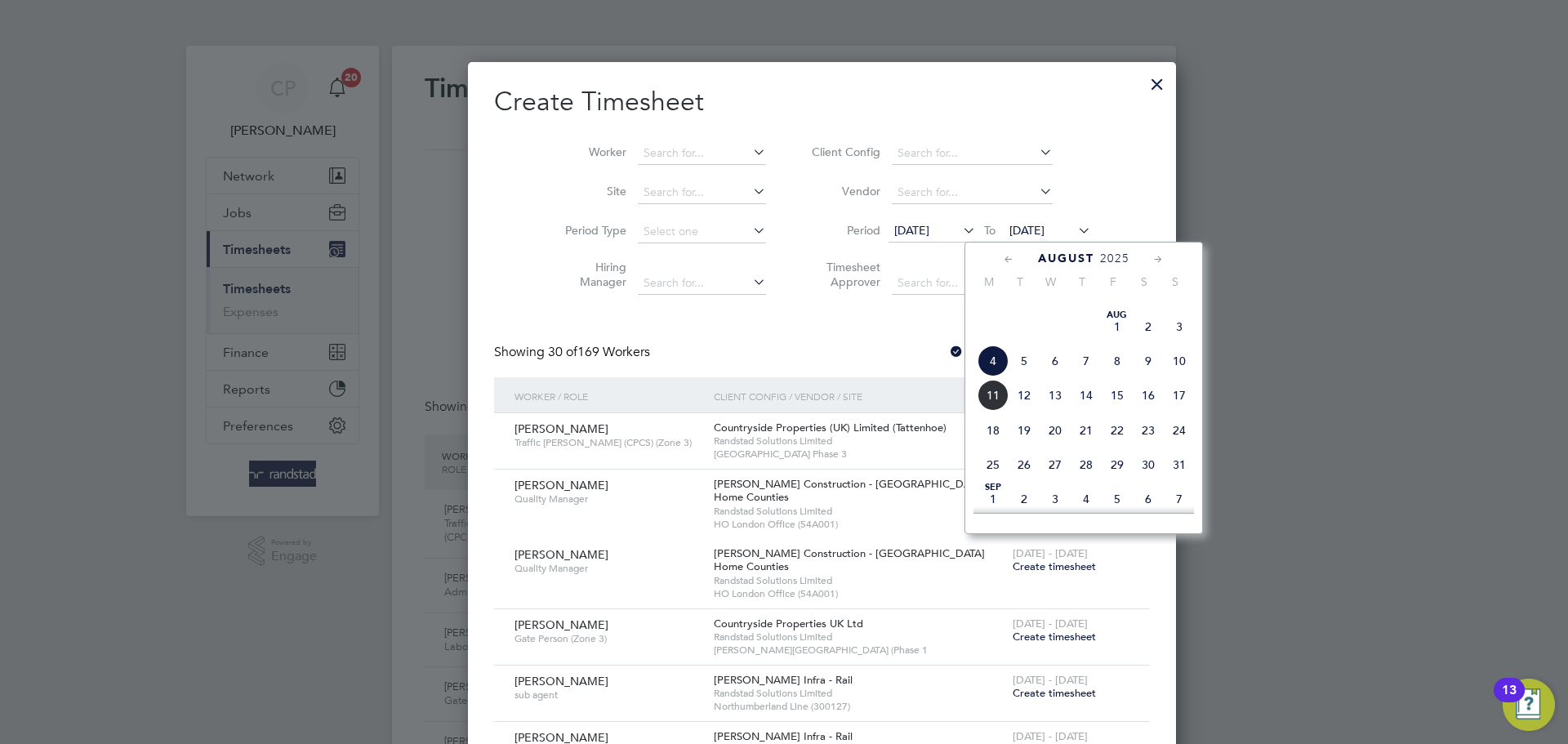
click at [995, 411] on span "11" at bounding box center [992, 395] width 31 height 31
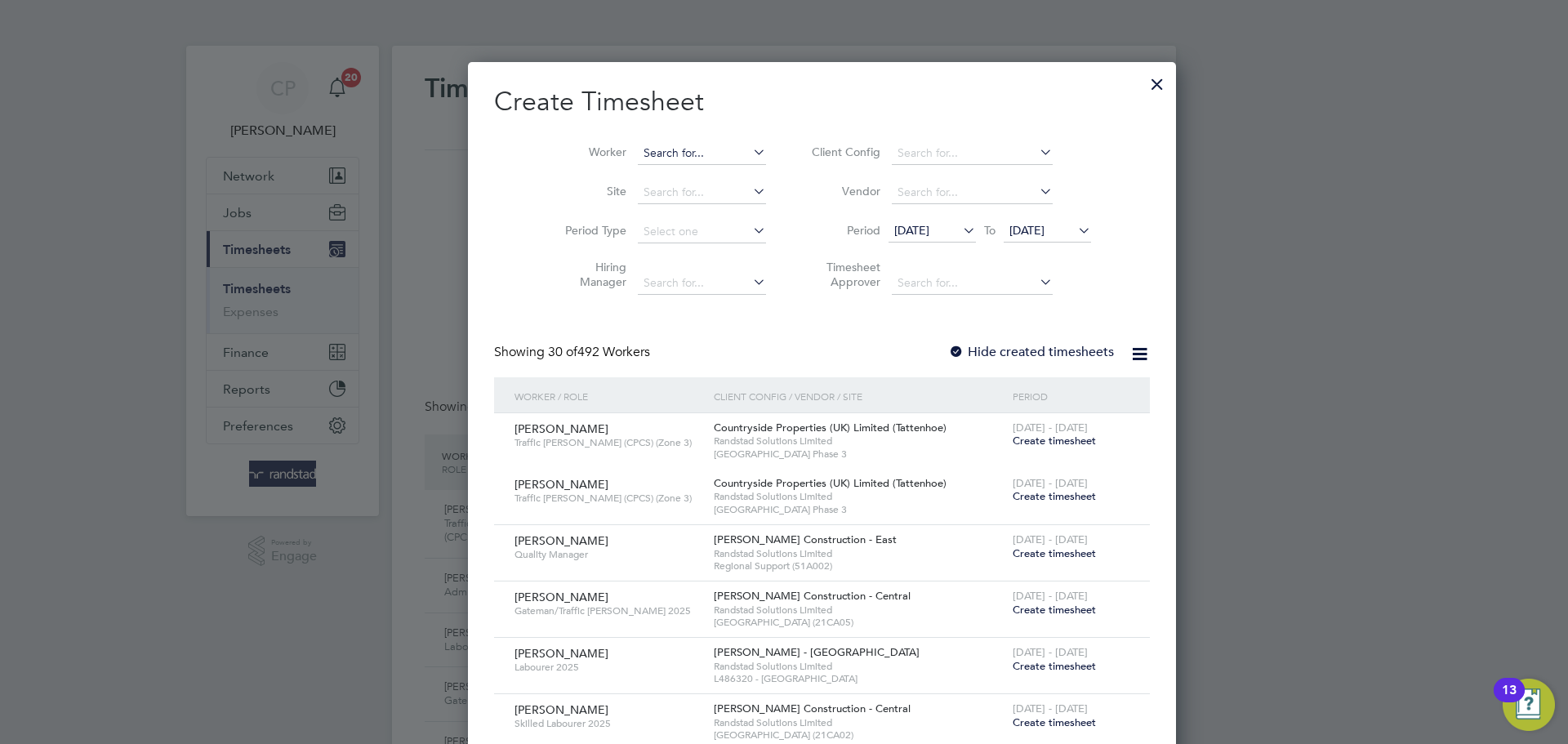
click at [692, 149] on input at bounding box center [702, 153] width 128 height 23
click at [688, 170] on li "Isabella Fres lov" at bounding box center [672, 176] width 148 height 22
type input "[PERSON_NAME]"
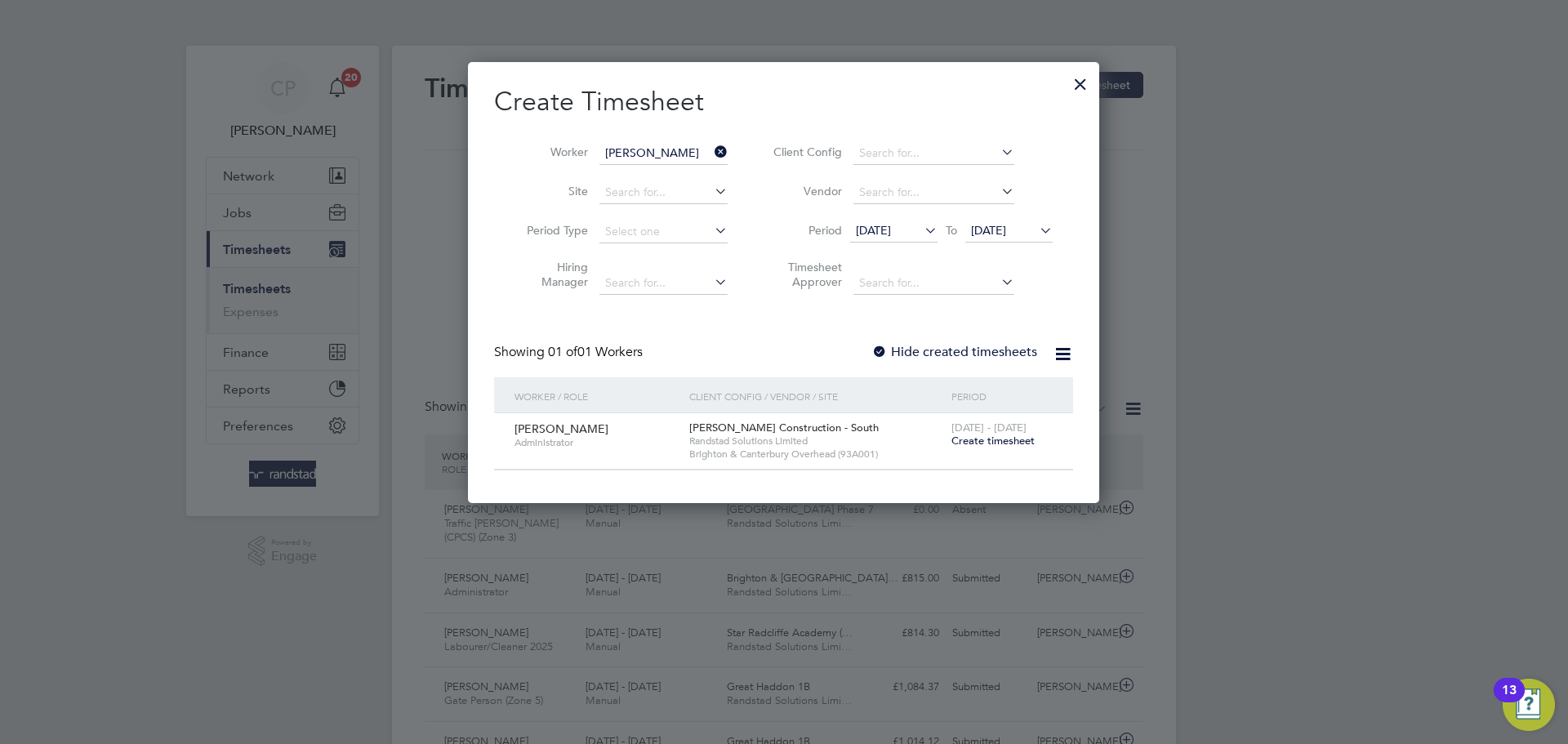
click at [982, 359] on label "Hide created timesheets" at bounding box center [954, 352] width 166 height 17
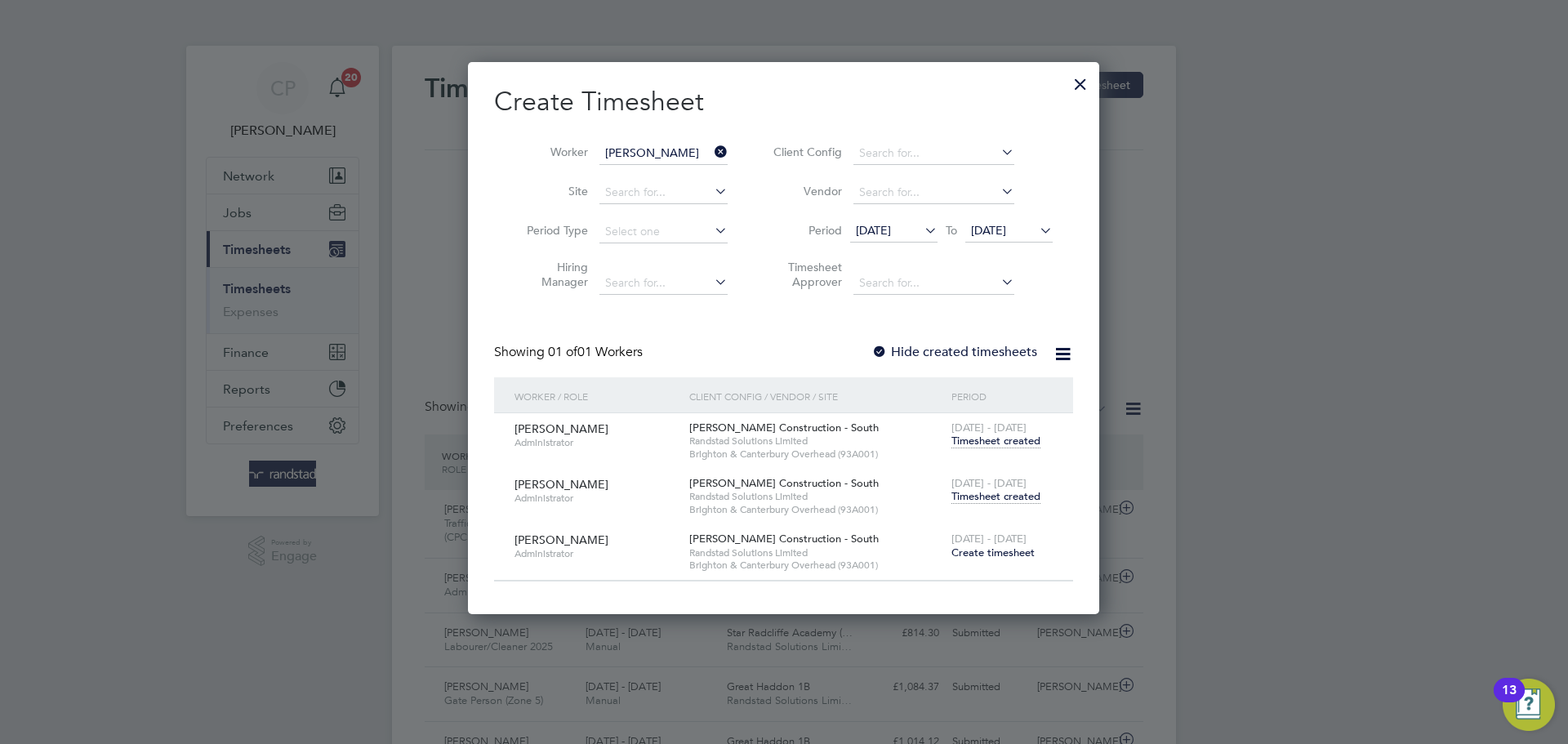
click at [1001, 494] on span "Timesheet created" at bounding box center [996, 497] width 89 height 15
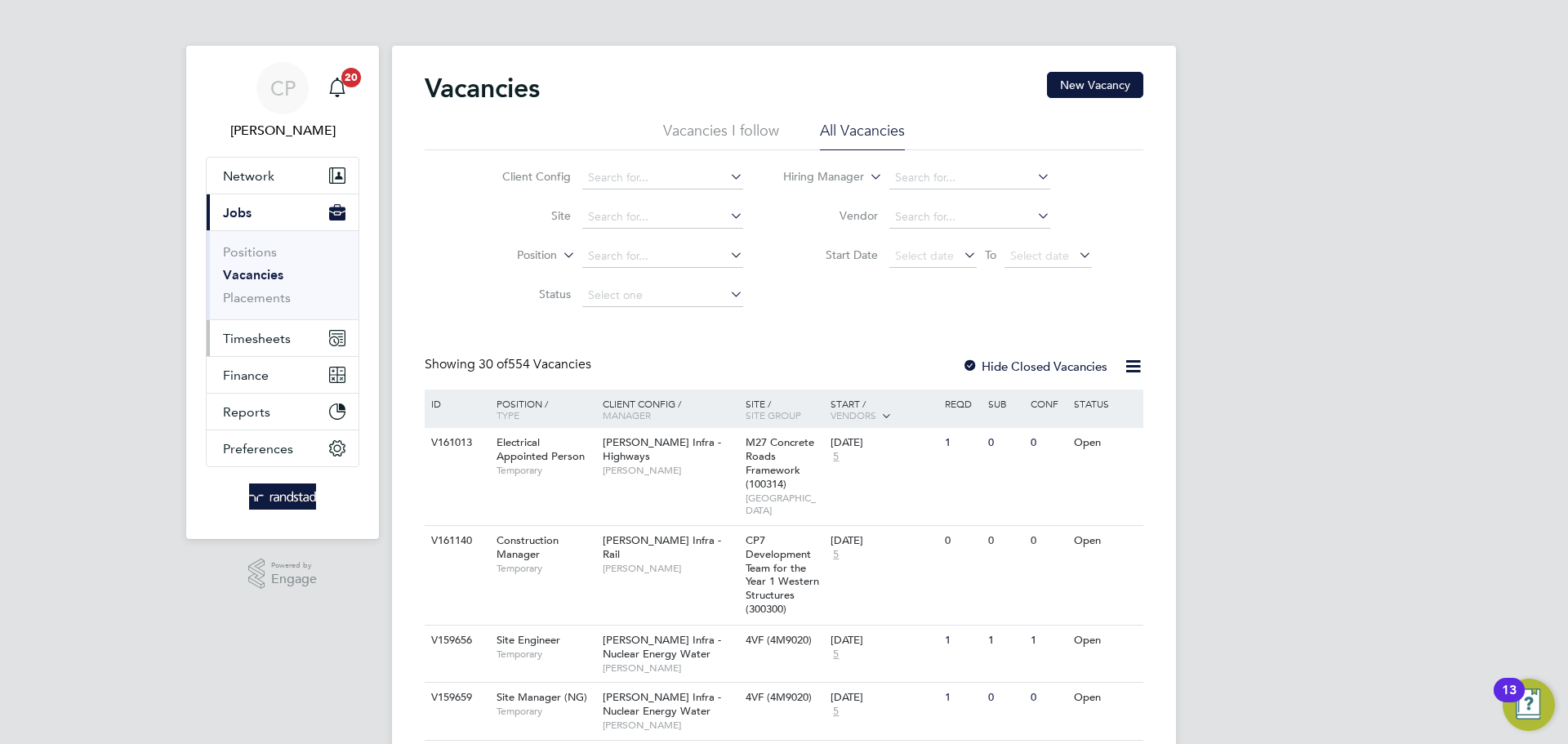
click at [281, 333] on span "Timesheets" at bounding box center [256, 338] width 68 height 16
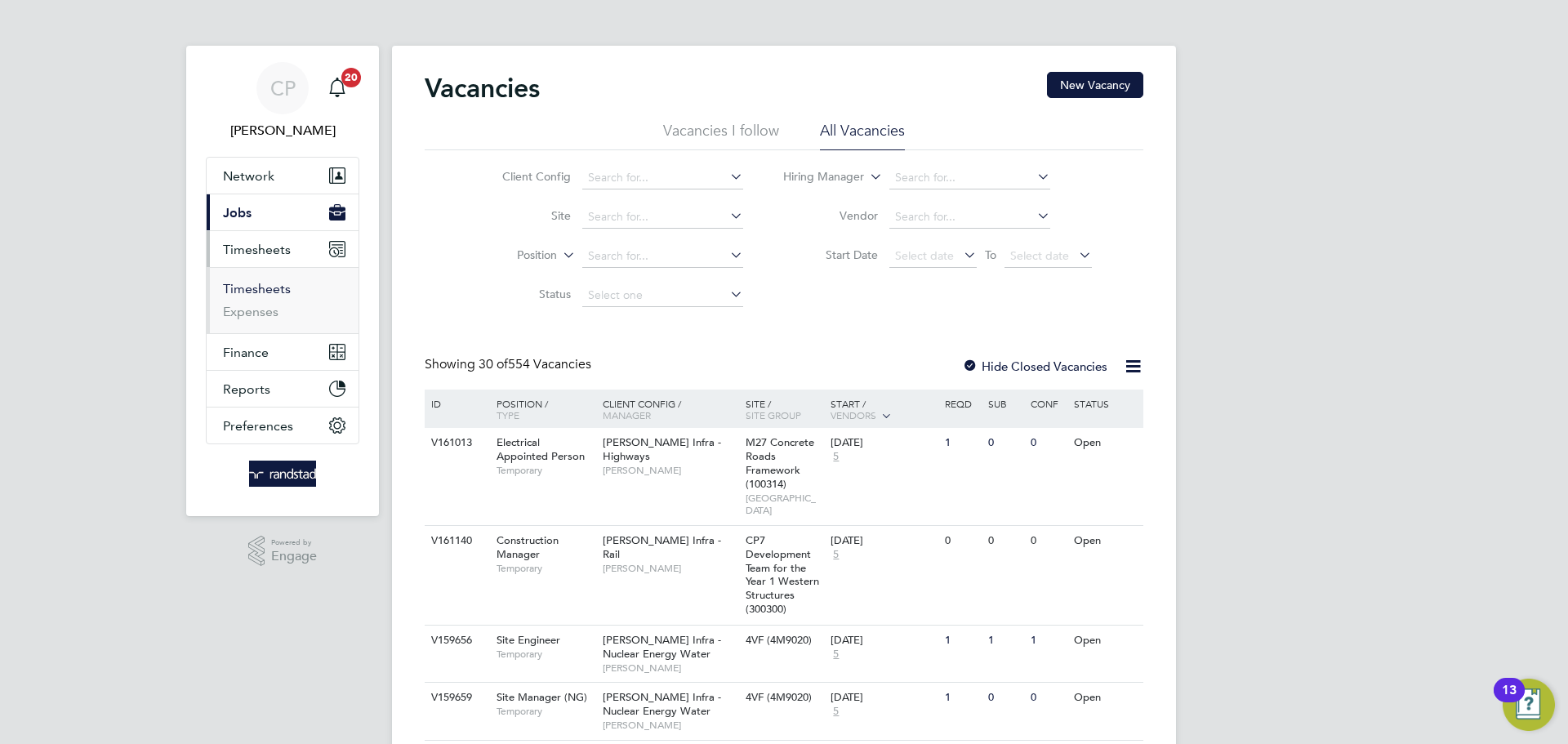
click at [266, 294] on link "Timesheets" at bounding box center [256, 289] width 68 height 16
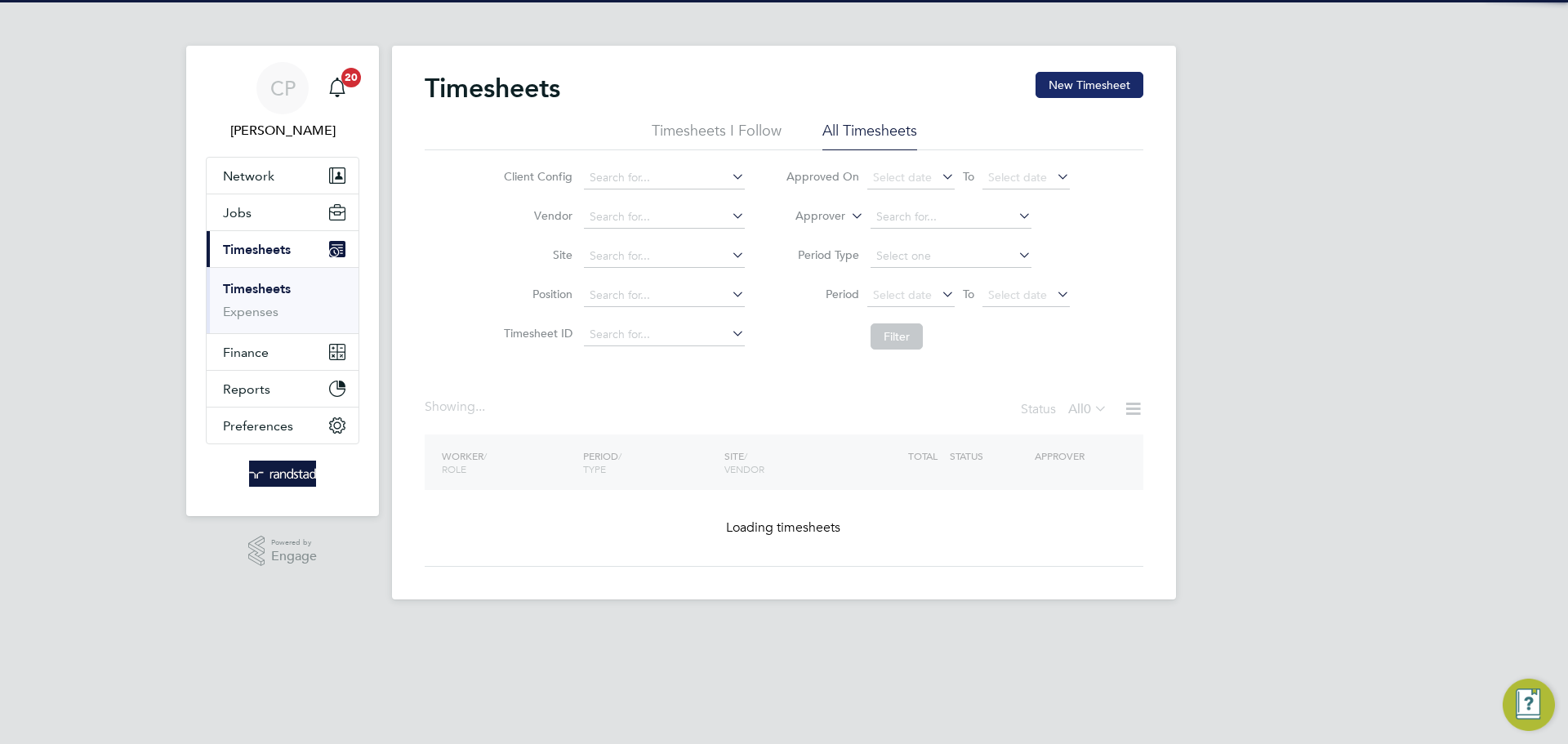
click at [1097, 79] on button "New Timesheet" at bounding box center [1090, 85] width 108 height 26
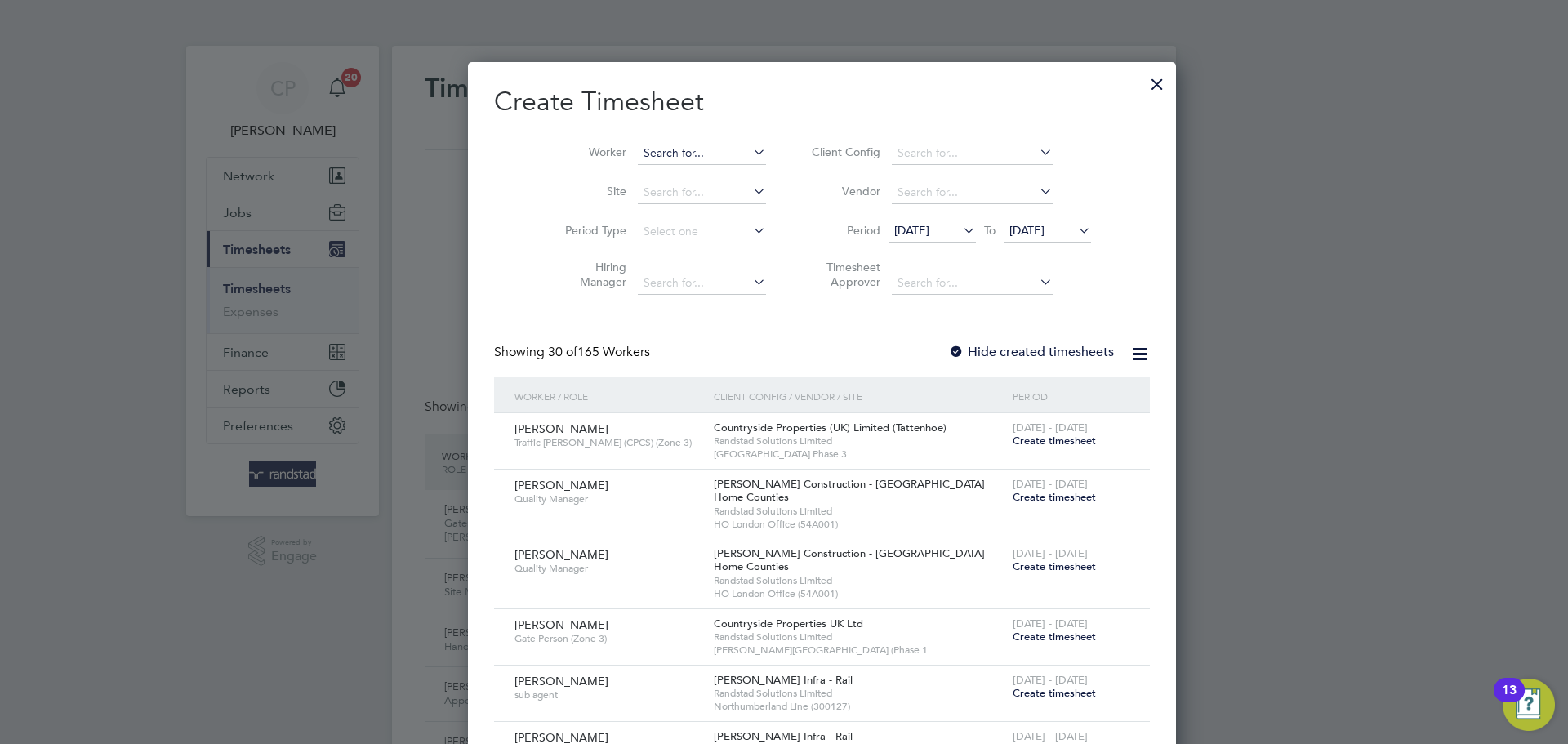
click at [690, 159] on input at bounding box center [702, 153] width 128 height 23
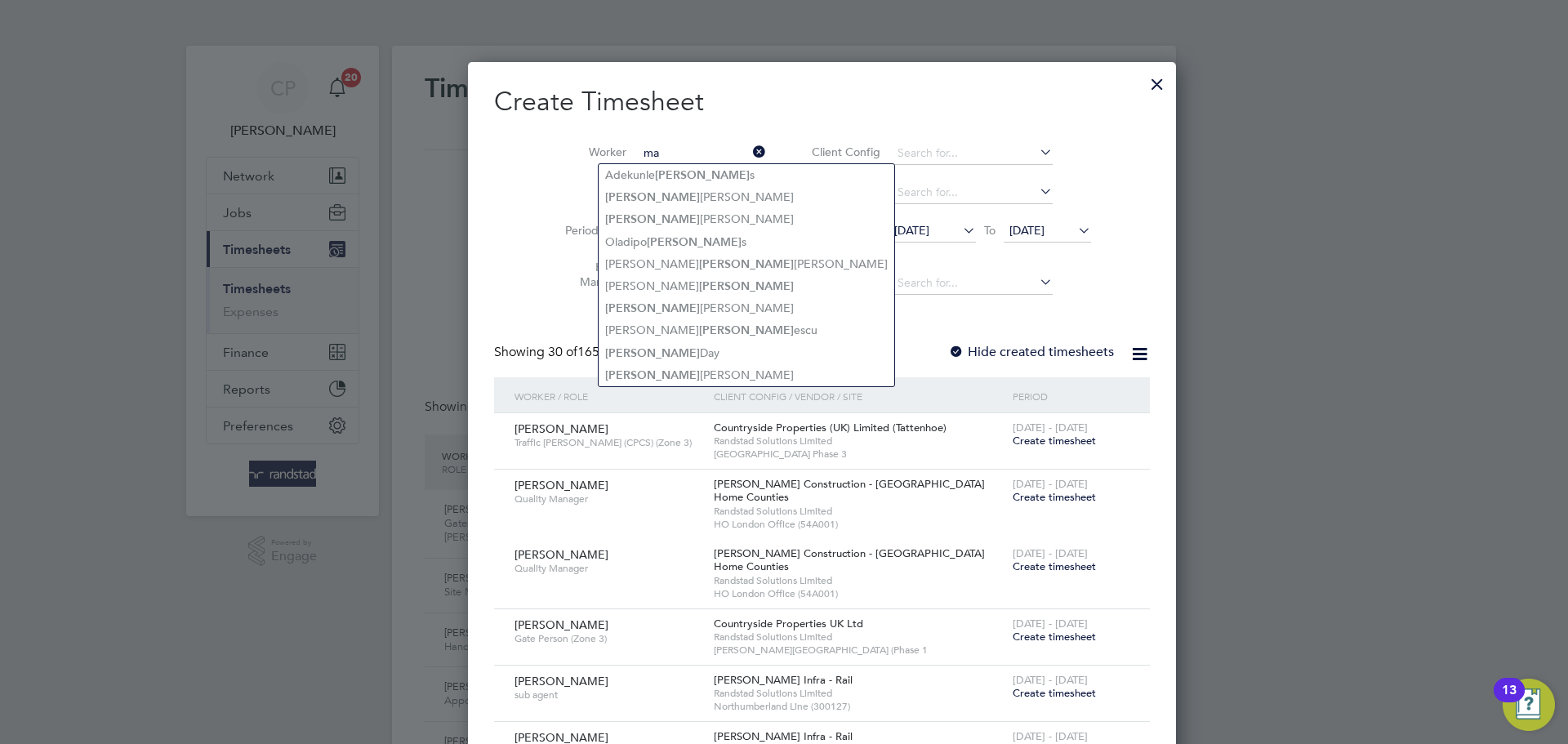
type input "m"
